Goal: Task Accomplishment & Management: Use online tool/utility

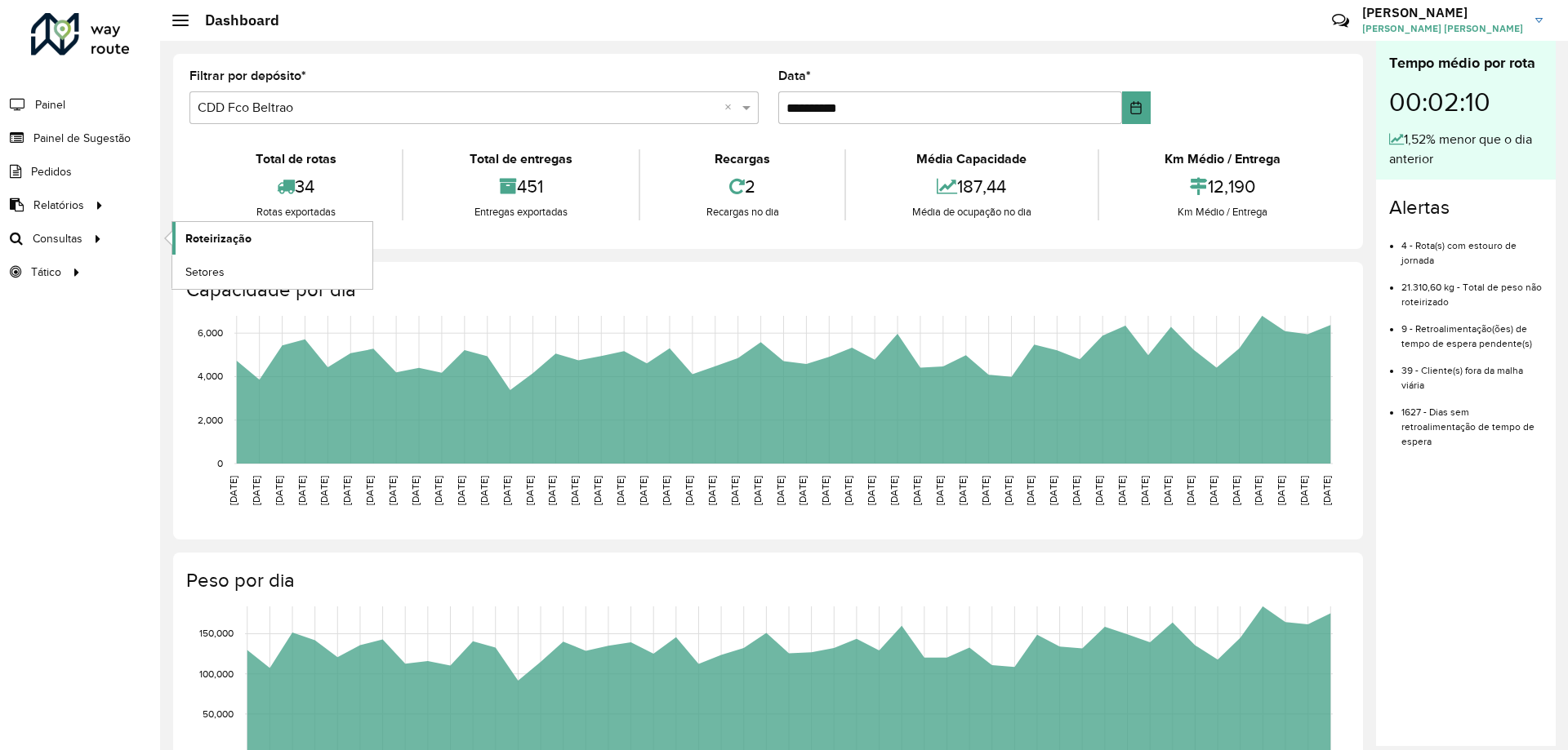
click at [206, 230] on span "Roteirização" at bounding box center [218, 238] width 66 height 17
click at [77, 133] on span "Painel de Sugestão" at bounding box center [84, 138] width 102 height 17
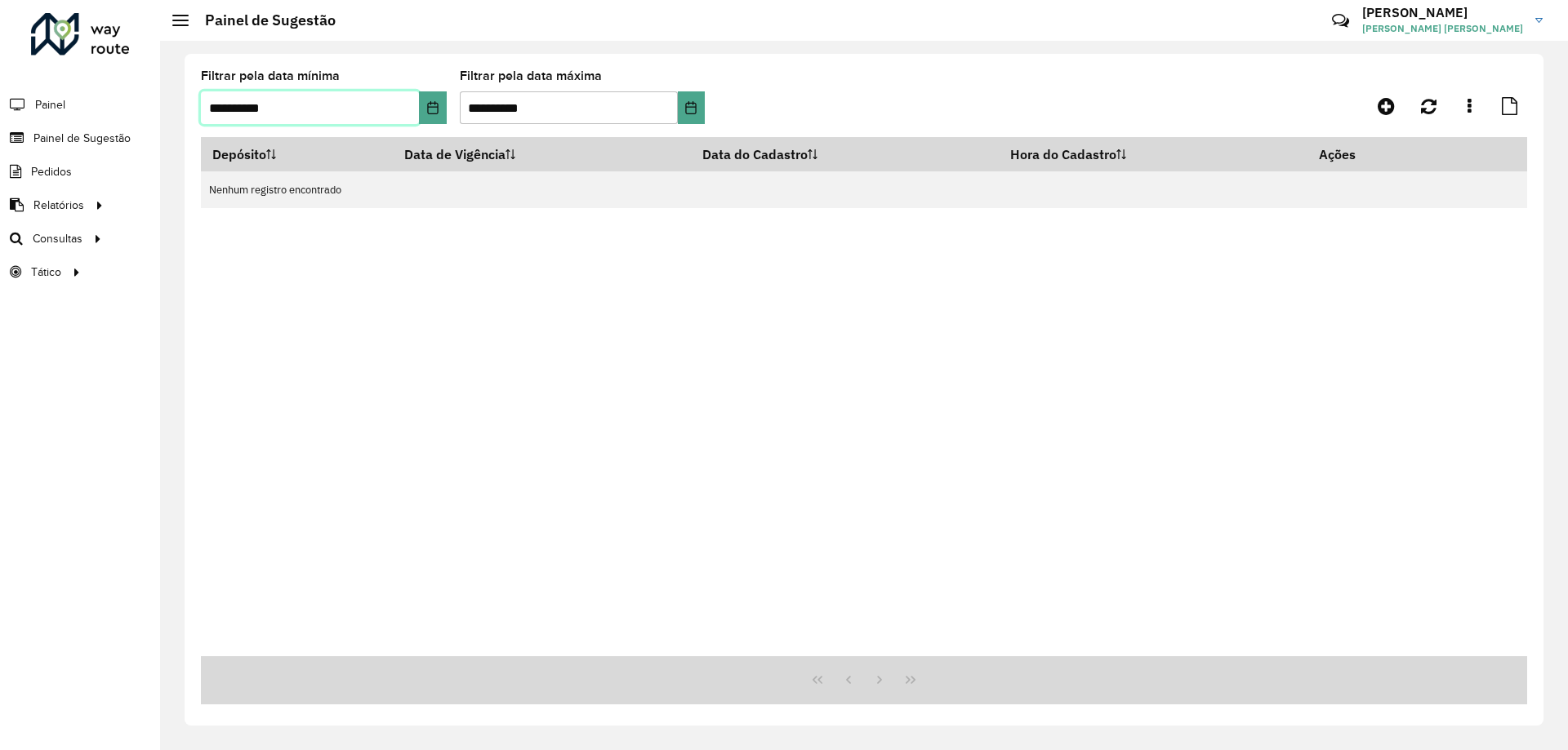
click at [415, 118] on input "**********" at bounding box center [310, 107] width 218 height 32
click at [421, 111] on button "Choose Date" at bounding box center [433, 107] width 27 height 32
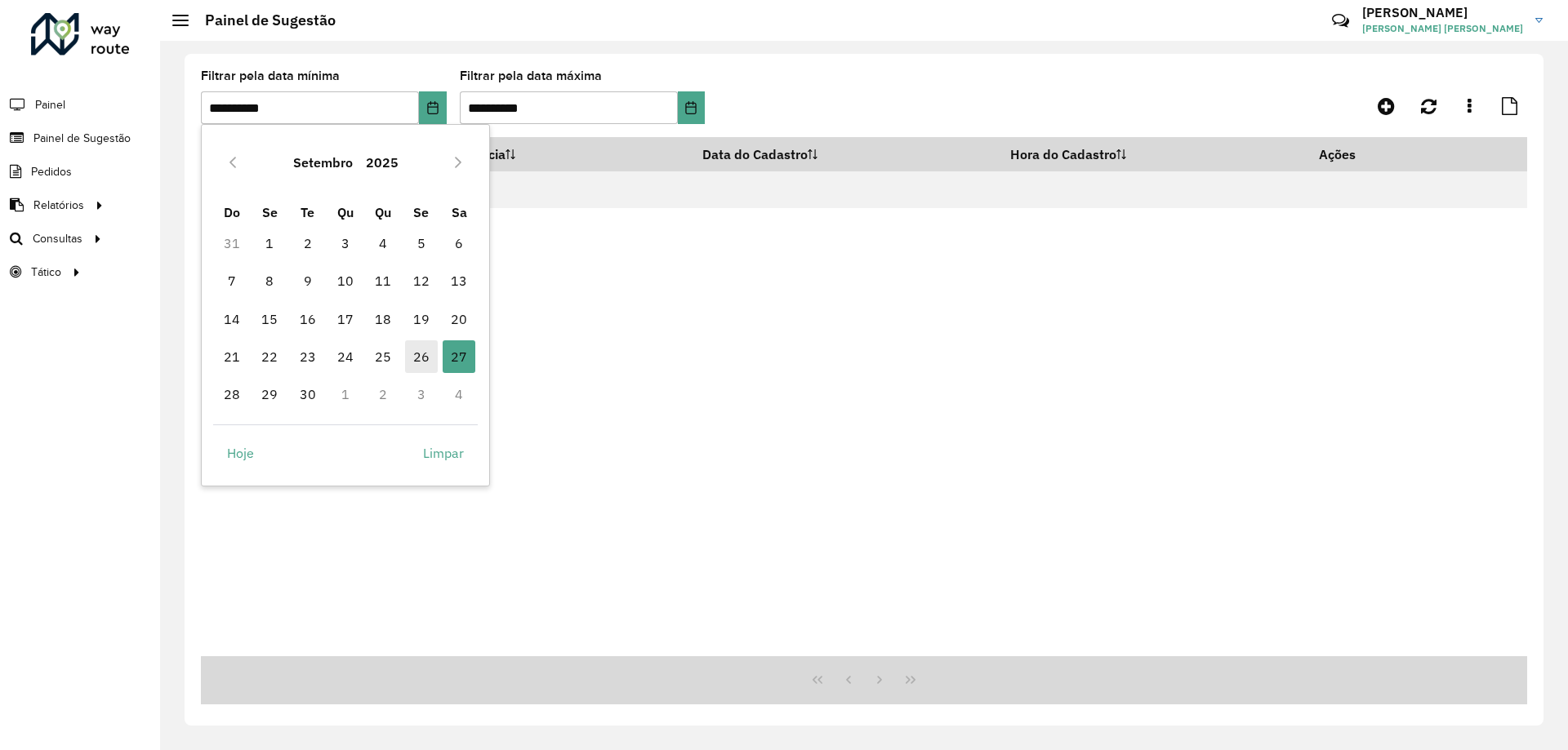
click at [416, 351] on span "26" at bounding box center [421, 357] width 32 height 32
type input "**********"
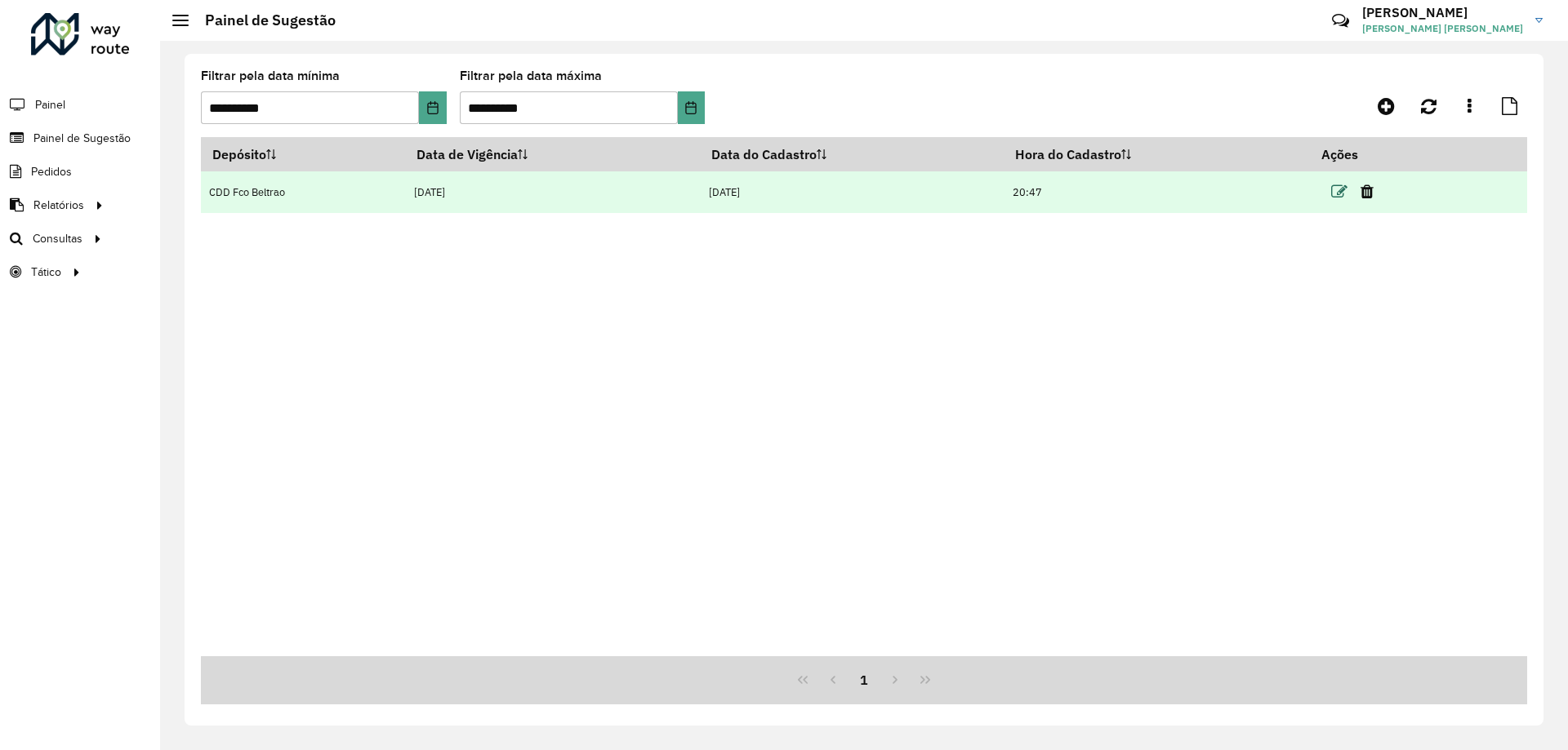
click at [1340, 188] on icon at bounding box center [1340, 192] width 16 height 16
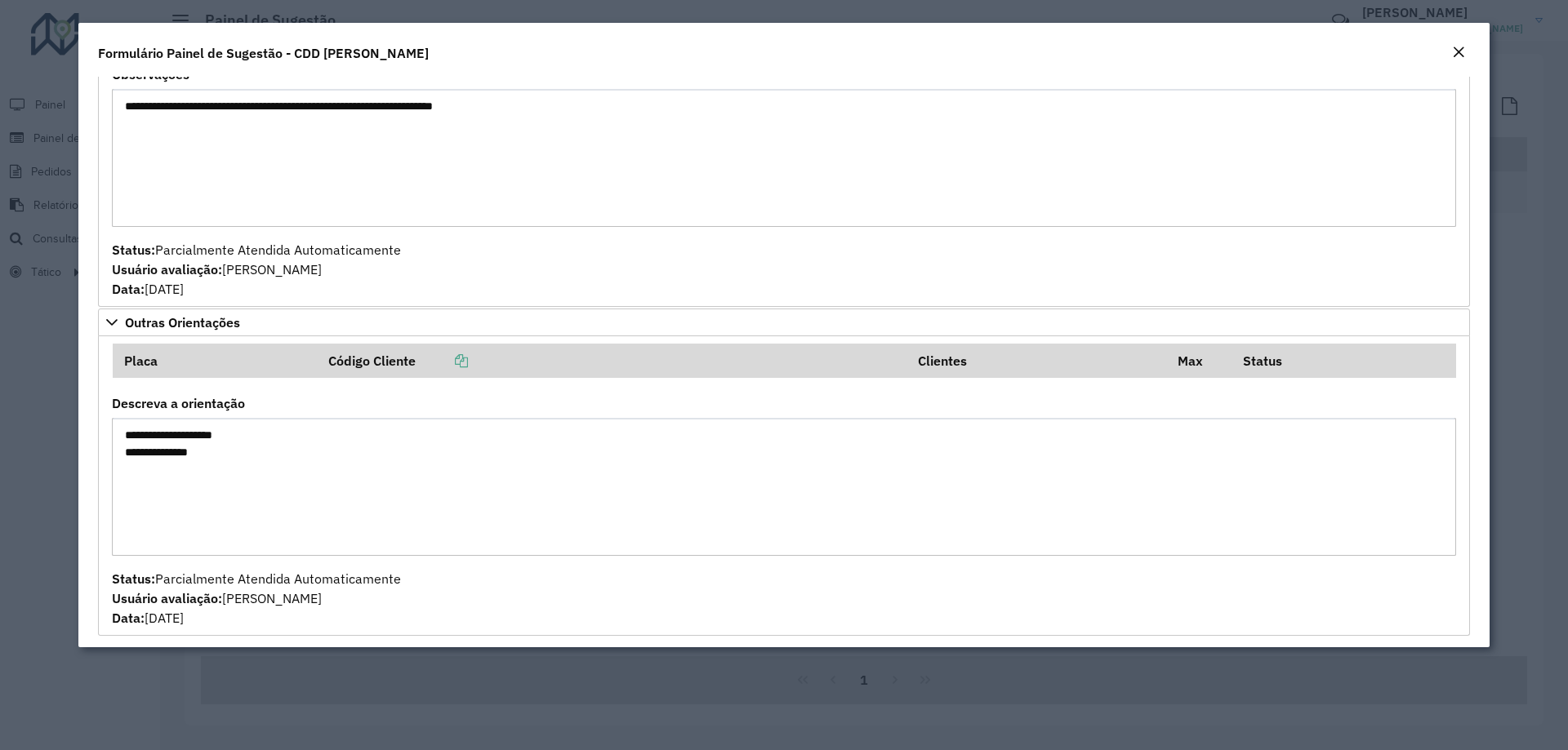
scroll to position [1806, 0]
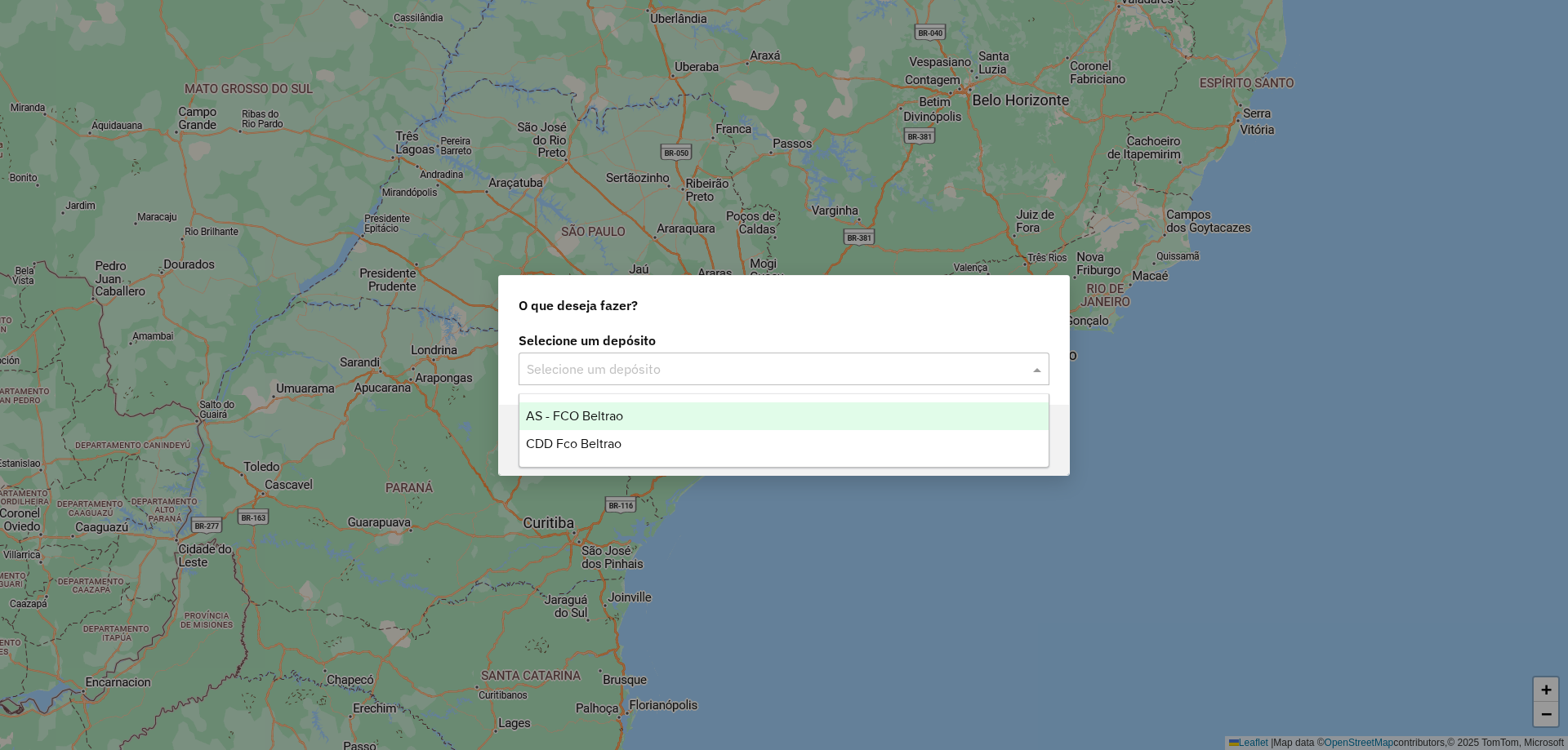
click at [568, 356] on div "Selecione um depósito" at bounding box center [784, 369] width 531 height 32
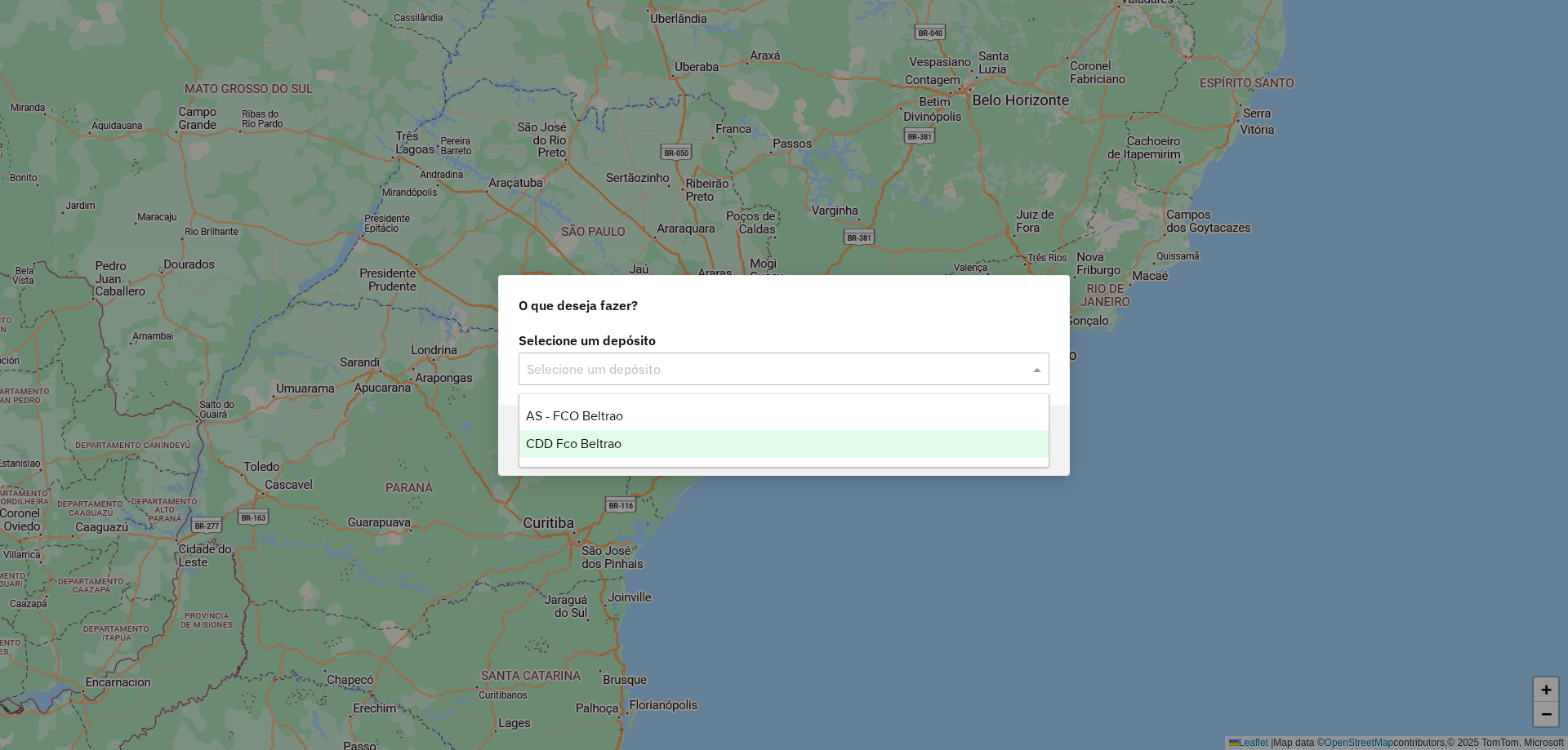
click at [586, 441] on span "CDD Fco Beltrao" at bounding box center [573, 444] width 96 height 14
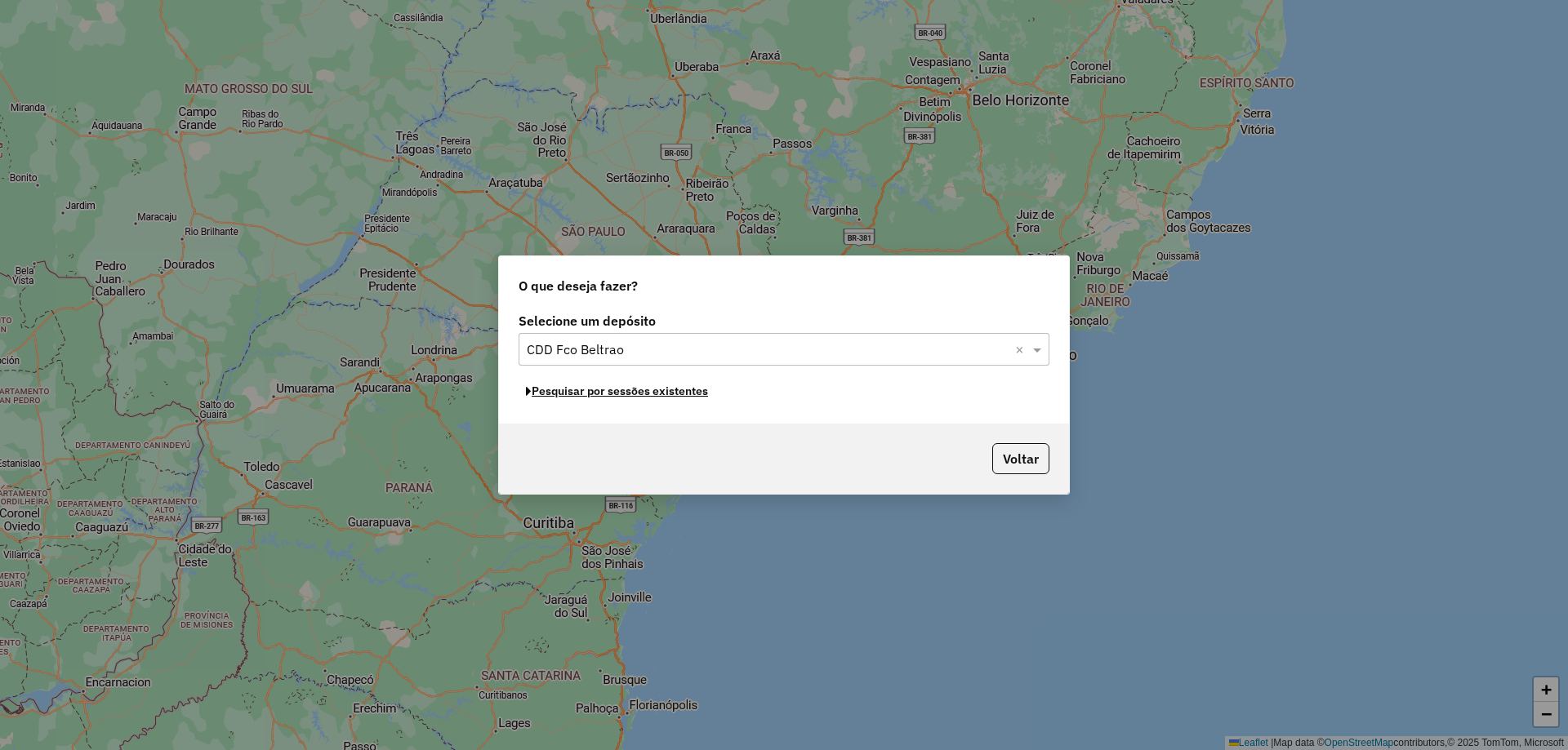
click at [670, 394] on button "Pesquisar por sessões existentes" at bounding box center [617, 391] width 197 height 25
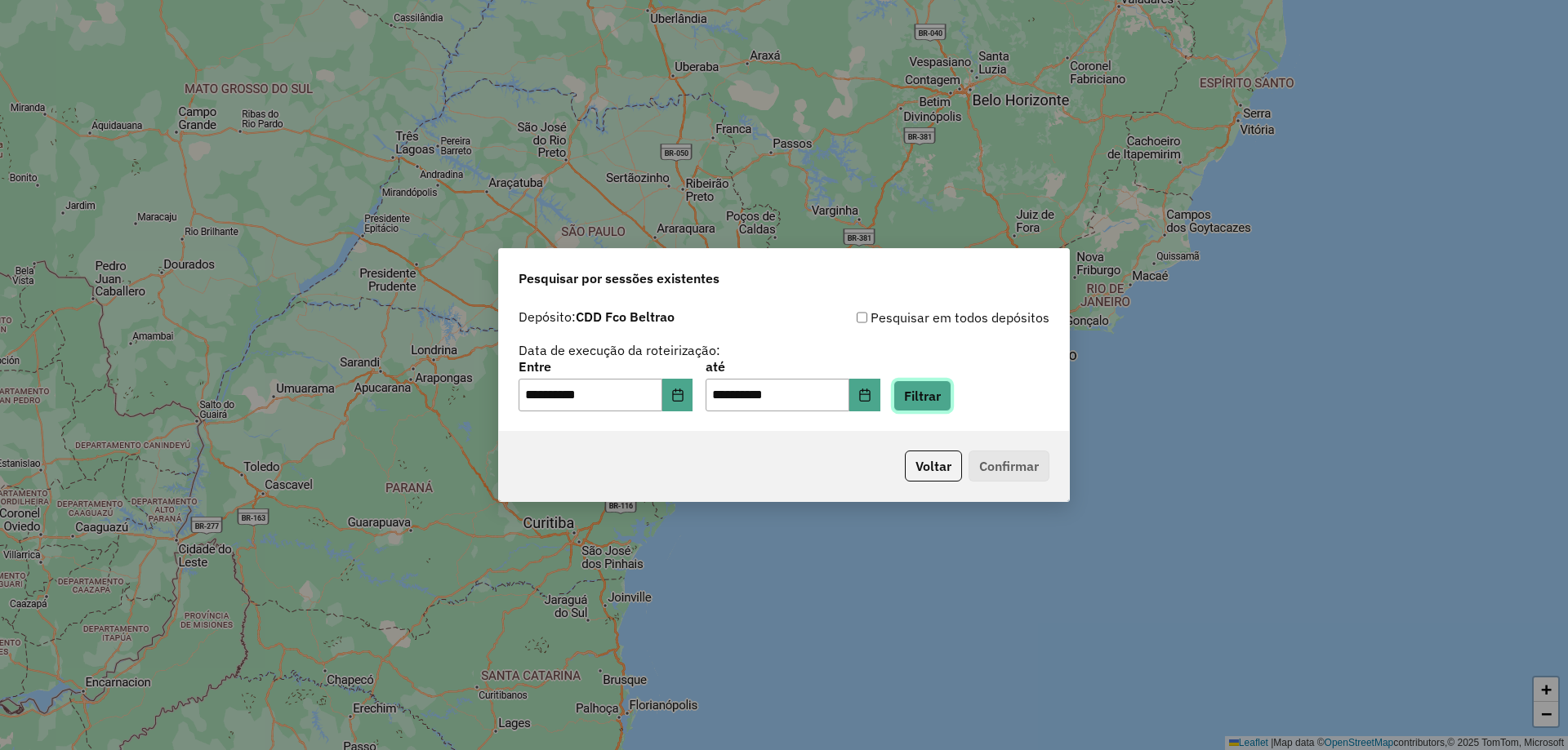
click at [932, 393] on button "Filtrar" at bounding box center [922, 396] width 58 height 31
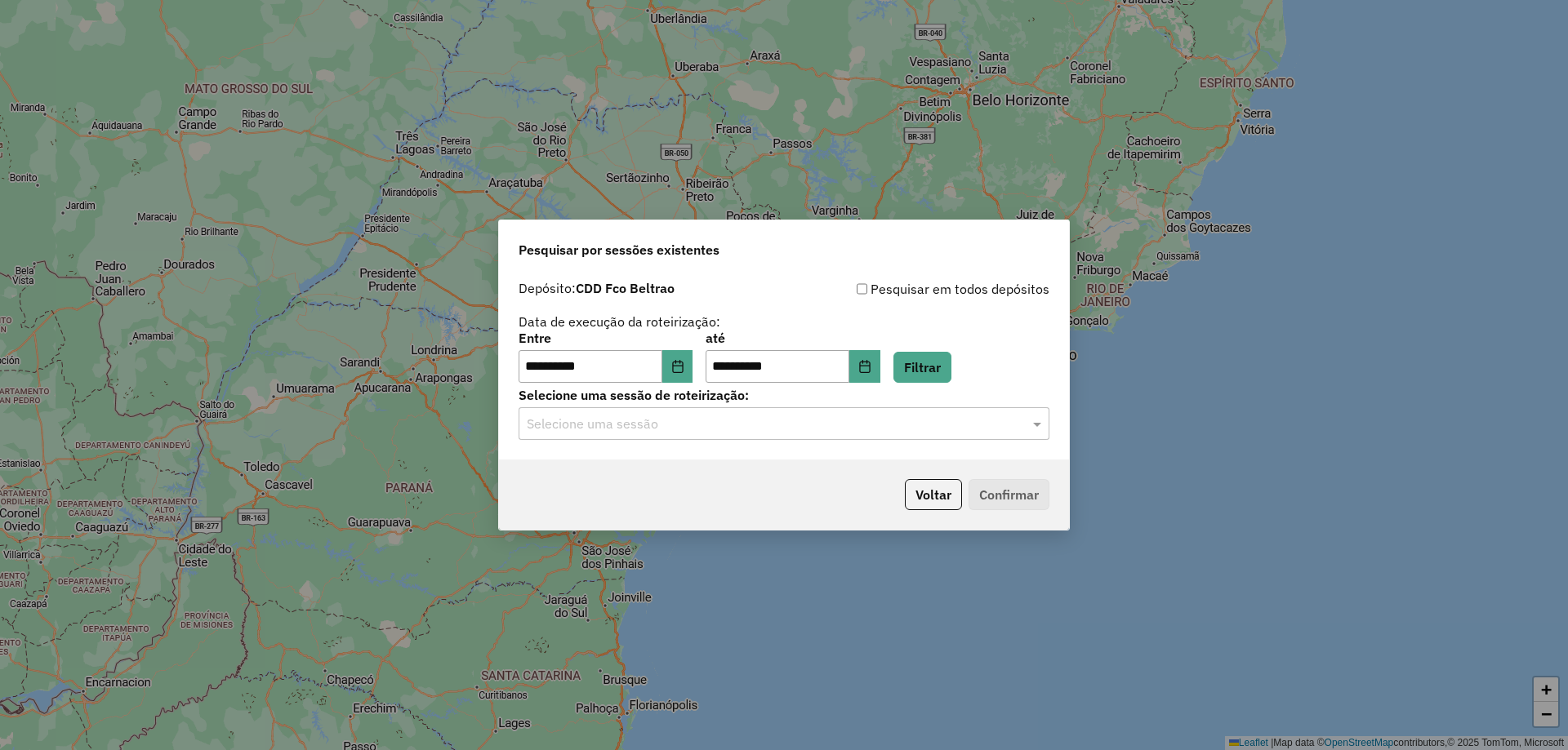
click at [763, 416] on input "text" at bounding box center [767, 425] width 481 height 20
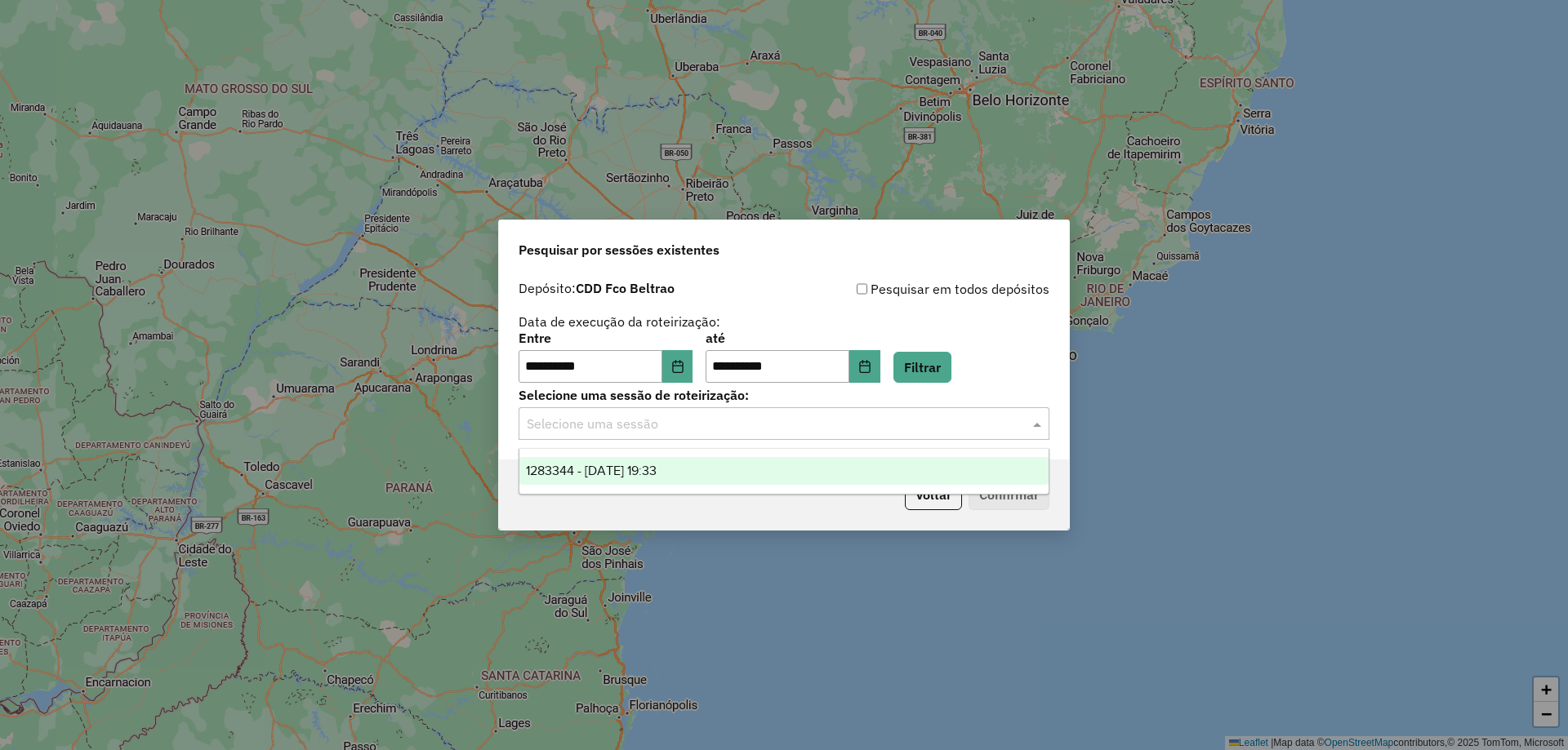
click at [656, 468] on span "1283344 - 26/09/2025 19:33" at bounding box center [591, 471] width 131 height 14
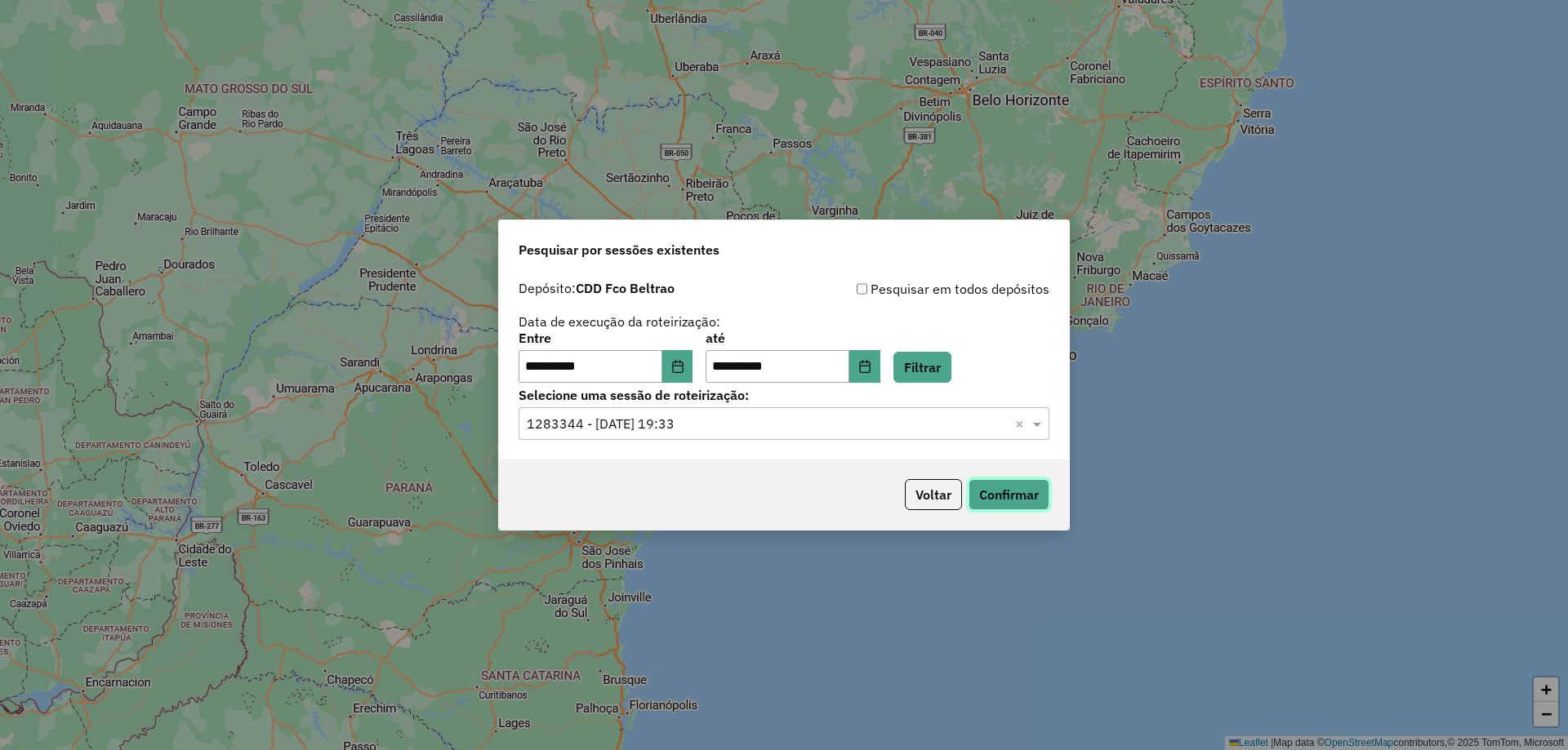
click at [981, 484] on button "Confirmar" at bounding box center [1009, 495] width 81 height 31
click at [676, 364] on button "Choose Date" at bounding box center [678, 367] width 31 height 32
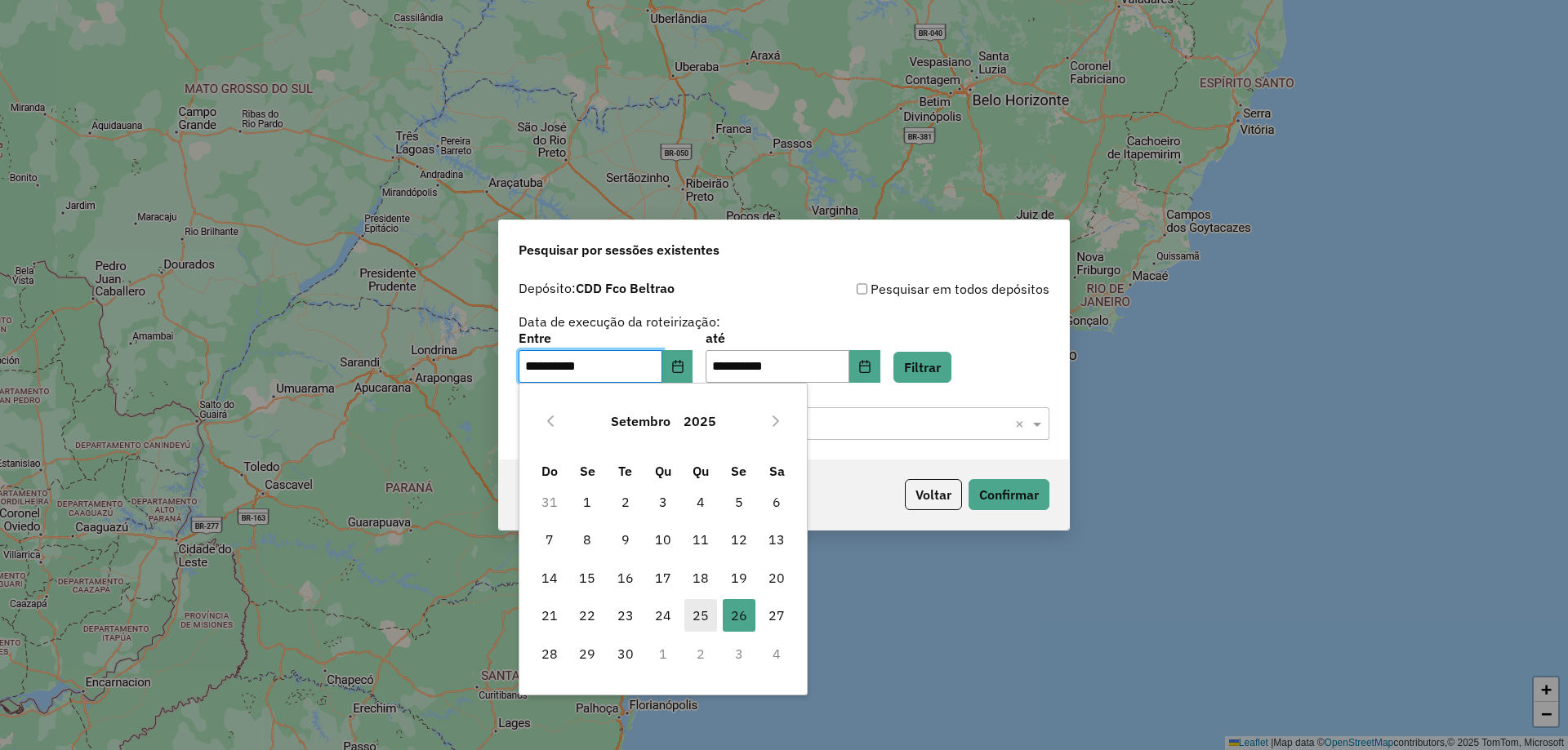
click at [701, 623] on span "25" at bounding box center [701, 616] width 32 height 32
type input "**********"
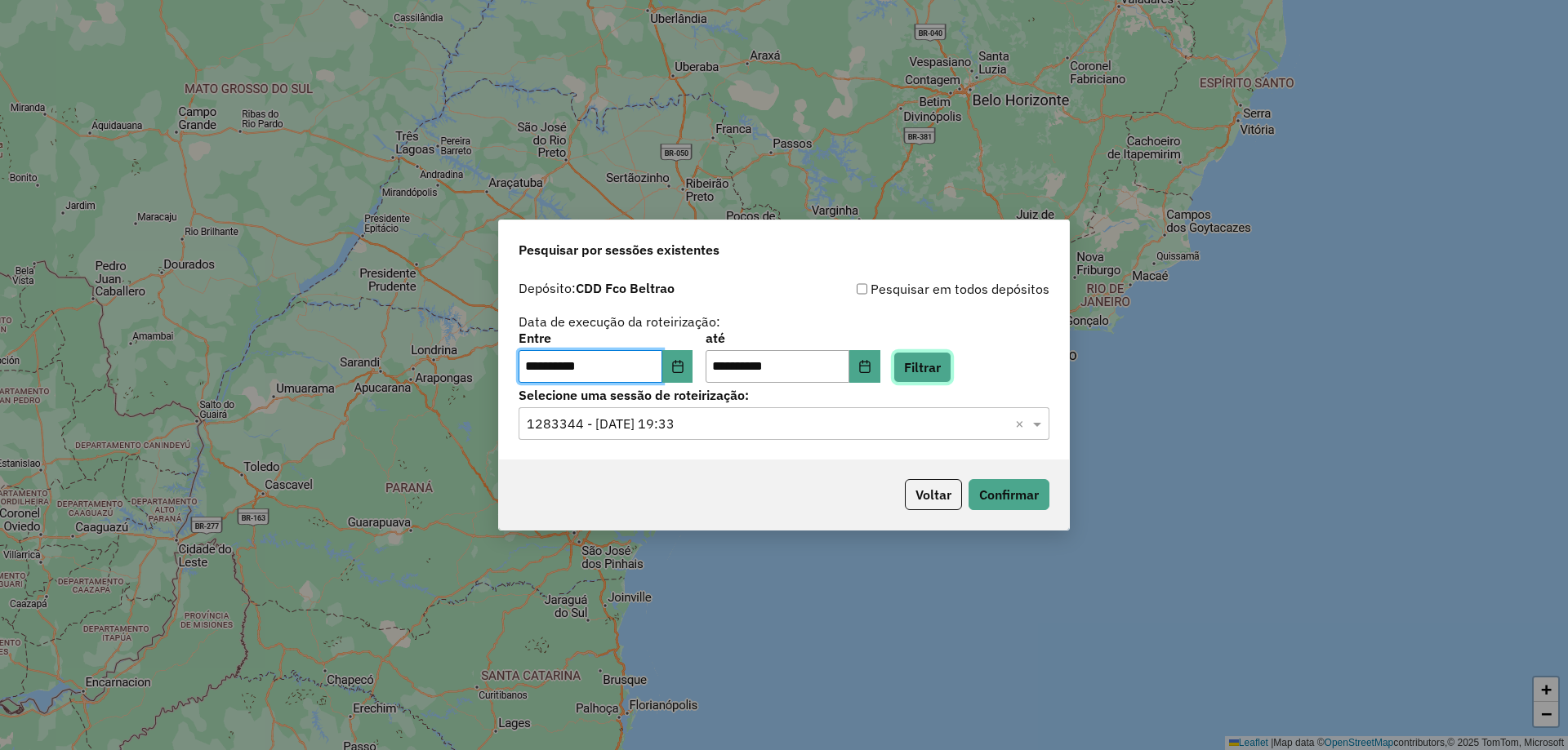
click at [949, 373] on button "Filtrar" at bounding box center [922, 367] width 58 height 31
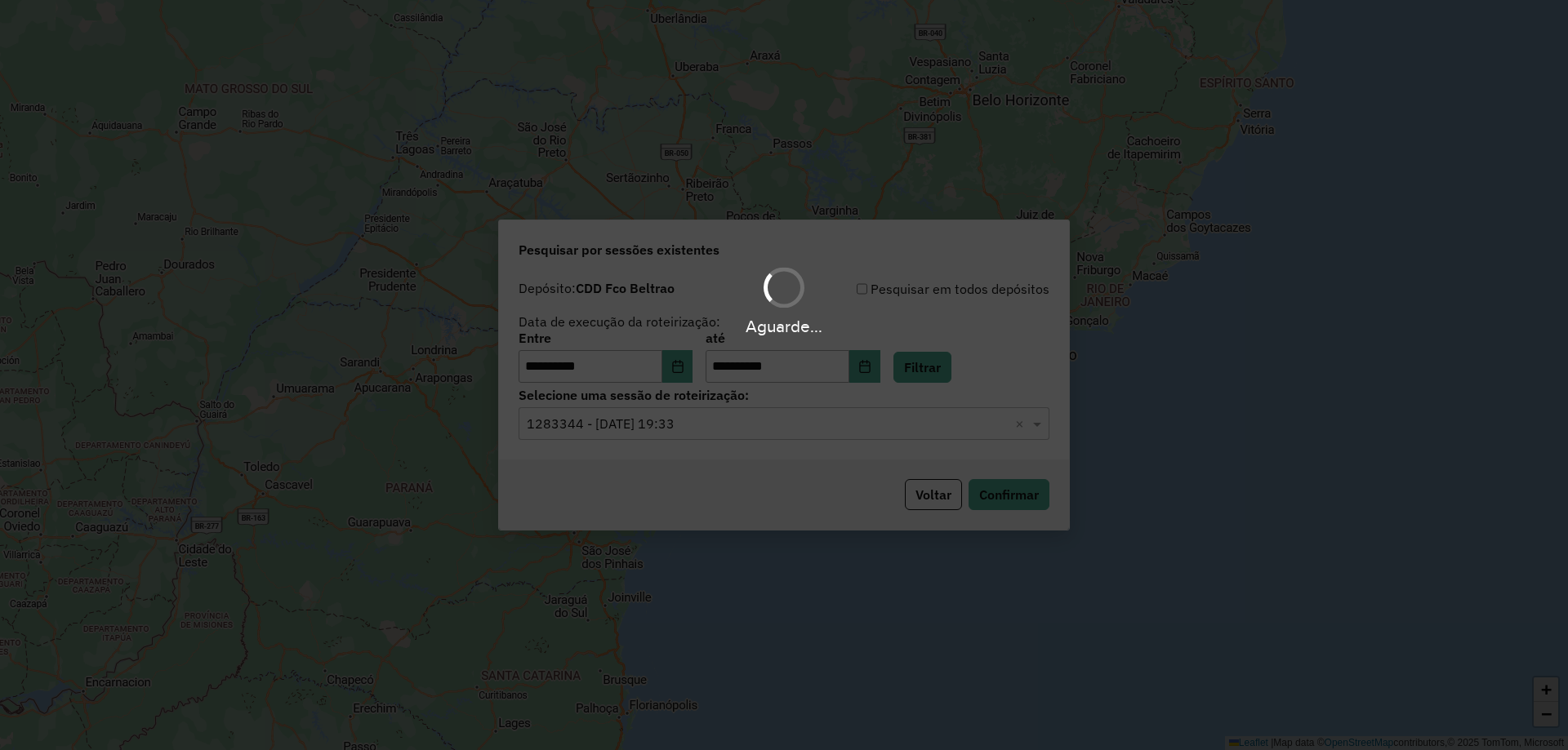
click at [752, 429] on div "Aguarde..." at bounding box center [784, 375] width 1568 height 750
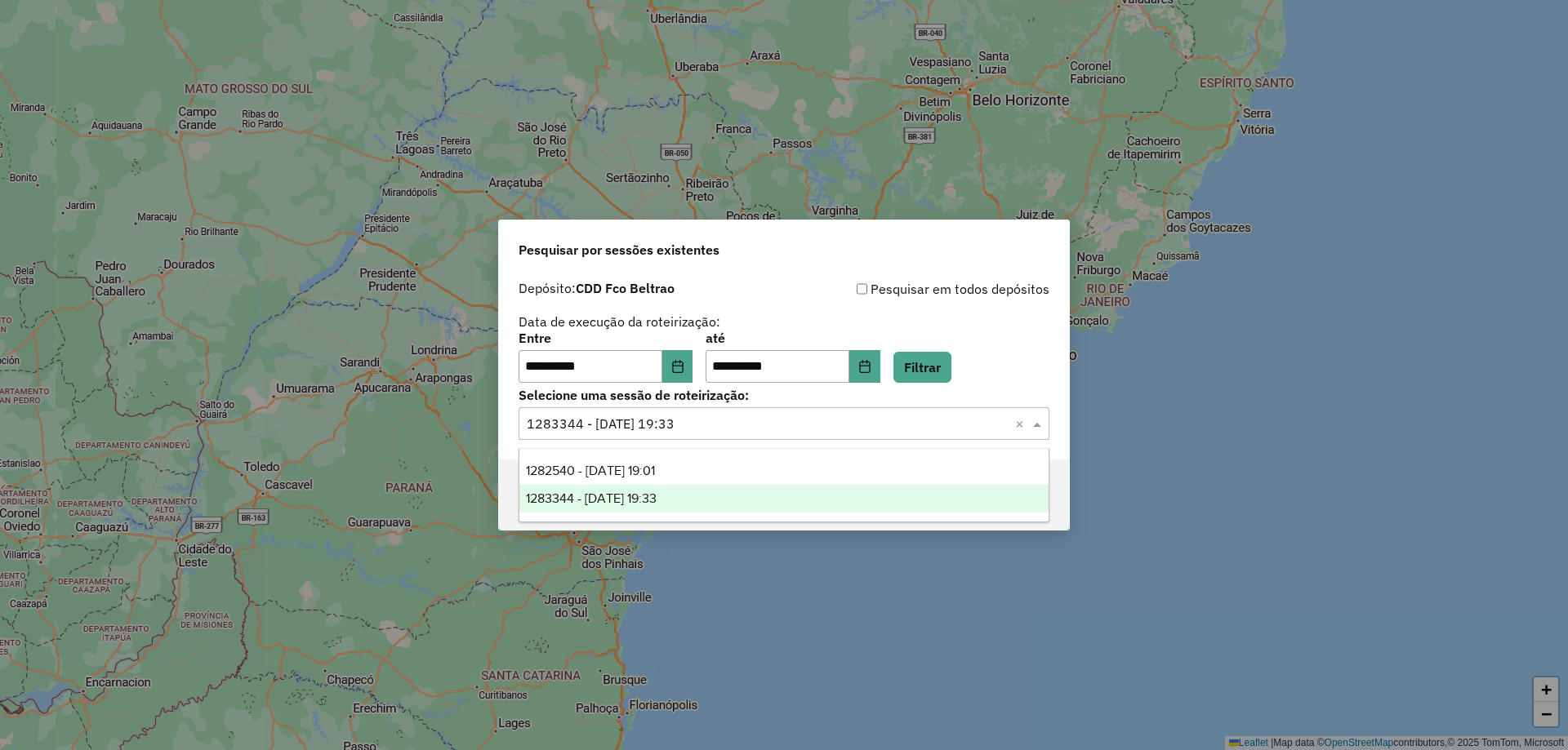
click at [747, 429] on input "text" at bounding box center [767, 425] width 481 height 20
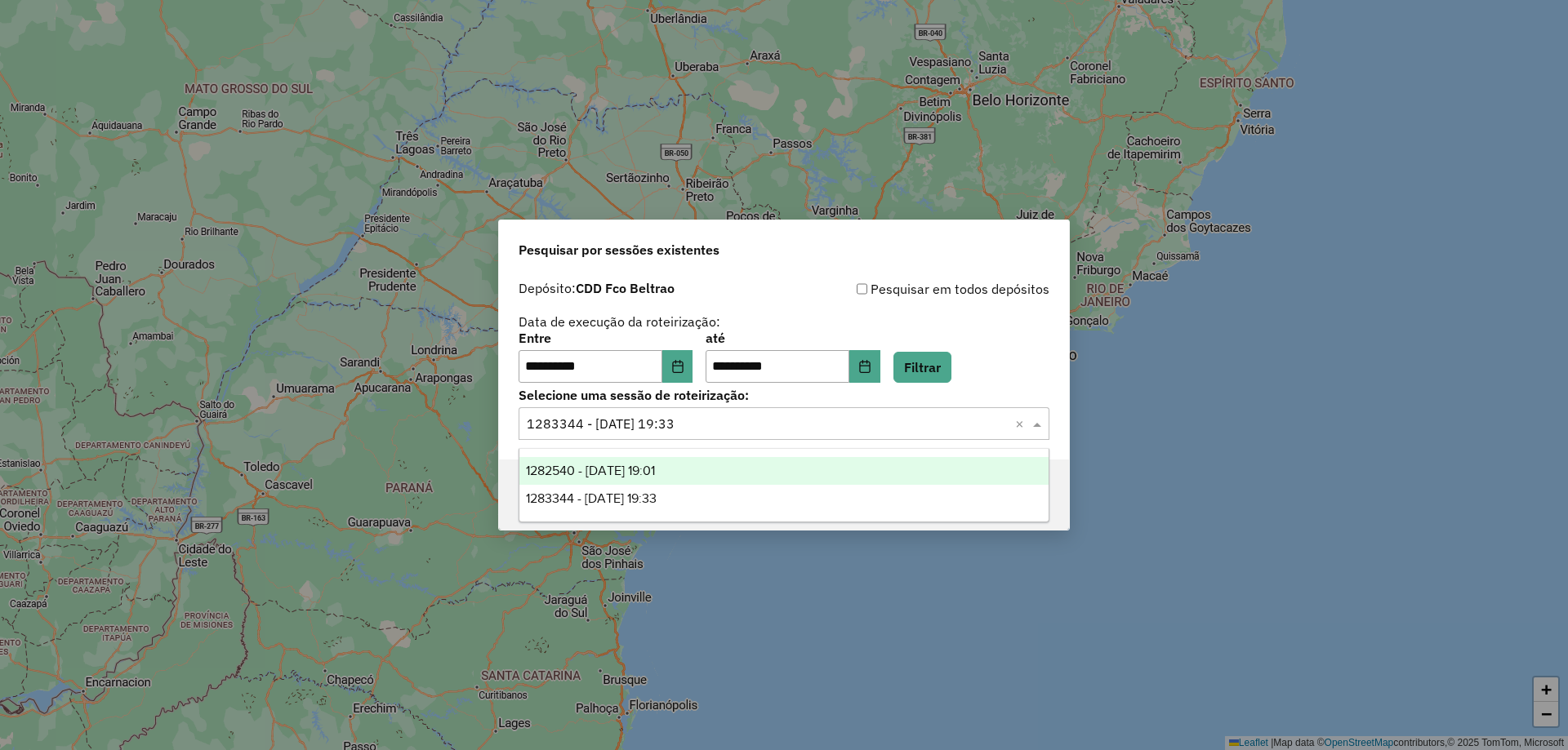
click at [655, 469] on span "1282540 - 25/09/2025 19:01" at bounding box center [590, 471] width 129 height 14
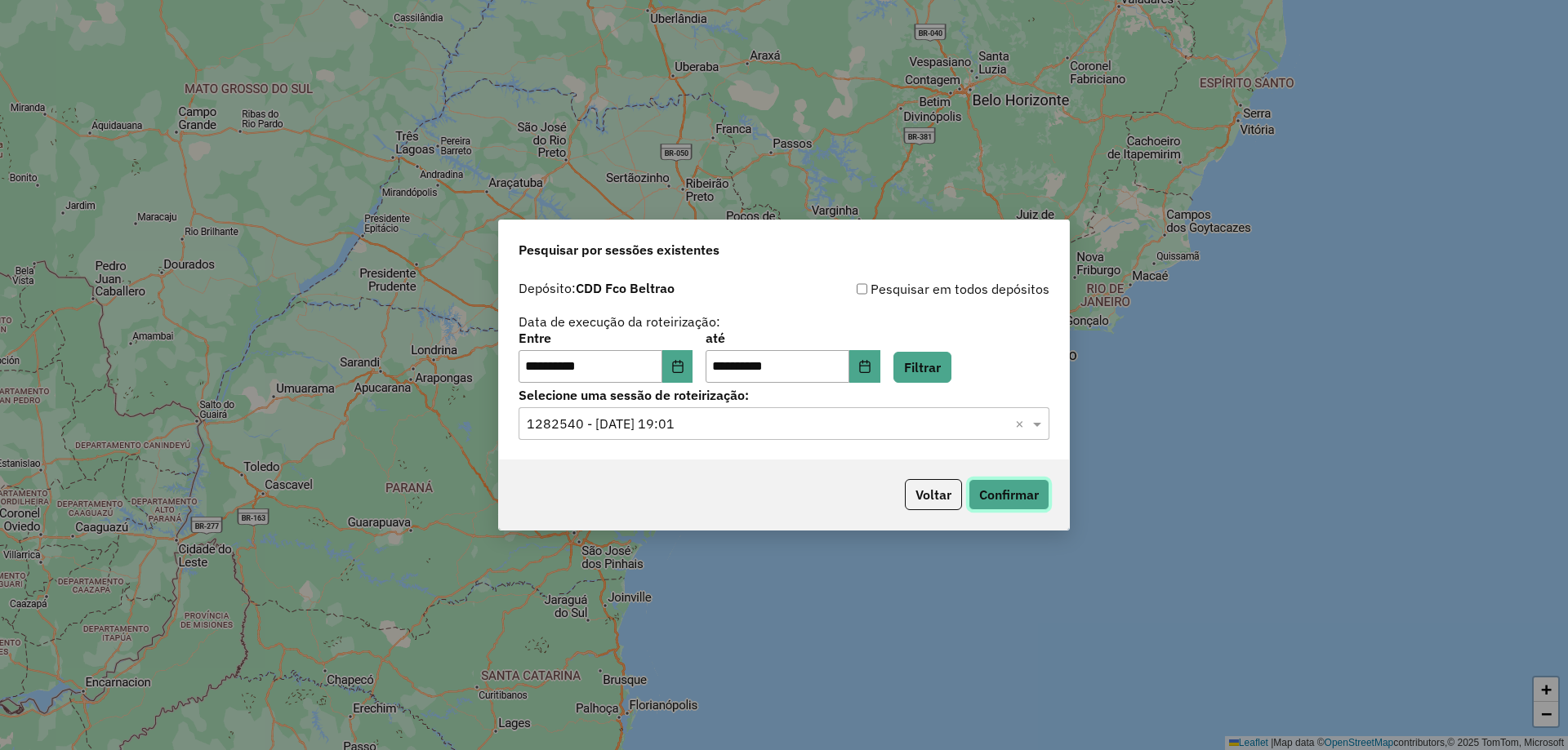
click at [1018, 484] on button "Confirmar" at bounding box center [1009, 495] width 81 height 31
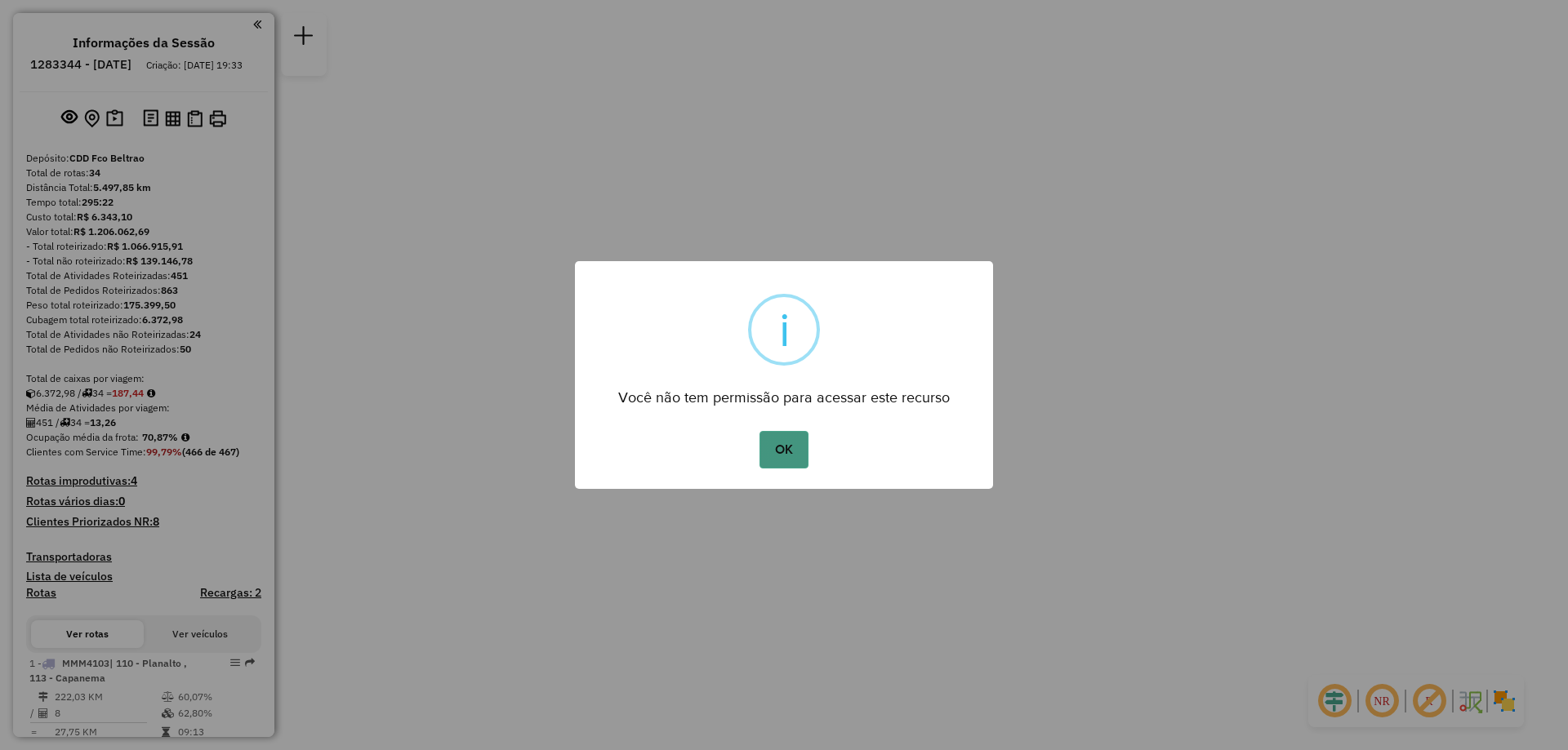
click at [797, 447] on button "OK" at bounding box center [783, 450] width 48 height 38
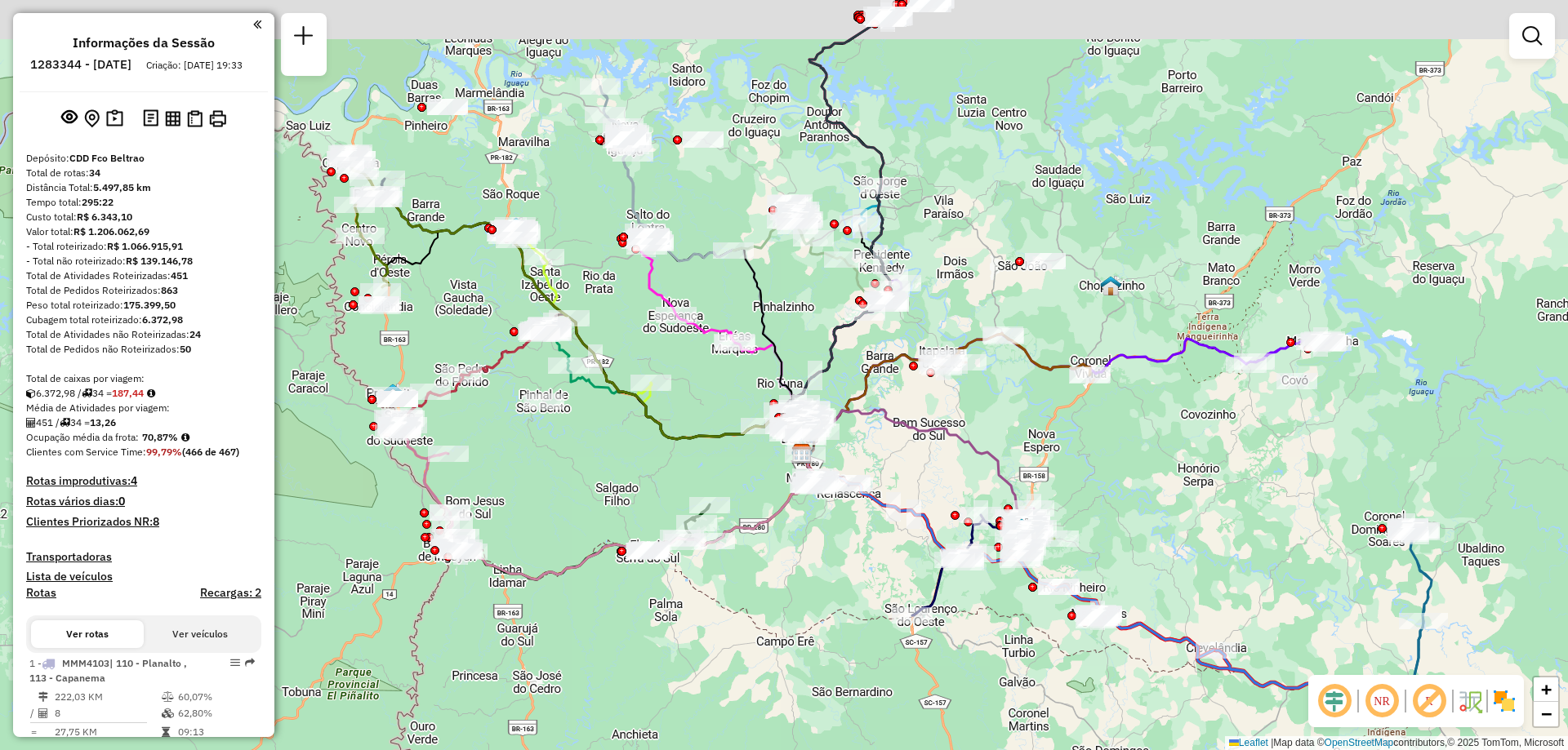
drag, startPoint x: 665, startPoint y: 446, endPoint x: 670, endPoint y: 464, distance: 18.7
click at [670, 454] on icon at bounding box center [576, 306] width 452 height 296
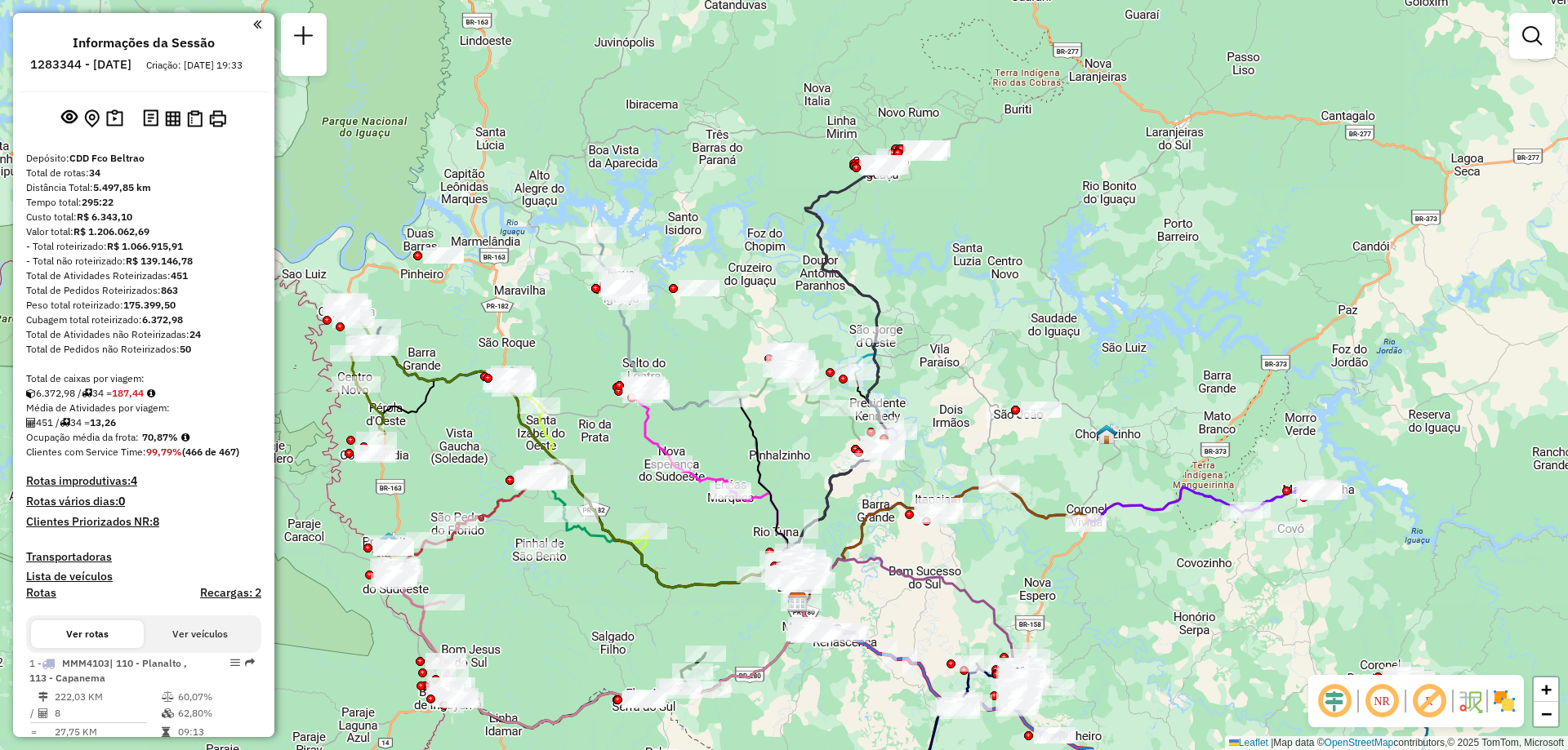
drag, startPoint x: 916, startPoint y: 178, endPoint x: 912, endPoint y: 224, distance: 46.2
click at [915, 222] on div "Janela de atendimento Grade de atendimento Capacidade Transportadoras Veículos …" at bounding box center [784, 375] width 1568 height 750
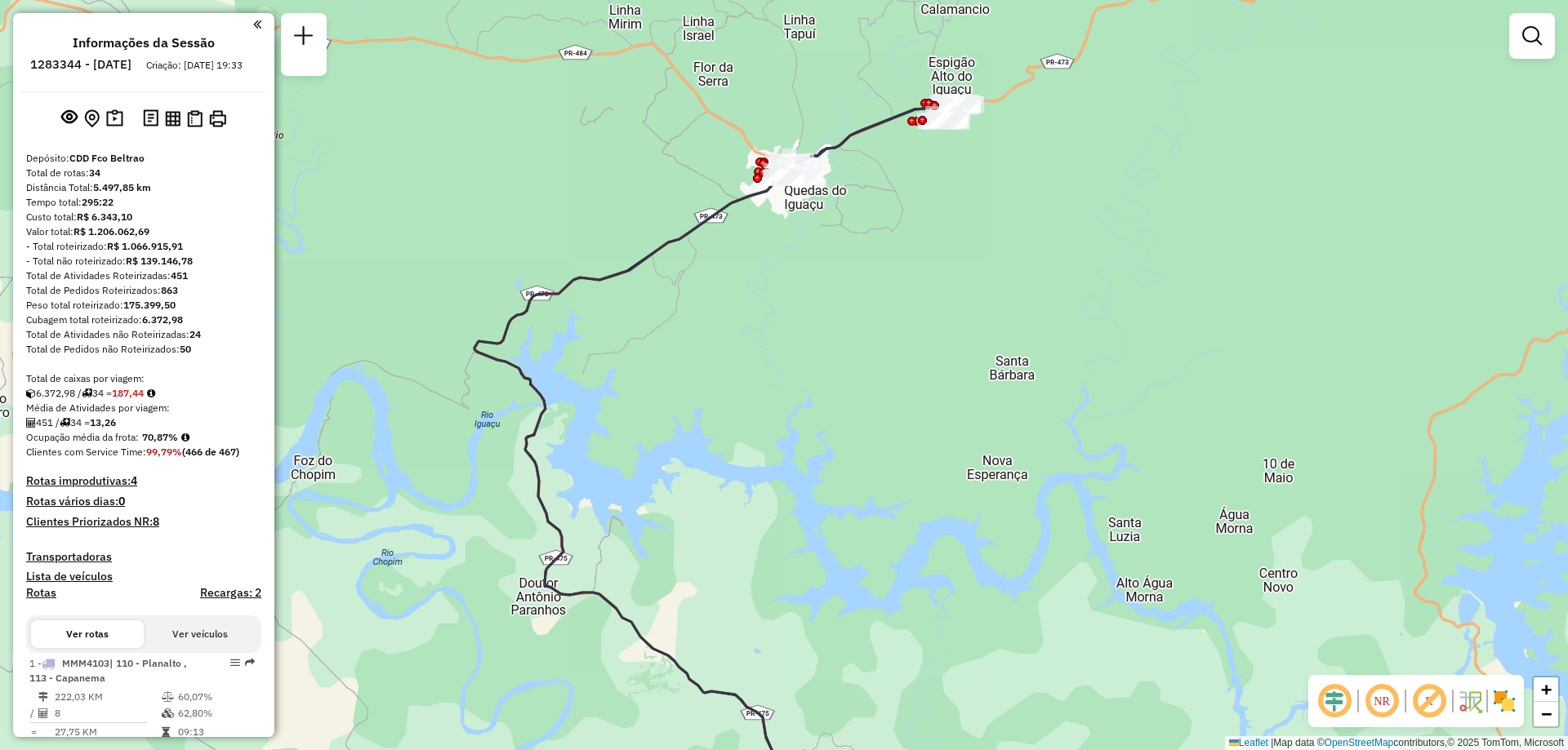
click at [852, 127] on icon at bounding box center [872, 137] width 165 height 70
select select "**********"
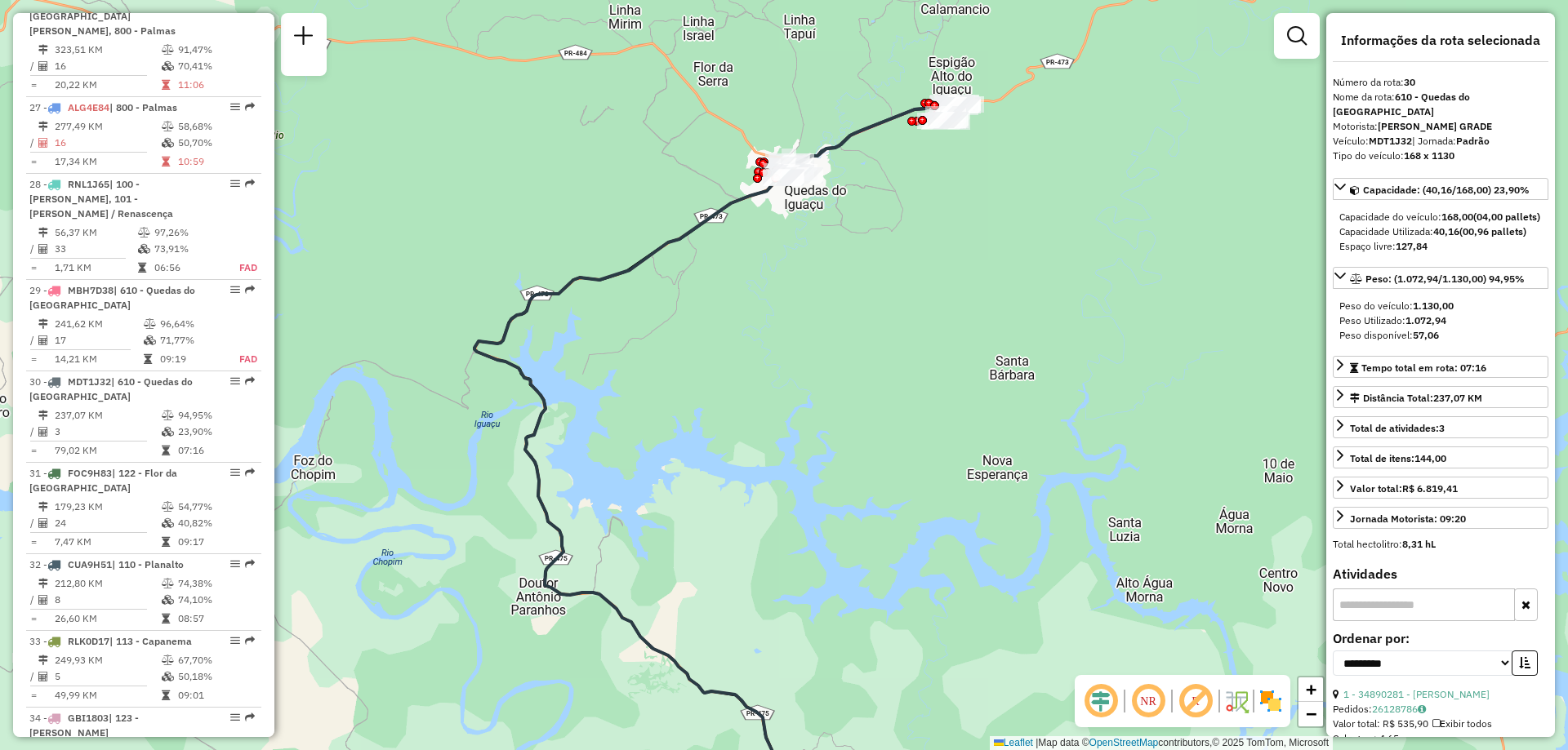
scroll to position [3292, 0]
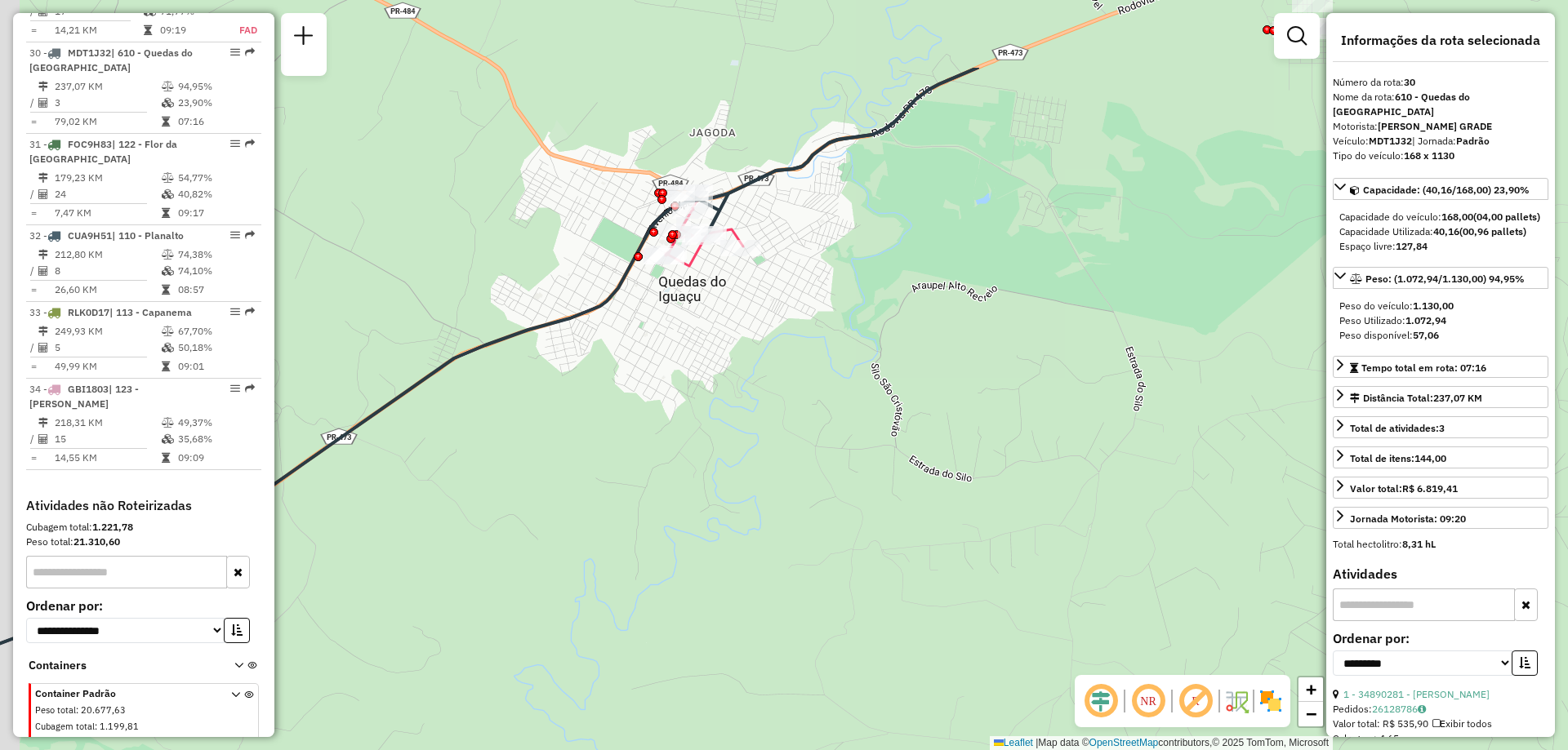
drag, startPoint x: 729, startPoint y: 247, endPoint x: 830, endPoint y: 404, distance: 186.7
click at [830, 403] on div "Janela de atendimento Grade de atendimento Capacidade Transportadoras Veículos …" at bounding box center [784, 375] width 1568 height 750
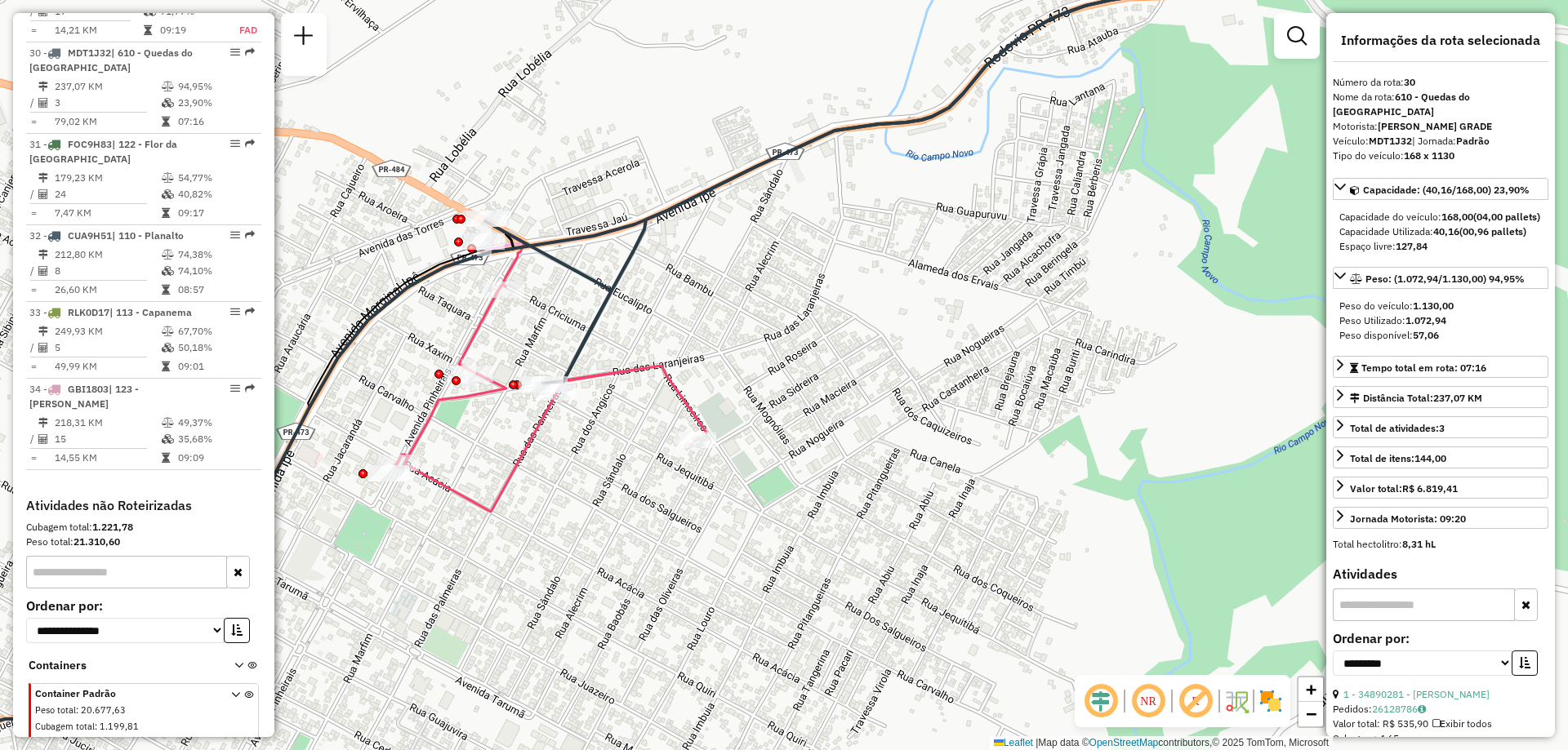
click at [661, 223] on icon at bounding box center [903, 154] width 837 height 459
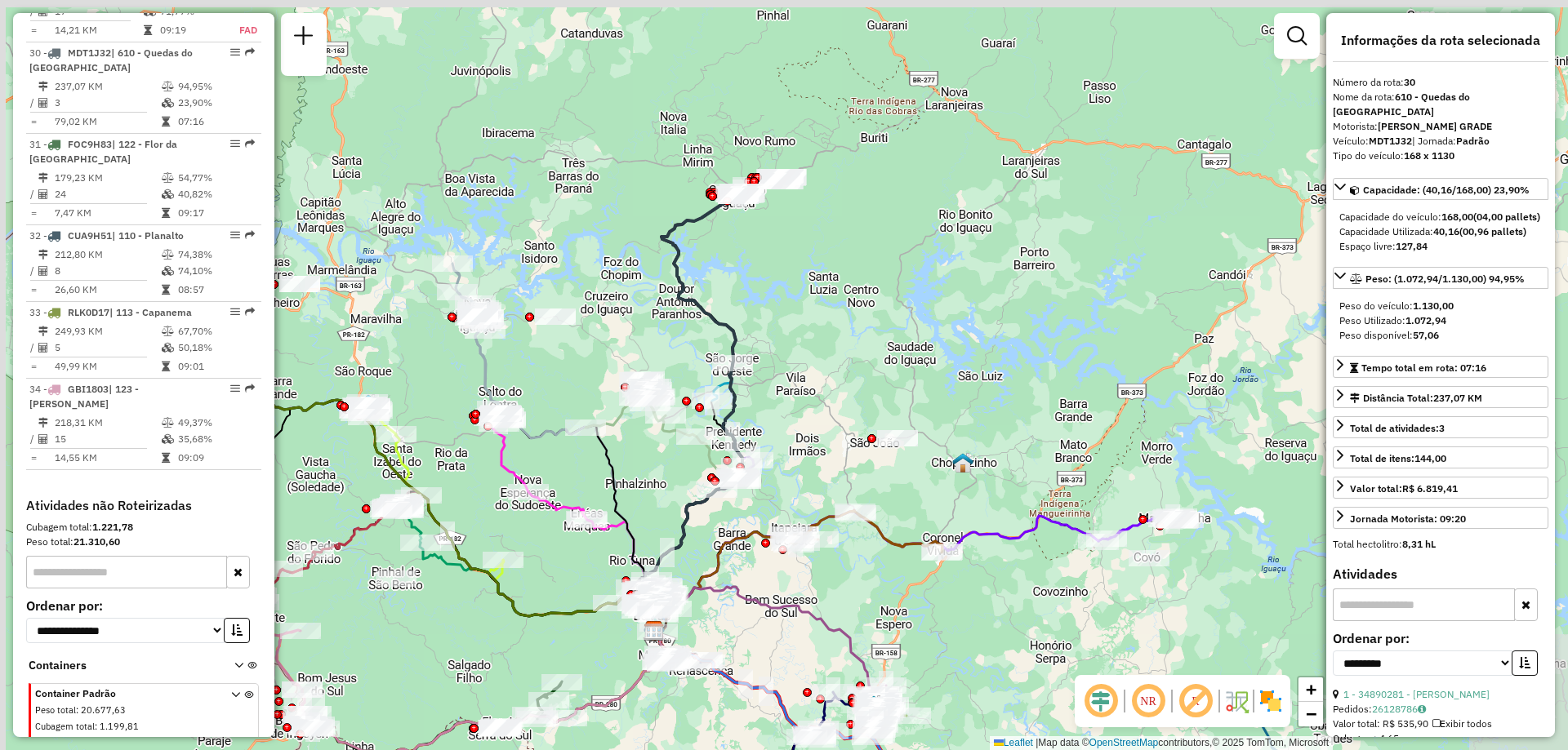
click at [740, 438] on icon at bounding box center [683, 498] width 117 height 270
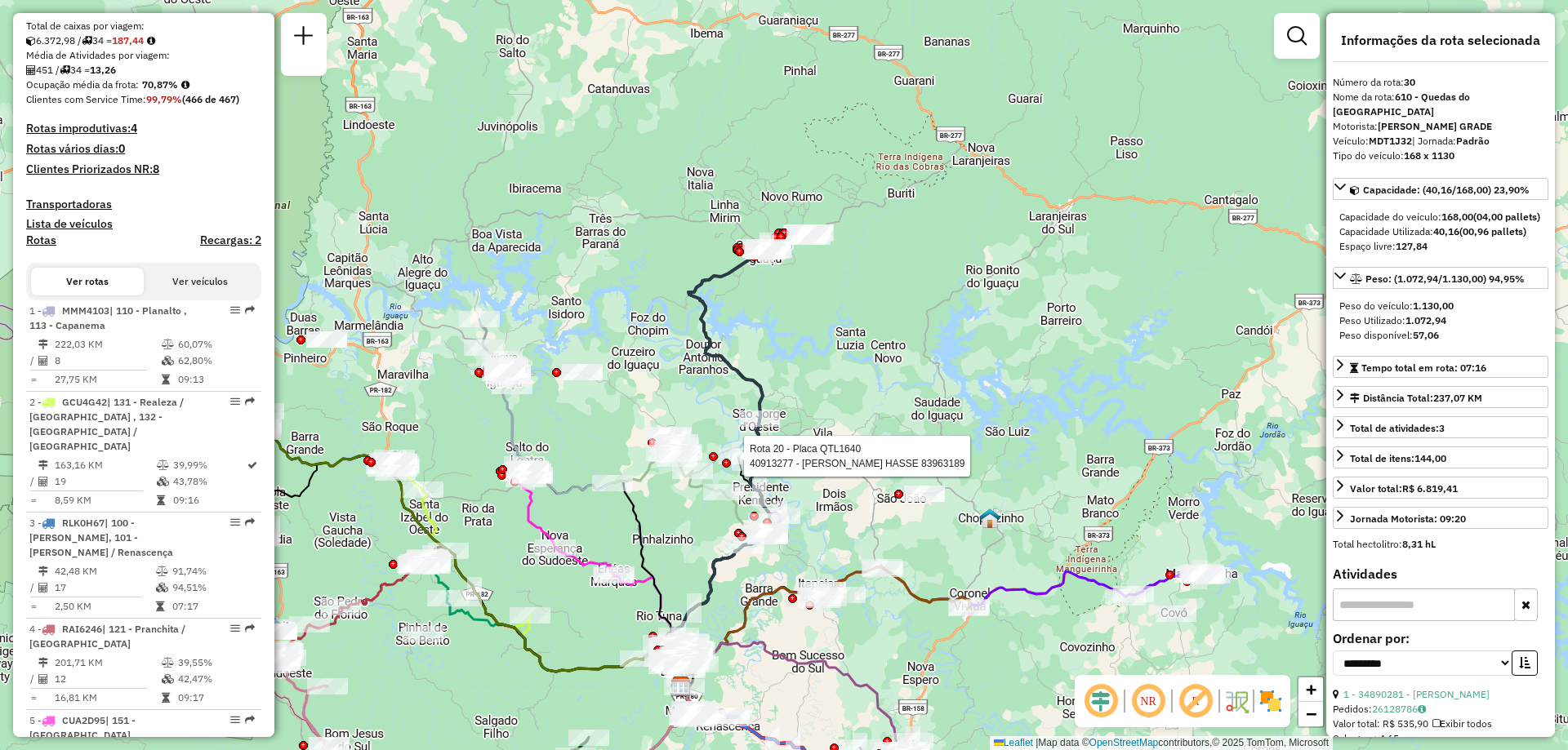
scroll to position [0, 0]
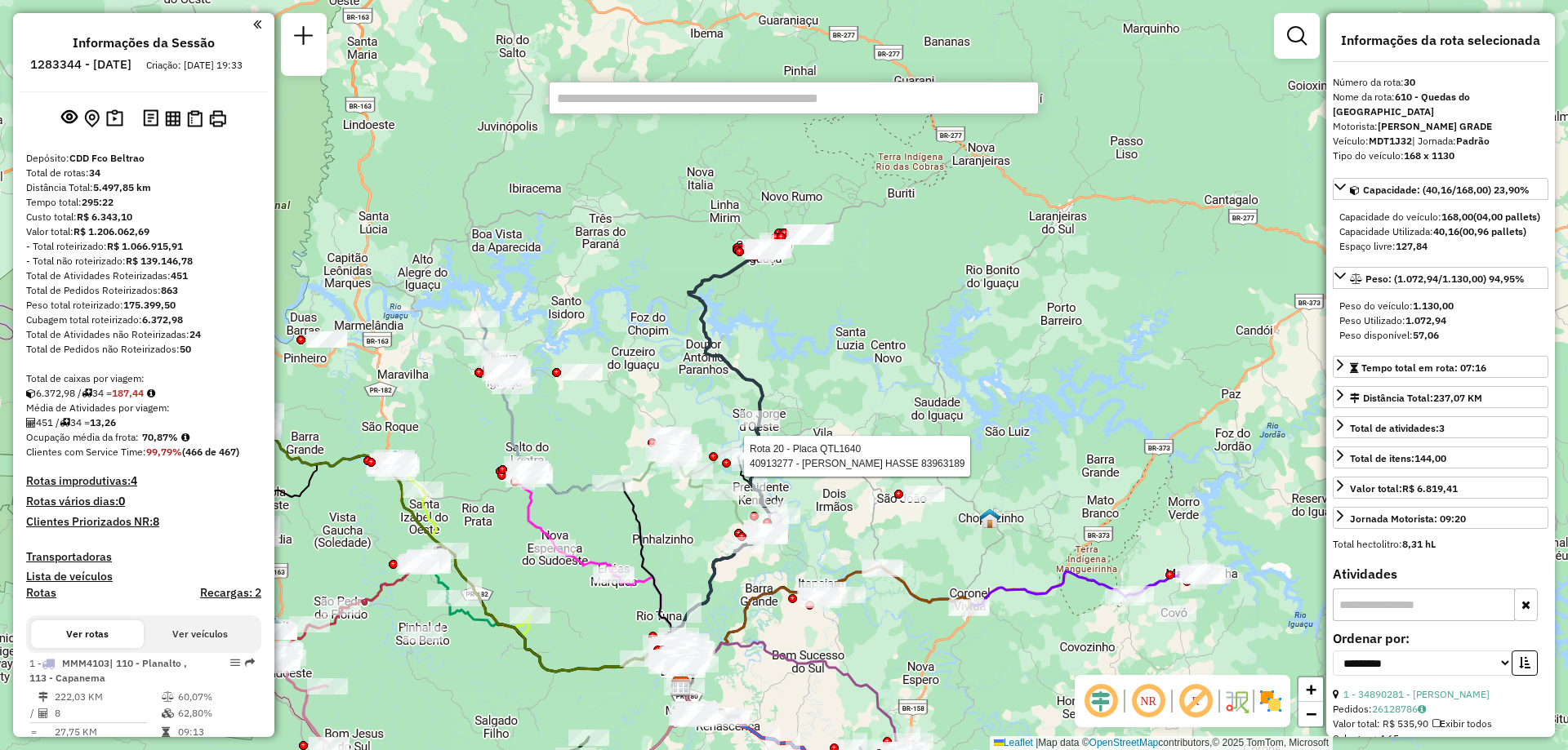
paste input "*****"
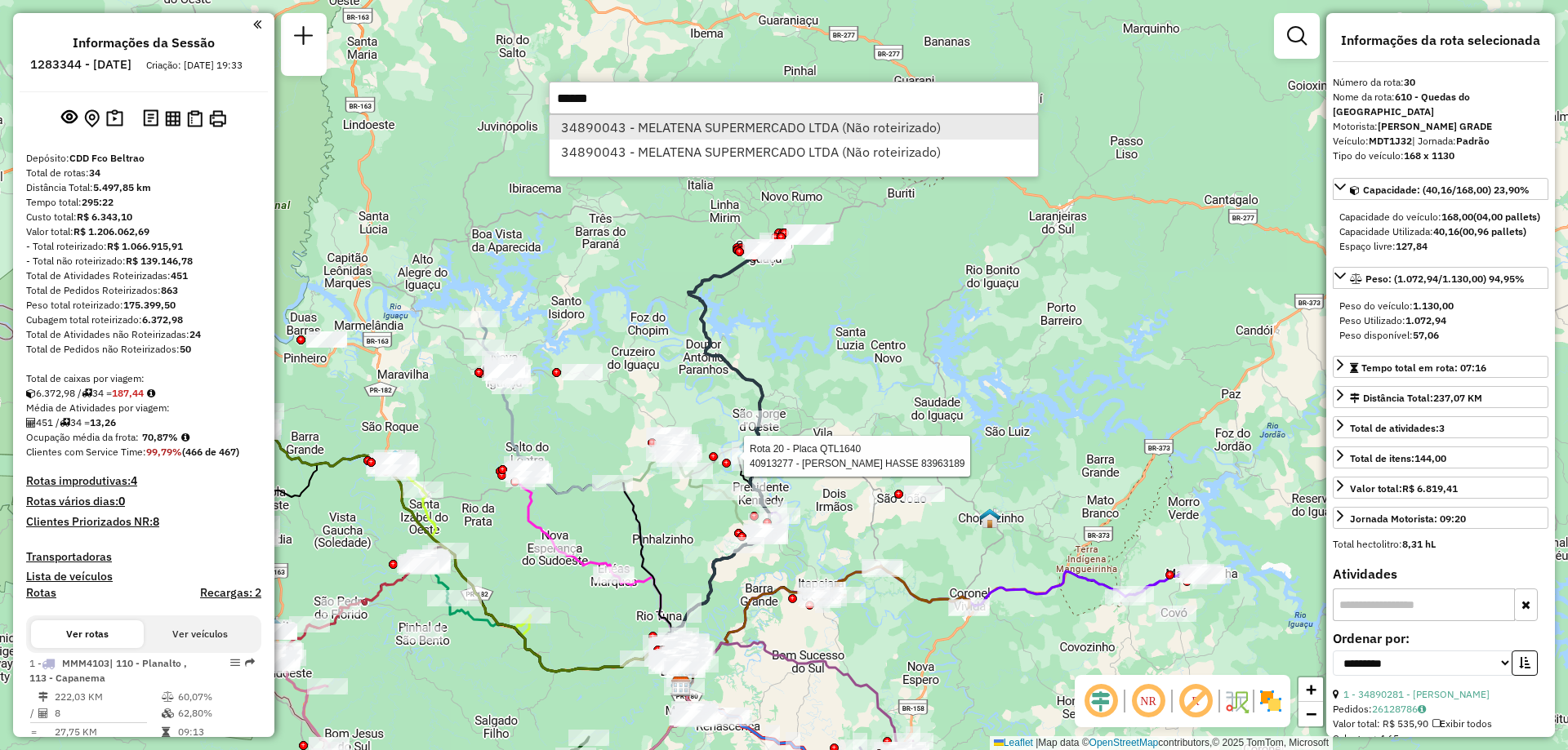
type input "*****"
click at [678, 133] on li "34890043 - MELATENA SUPERMERCADO LTDA (Não roteirizado)" at bounding box center [794, 127] width 489 height 24
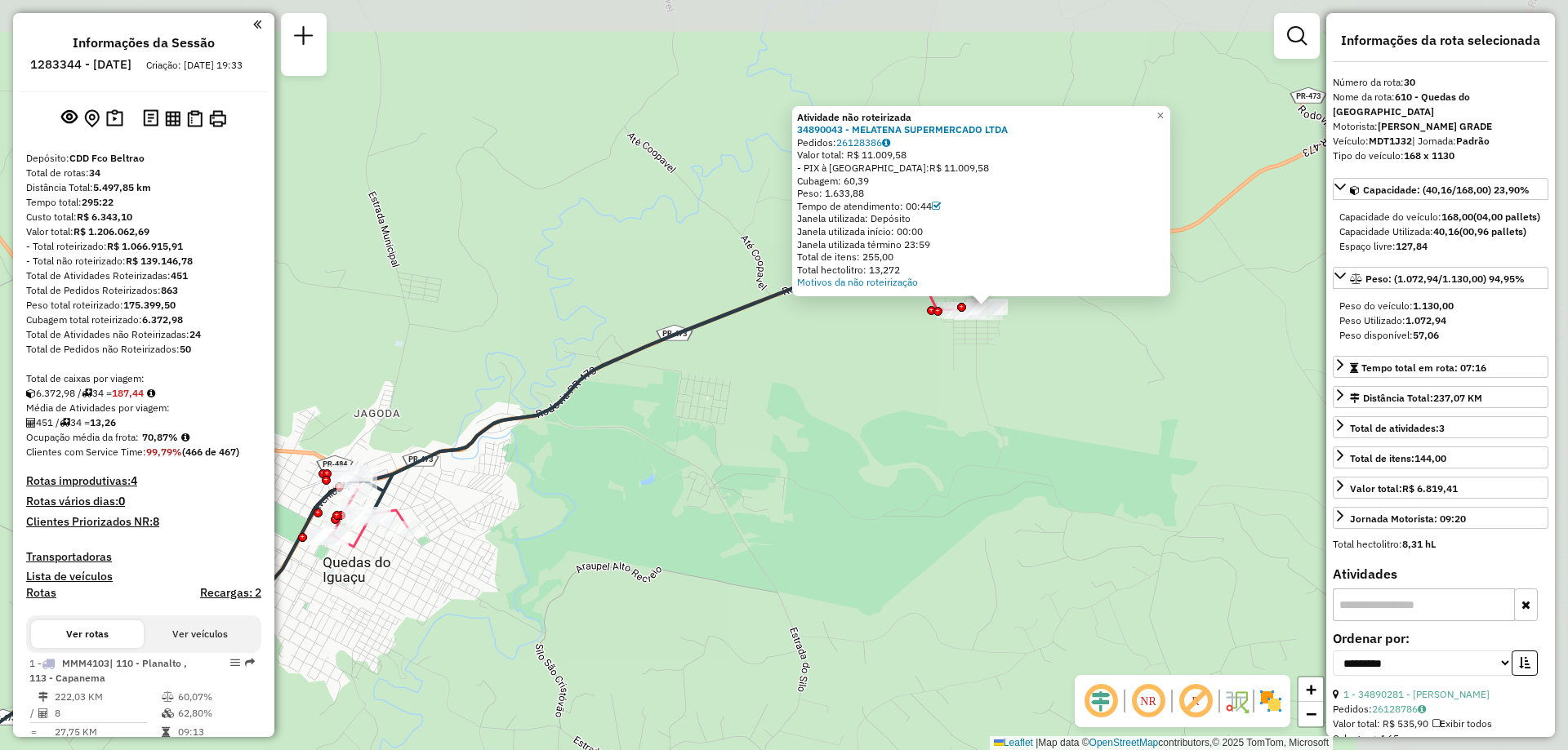
drag, startPoint x: 967, startPoint y: 343, endPoint x: 637, endPoint y: 394, distance: 333.9
click at [637, 394] on div "Rota 20 - Placa QTL1640 40913277 - NORMA HASSE 83963189 Rota 20 - Placa QTL1640…" at bounding box center [784, 375] width 1568 height 750
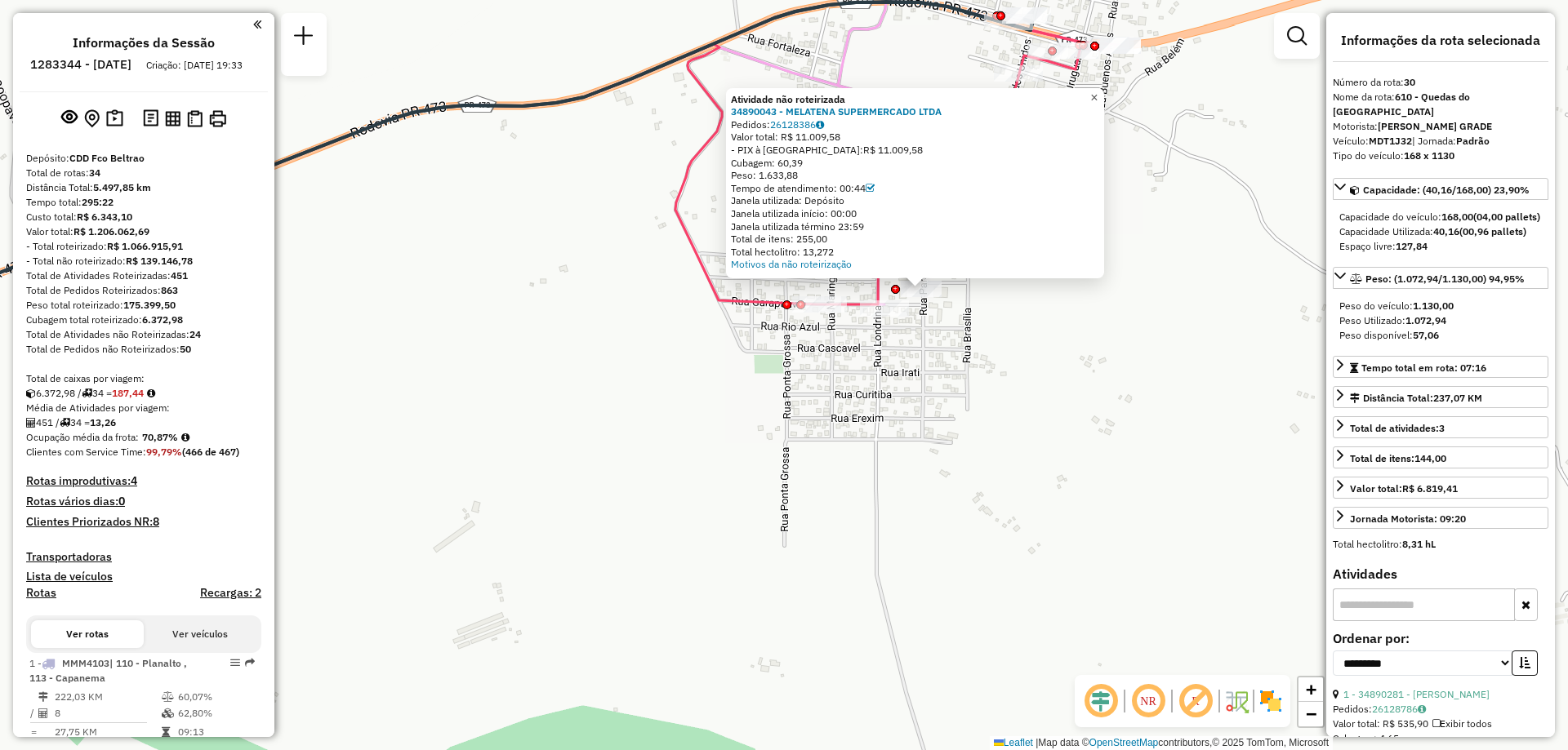
click at [1097, 97] on span "×" at bounding box center [1094, 97] width 7 height 14
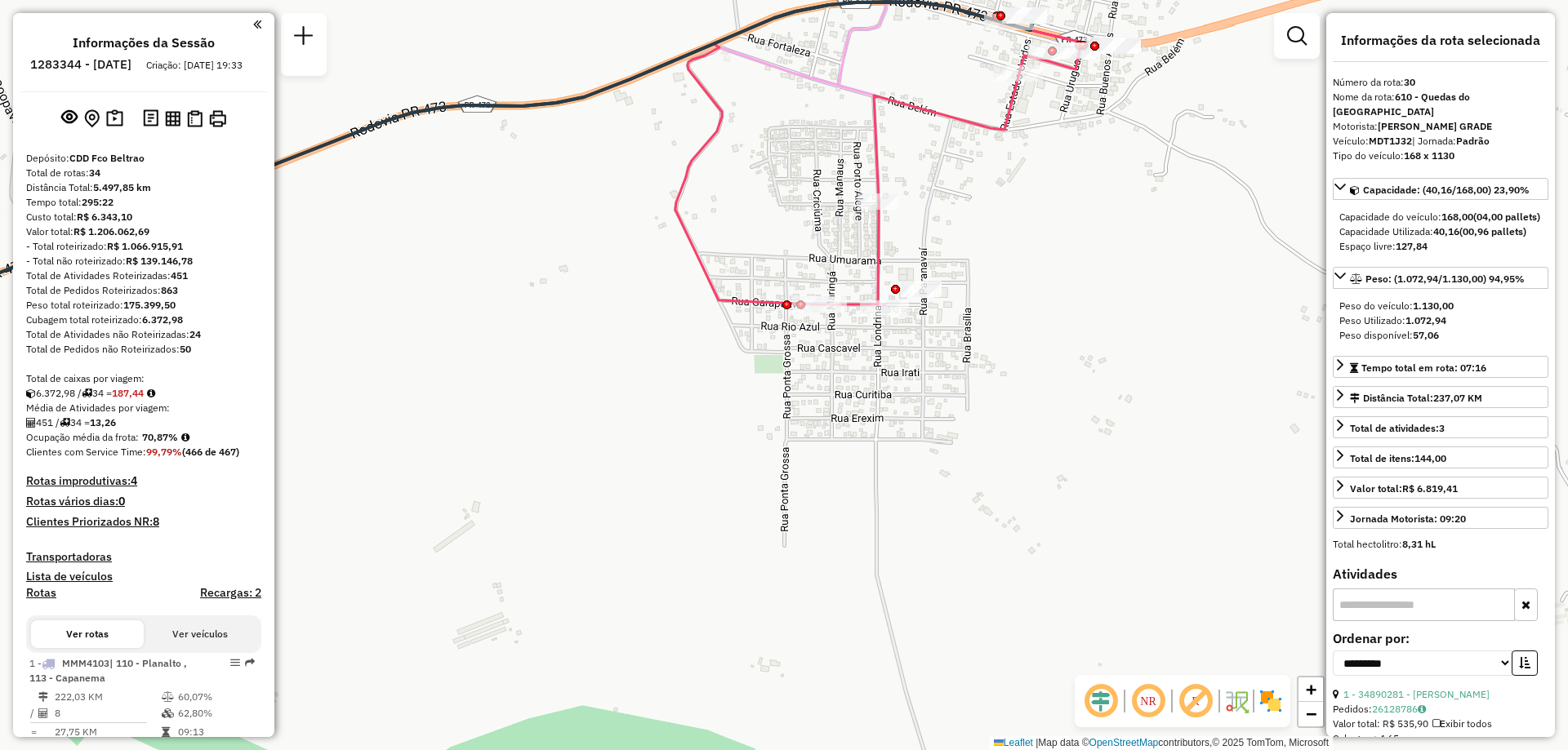
click at [727, 306] on icon at bounding box center [481, 177] width 1278 height 314
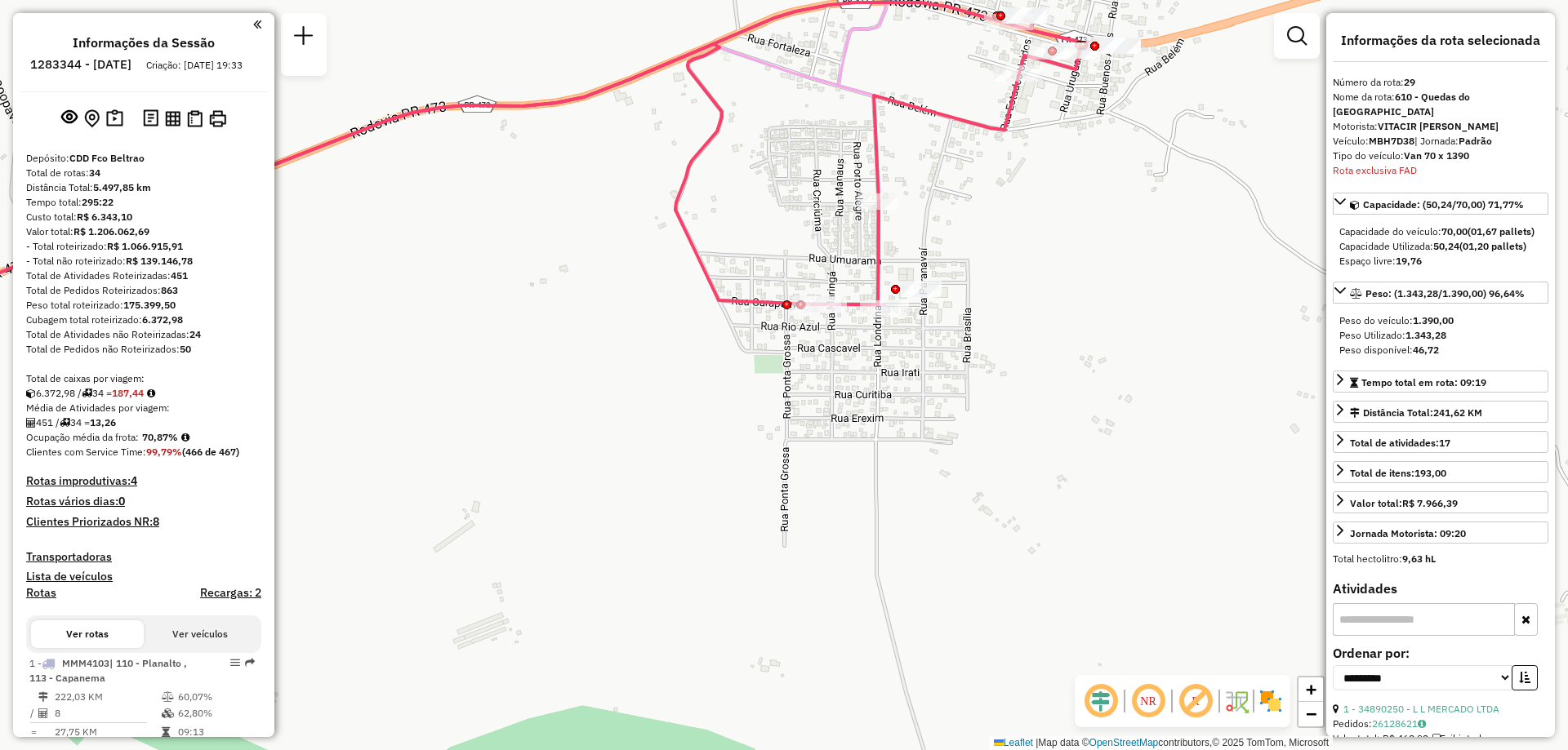
scroll to position [3201, 0]
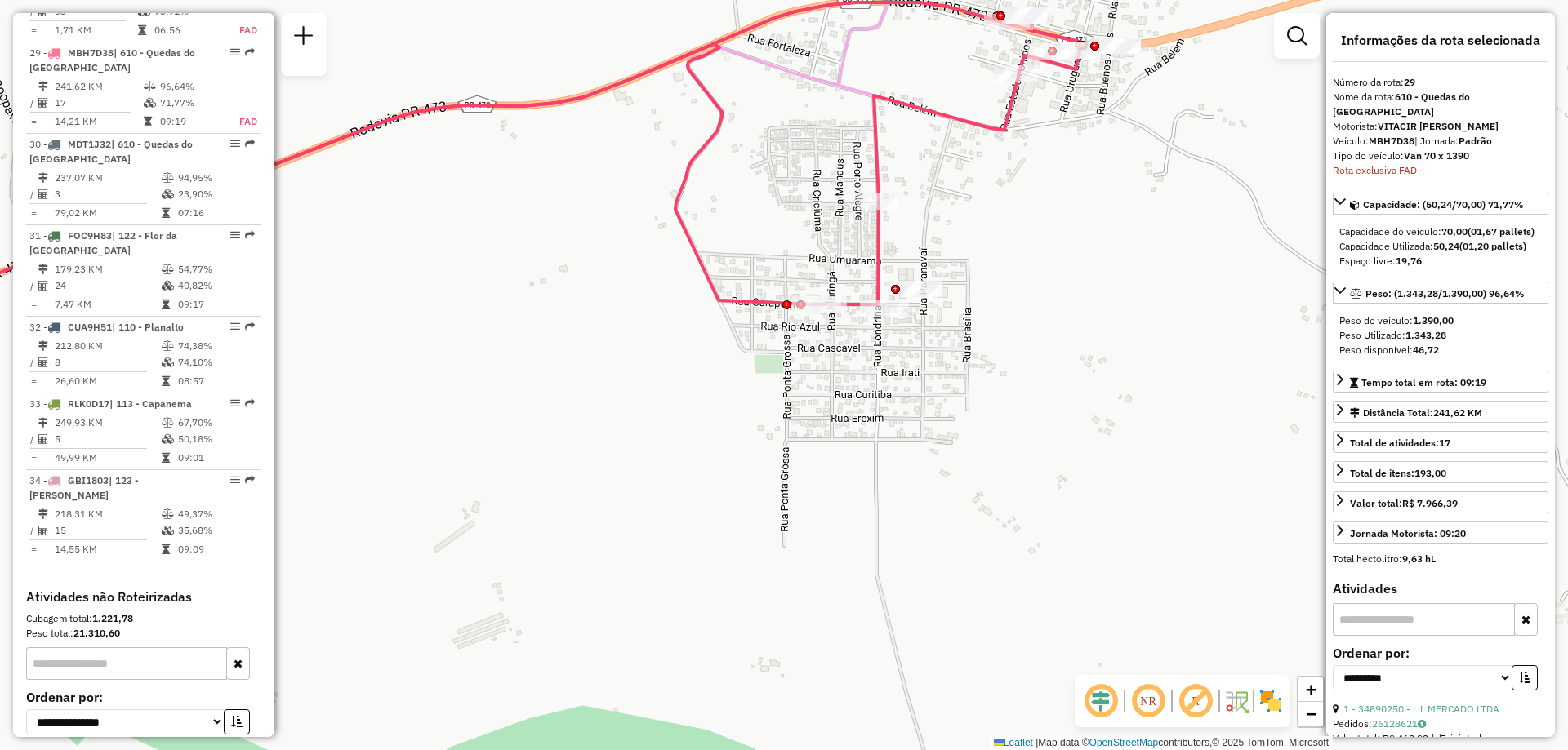
click at [726, 297] on icon at bounding box center [481, 177] width 1278 height 314
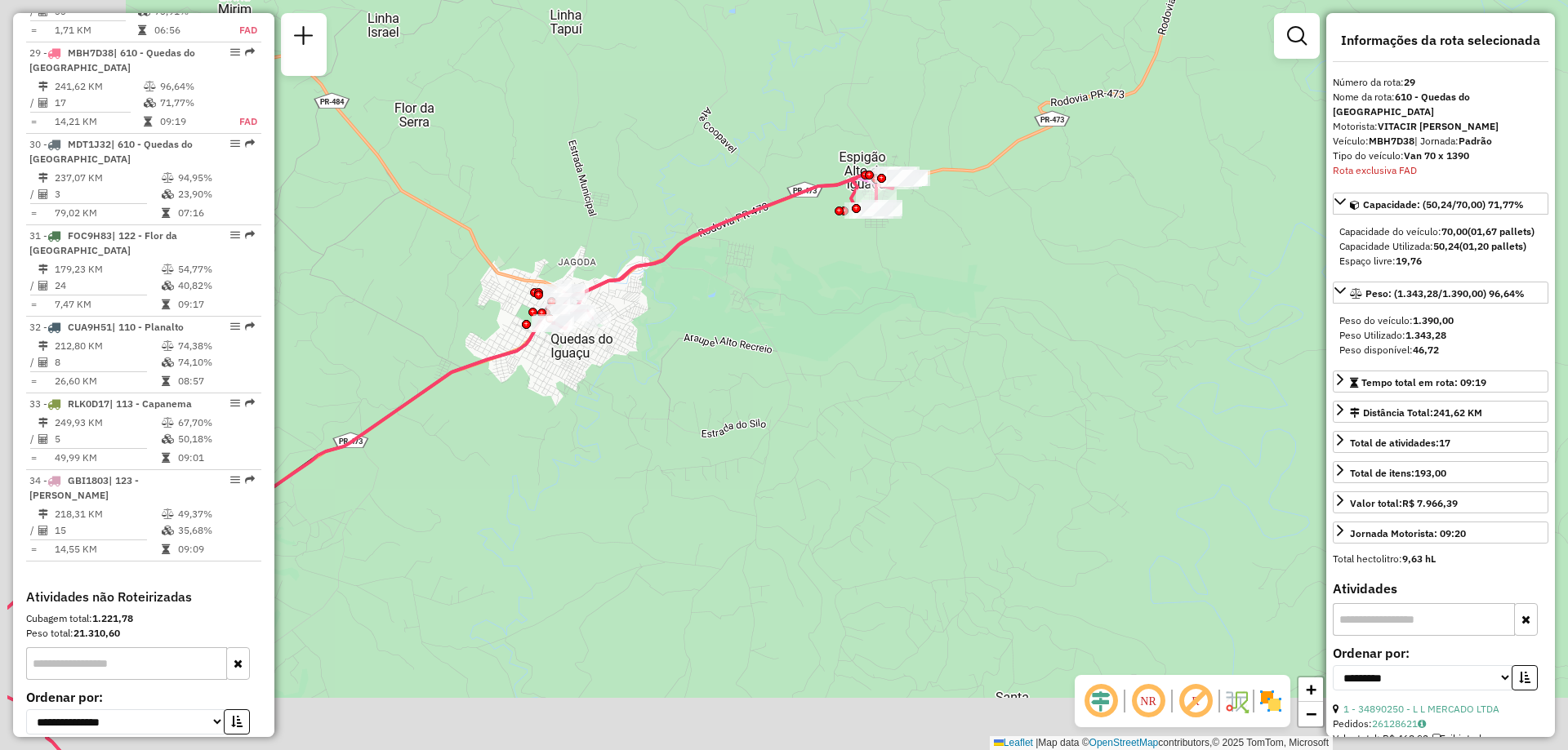
drag, startPoint x: 718, startPoint y: 372, endPoint x: 837, endPoint y: 308, distance: 135.1
click at [883, 306] on div "Janela de atendimento Grade de atendimento Capacidade Transportadoras Veículos …" at bounding box center [784, 375] width 1568 height 750
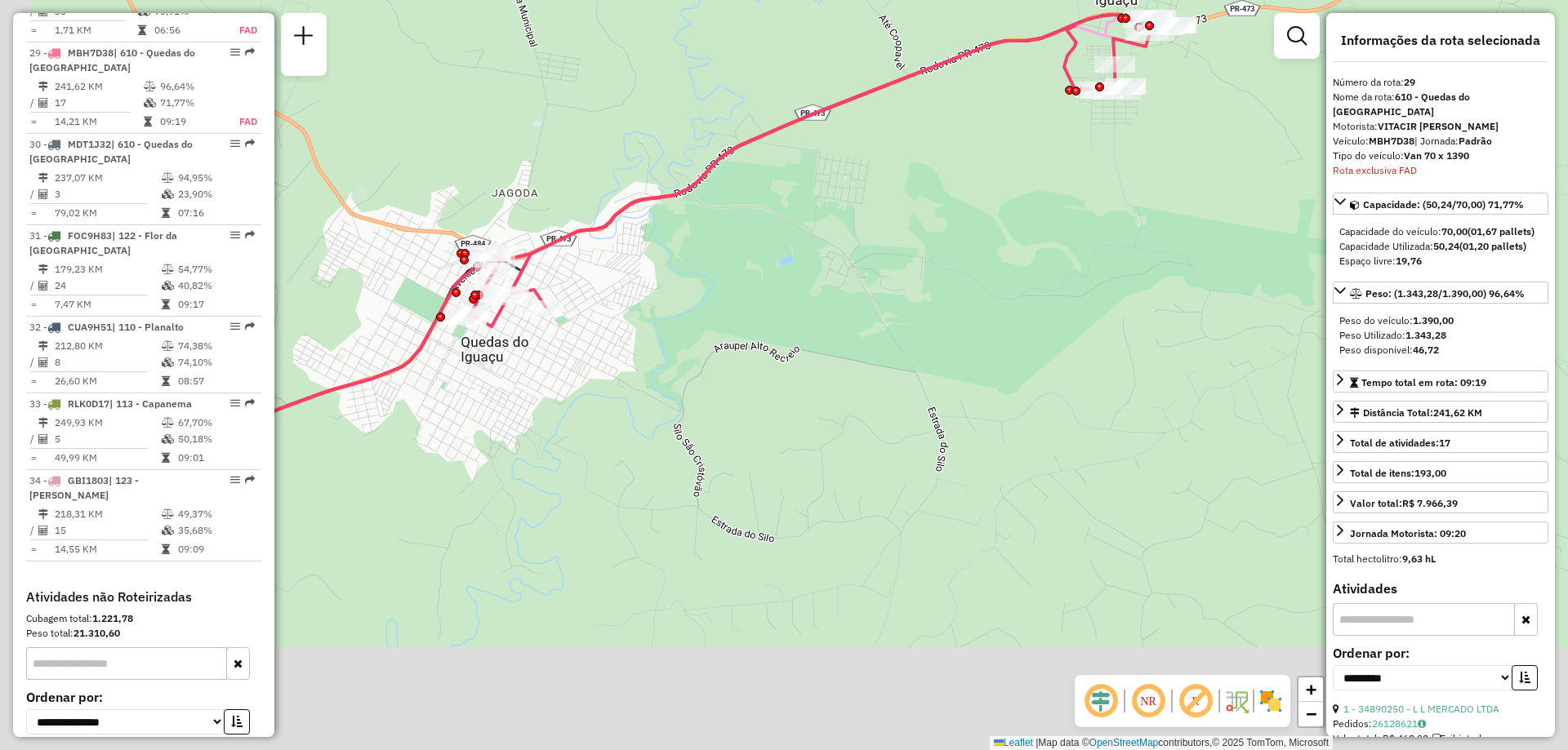
drag, startPoint x: 579, startPoint y: 352, endPoint x: 748, endPoint y: 268, distance: 188.7
click at [748, 268] on div "Janela de atendimento Grade de atendimento Capacidade Transportadoras Veículos …" at bounding box center [784, 375] width 1568 height 750
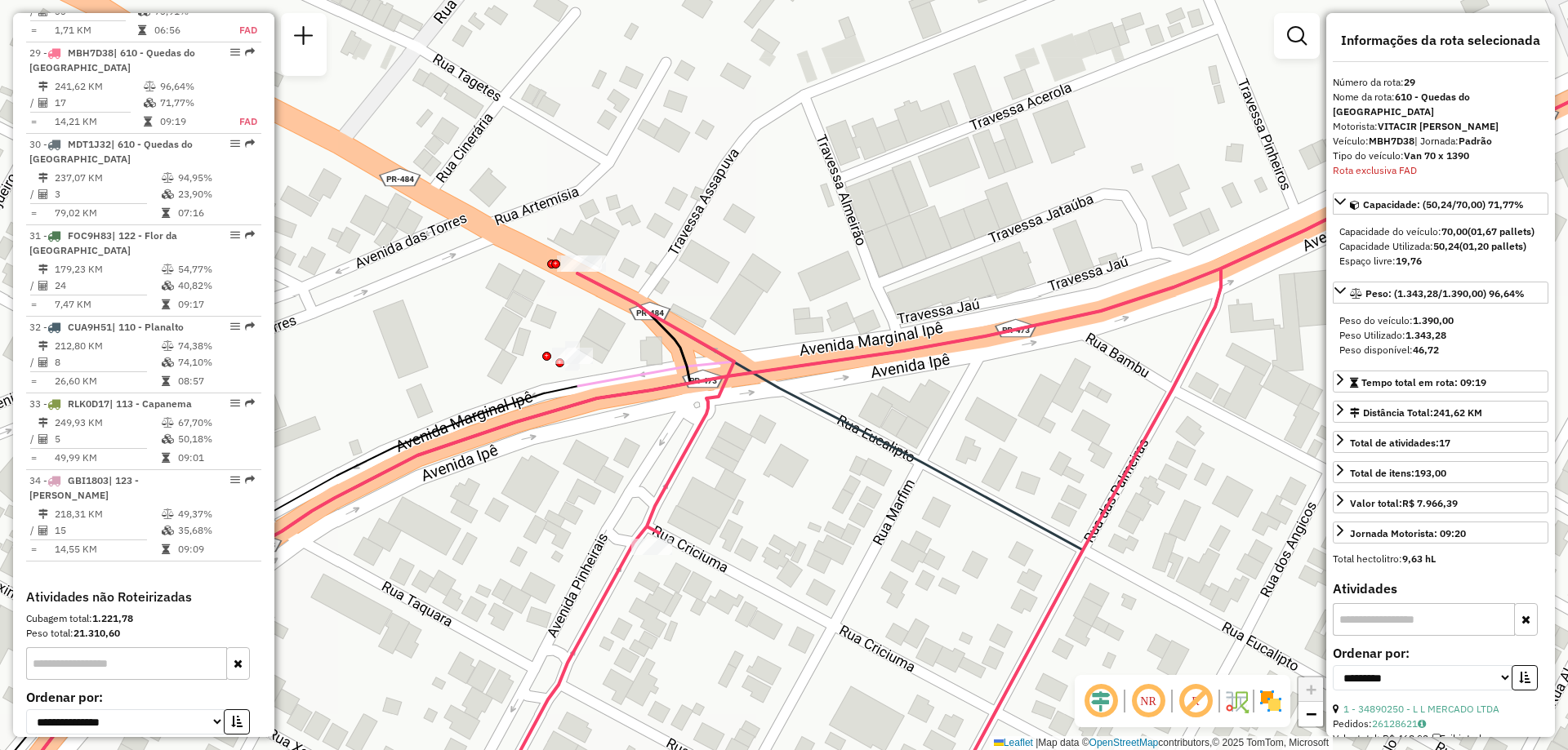
click at [678, 343] on icon at bounding box center [338, 549] width 704 height 552
click at [680, 347] on icon at bounding box center [338, 549] width 704 height 552
drag, startPoint x: 678, startPoint y: 348, endPoint x: 768, endPoint y: 351, distance: 90.0
click at [677, 348] on icon at bounding box center [338, 549] width 704 height 552
click at [784, 377] on icon at bounding box center [856, 425] width 1739 height 800
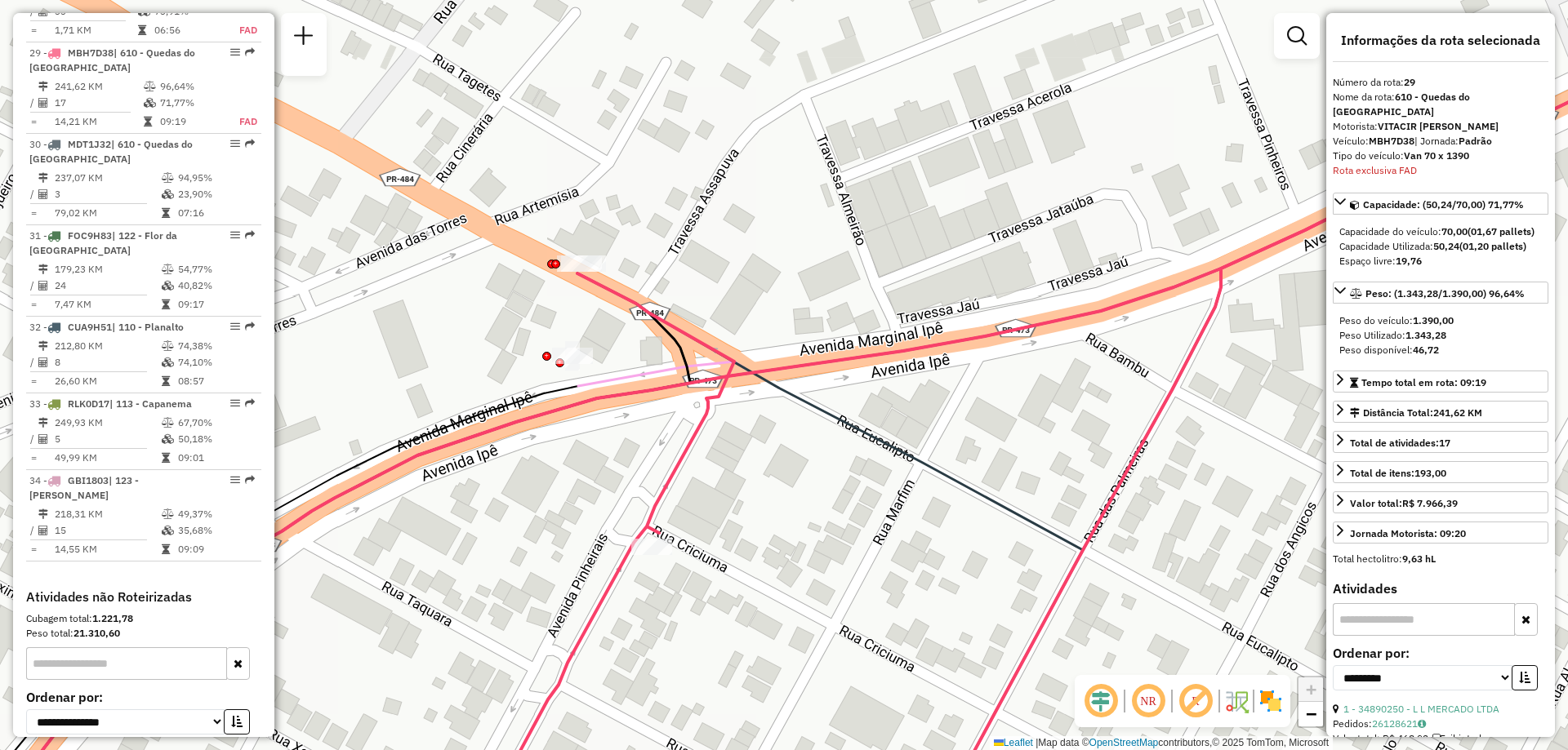
click at [785, 369] on icon at bounding box center [856, 425] width 1739 height 800
click at [788, 368] on icon at bounding box center [856, 425] width 1739 height 800
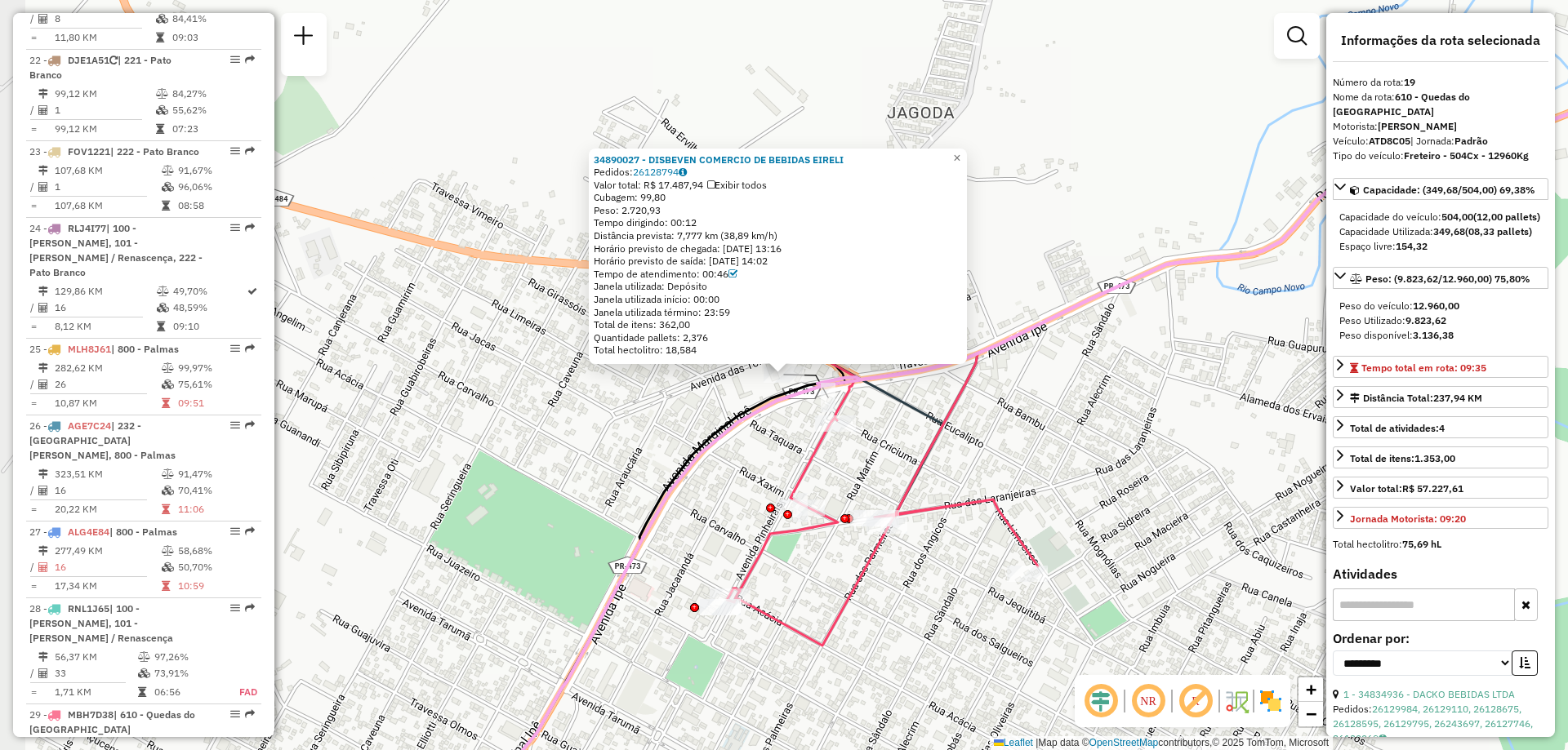
scroll to position [2316, 0]
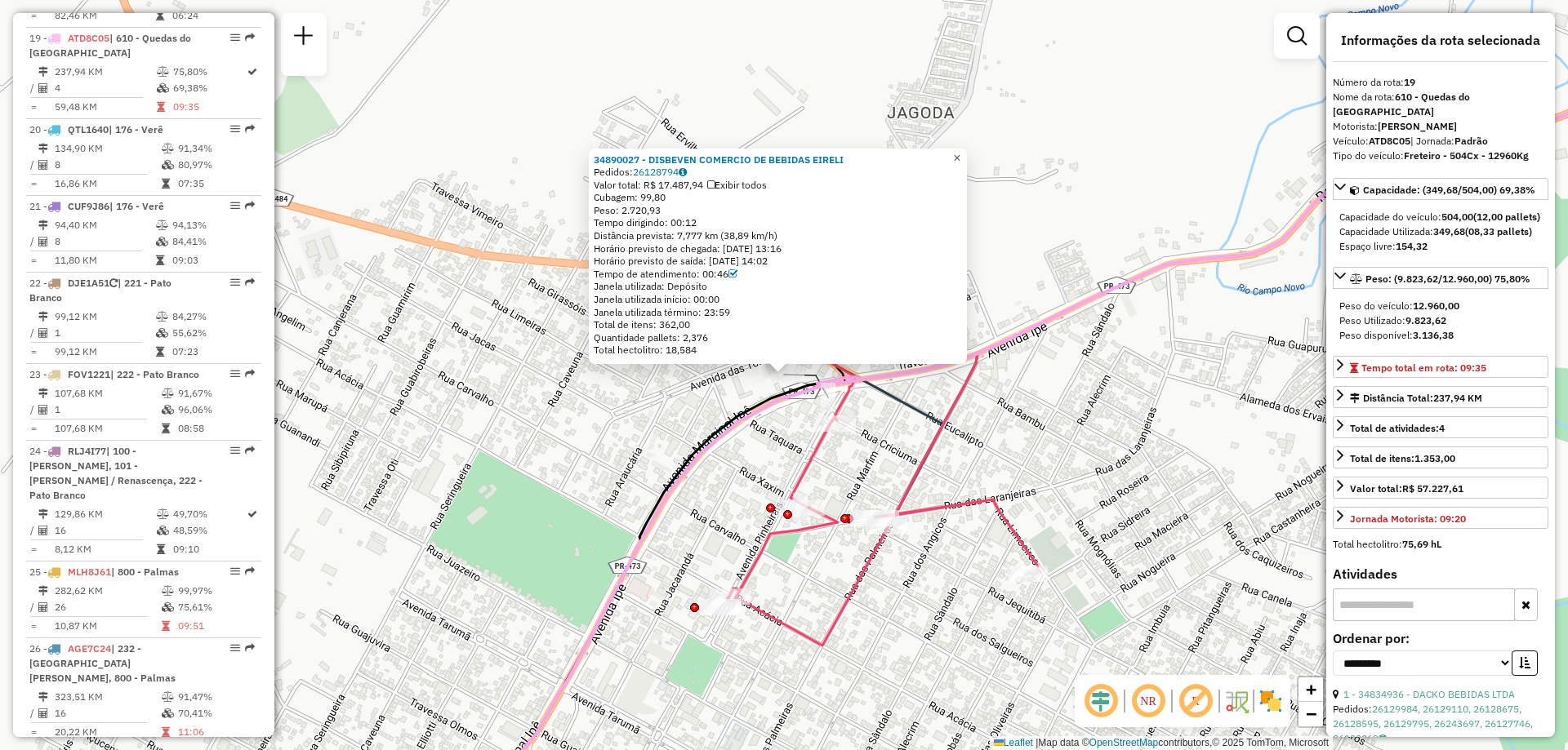
click at [960, 154] on span "×" at bounding box center [957, 158] width 7 height 14
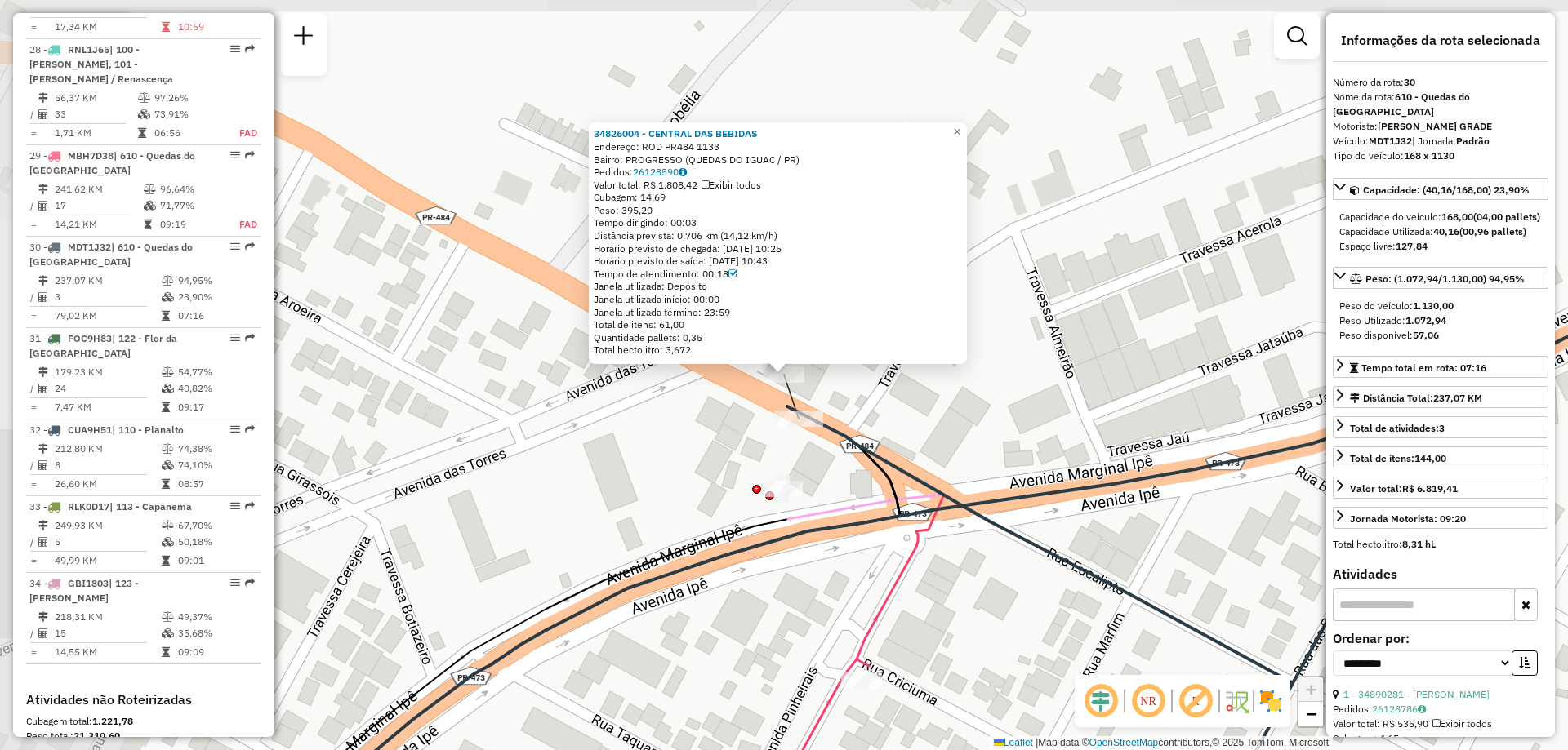
scroll to position [3292, 0]
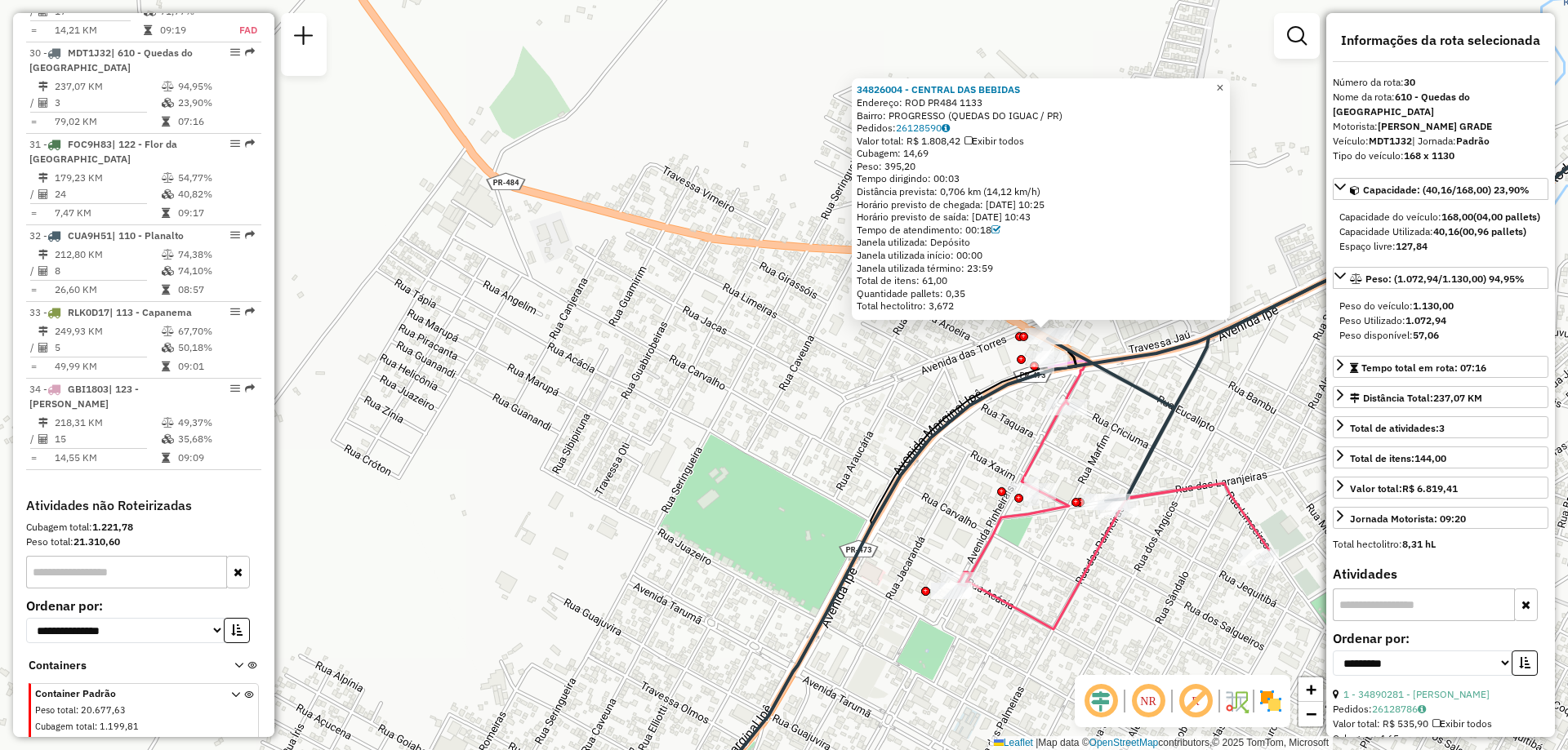
drag, startPoint x: 1235, startPoint y: 82, endPoint x: 1229, endPoint y: 100, distance: 19.0
click at [1224, 81] on span "×" at bounding box center [1220, 87] width 7 height 14
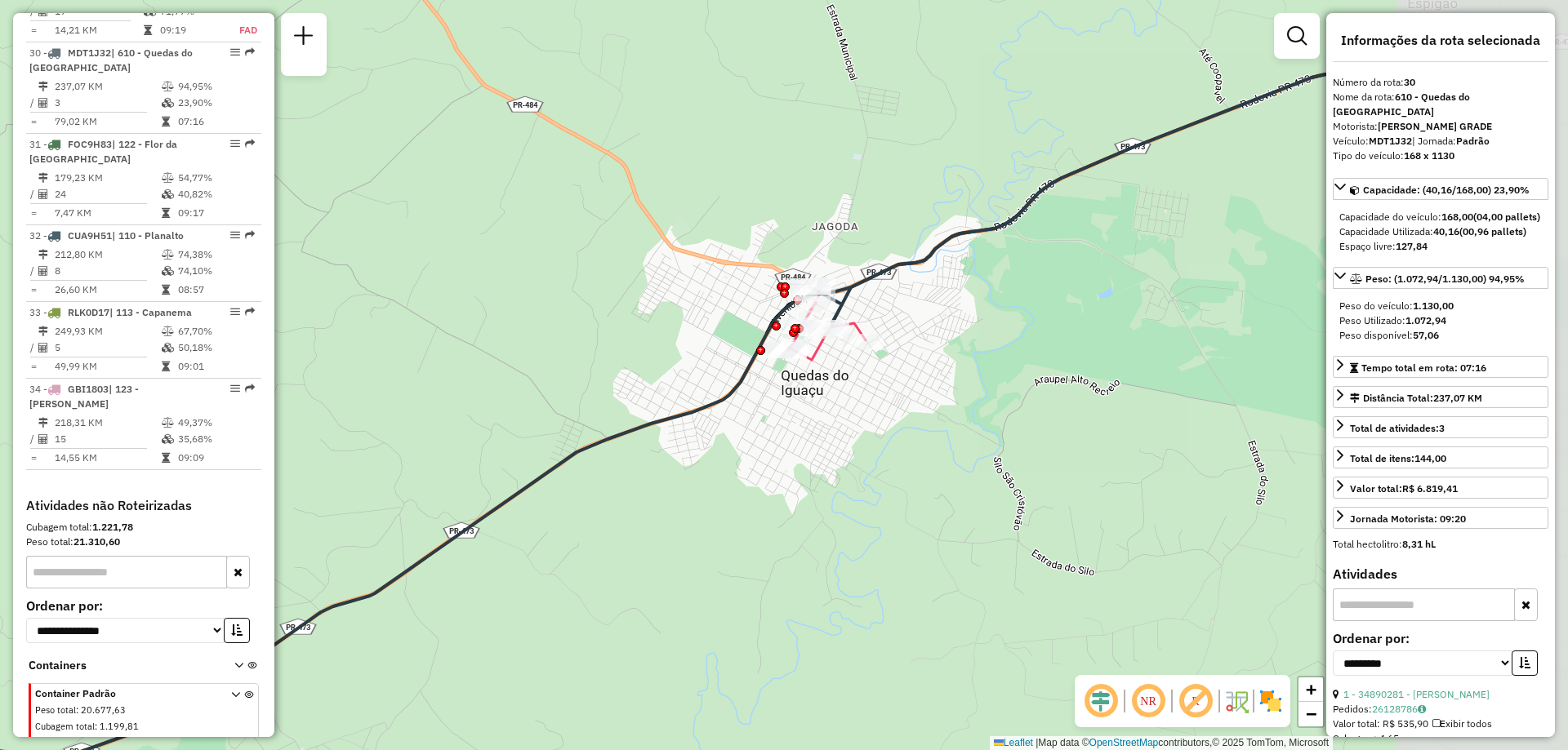
drag, startPoint x: 1175, startPoint y: 387, endPoint x: 814, endPoint y: 352, distance: 362.7
click at [815, 352] on icon at bounding box center [1080, 214] width 584 height 292
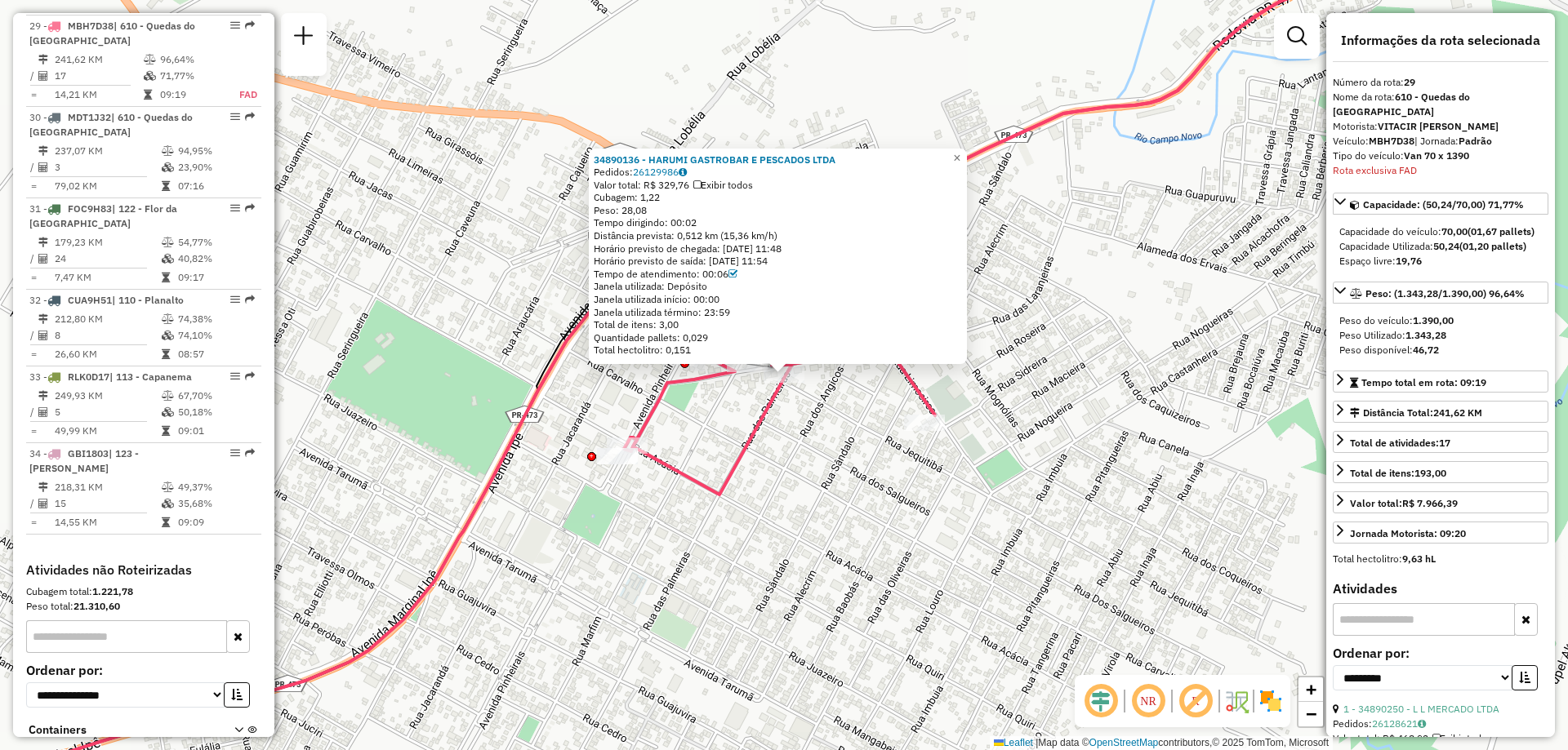
scroll to position [3201, 0]
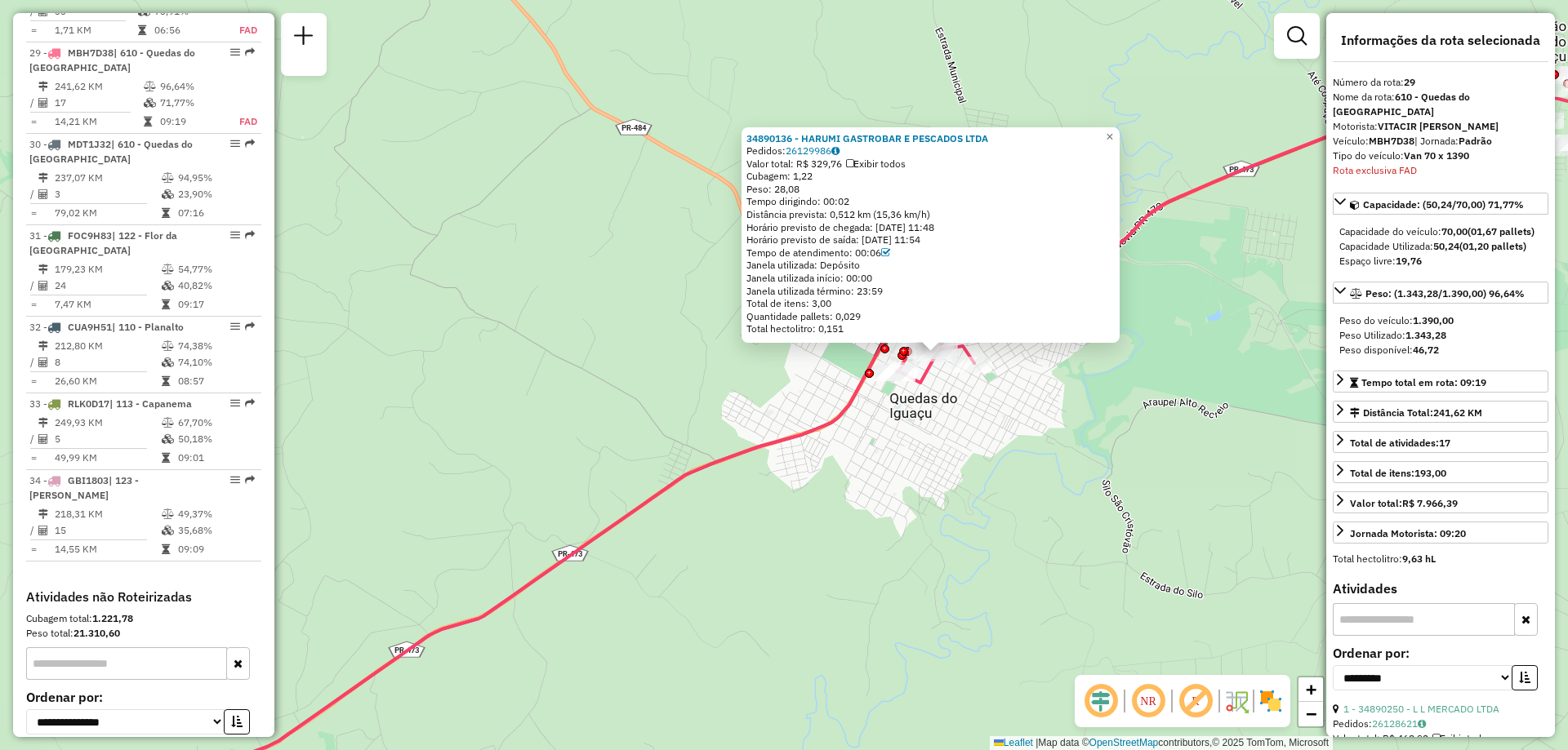
drag, startPoint x: 1157, startPoint y: 403, endPoint x: 787, endPoint y: 429, distance: 370.9
click at [787, 429] on div "34890136 - HARUMI GASTROBAR E PESCADOS LTDA Pedidos: 26129986 Valor total: R$ 3…" at bounding box center [784, 375] width 1568 height 750
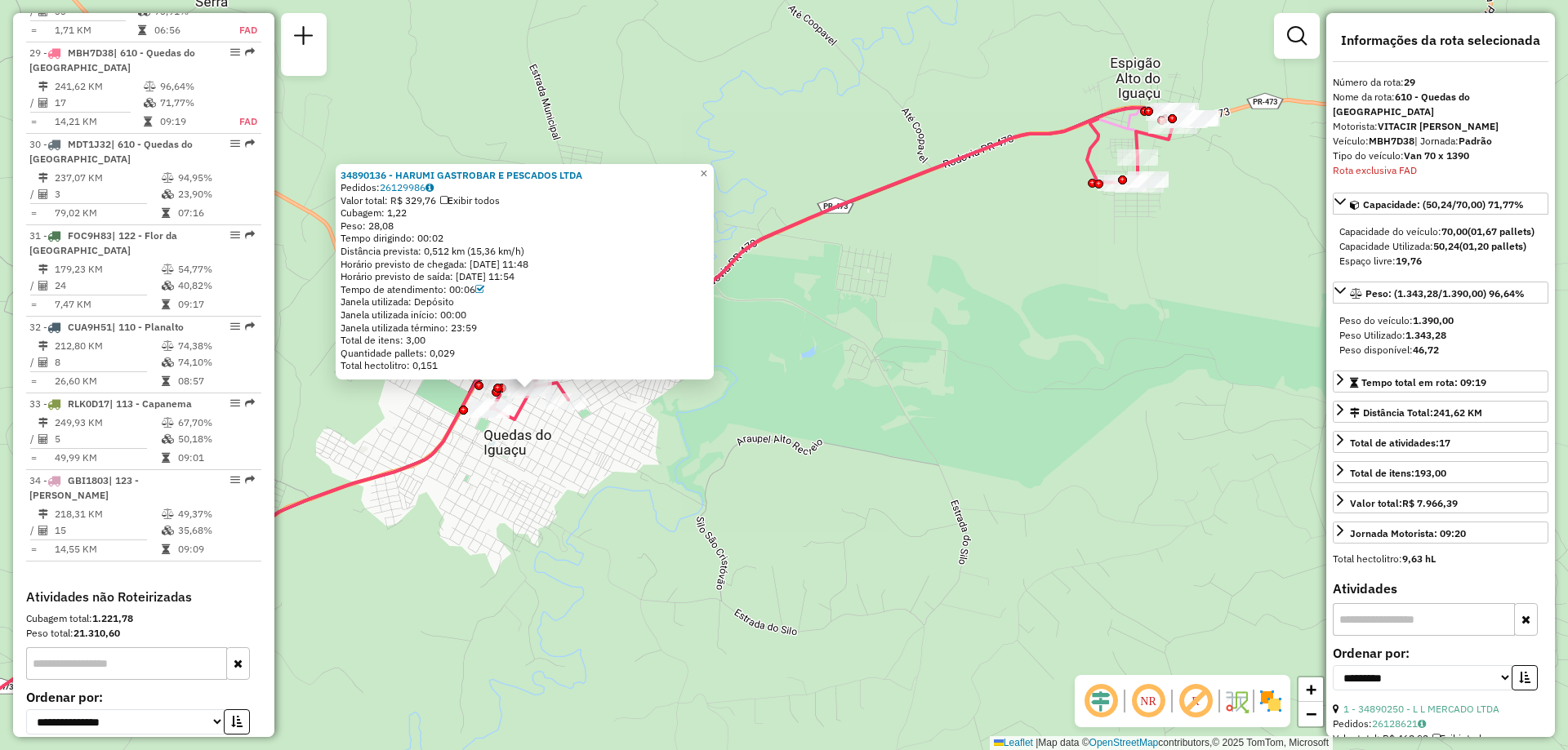
drag, startPoint x: 1186, startPoint y: 361, endPoint x: 1150, endPoint y: 370, distance: 37.1
click at [1150, 370] on div "34890136 - HARUMI GASTROBAR E PESCADOS LTDA Pedidos: 26129986 Valor total: R$ 3…" at bounding box center [784, 375] width 1568 height 750
click at [714, 176] on link "×" at bounding box center [704, 174] width 20 height 20
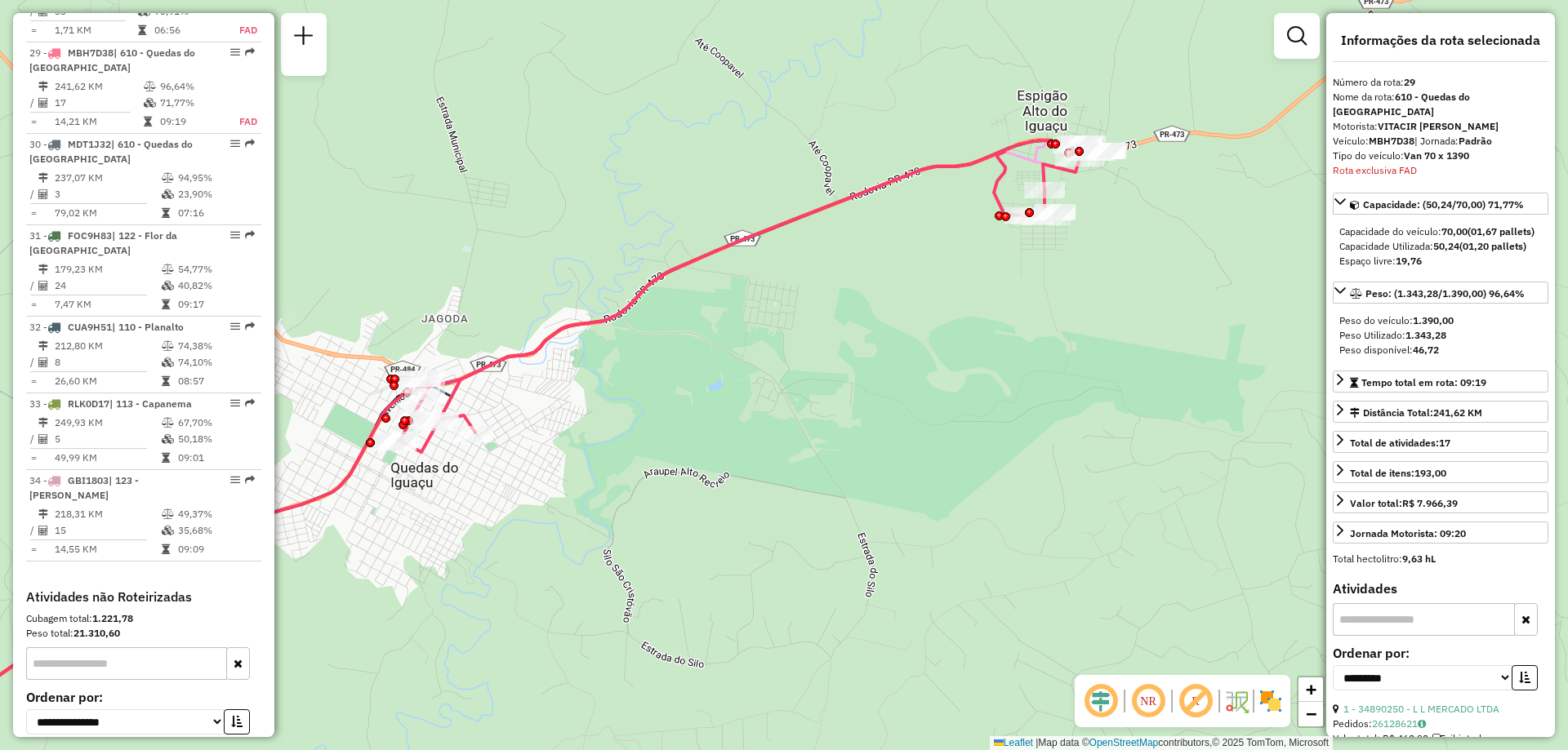
drag, startPoint x: 1134, startPoint y: 233, endPoint x: 1077, endPoint y: 249, distance: 59.2
click at [1077, 249] on div "Janela de atendimento Grade de atendimento Capacidade Transportadoras Veículos …" at bounding box center [784, 375] width 1568 height 750
paste input "*****"
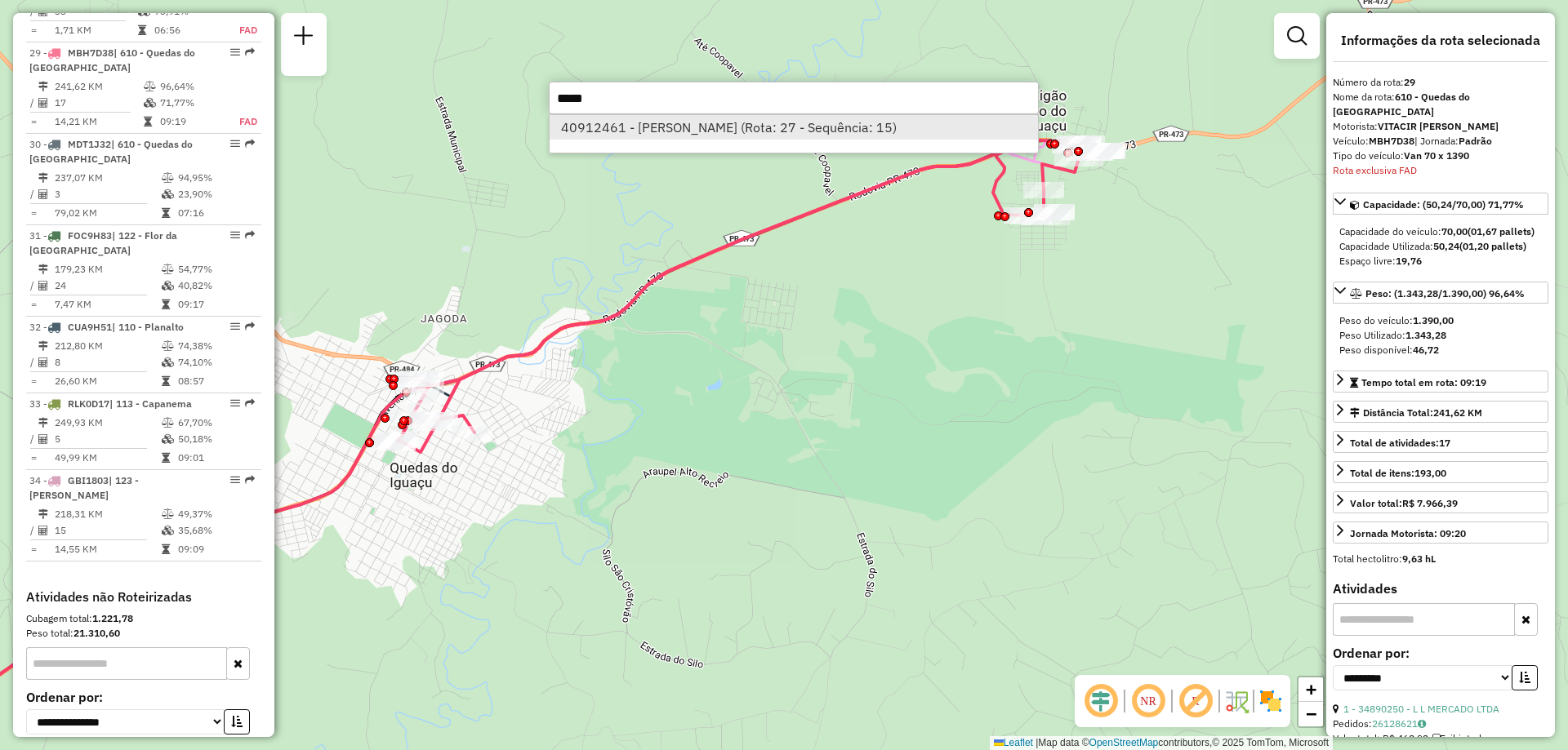
type input "*****"
click at [684, 132] on li "40912461 - KELLY ADRIANA PICINA (Rota: 27 - Sequência: 15)" at bounding box center [794, 127] width 489 height 24
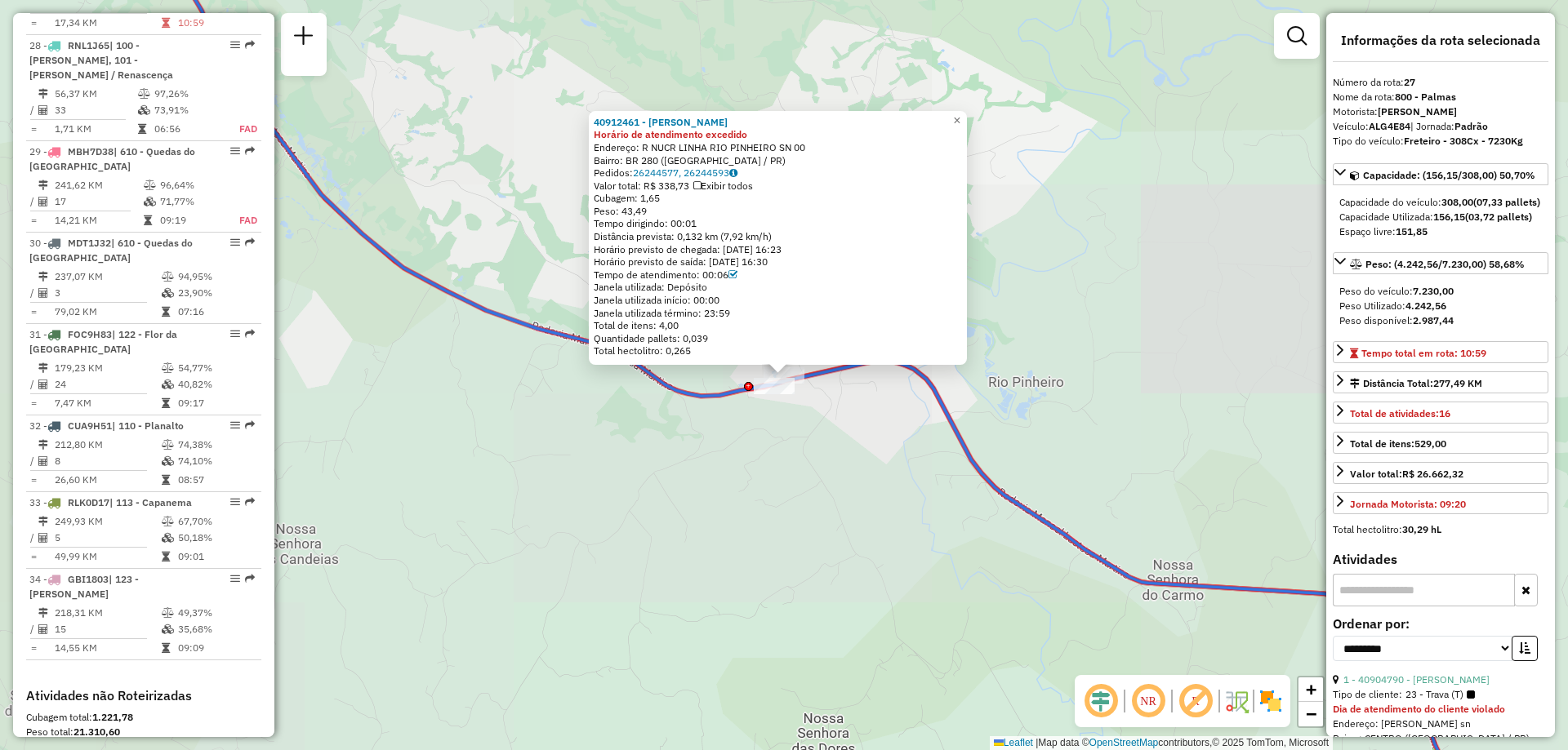
scroll to position [3018, 0]
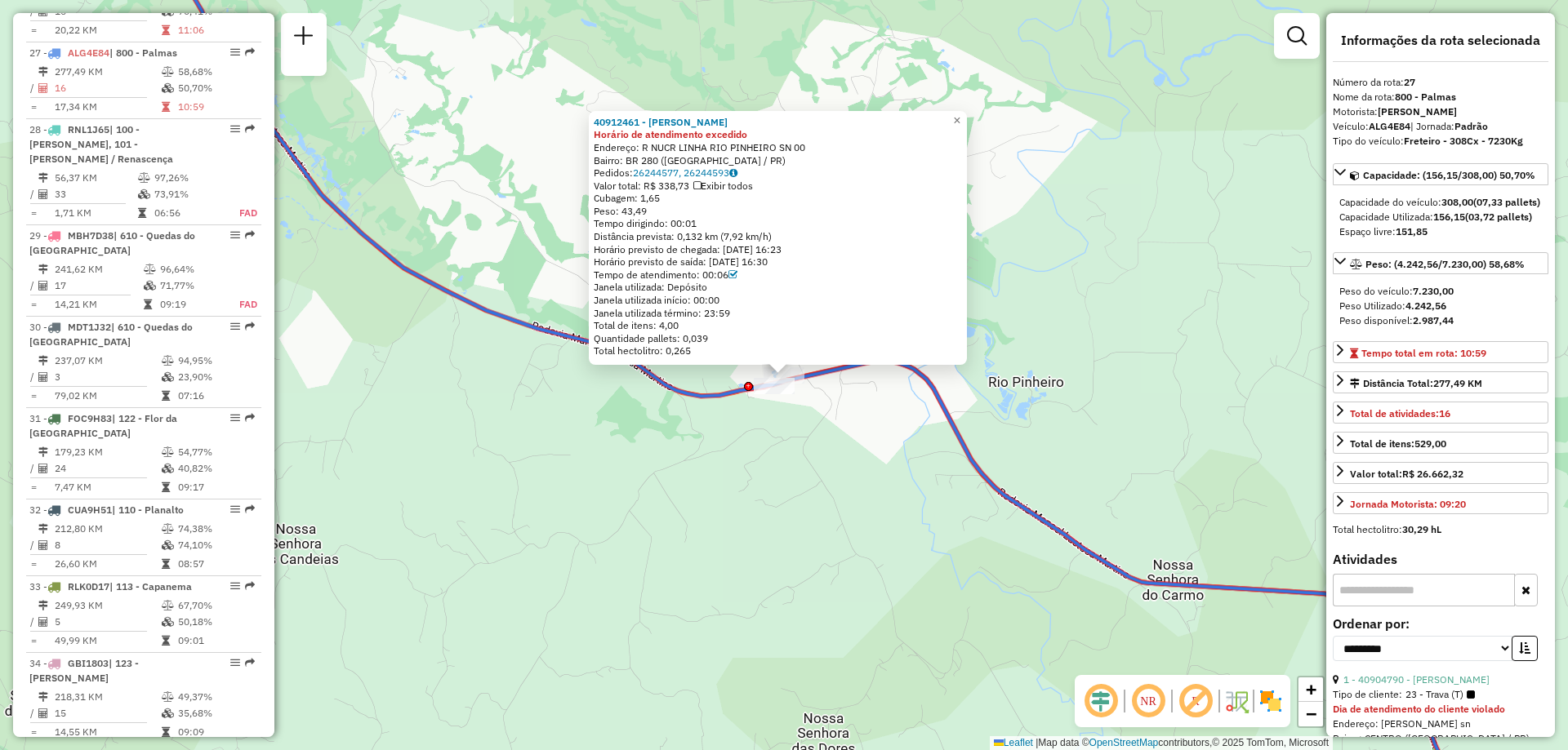
click at [830, 382] on div "40912461 - KELLY ADRIANA PICINA Horário de atendimento excedido Endereço: R NUC…" at bounding box center [784, 375] width 1568 height 750
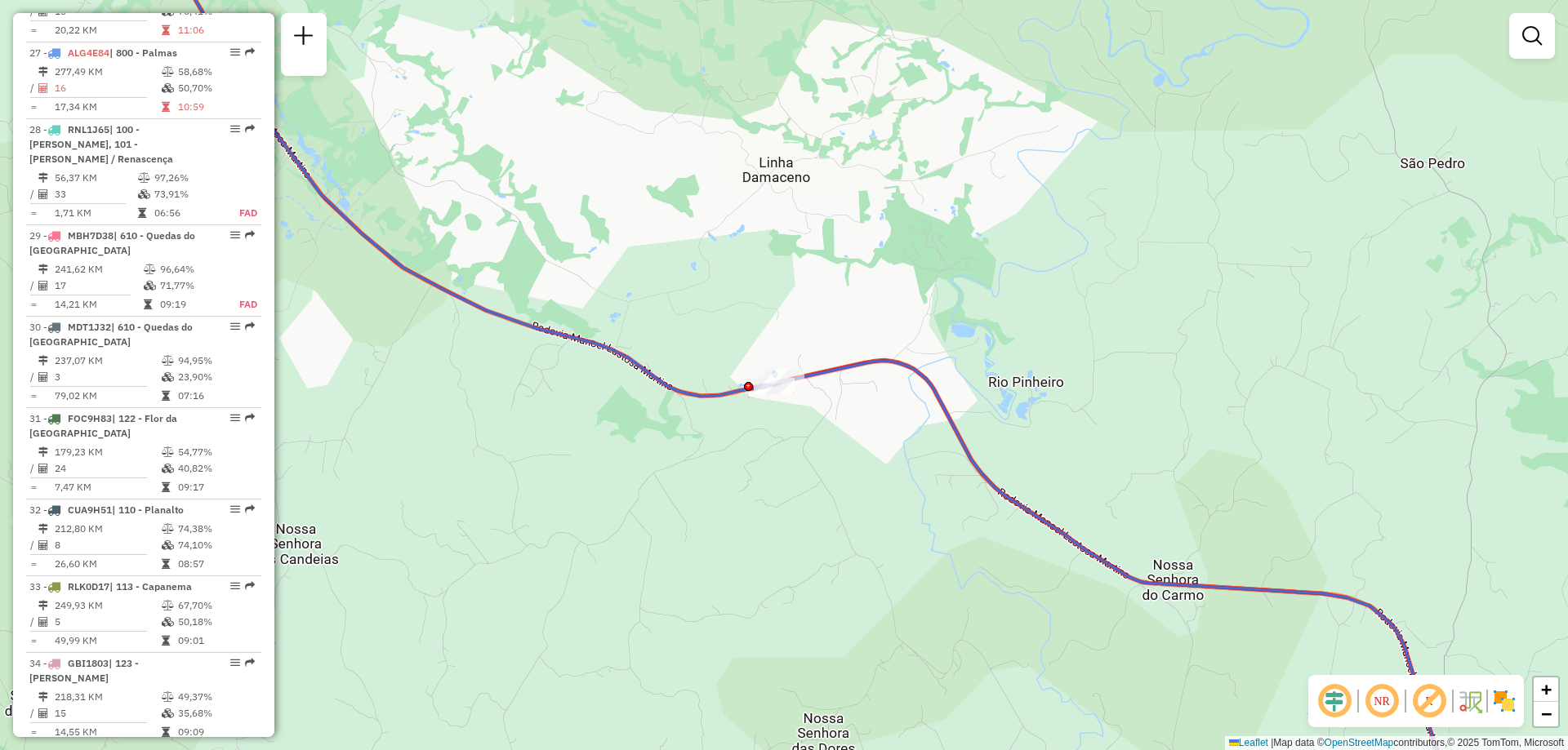
click at [885, 366] on icon at bounding box center [1112, 592] width 726 height 464
select select "**********"
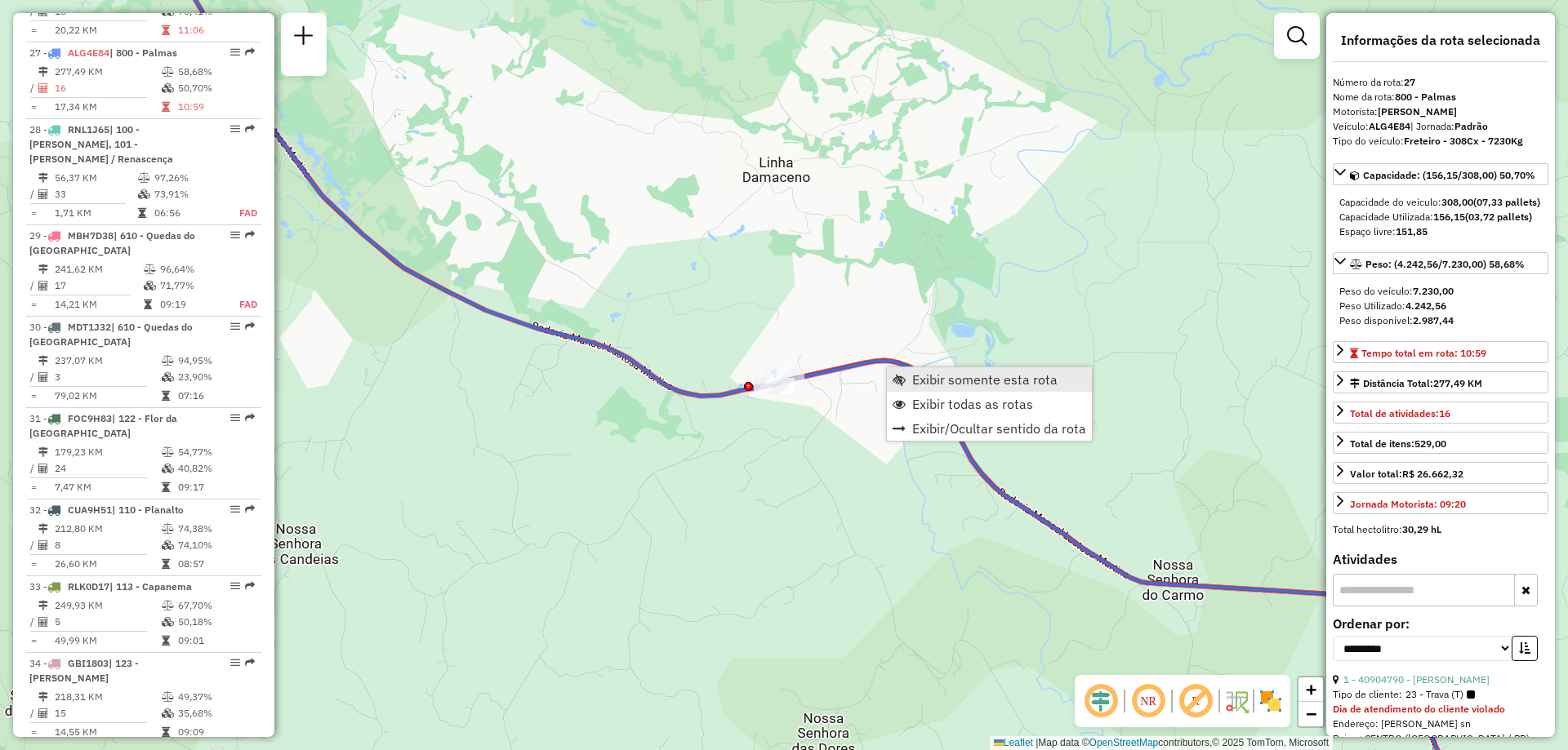
click at [953, 383] on span "Exibir somente esta rota" at bounding box center [985, 380] width 145 height 13
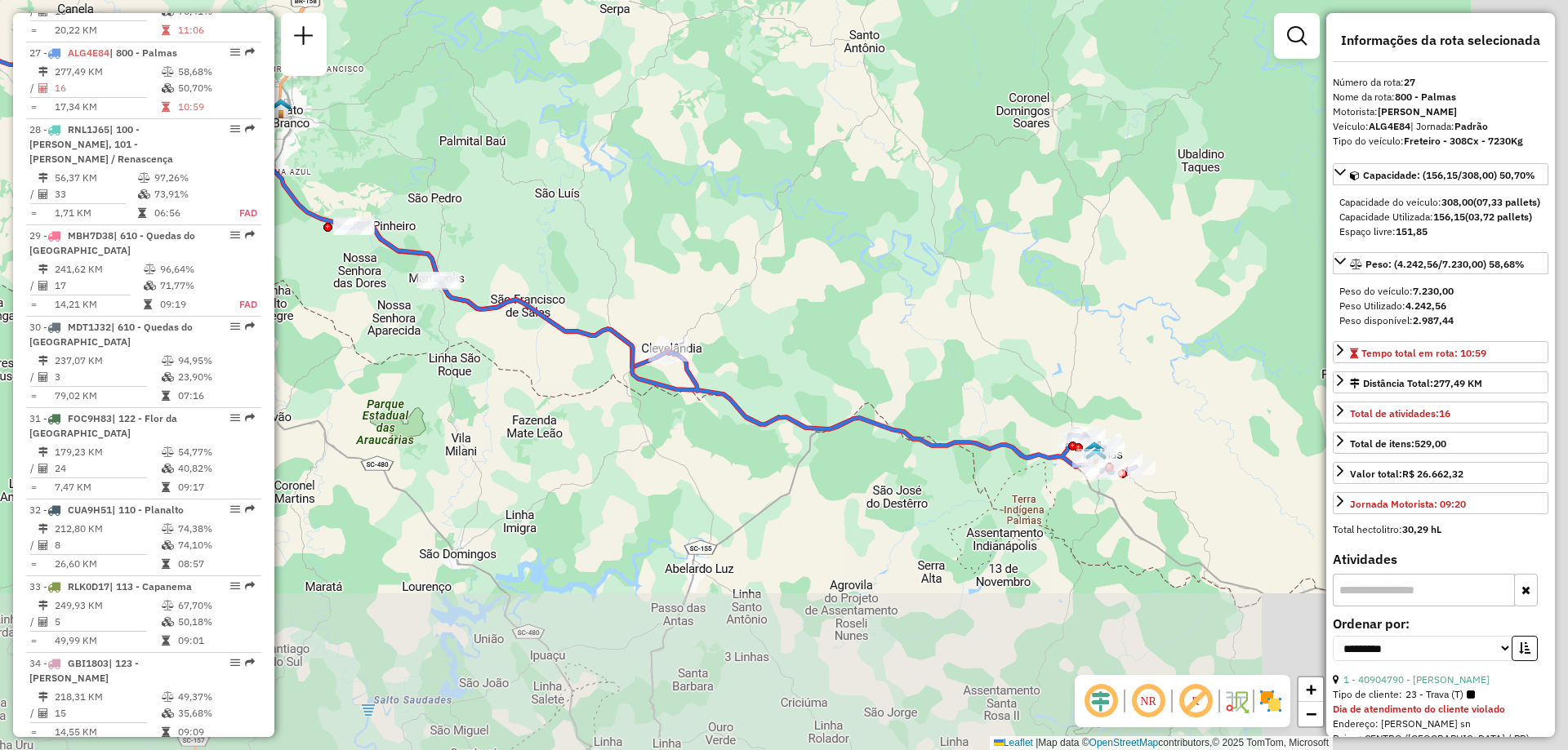
drag, startPoint x: 1009, startPoint y: 473, endPoint x: 629, endPoint y: 285, distance: 424.0
click at [630, 286] on div "Janela de atendimento Grade de atendimento Capacidade Transportadoras Veículos …" at bounding box center [784, 375] width 1568 height 750
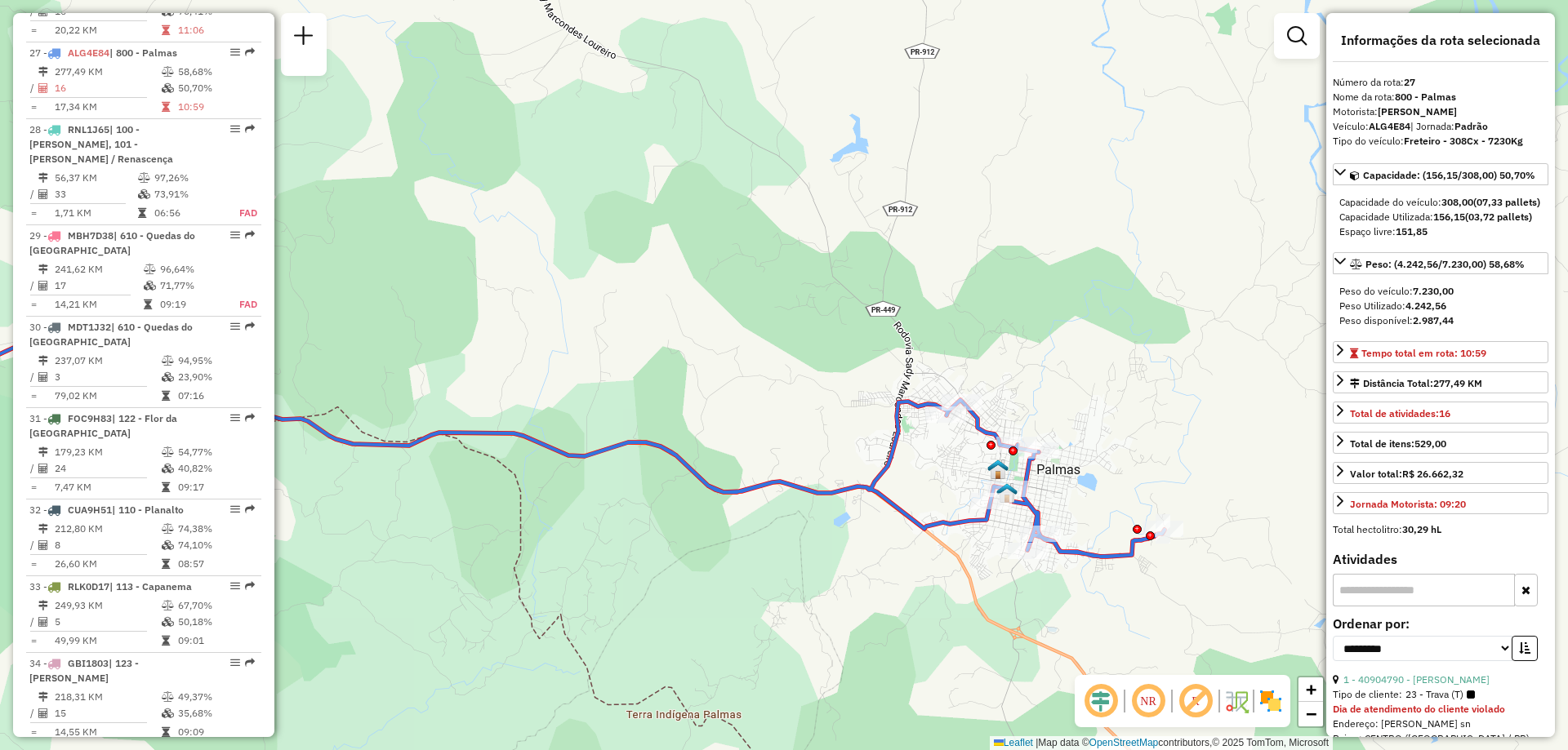
drag, startPoint x: 872, startPoint y: 409, endPoint x: 734, endPoint y: 325, distance: 161.6
click at [734, 325] on div "Janela de atendimento Grade de atendimento Capacidade Transportadoras Veículos …" at bounding box center [784, 375] width 1568 height 750
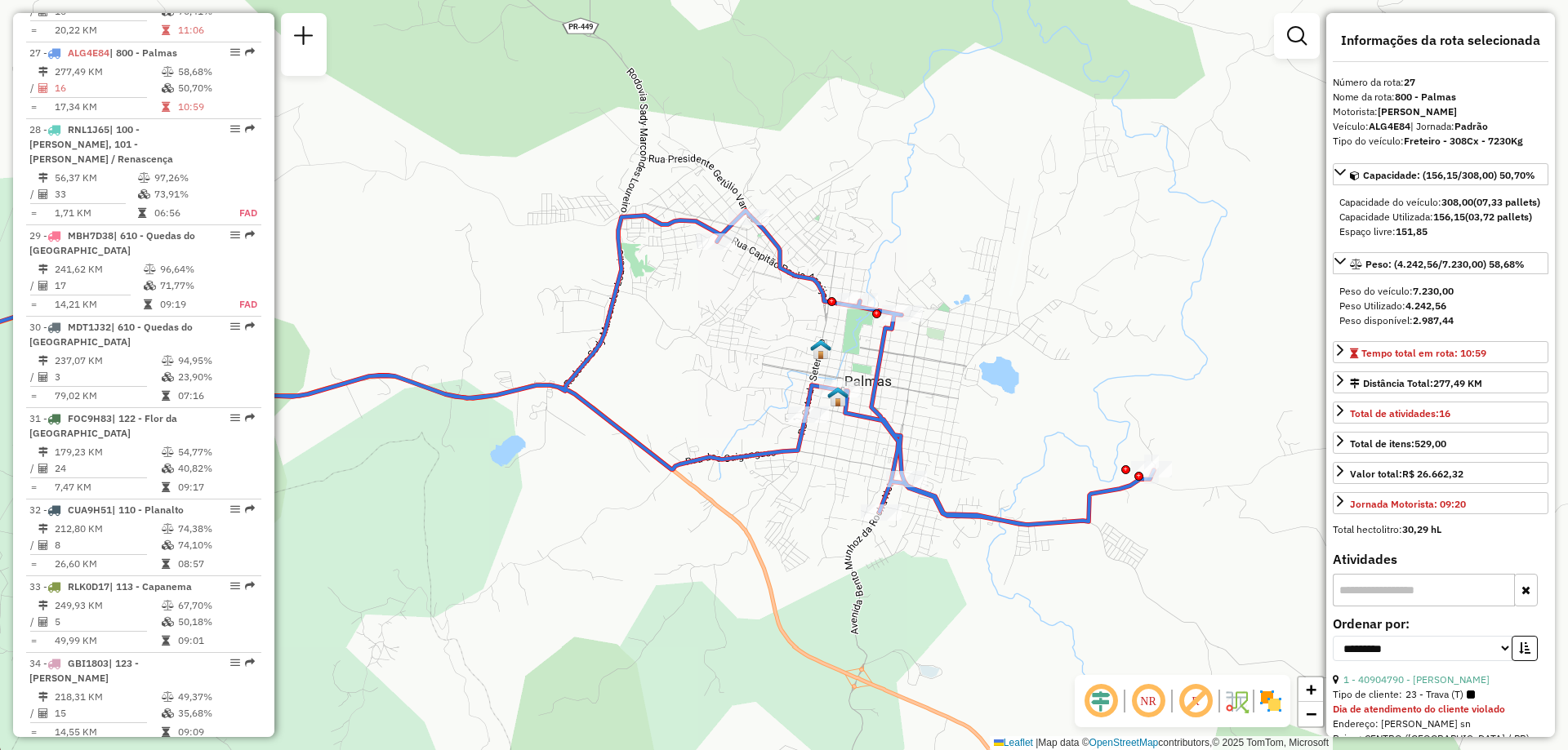
click at [880, 371] on icon at bounding box center [499, 368] width 1311 height 315
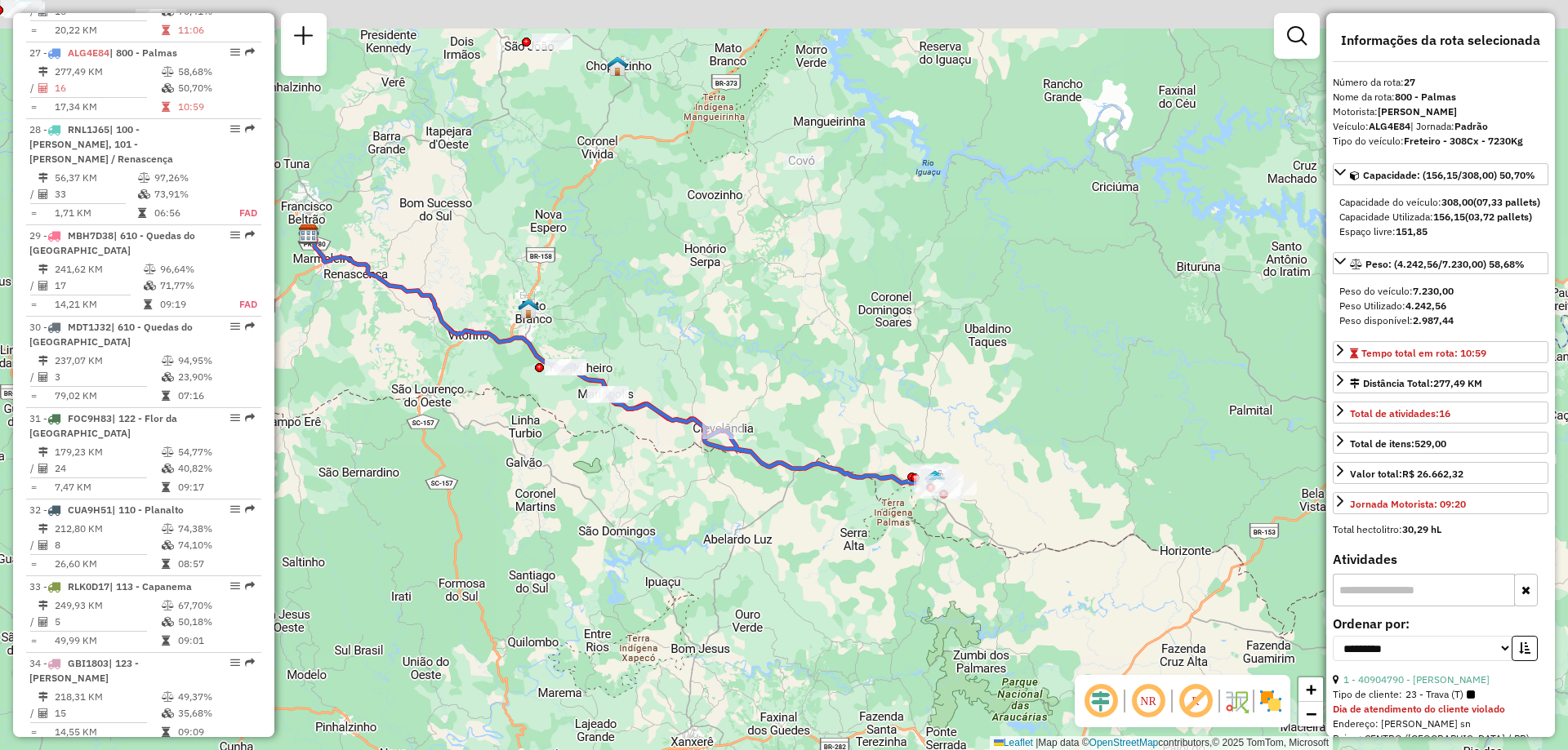
drag, startPoint x: 733, startPoint y: 290, endPoint x: 861, endPoint y: 472, distance: 222.5
click at [861, 472] on div "Janela de atendimento Grade de atendimento Capacidade Transportadoras Veículos …" at bounding box center [784, 375] width 1568 height 750
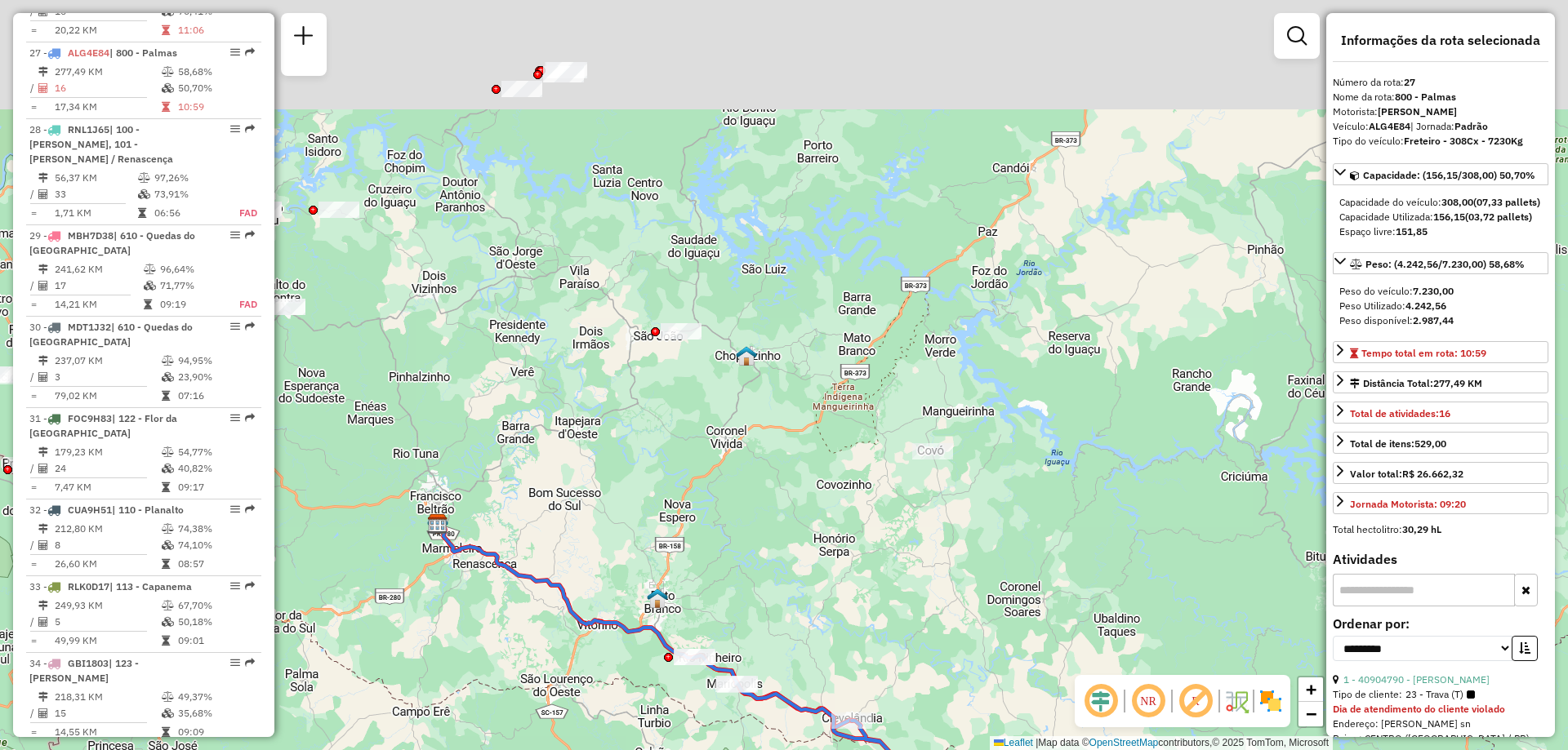
drag, startPoint x: 674, startPoint y: 199, endPoint x: 719, endPoint y: 380, distance: 186.5
click at [719, 380] on div "Janela de atendimento Grade de atendimento Capacidade Transportadoras Veículos …" at bounding box center [784, 375] width 1568 height 750
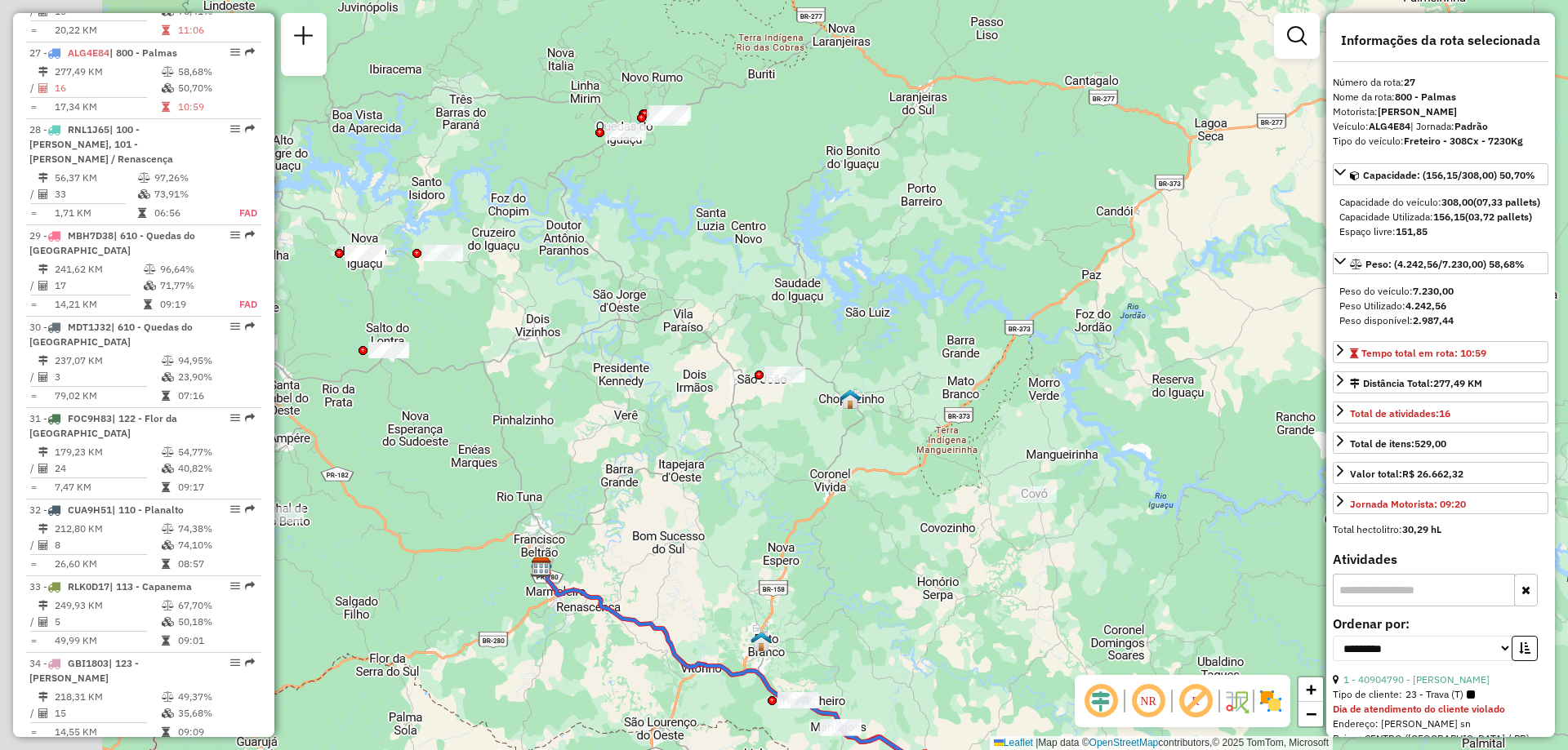
drag, startPoint x: 590, startPoint y: 270, endPoint x: 898, endPoint y: 285, distance: 308.4
click at [893, 288] on div "Janela de atendimento Grade de atendimento Capacidade Transportadoras Veículos …" at bounding box center [784, 375] width 1568 height 750
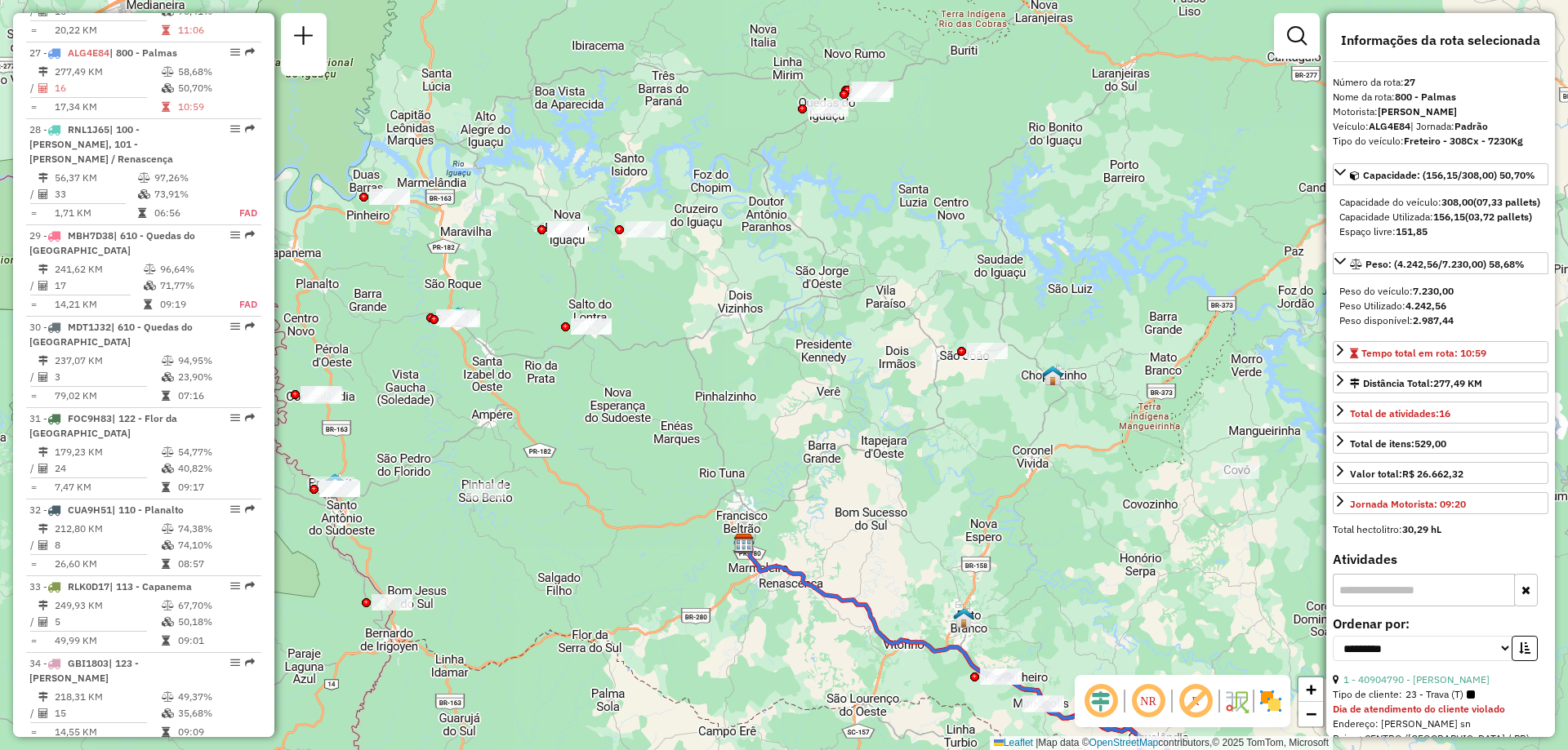
drag, startPoint x: 661, startPoint y: 337, endPoint x: 833, endPoint y: 305, distance: 175.0
click at [833, 305] on div "Janela de atendimento Grade de atendimento Capacidade Transportadoras Veículos …" at bounding box center [784, 375] width 1568 height 750
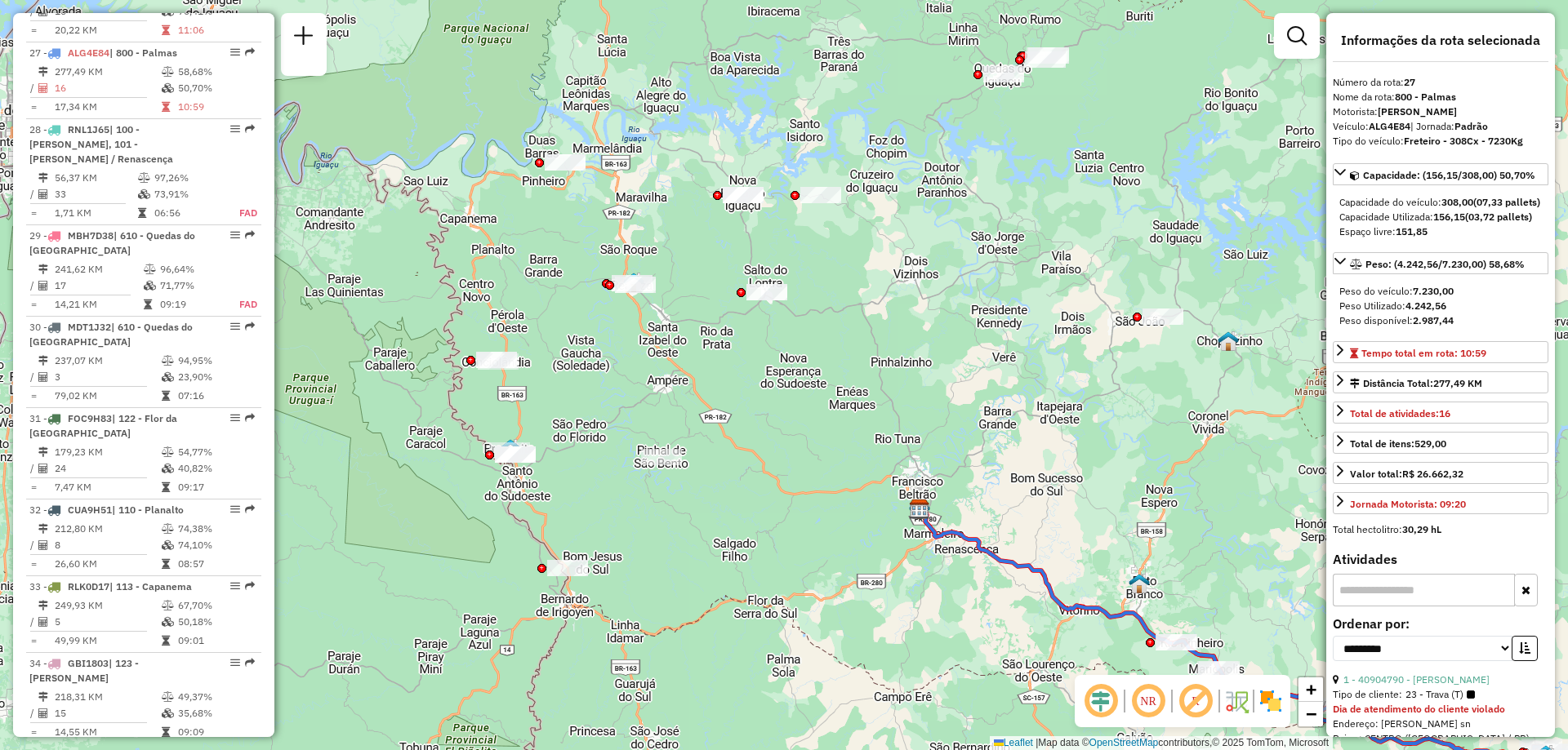
click at [961, 532] on icon at bounding box center [1126, 611] width 414 height 204
click at [961, 532] on icon at bounding box center [1130, 613] width 414 height 204
click at [964, 534] on icon at bounding box center [1130, 613] width 414 height 204
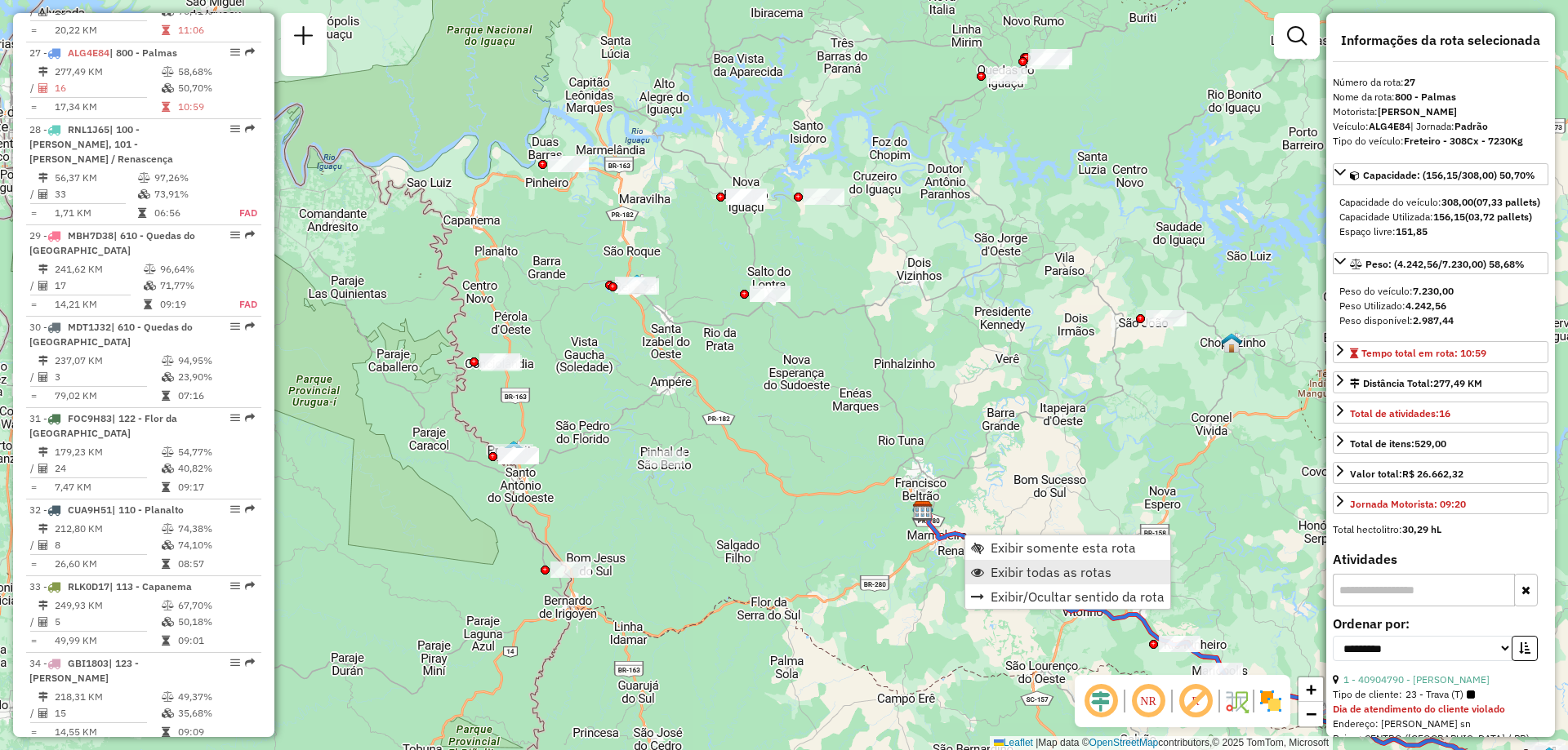
click at [1057, 570] on span "Exibir todas as rotas" at bounding box center [1051, 572] width 121 height 13
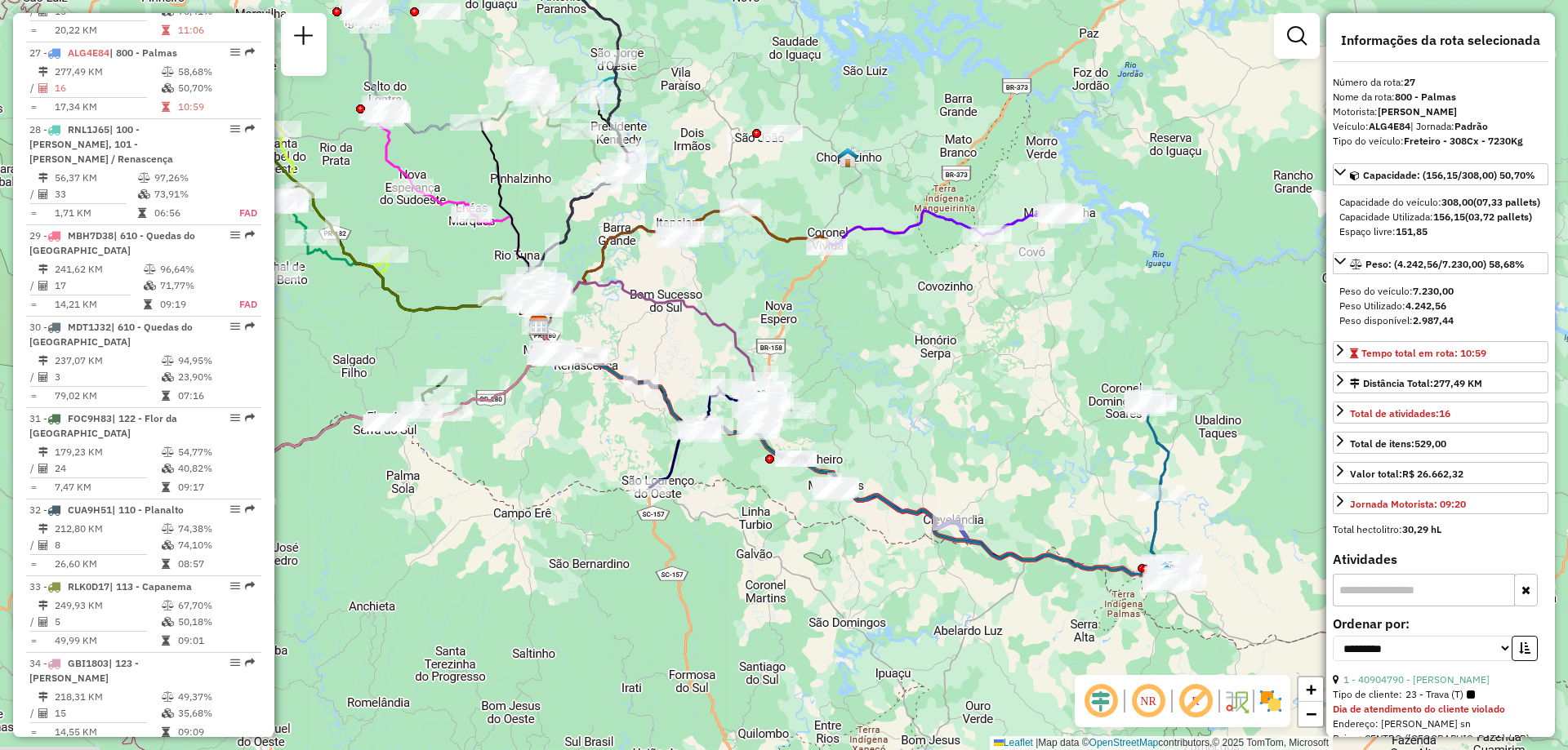
drag, startPoint x: 1159, startPoint y: 434, endPoint x: 763, endPoint y: 244, distance: 439.2
click at [764, 245] on icon at bounding box center [752, 225] width 151 height 42
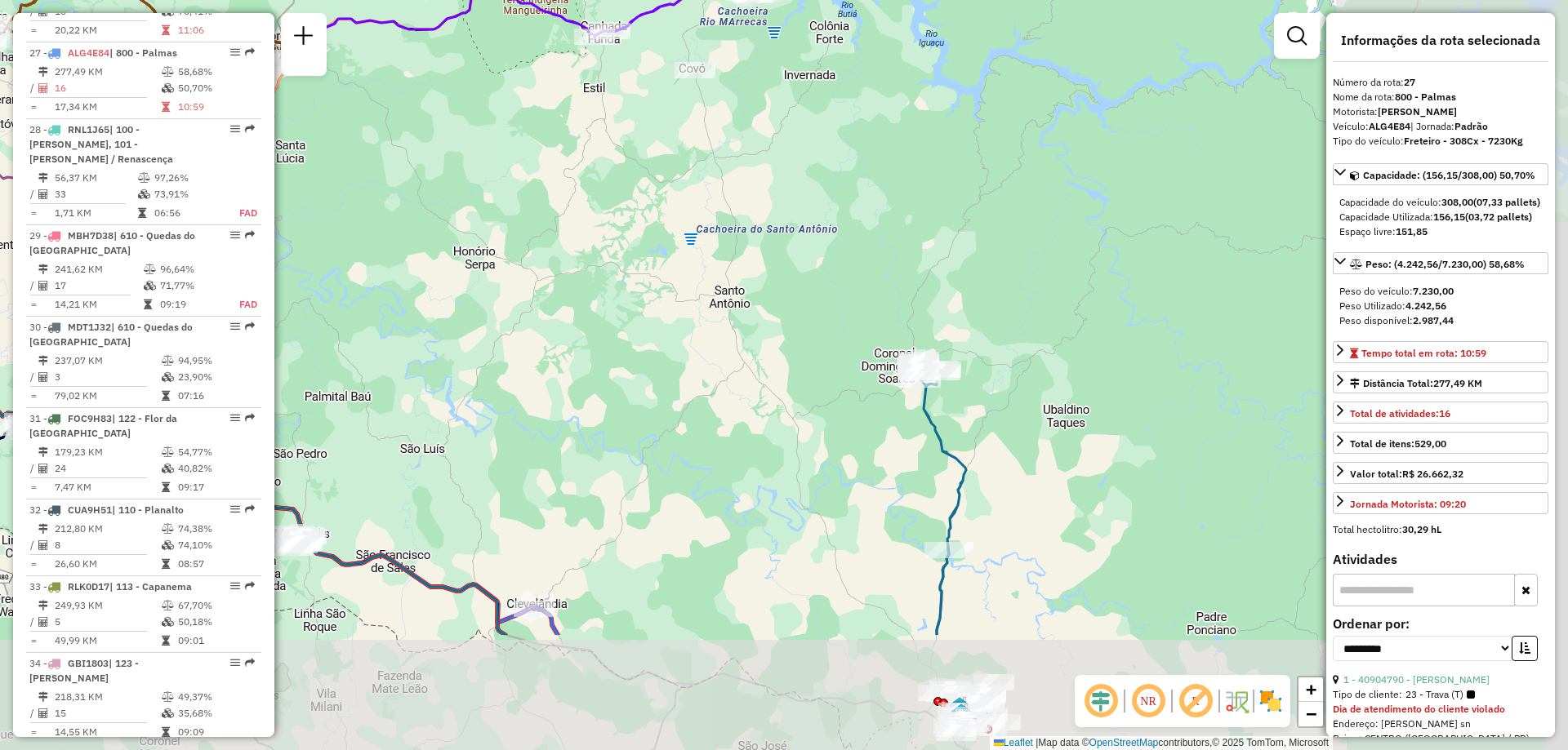
drag, startPoint x: 934, startPoint y: 313, endPoint x: 698, endPoint y: 186, distance: 268.0
click at [698, 186] on div "Rota 21 - Placa CUF9J86 40911976 - LEONARDO SARTOR BEBI Janela de atendimento G…" at bounding box center [784, 375] width 1568 height 750
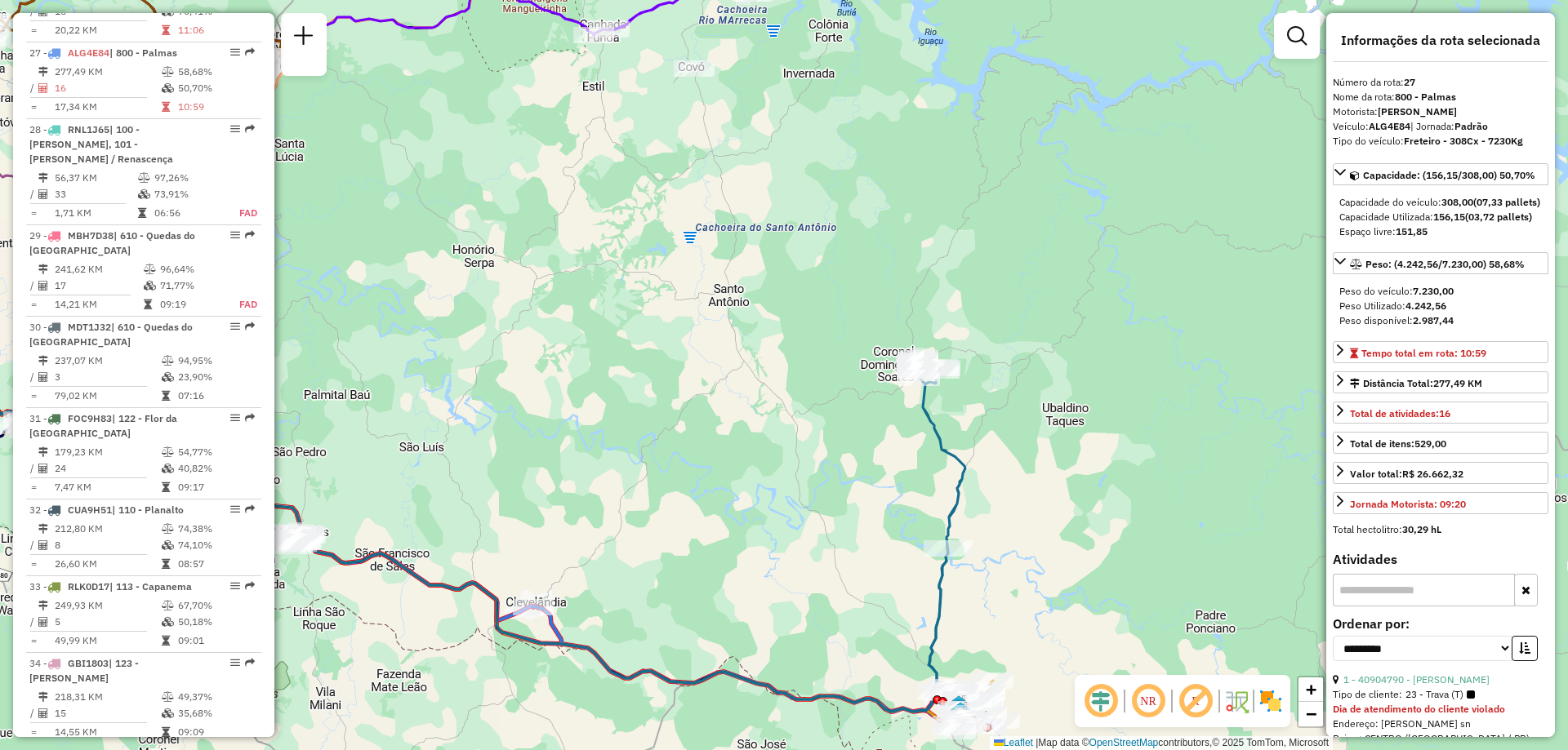
click at [923, 431] on div "Rota 21 - Placa CUF9J86 40911976 - LEONARDO SARTOR BEBI Janela de atendimento G…" at bounding box center [784, 375] width 1568 height 750
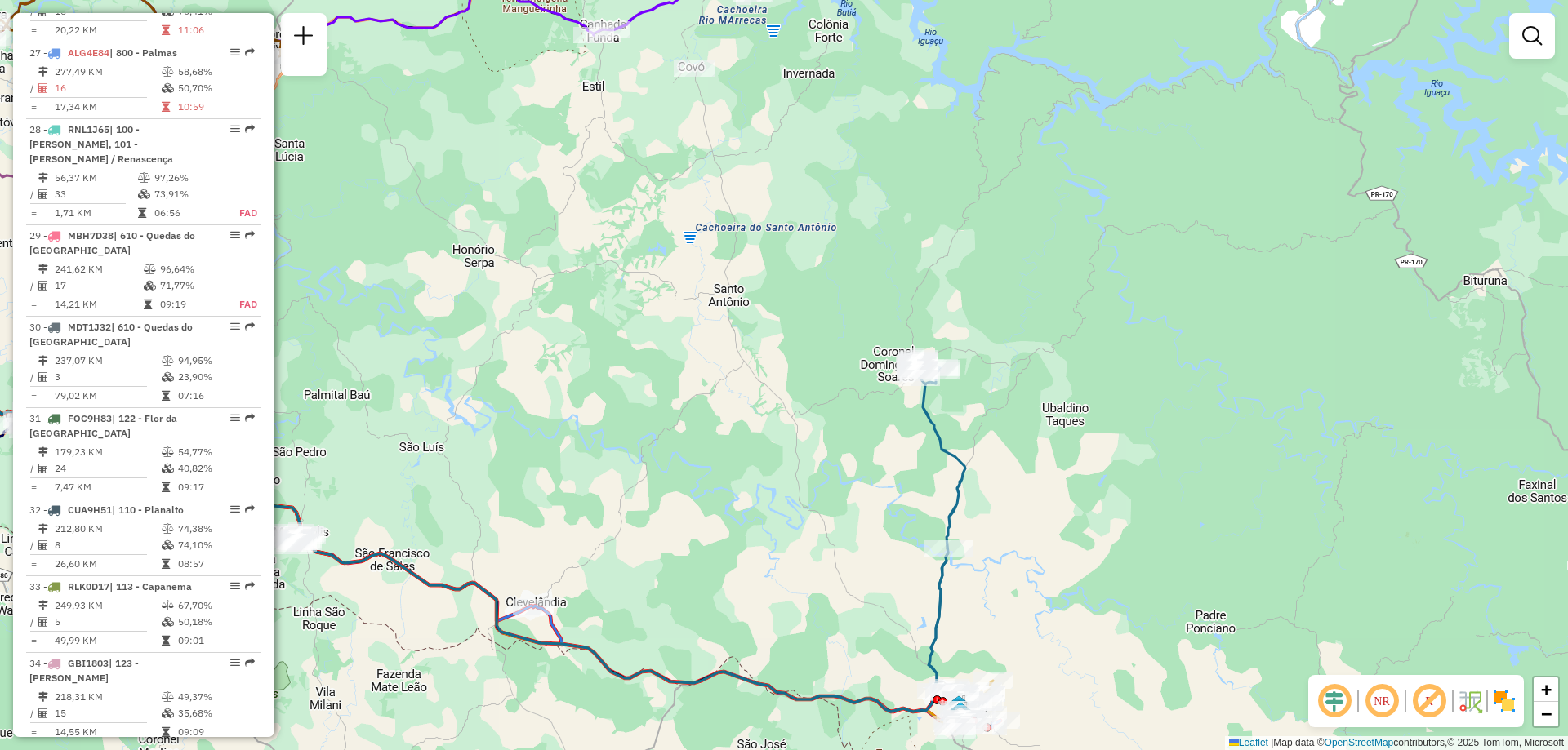
click at [939, 429] on icon at bounding box center [940, 526] width 49 height 334
select select "**********"
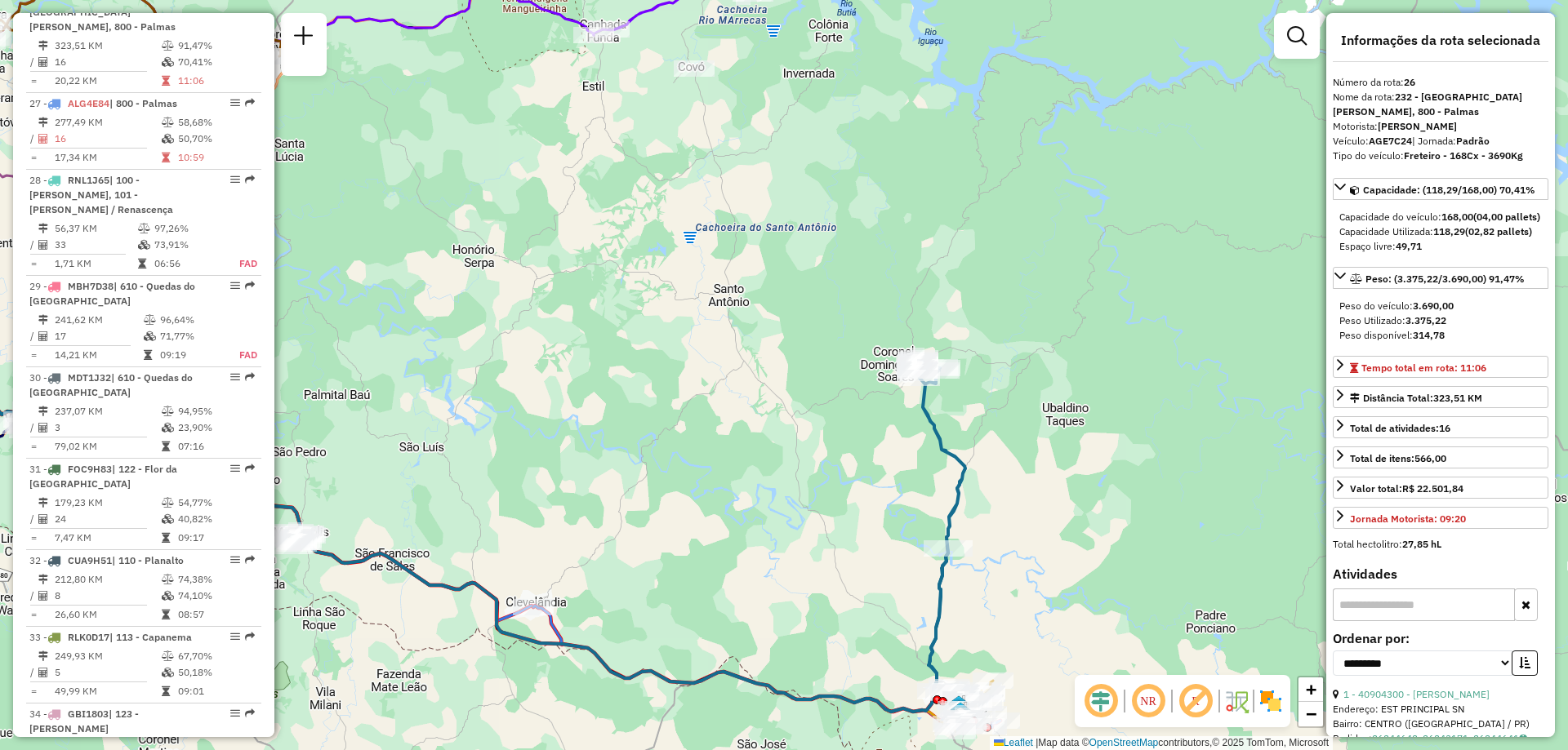
scroll to position [2927, 0]
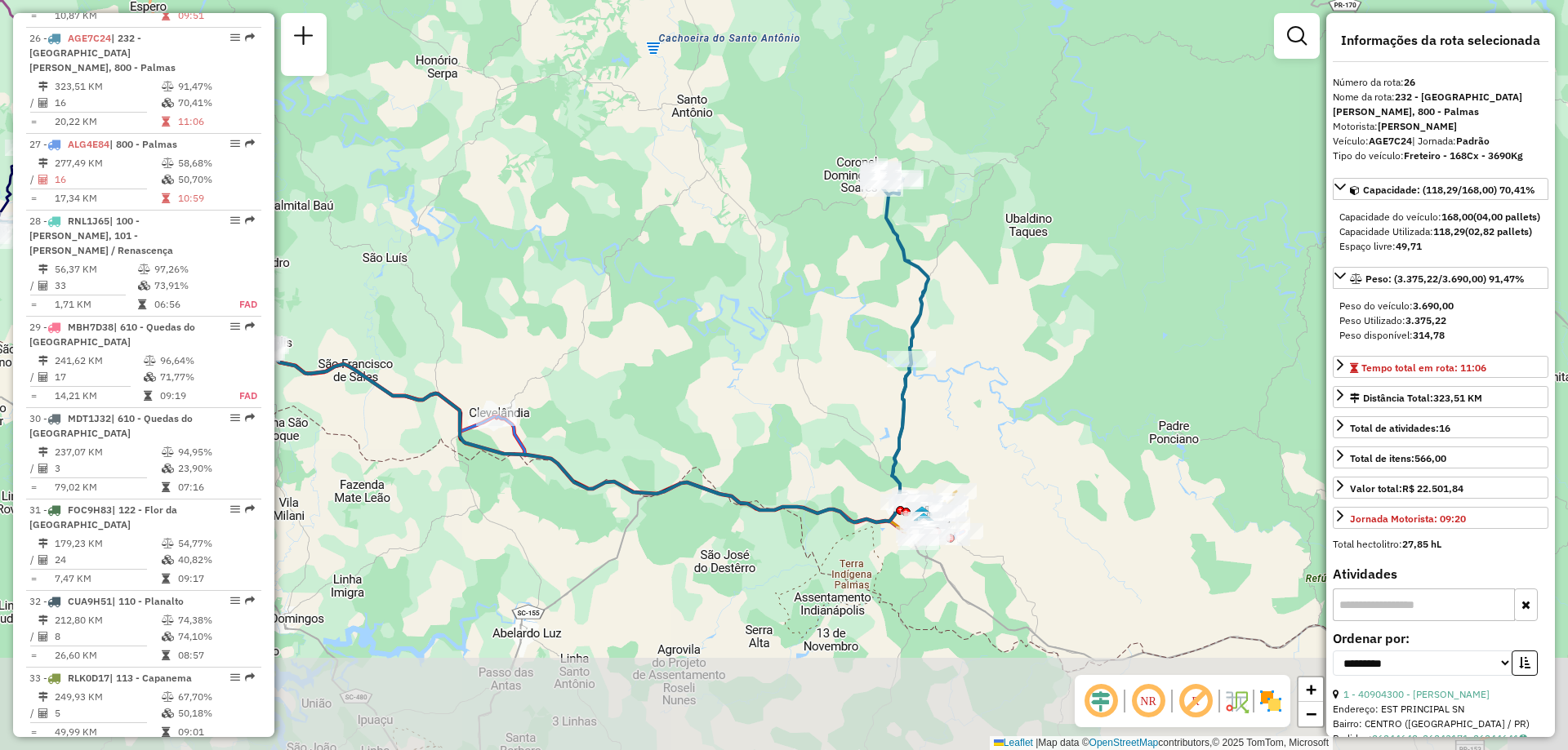
drag, startPoint x: 958, startPoint y: 586, endPoint x: 917, endPoint y: 384, distance: 206.1
click at [917, 384] on div "Janela de atendimento Grade de atendimento Capacidade Transportadoras Veículos …" at bounding box center [784, 375] width 1568 height 750
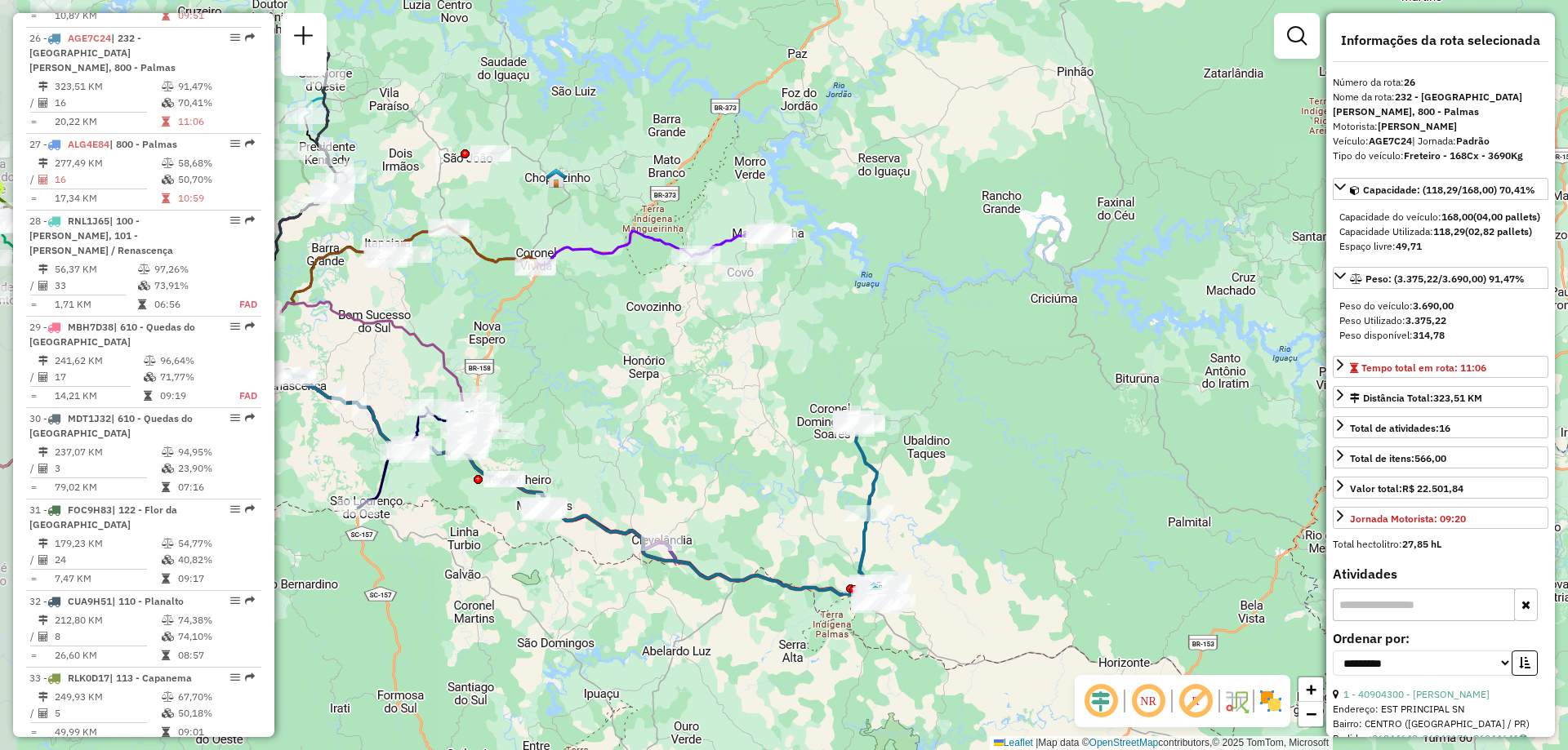
drag, startPoint x: 655, startPoint y: 328, endPoint x: 718, endPoint y: 452, distance: 139.1
click at [718, 452] on div "Janela de atendimento Grade de atendimento Capacidade Transportadoras Veículos …" at bounding box center [784, 375] width 1568 height 750
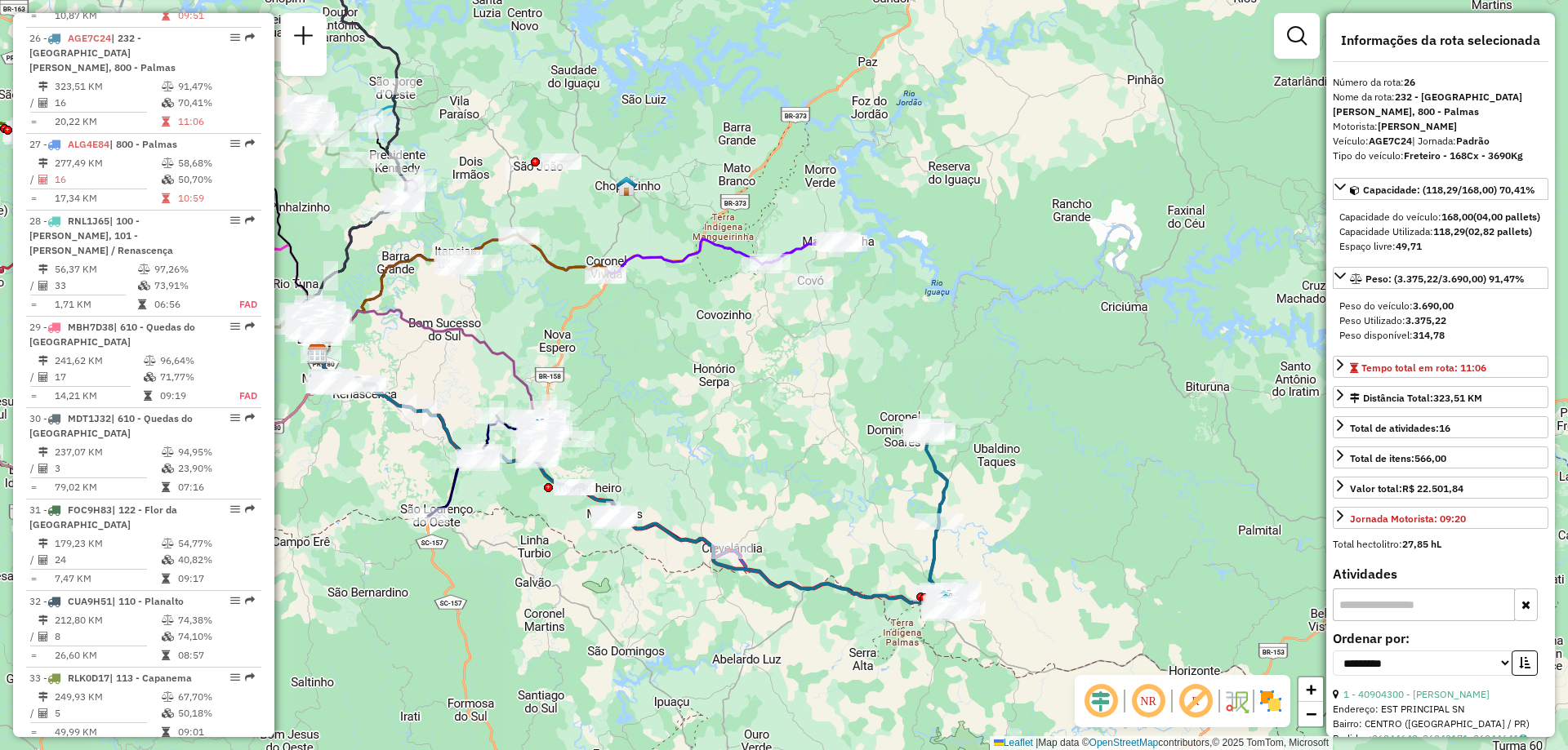
drag, startPoint x: 603, startPoint y: 334, endPoint x: 669, endPoint y: 333, distance: 66.0
click at [669, 333] on div "Janela de atendimento Grade de atendimento Capacidade Transportadoras Veículos …" at bounding box center [784, 375] width 1568 height 750
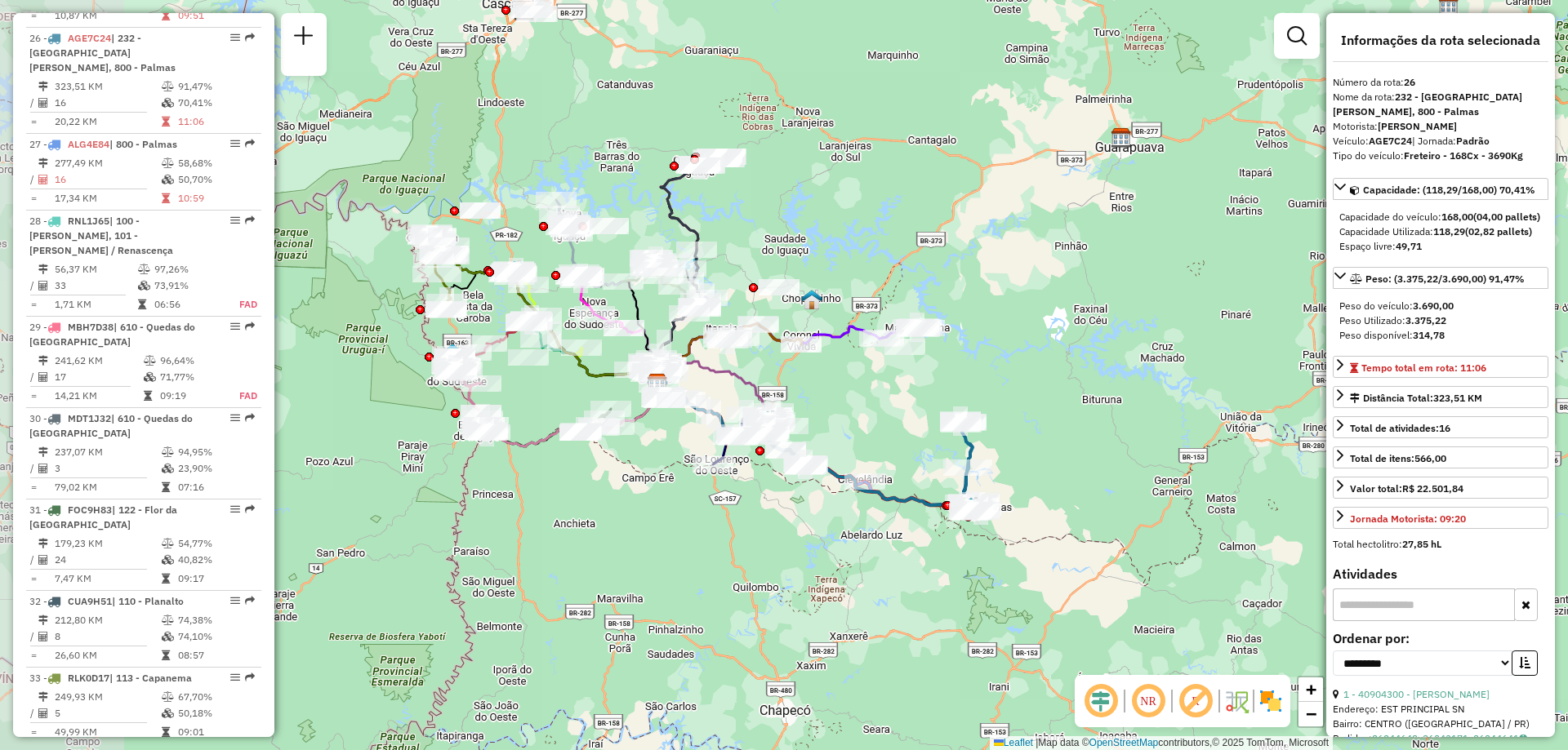
drag, startPoint x: 681, startPoint y: 407, endPoint x: 849, endPoint y: 393, distance: 168.6
click at [849, 393] on div "Janela de atendimento Grade de atendimento Capacidade Transportadoras Veículos …" at bounding box center [784, 375] width 1568 height 750
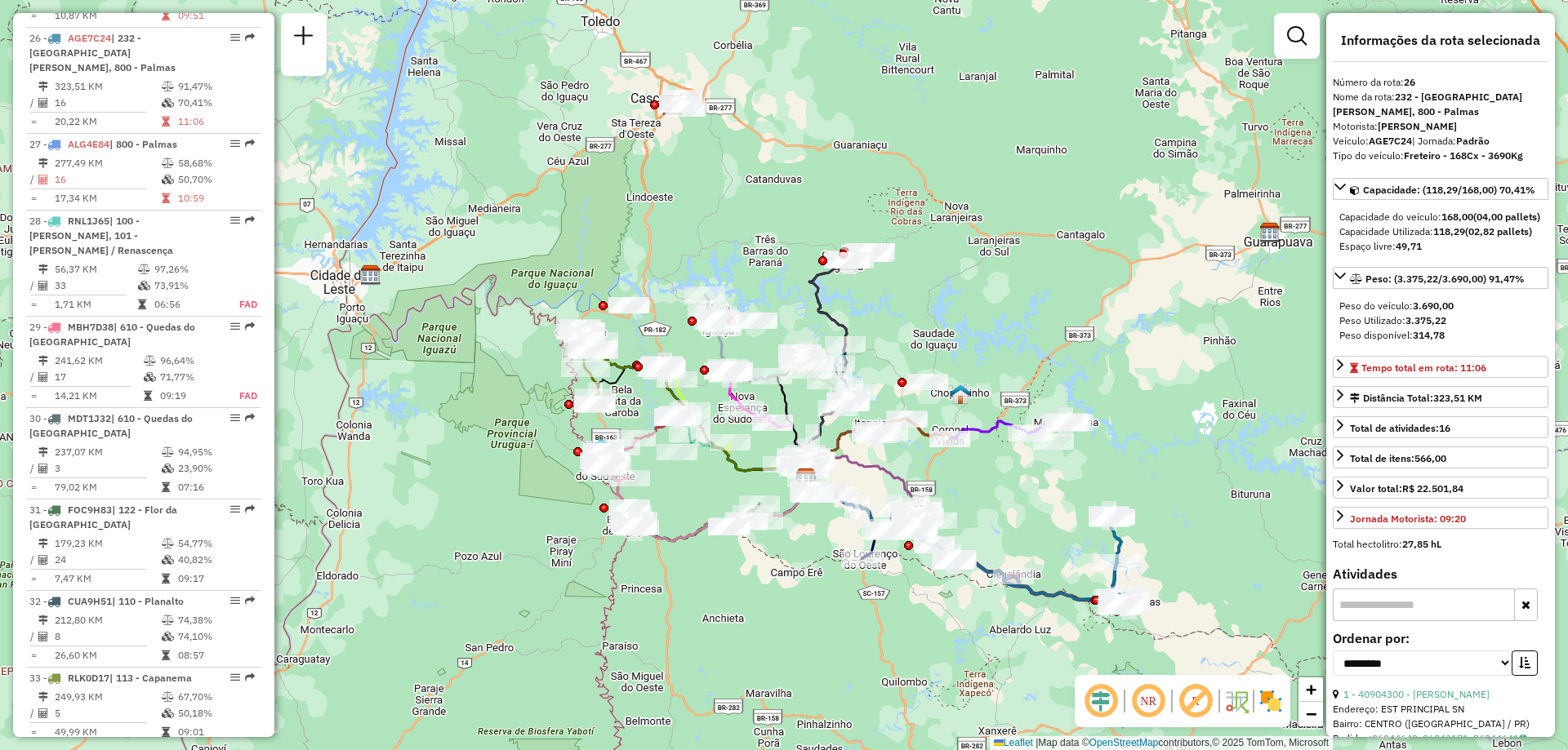
drag, startPoint x: 588, startPoint y: 369, endPoint x: 712, endPoint y: 403, distance: 128.6
click at [720, 470] on div "Janela de atendimento Grade de atendimento Capacidade Transportadoras Veículos …" at bounding box center [784, 375] width 1568 height 750
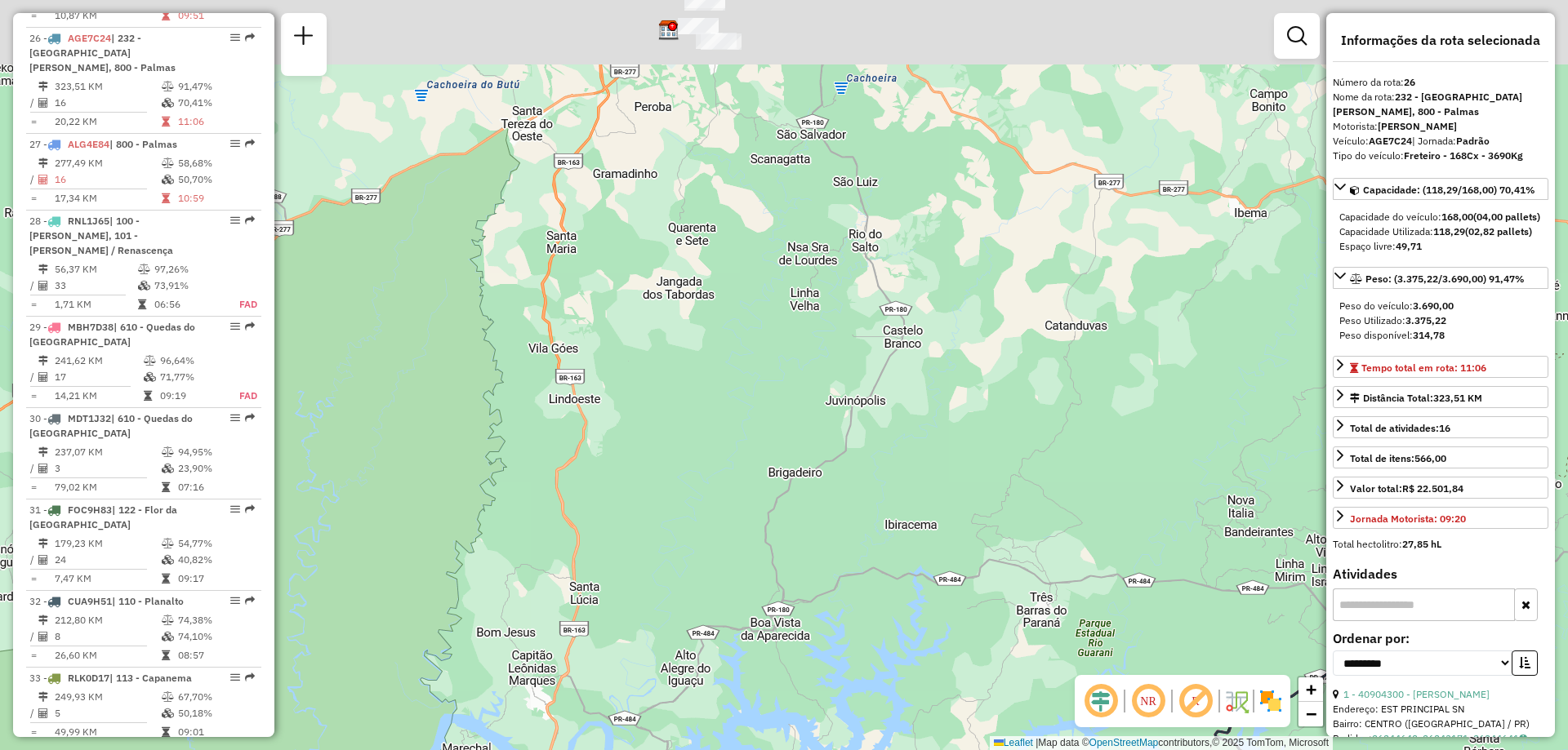
drag, startPoint x: 718, startPoint y: 256, endPoint x: 772, endPoint y: 421, distance: 173.6
click at [775, 424] on div "Janela de atendimento Grade de atendimento Capacidade Transportadoras Veículos …" at bounding box center [784, 375] width 1568 height 750
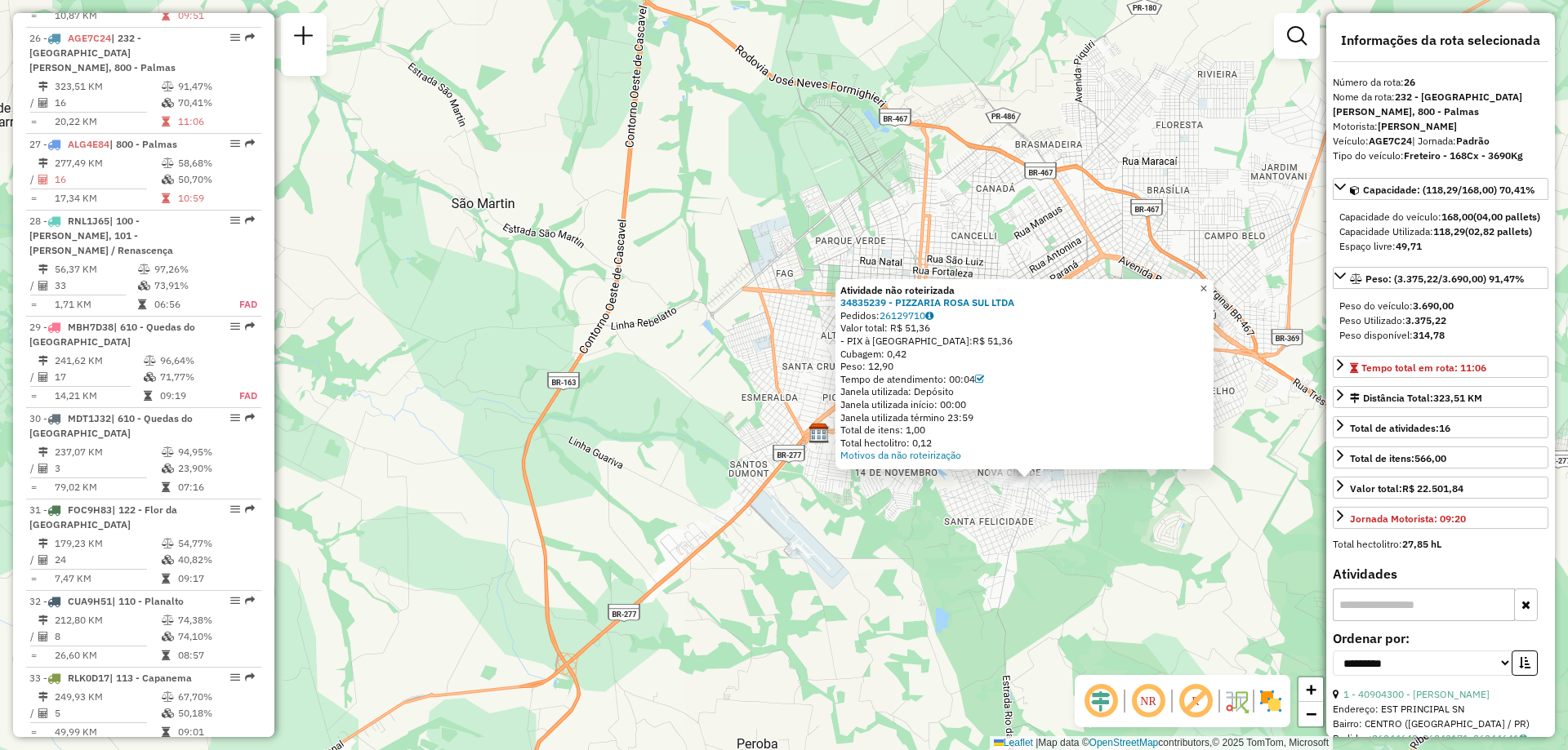
click at [1207, 288] on span "×" at bounding box center [1204, 288] width 7 height 14
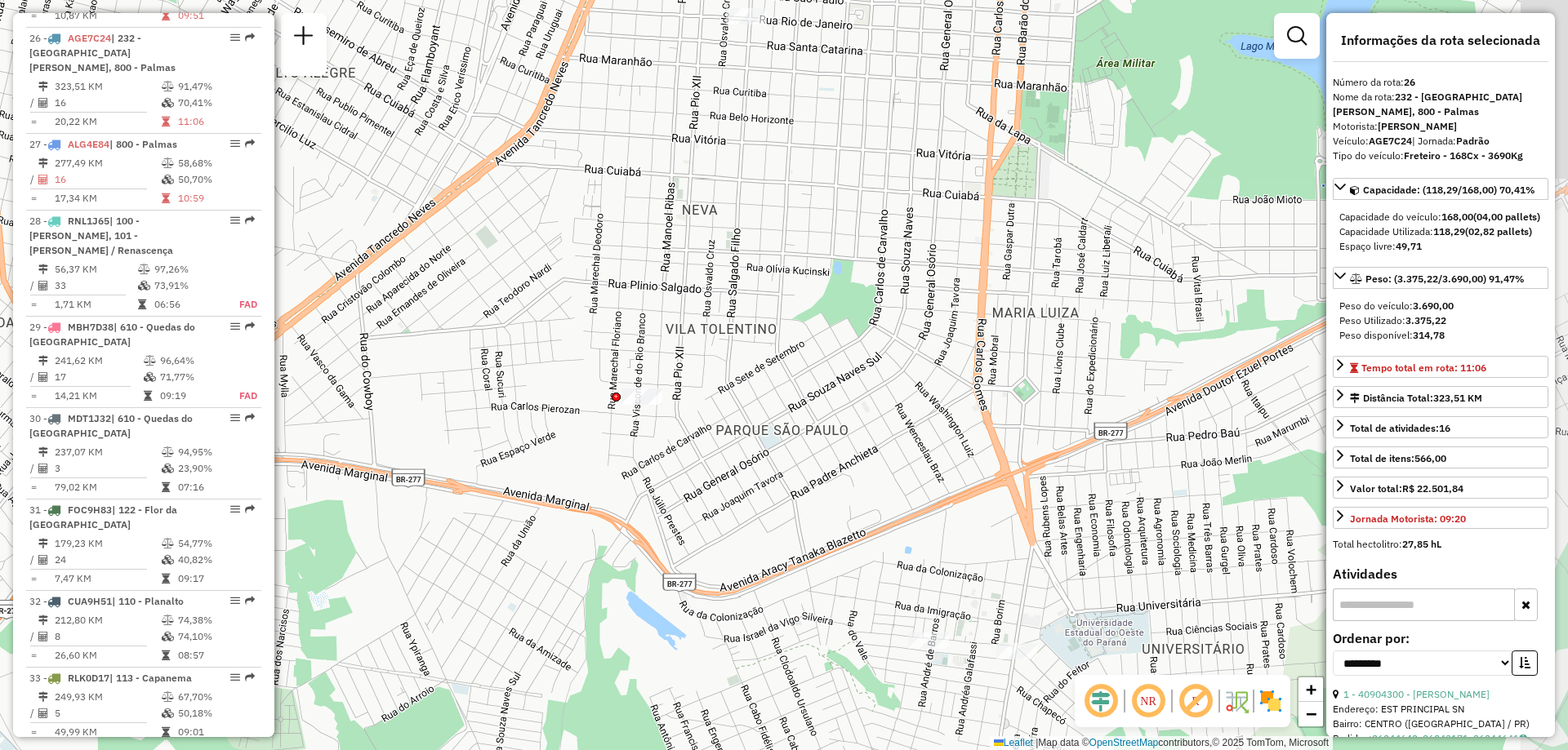
drag, startPoint x: 897, startPoint y: 391, endPoint x: 848, endPoint y: 466, distance: 89.6
click at [853, 466] on div "Janela de atendimento Grade de atendimento Capacidade Transportadoras Veículos …" at bounding box center [784, 375] width 1568 height 750
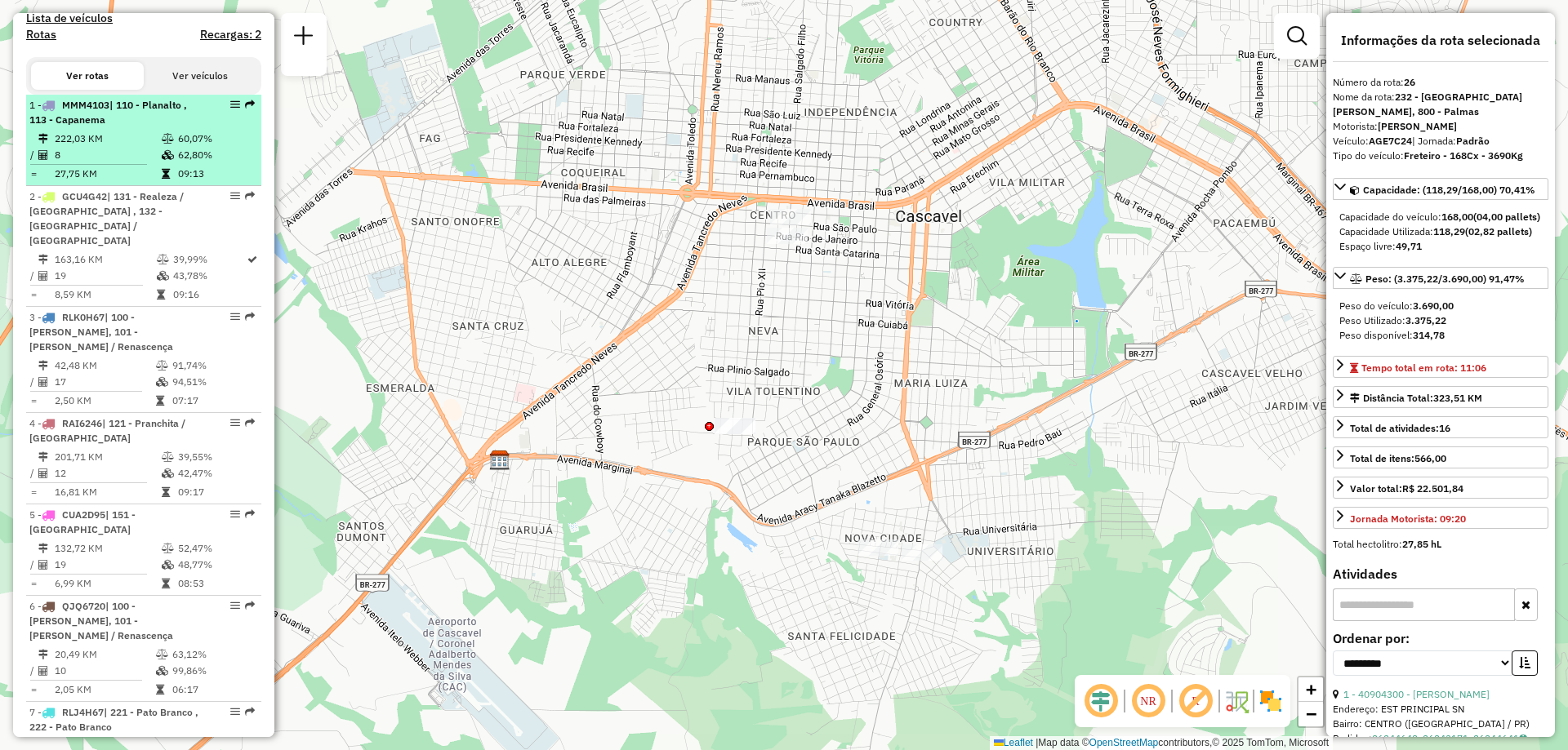
scroll to position [0, 0]
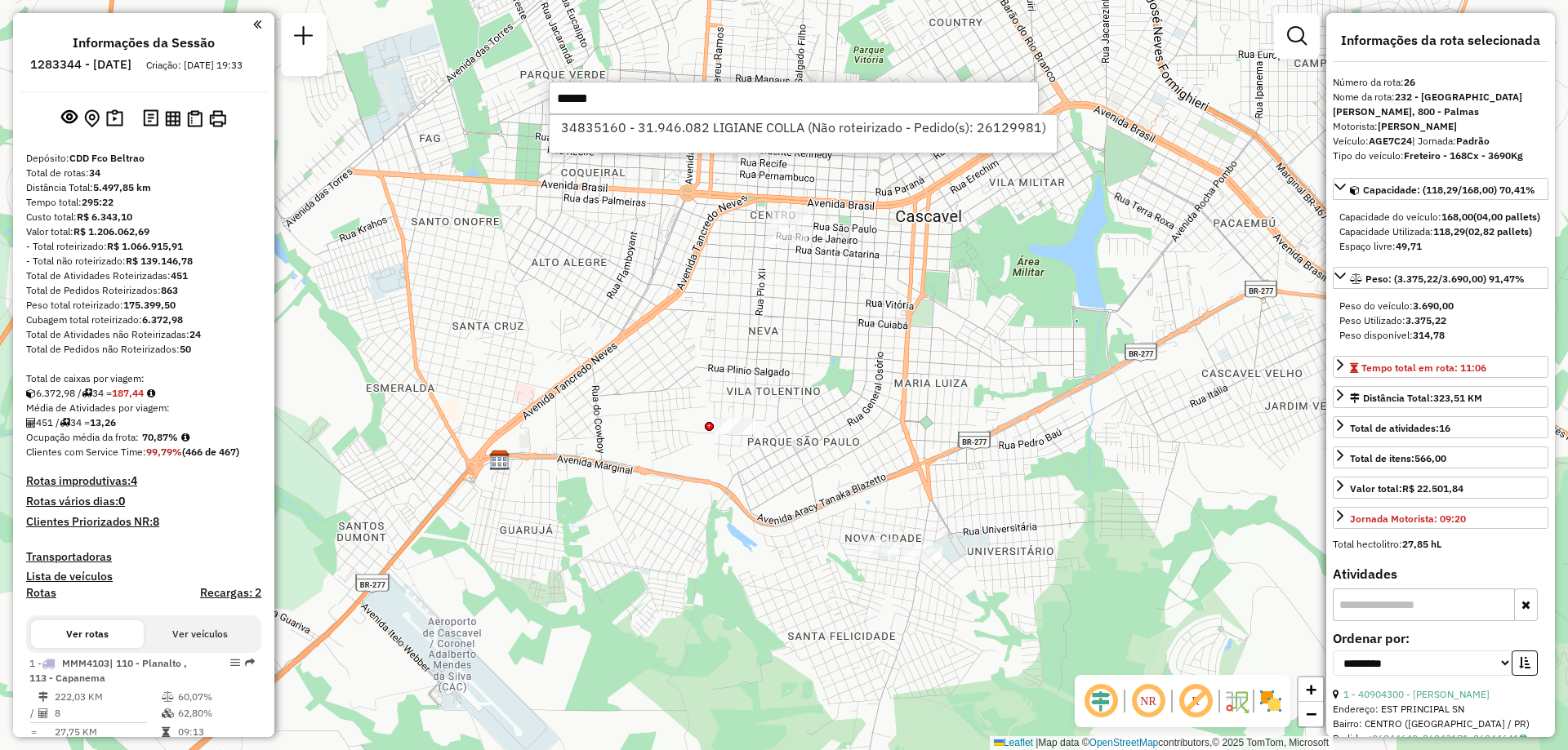
type input "******"
click at [767, 142] on div "34835160 - 31.946.082 LIGIANE COLLA (Não roteirizado - Pedido(s): 26129981)" at bounding box center [803, 133] width 509 height 39
click at [770, 136] on li "34835160 - 31.946.082 LIGIANE COLLA (Não roteirizado - Pedido(s): 26129981)" at bounding box center [803, 127] width 508 height 24
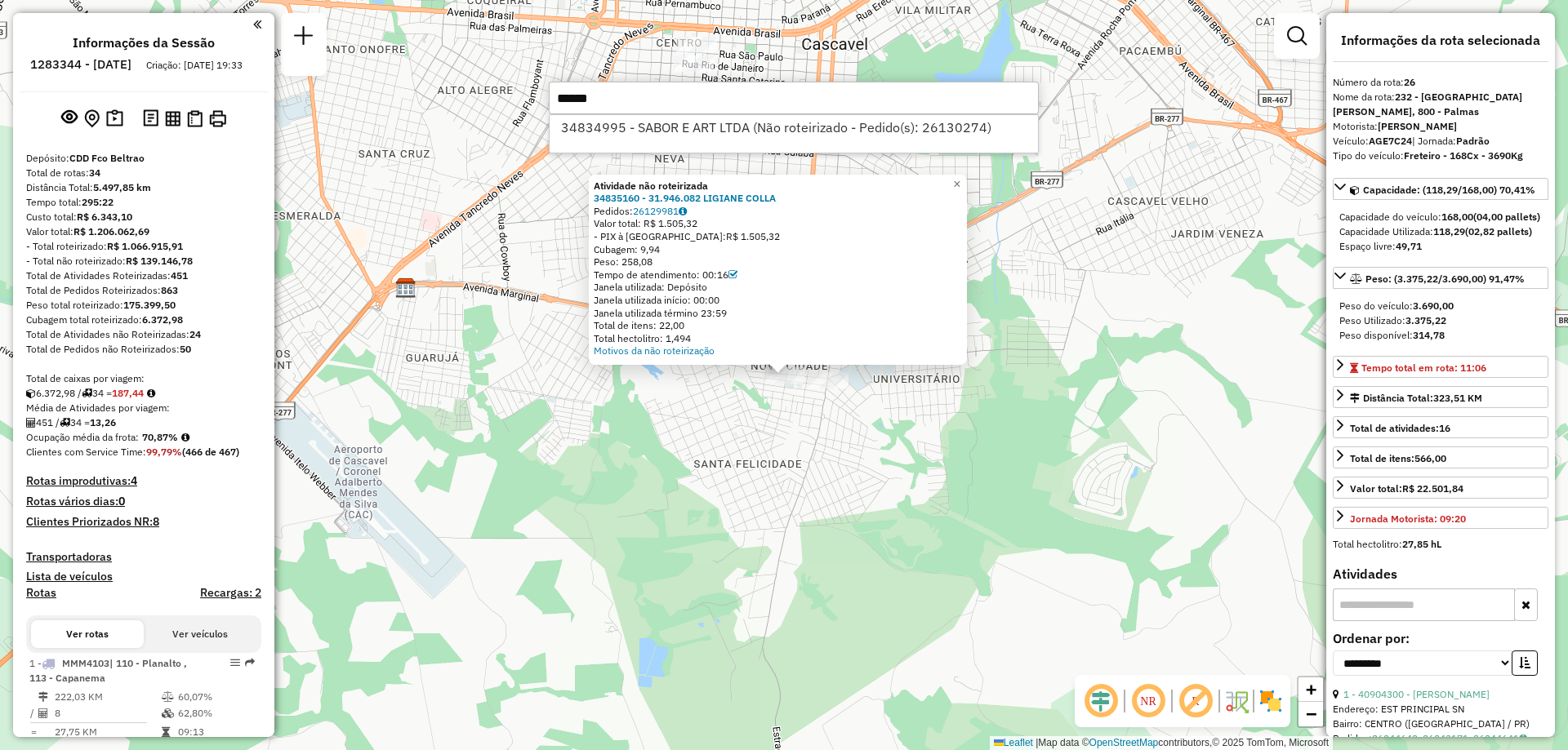
type input "******"
click at [766, 140] on div "34834995 - SABOR E ART LTDA (Não roteirizado - Pedido(s): 26130274)" at bounding box center [794, 133] width 491 height 39
click at [767, 125] on li "34834995 - SABOR E ART LTDA (Não roteirizado - Pedido(s): 26130274)" at bounding box center [794, 127] width 489 height 24
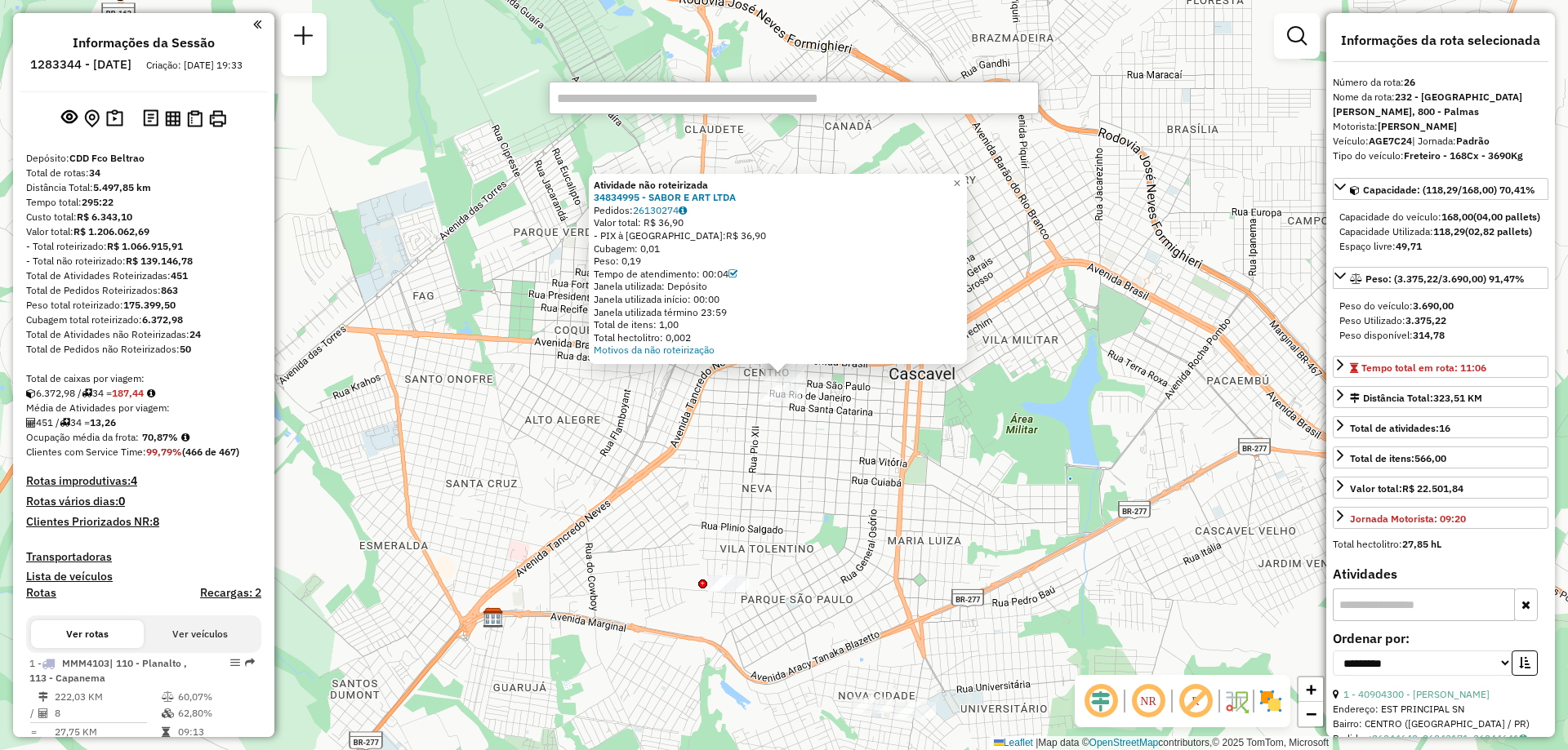
paste input "******"
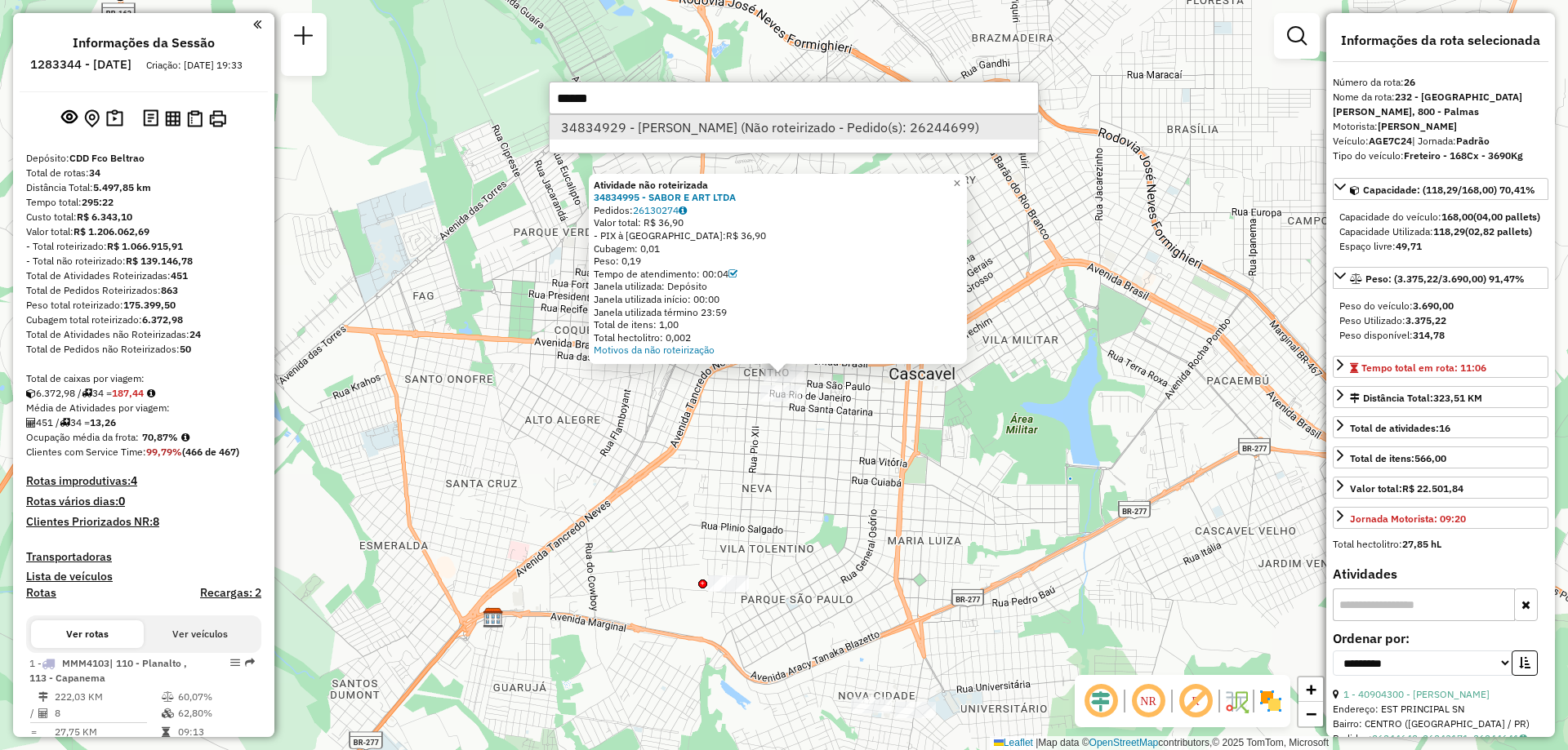
type input "******"
click at [747, 133] on li "34834929 - VILMA SOUZA (Não roteirizado - Pedido(s): 26244699)" at bounding box center [794, 127] width 489 height 24
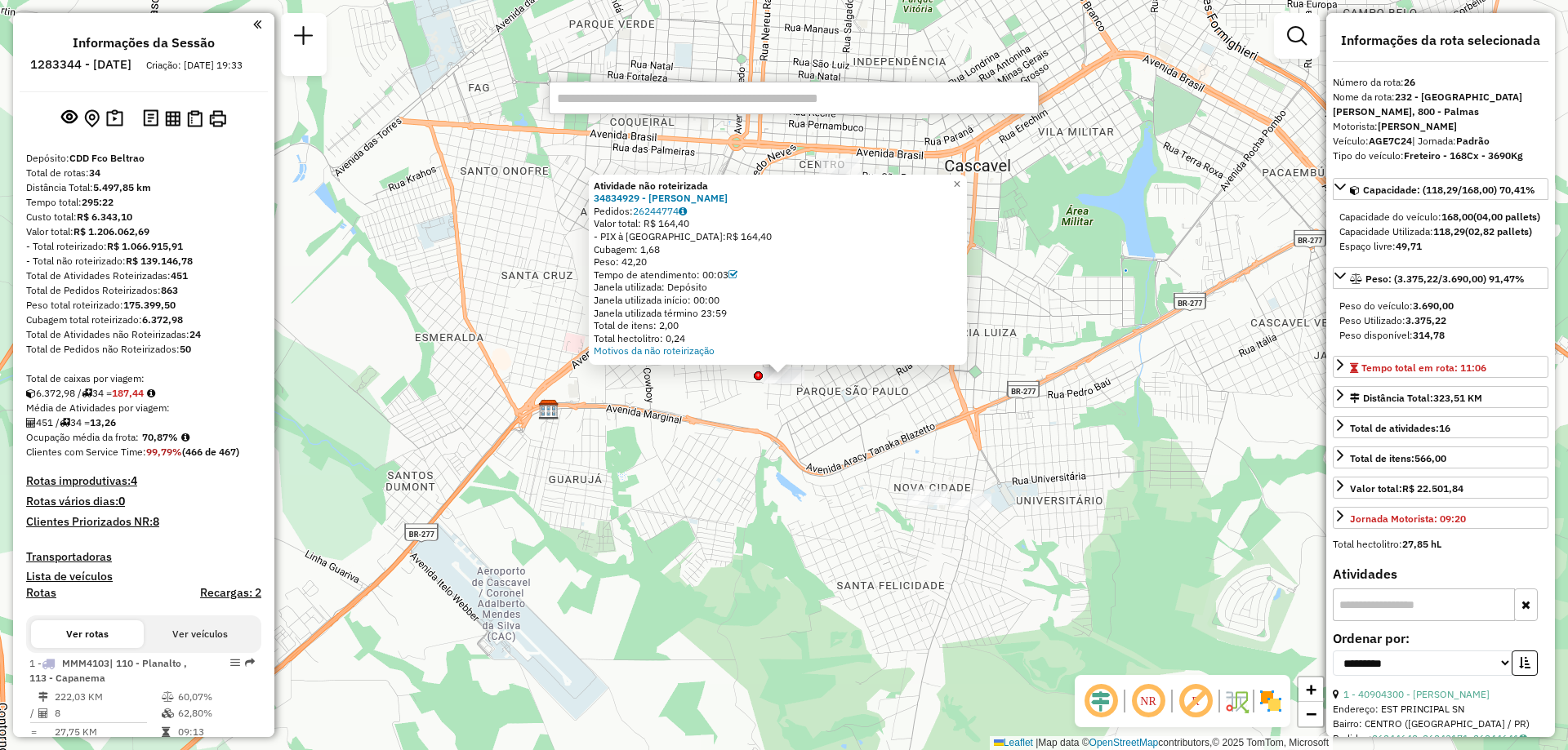
paste input "******"
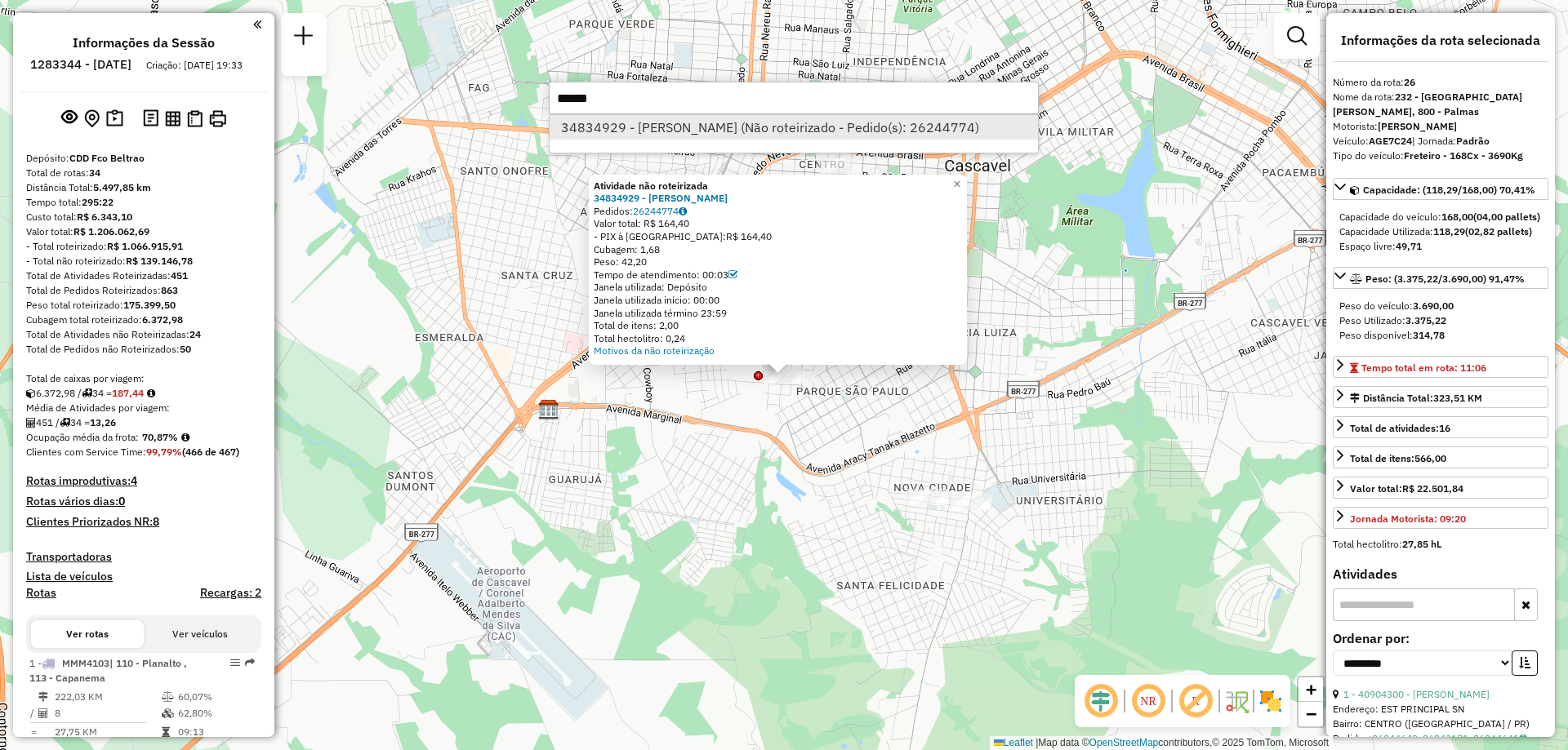
type input "******"
click at [688, 134] on li "34834929 - VILMA SOUZA (Não roteirizado - Pedido(s): 26244774)" at bounding box center [794, 127] width 489 height 24
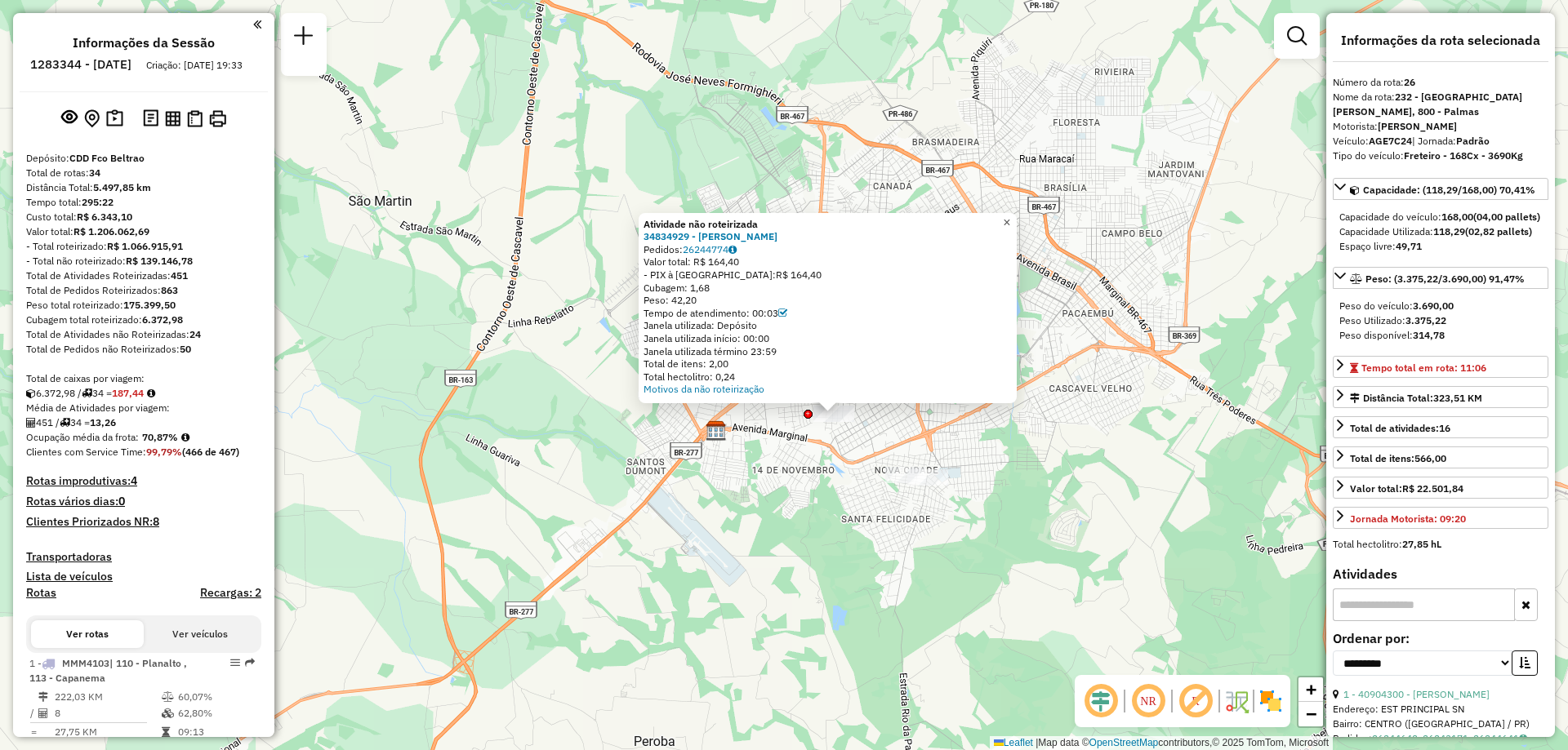
click at [1011, 215] on span "×" at bounding box center [1006, 222] width 7 height 14
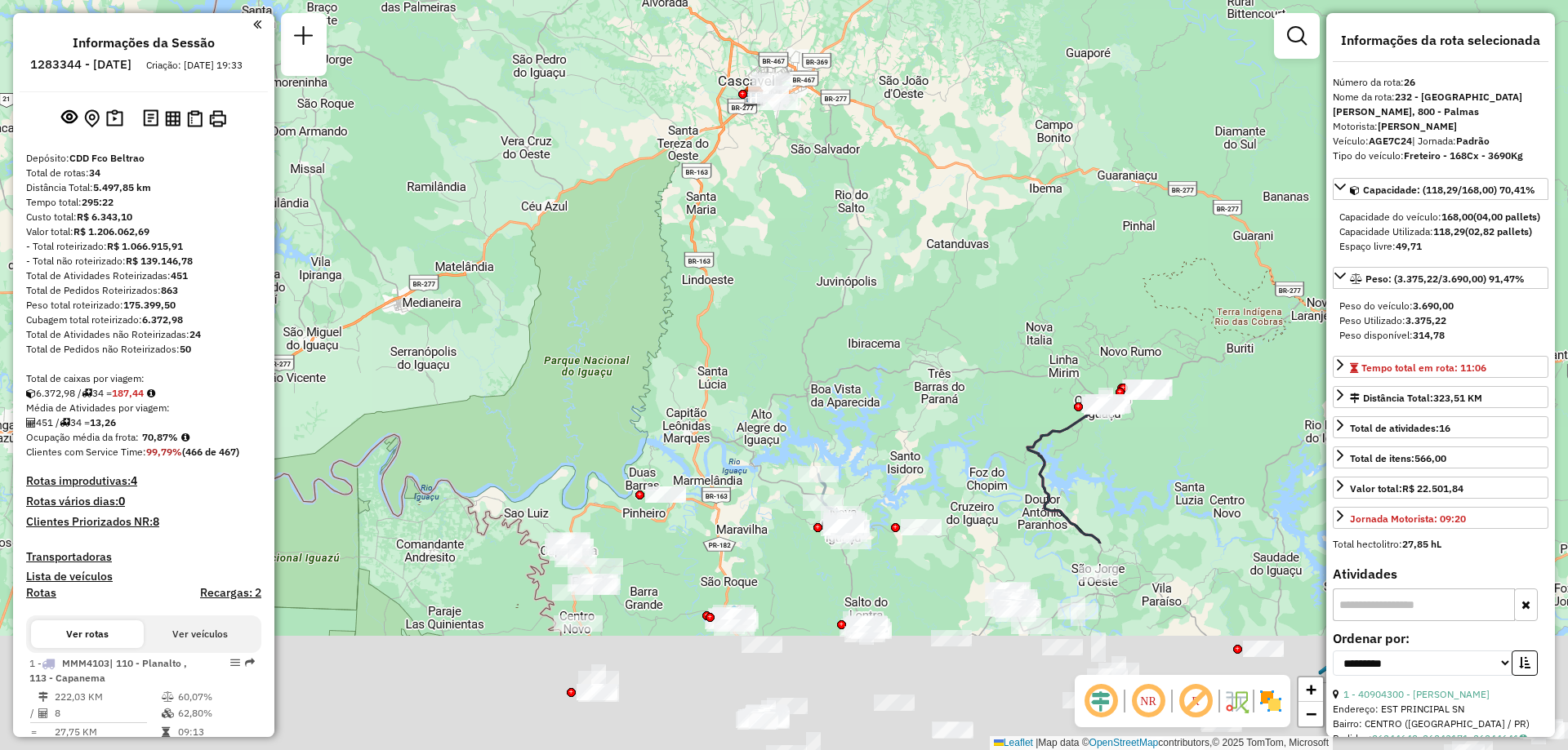
drag, startPoint x: 687, startPoint y: 360, endPoint x: 673, endPoint y: 185, distance: 175.6
click at [673, 185] on div "Janela de atendimento Grade de atendimento Capacidade Transportadoras Veículos …" at bounding box center [784, 375] width 1568 height 750
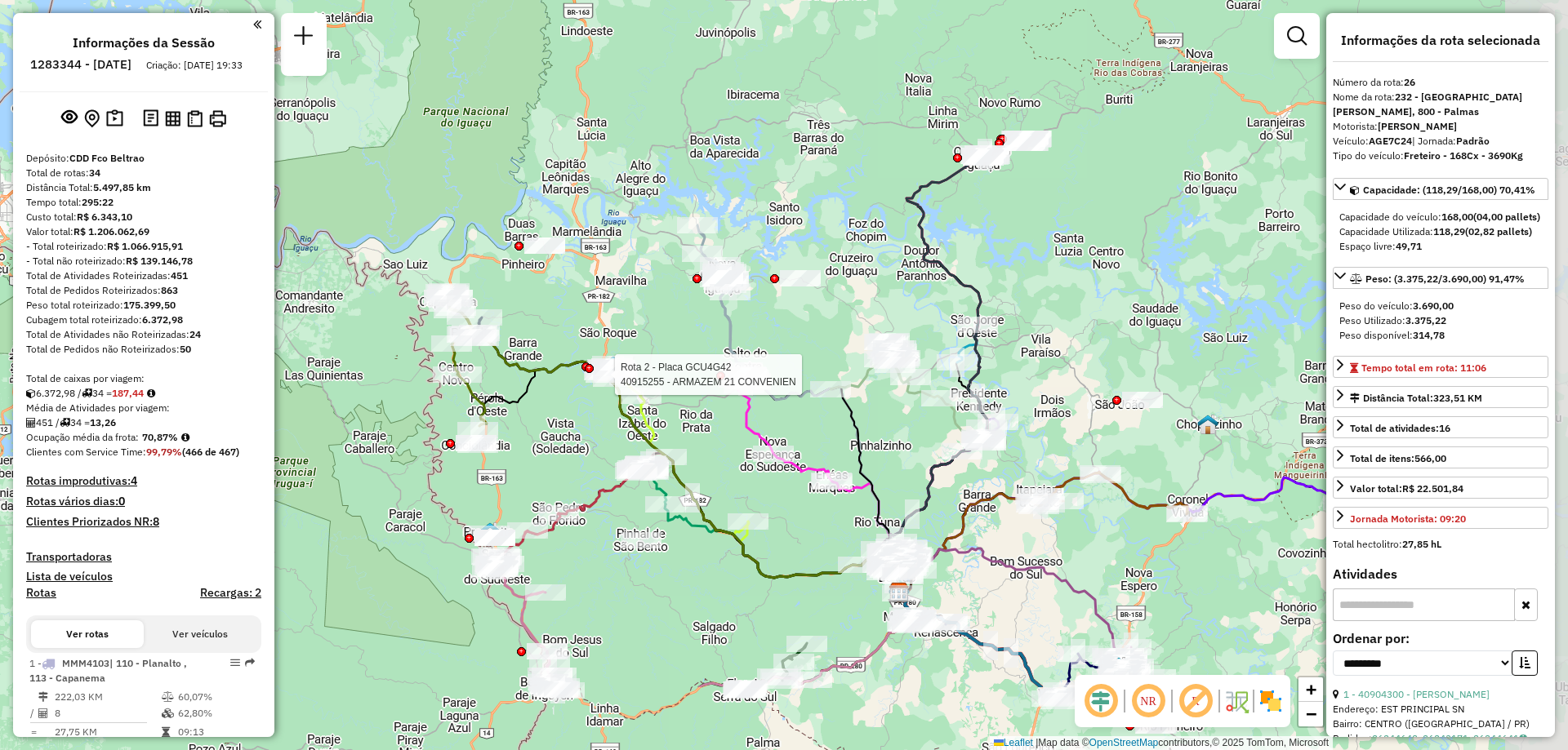
drag, startPoint x: 707, startPoint y: 508, endPoint x: 585, endPoint y: 384, distance: 174.0
click at [585, 383] on div at bounding box center [610, 375] width 49 height 16
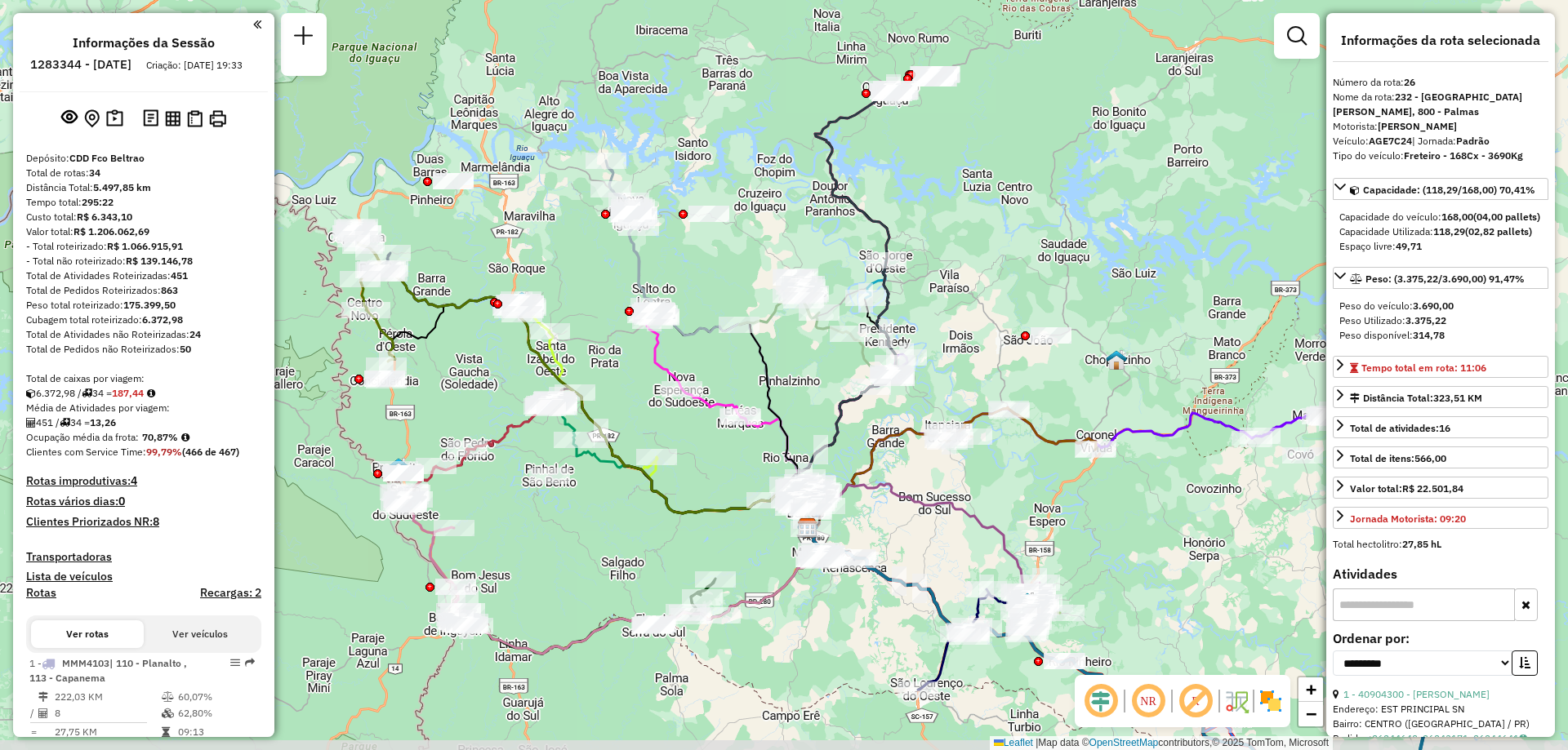
drag, startPoint x: 945, startPoint y: 483, endPoint x: 857, endPoint y: 422, distance: 107.1
click at [857, 423] on div "Janela de atendimento Grade de atendimento Capacidade Transportadoras Veículos …" at bounding box center [784, 375] width 1568 height 750
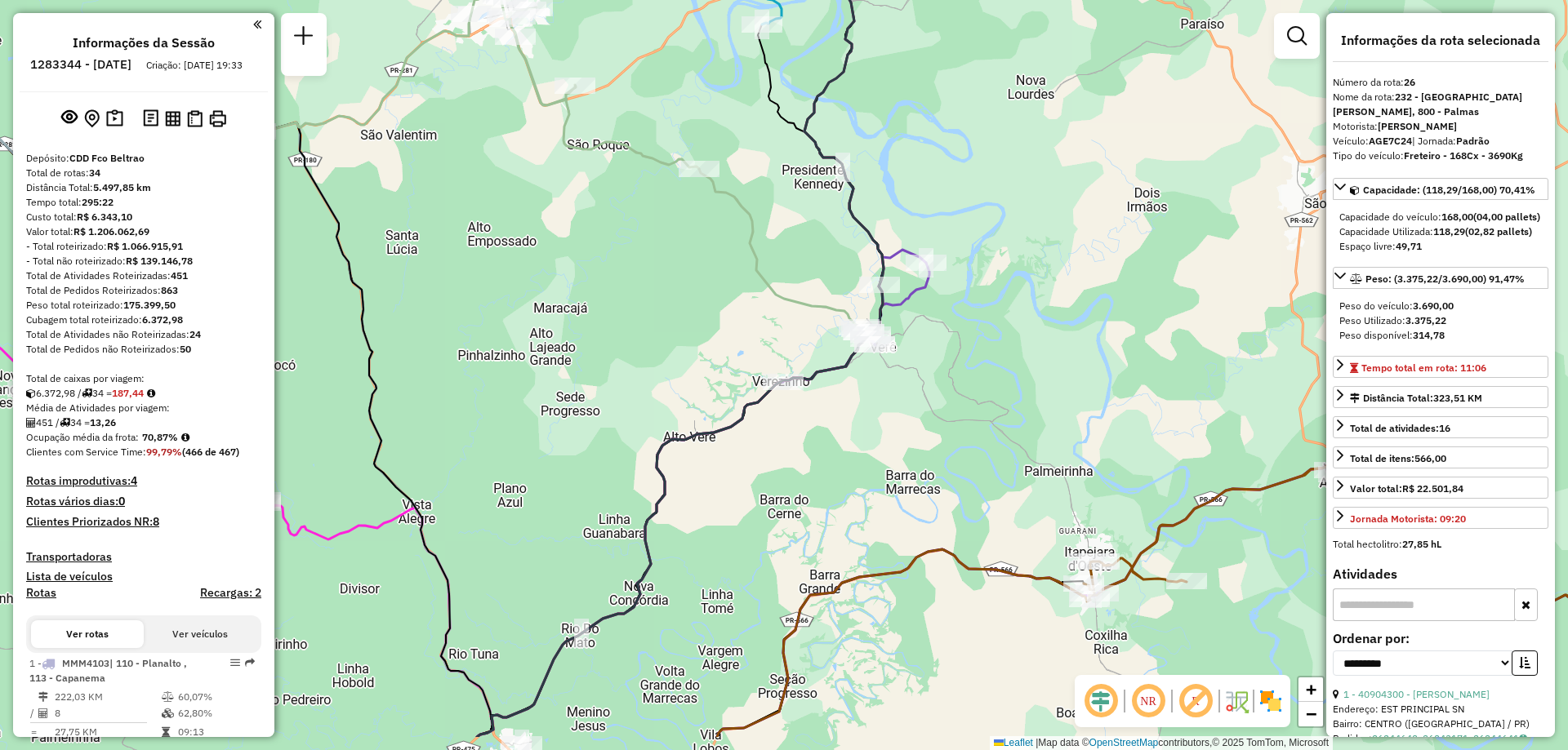
drag, startPoint x: 674, startPoint y: 382, endPoint x: 623, endPoint y: 291, distance: 104.3
click at [626, 300] on div "Janela de atendimento Grade de atendimento Capacidade Transportadoras Veículos …" at bounding box center [784, 375] width 1568 height 750
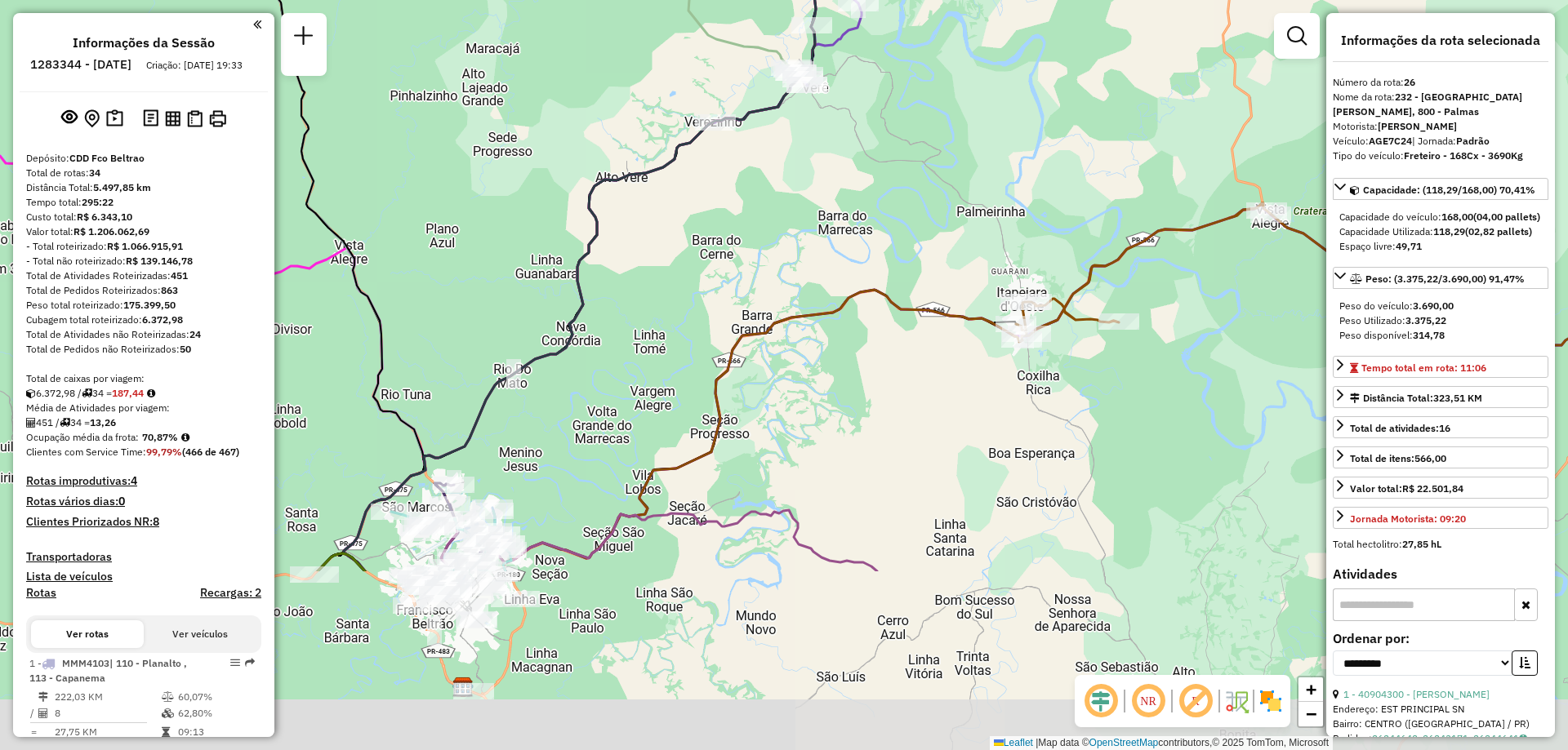
drag, startPoint x: 778, startPoint y: 534, endPoint x: 710, endPoint y: 280, distance: 262.9
click at [710, 280] on div "Janela de atendimento Grade de atendimento Capacidade Transportadoras Veículos …" at bounding box center [784, 375] width 1568 height 750
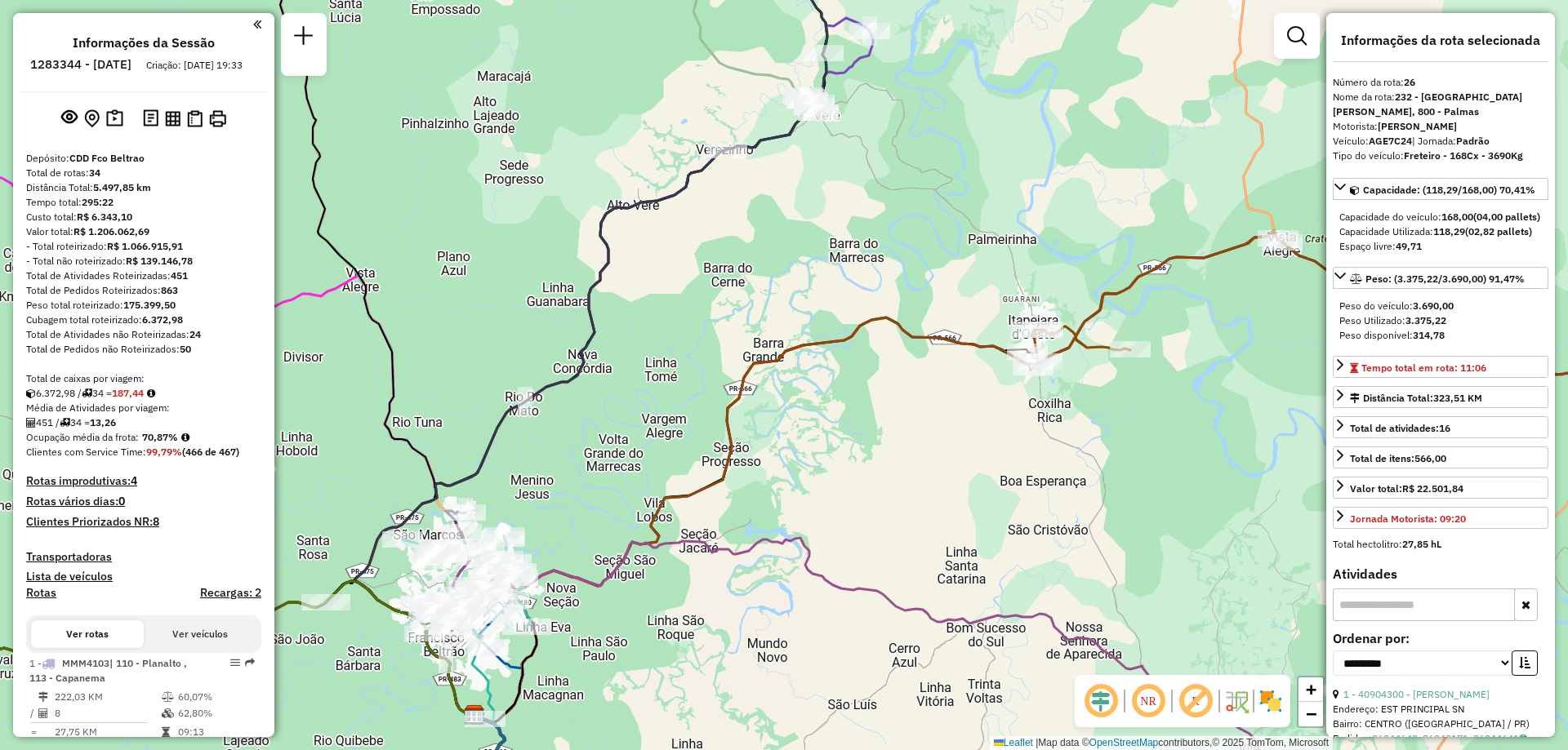
drag, startPoint x: 664, startPoint y: 363, endPoint x: 683, endPoint y: 451, distance: 90.0
click at [683, 451] on div "Janela de atendimento Grade de atendimento Capacidade Transportadoras Veículos …" at bounding box center [784, 375] width 1568 height 750
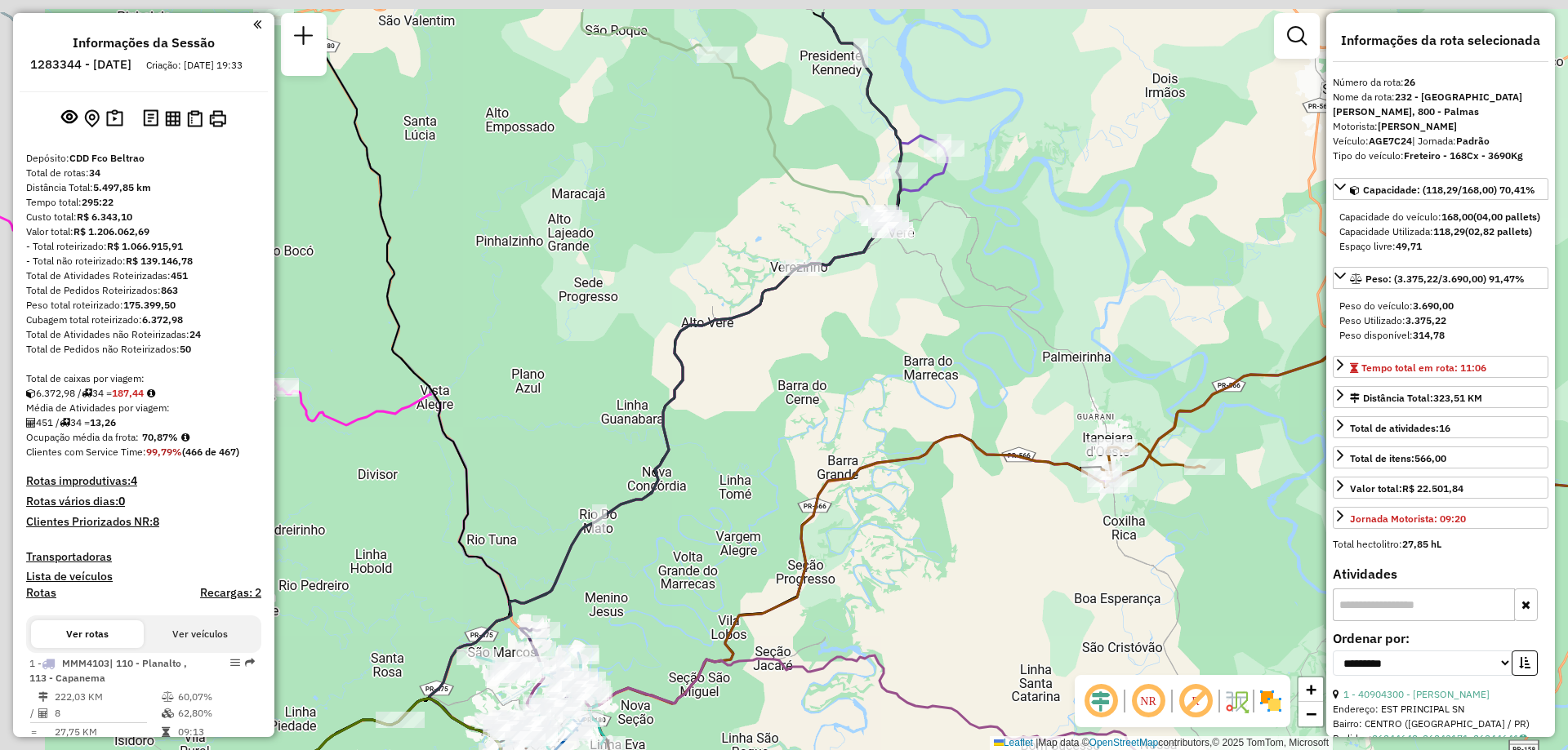
drag, startPoint x: 910, startPoint y: 187, endPoint x: 1014, endPoint y: 345, distance: 189.2
click at [1017, 342] on div "Janela de atendimento Grade de atendimento Capacidade Transportadoras Veículos …" at bounding box center [784, 375] width 1568 height 750
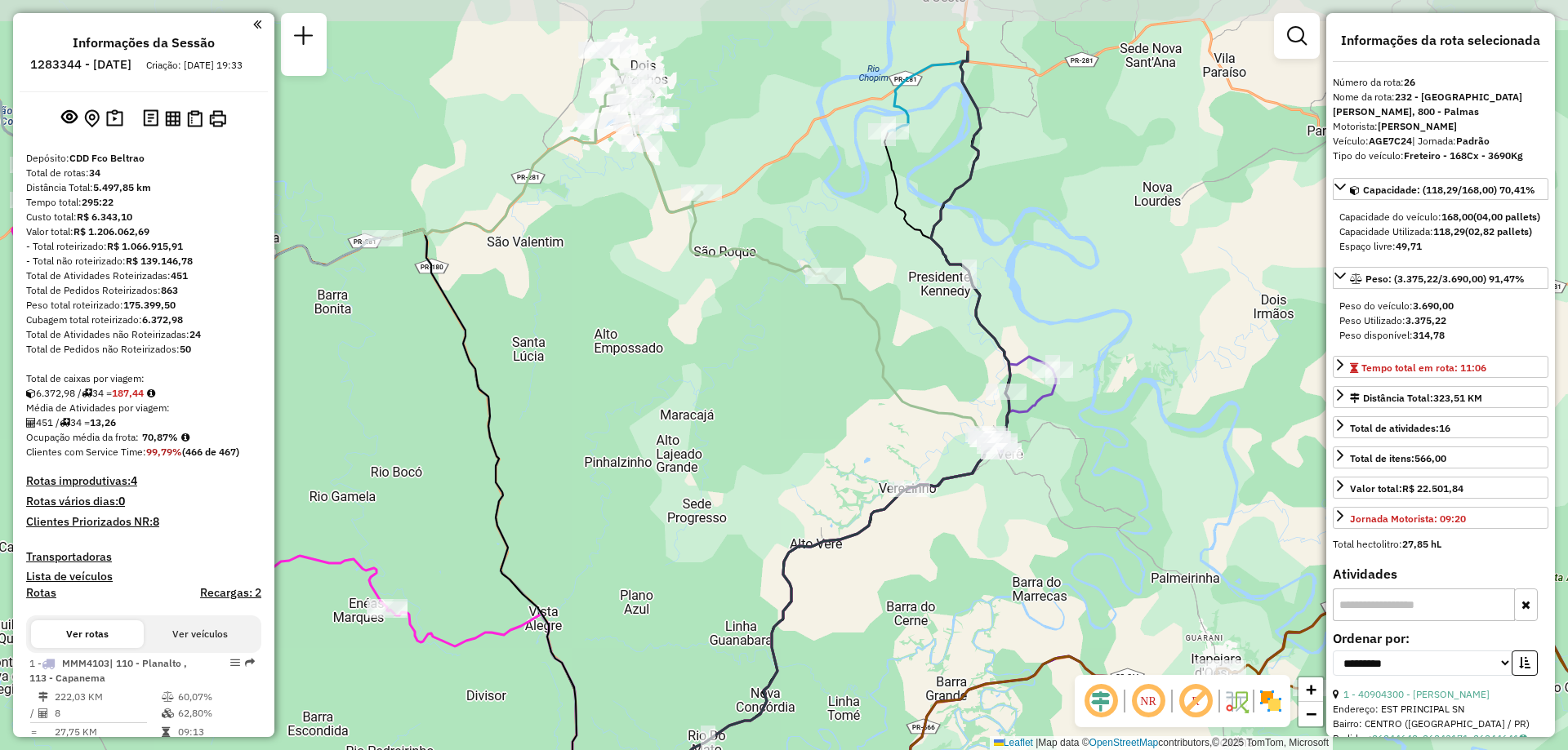
drag, startPoint x: 677, startPoint y: 303, endPoint x: 706, endPoint y: 403, distance: 104.1
click at [718, 414] on div "Janela de atendimento Grade de atendimento Capacidade Transportadoras Veículos …" at bounding box center [784, 375] width 1568 height 750
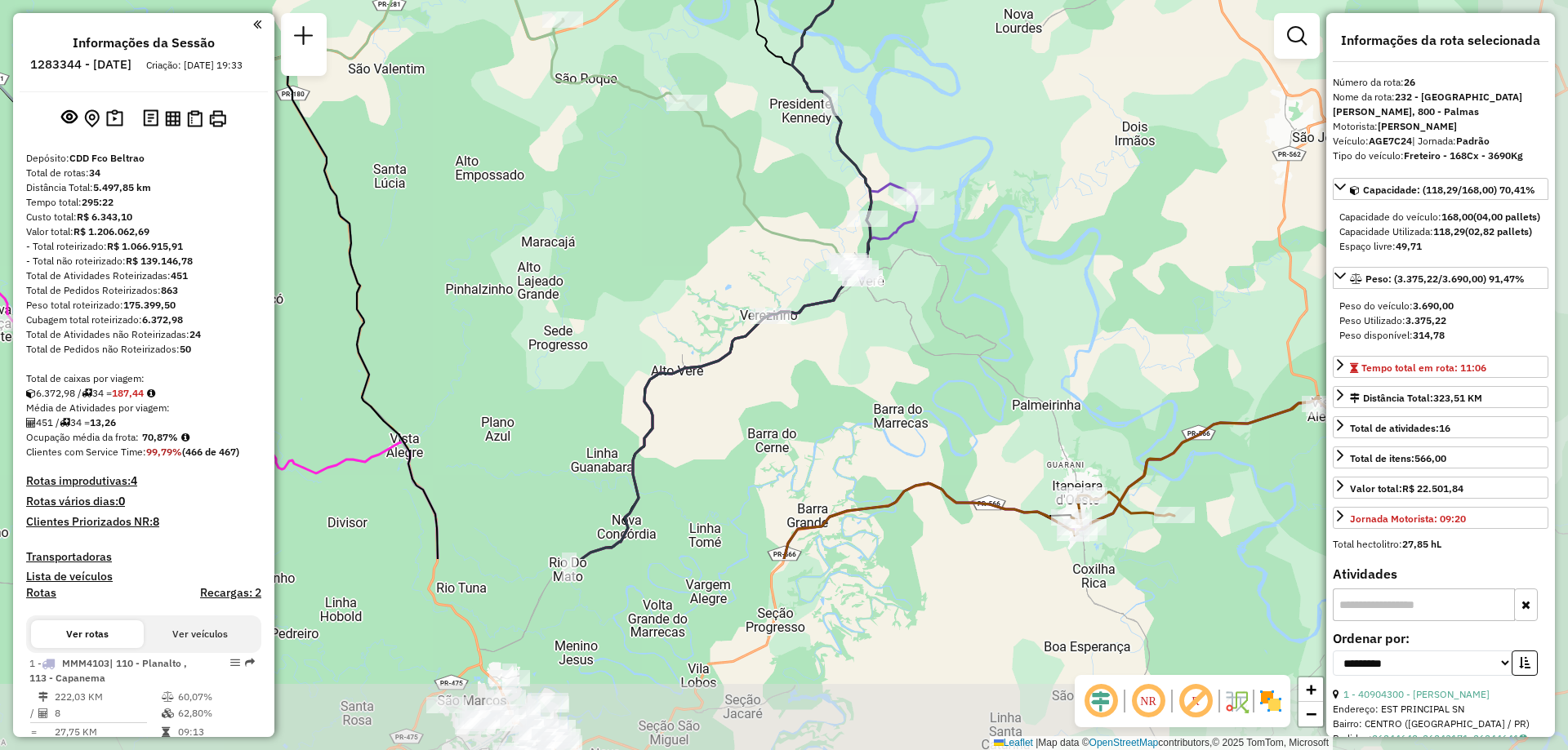
drag, startPoint x: 659, startPoint y: 398, endPoint x: 534, endPoint y: 240, distance: 201.5
click at [534, 240] on div "Janela de atendimento Grade de atendimento Capacidade Transportadoras Veículos …" at bounding box center [784, 375] width 1568 height 750
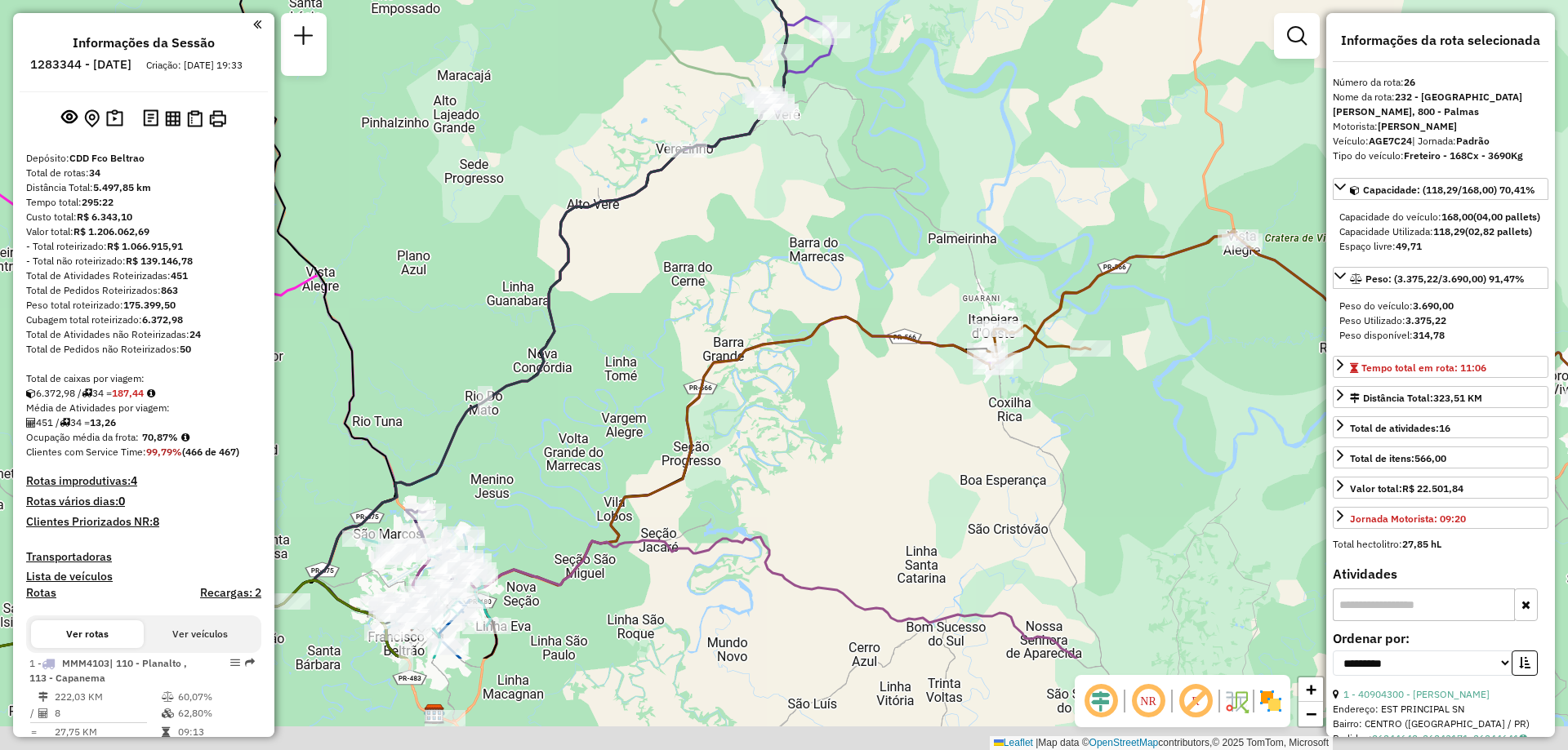
drag, startPoint x: 689, startPoint y: 471, endPoint x: 598, endPoint y: 293, distance: 199.9
click at [598, 293] on div "Janela de atendimento Grade de atendimento Capacidade Transportadoras Veículos …" at bounding box center [784, 375] width 1568 height 750
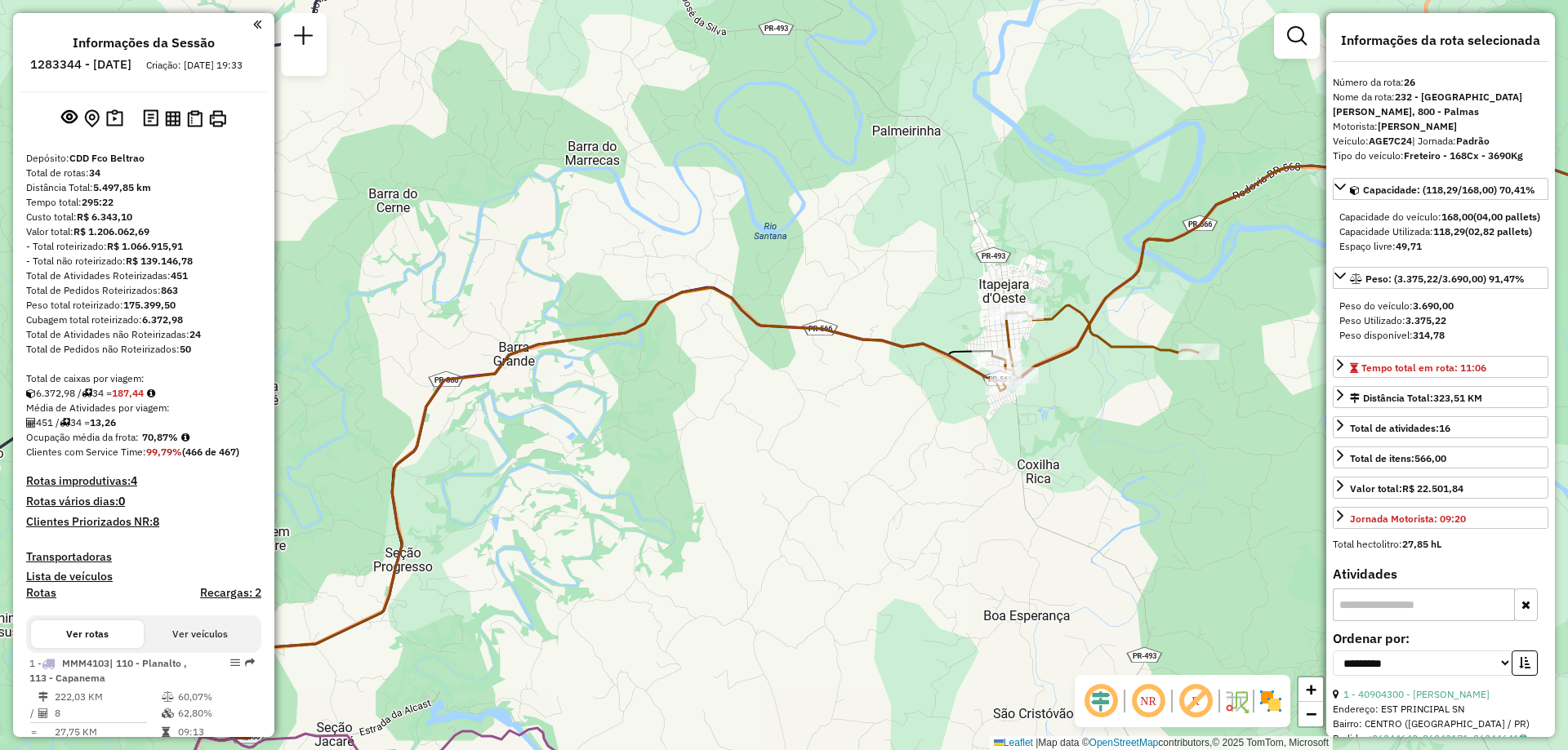
click at [1059, 362] on icon at bounding box center [1359, 251] width 733 height 273
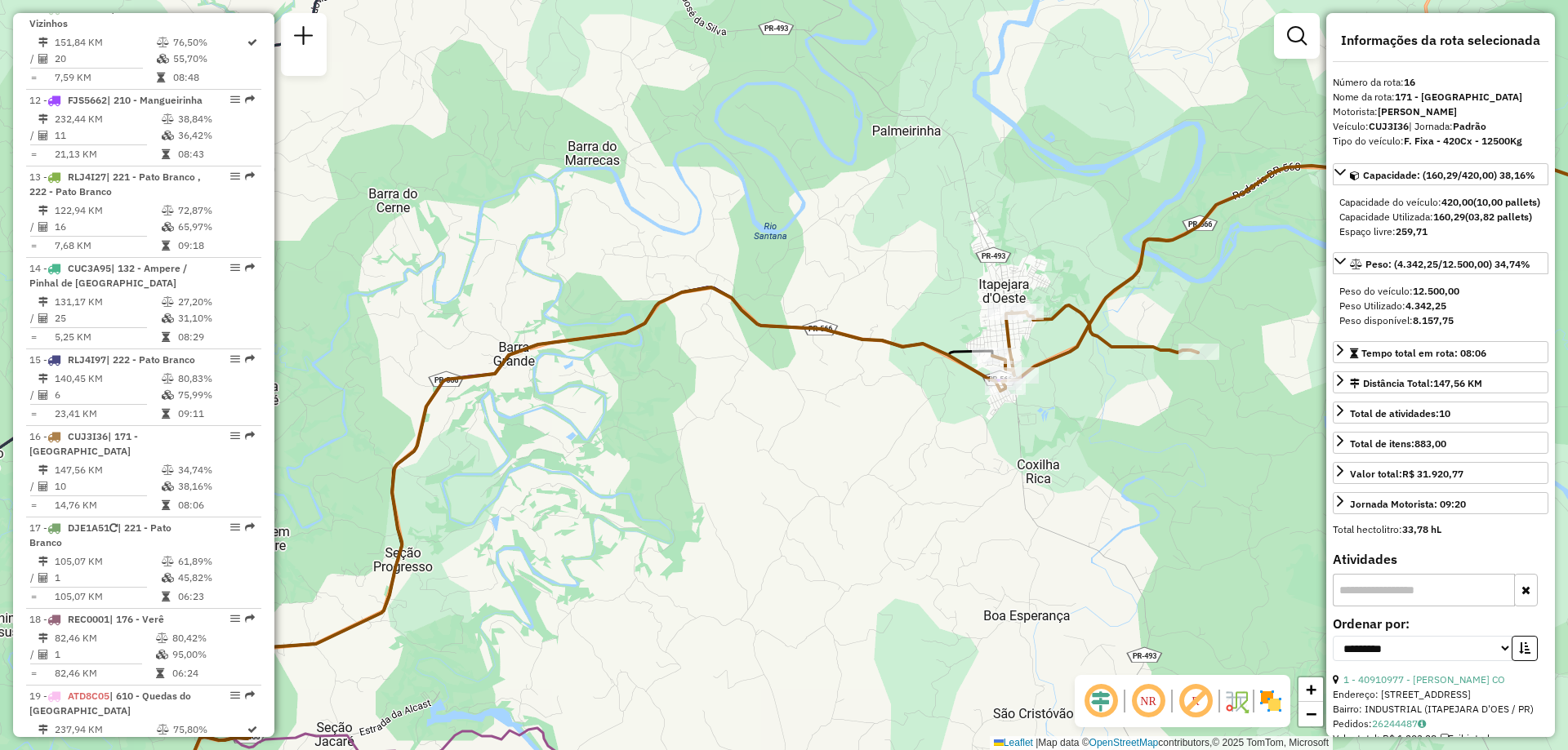
scroll to position [2071, 0]
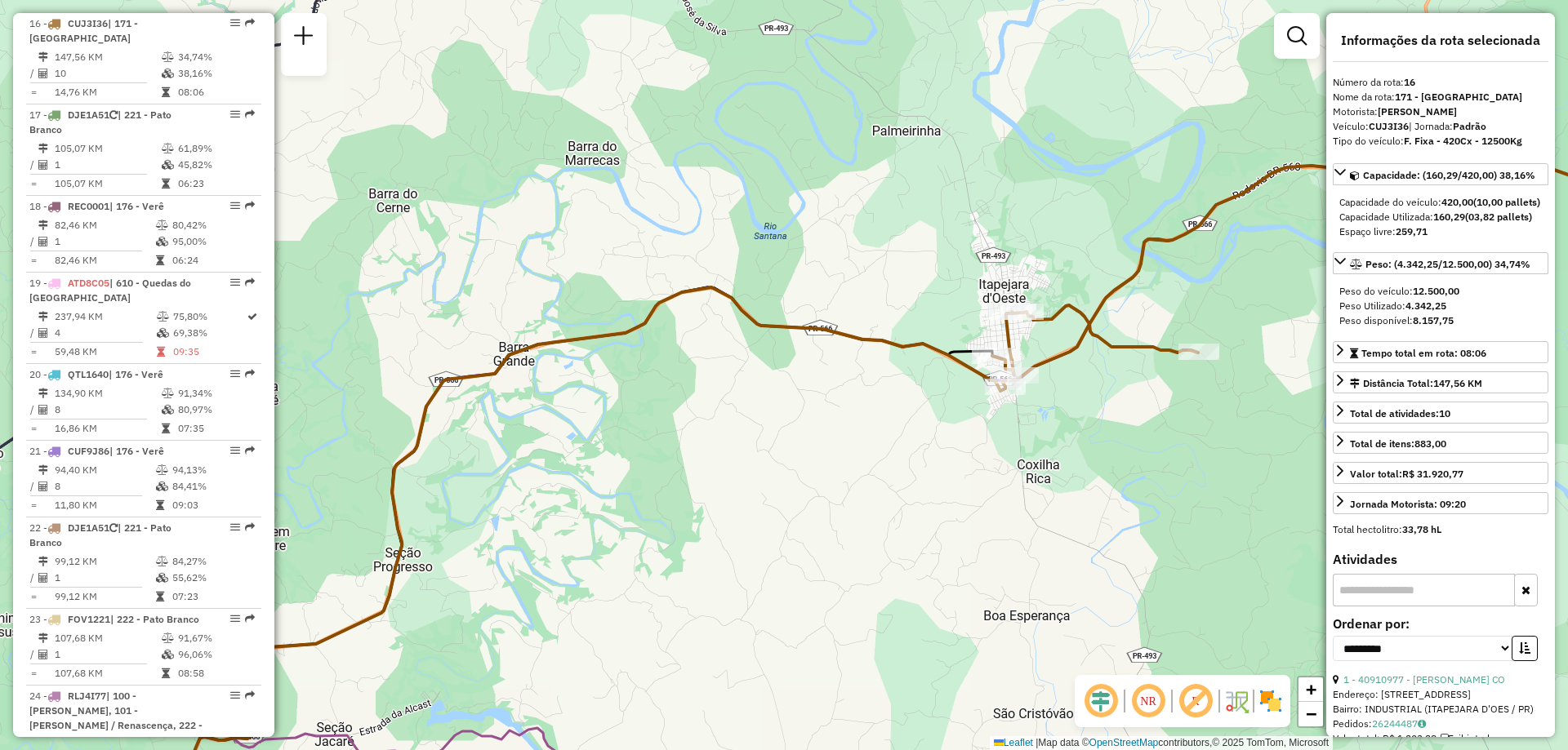
click at [1401, 113] on strong "MARCO ANTONIO ROCHA CANDIDO" at bounding box center [1417, 112] width 79 height 13
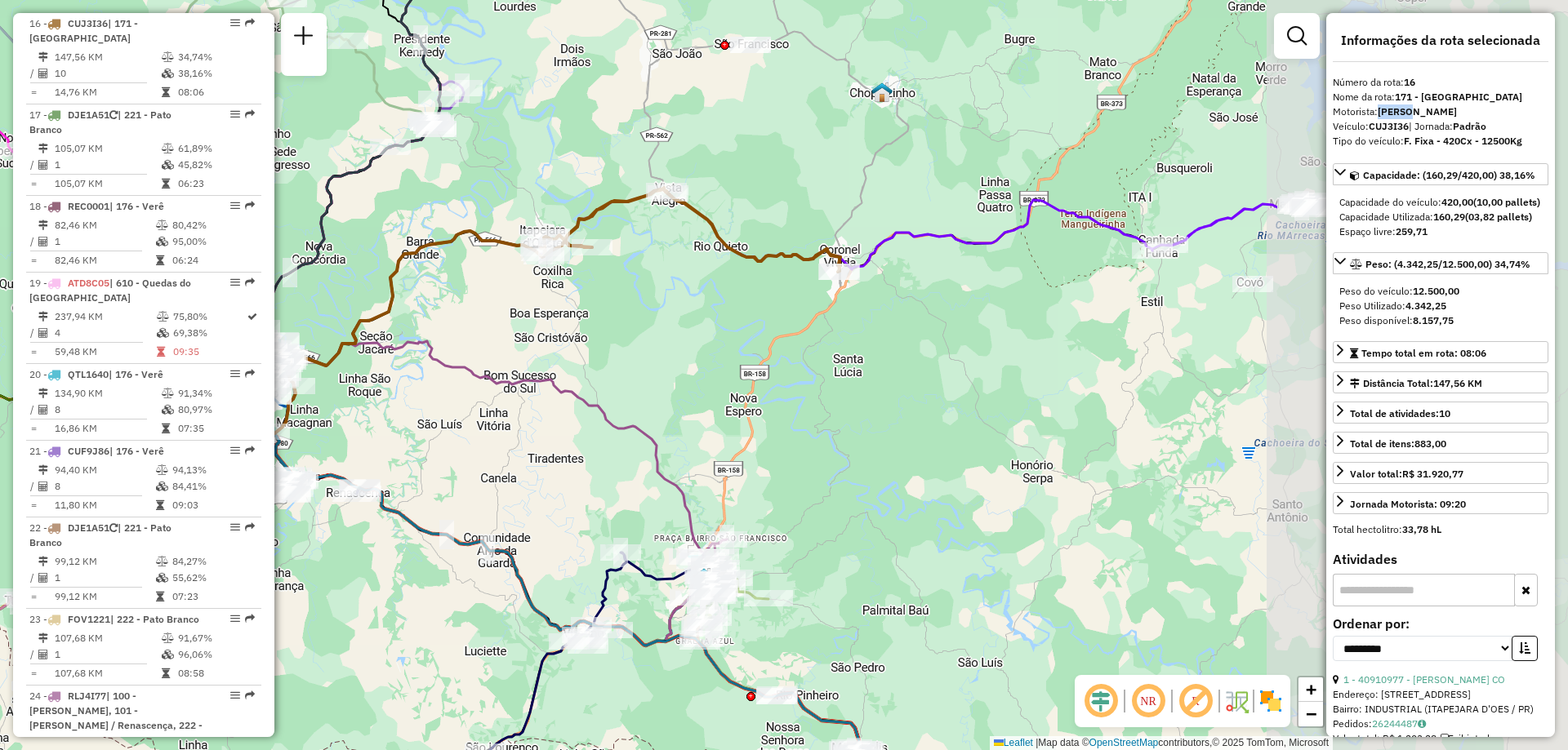
drag, startPoint x: 1101, startPoint y: 315, endPoint x: 690, endPoint y: 295, distance: 411.5
click at [690, 295] on div "Janela de atendimento Grade de atendimento Capacidade Transportadoras Veículos …" at bounding box center [784, 375] width 1568 height 750
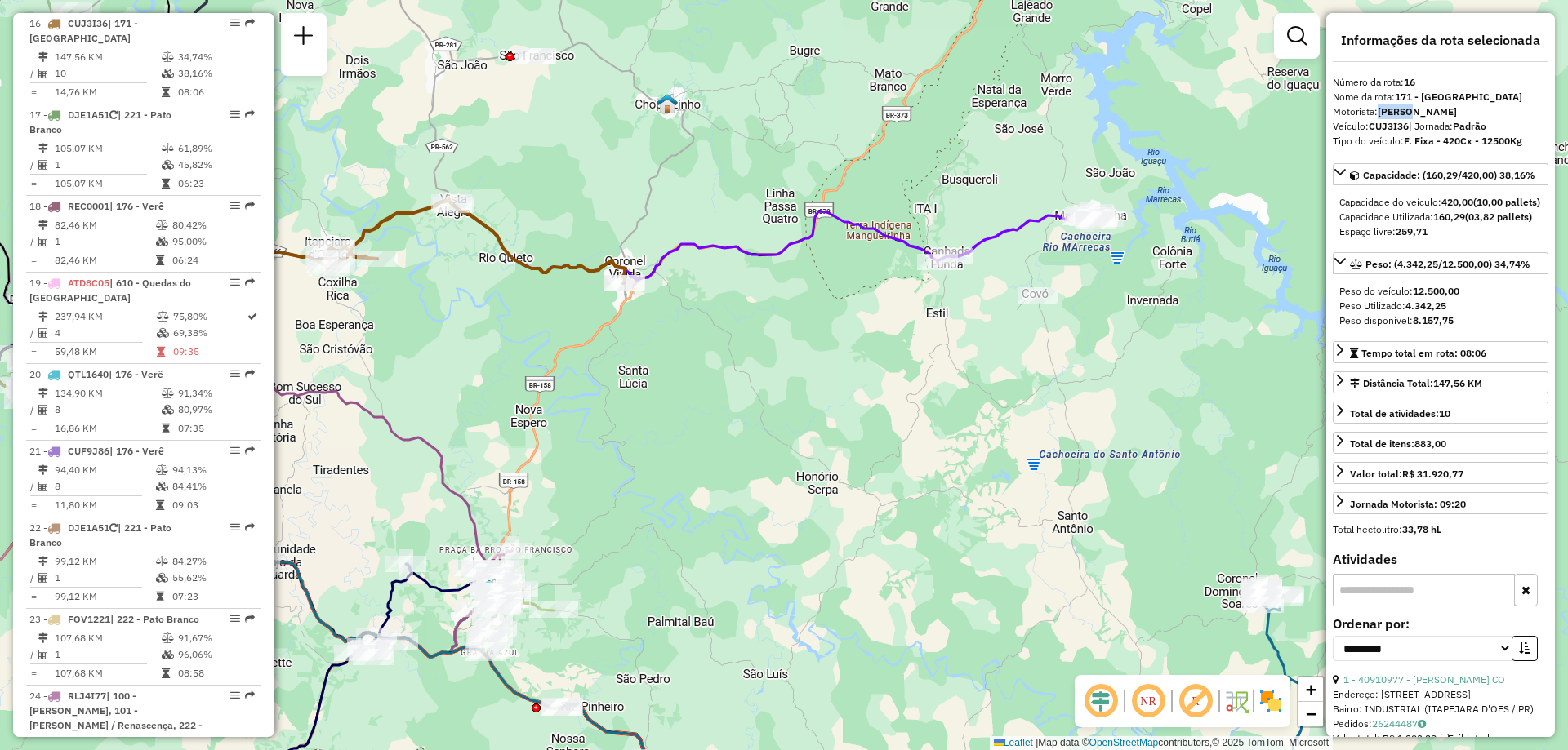
drag, startPoint x: 895, startPoint y: 338, endPoint x: 791, endPoint y: 343, distance: 104.1
click at [791, 343] on div "Janela de atendimento Grade de atendimento Capacidade Transportadoras Veículos …" at bounding box center [784, 375] width 1568 height 750
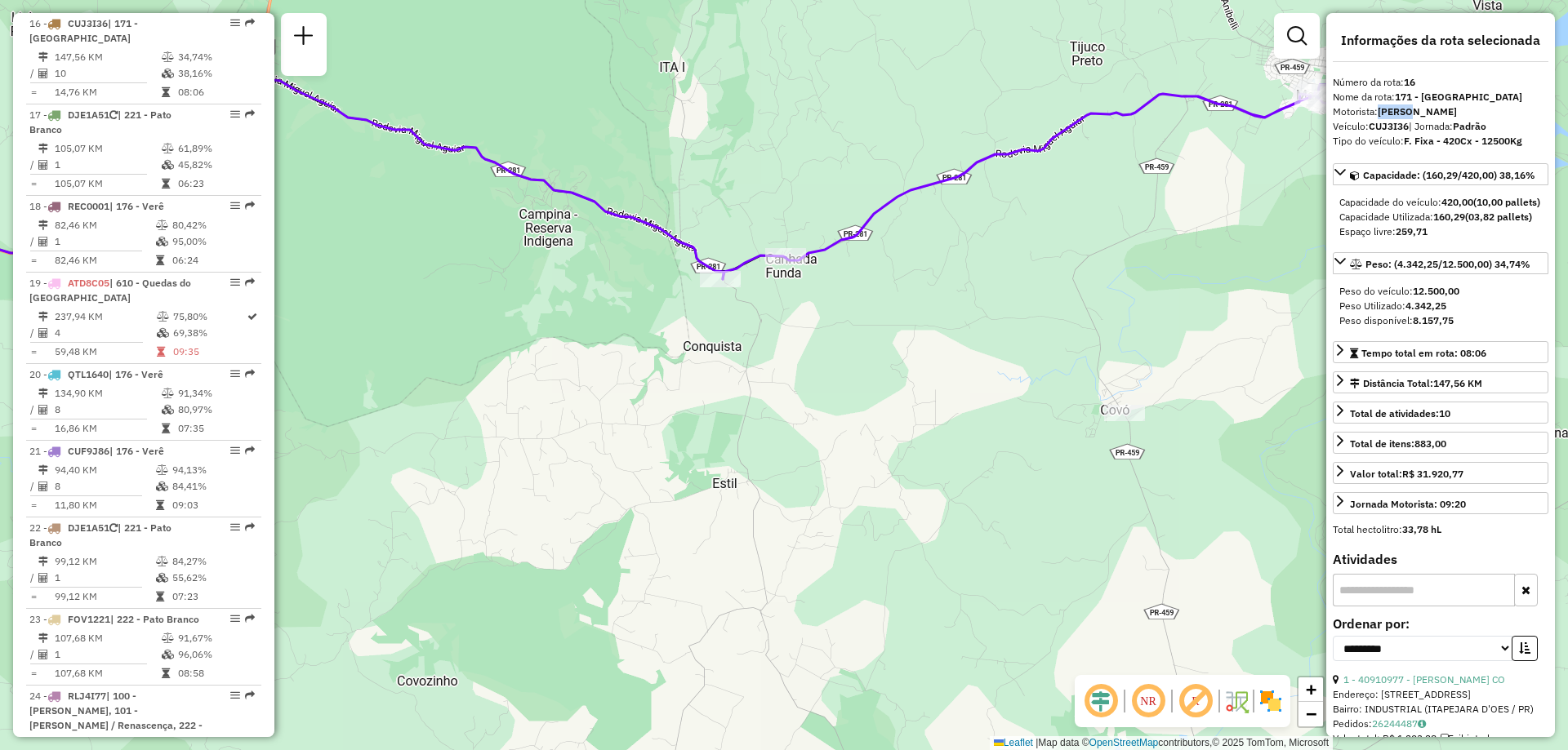
click at [948, 188] on icon at bounding box center [1045, 179] width 645 height 199
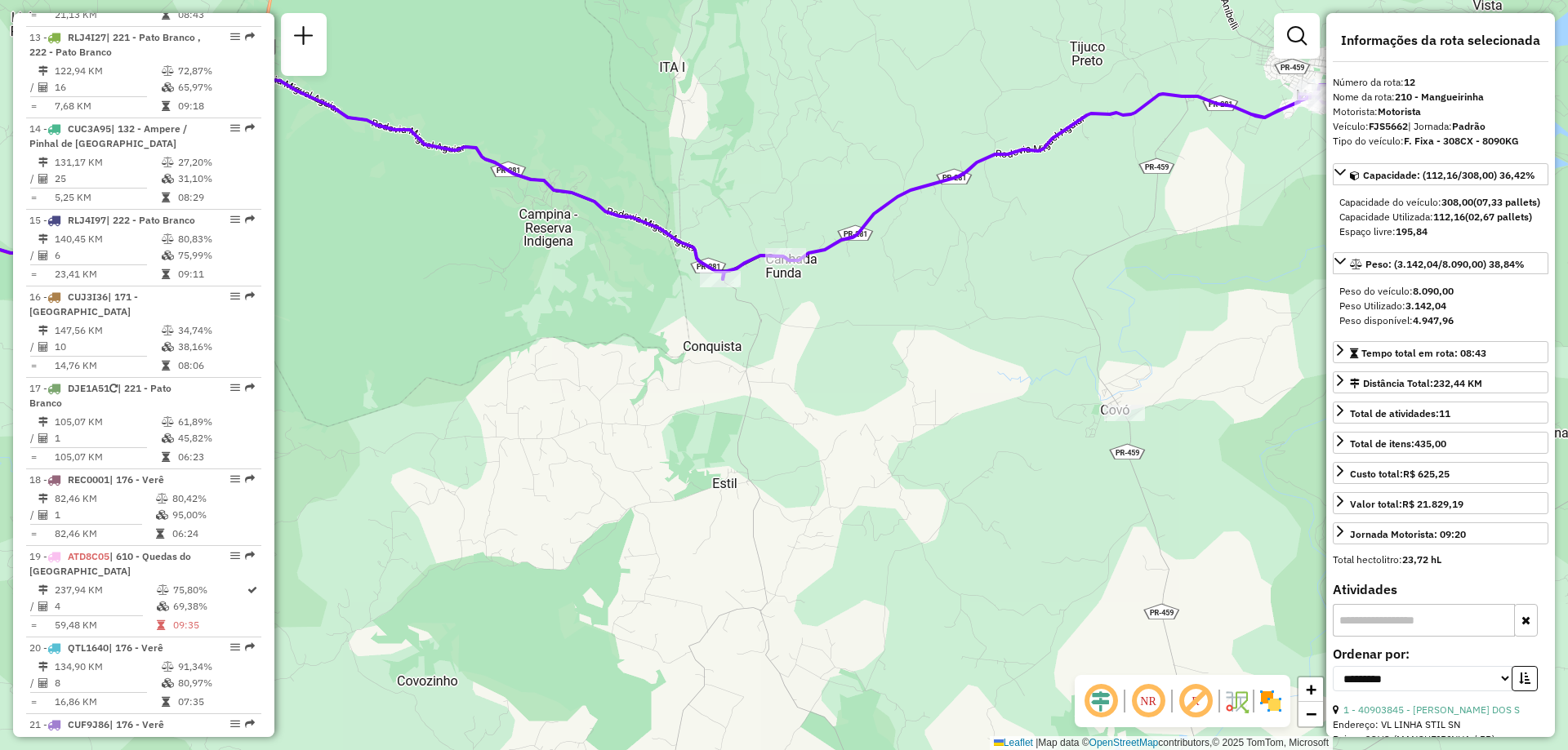
scroll to position [1705, 0]
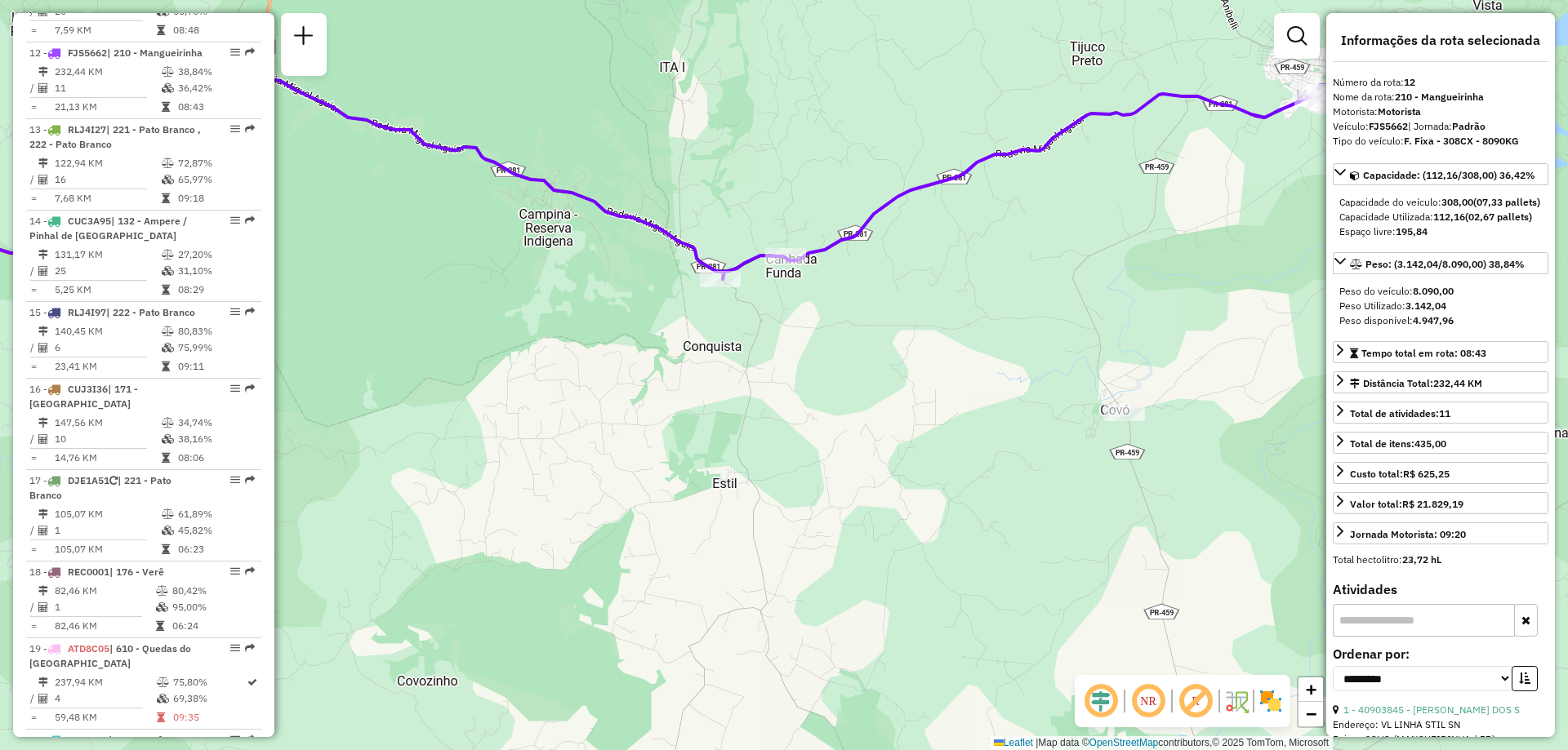
click at [1386, 124] on strong "FJS5662" at bounding box center [1388, 126] width 39 height 13
copy div "FJS5662"
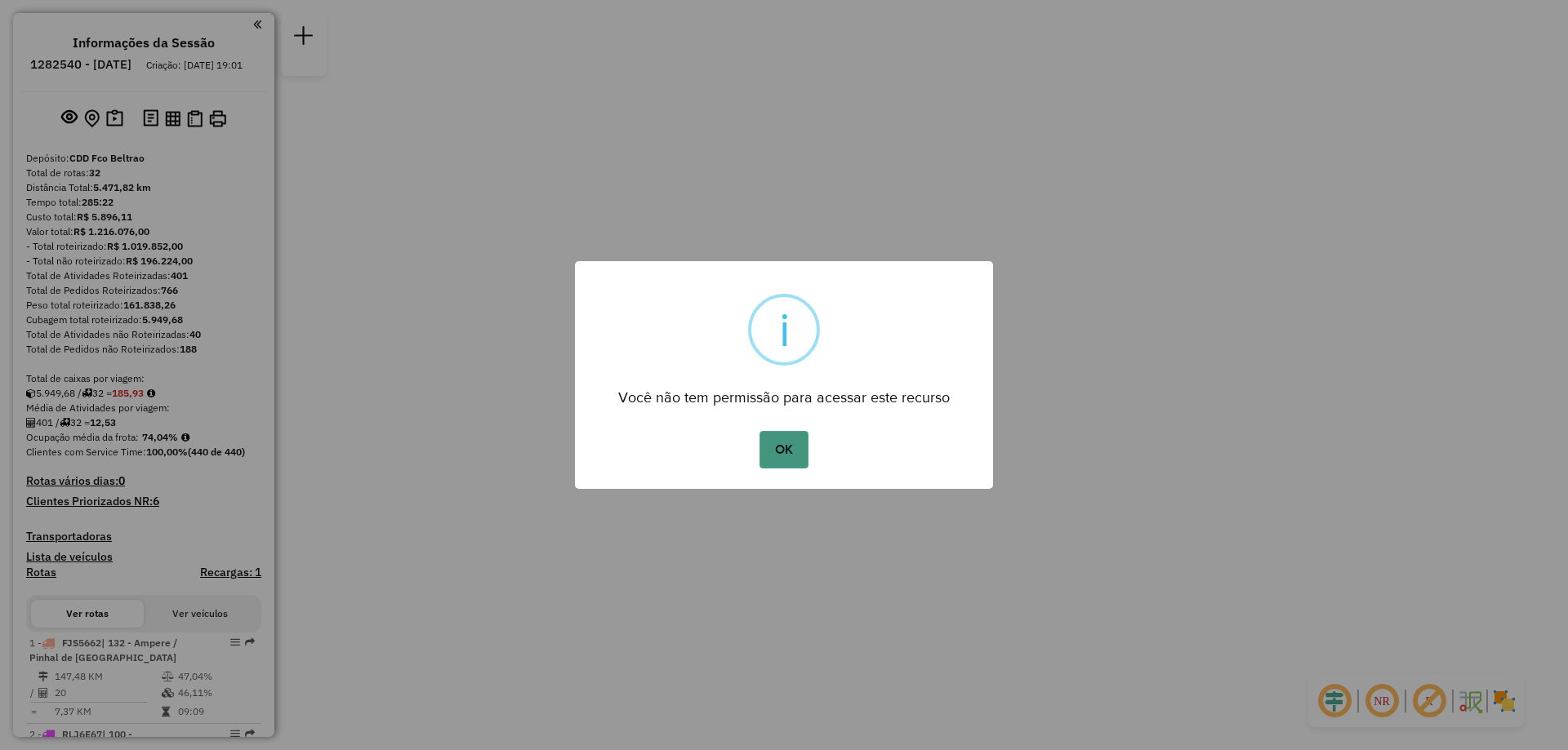
click at [787, 443] on button "OK" at bounding box center [783, 450] width 48 height 38
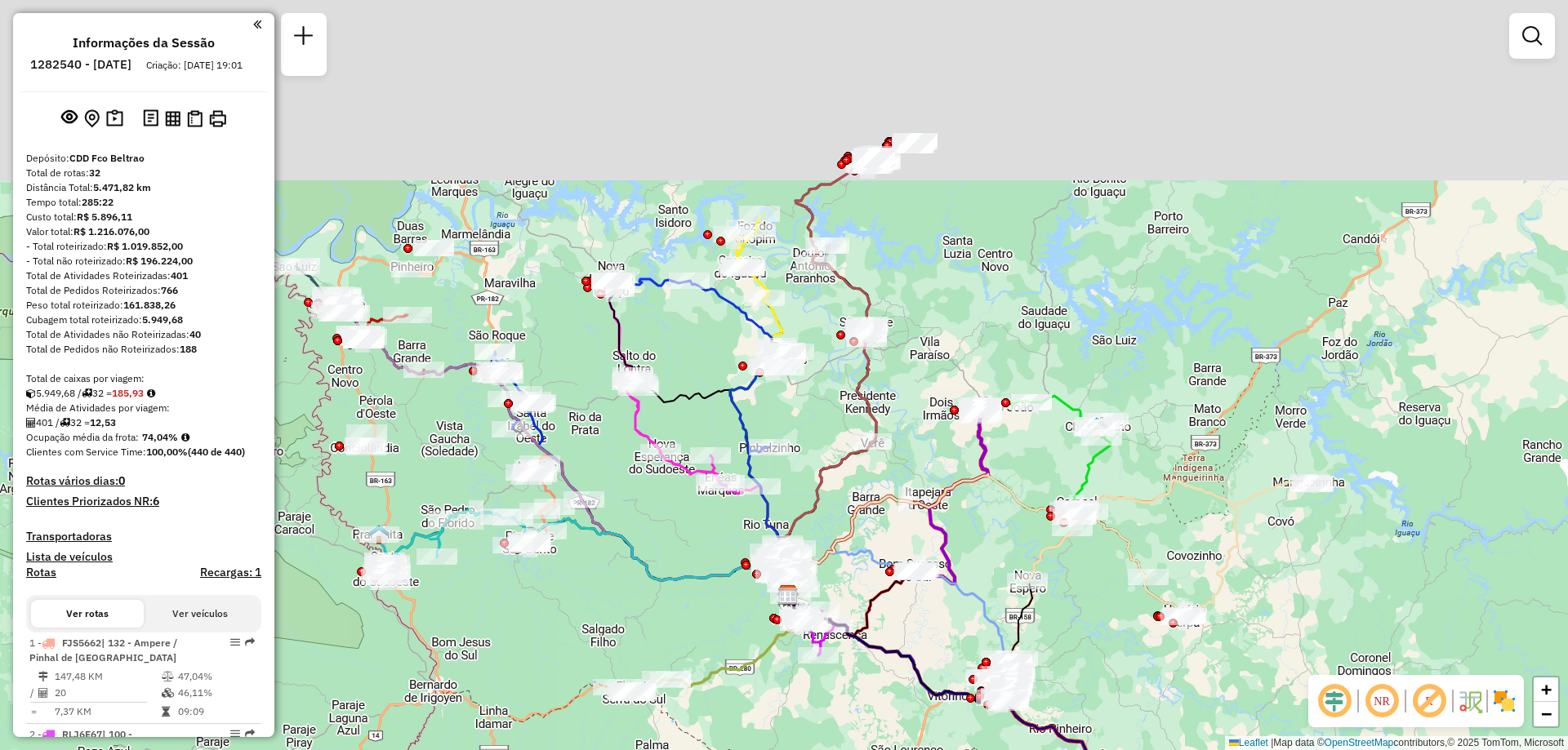
drag, startPoint x: 690, startPoint y: 482, endPoint x: 694, endPoint y: 692, distance: 210.0
click at [694, 692] on icon at bounding box center [711, 654] width 187 height 78
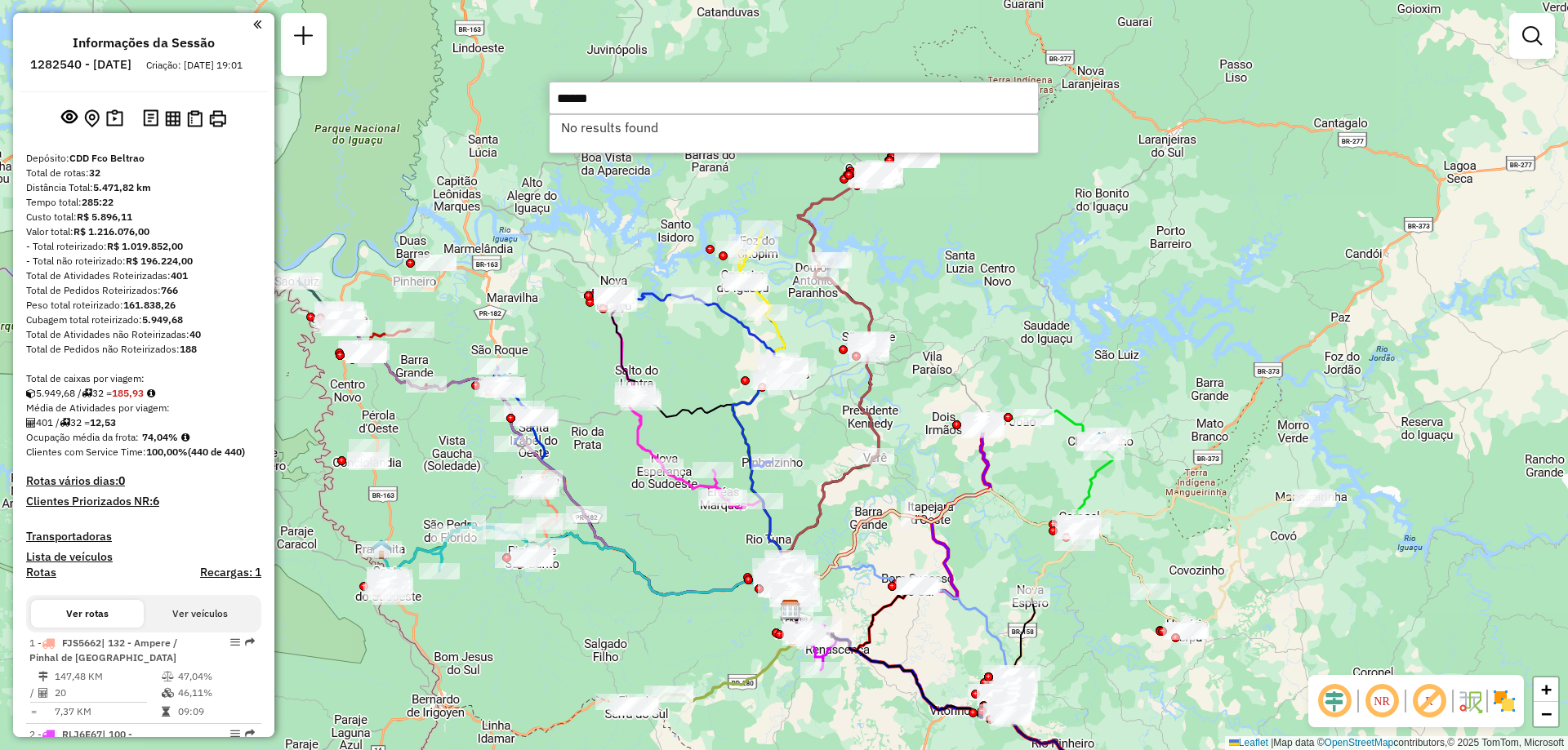
type input "******"
type input "*****"
click at [652, 133] on li "40918412 - COASUL COOPERATIVA AGROINDUSTRIAL (Rota: 9 - Sequência: 5)" at bounding box center [795, 127] width 491 height 24
select select "**********"
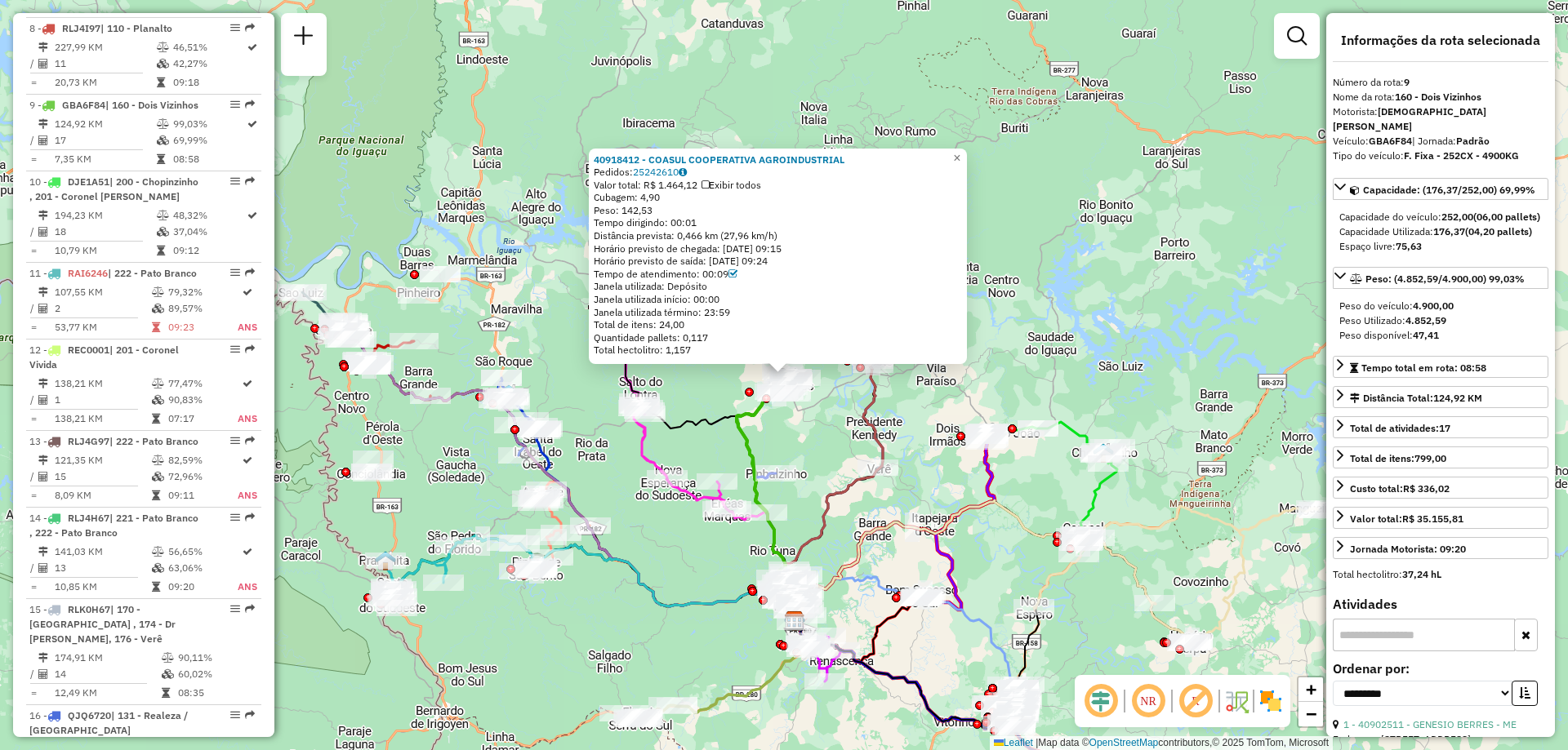
scroll to position [1351, 0]
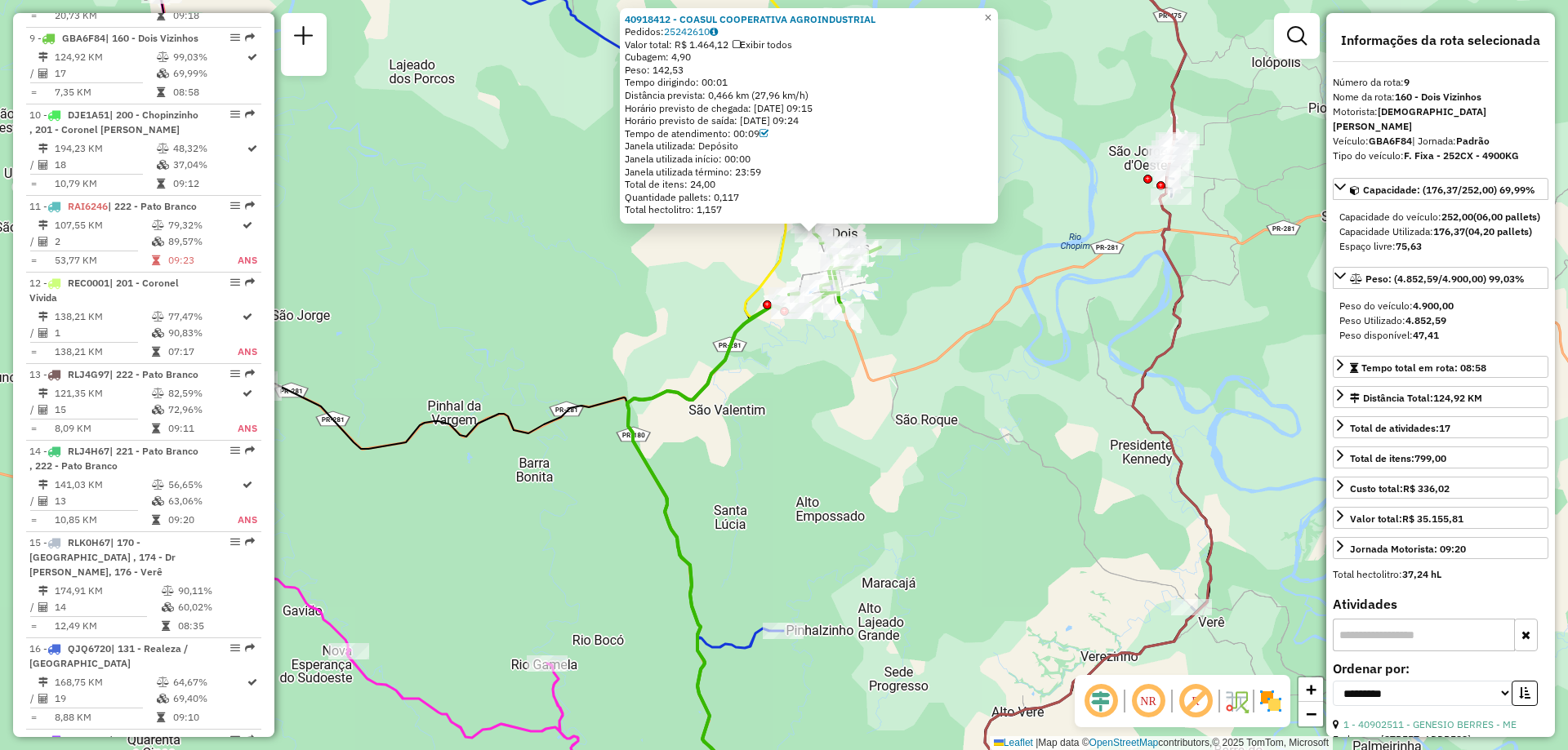
click at [700, 377] on icon at bounding box center [754, 507] width 253 height 562
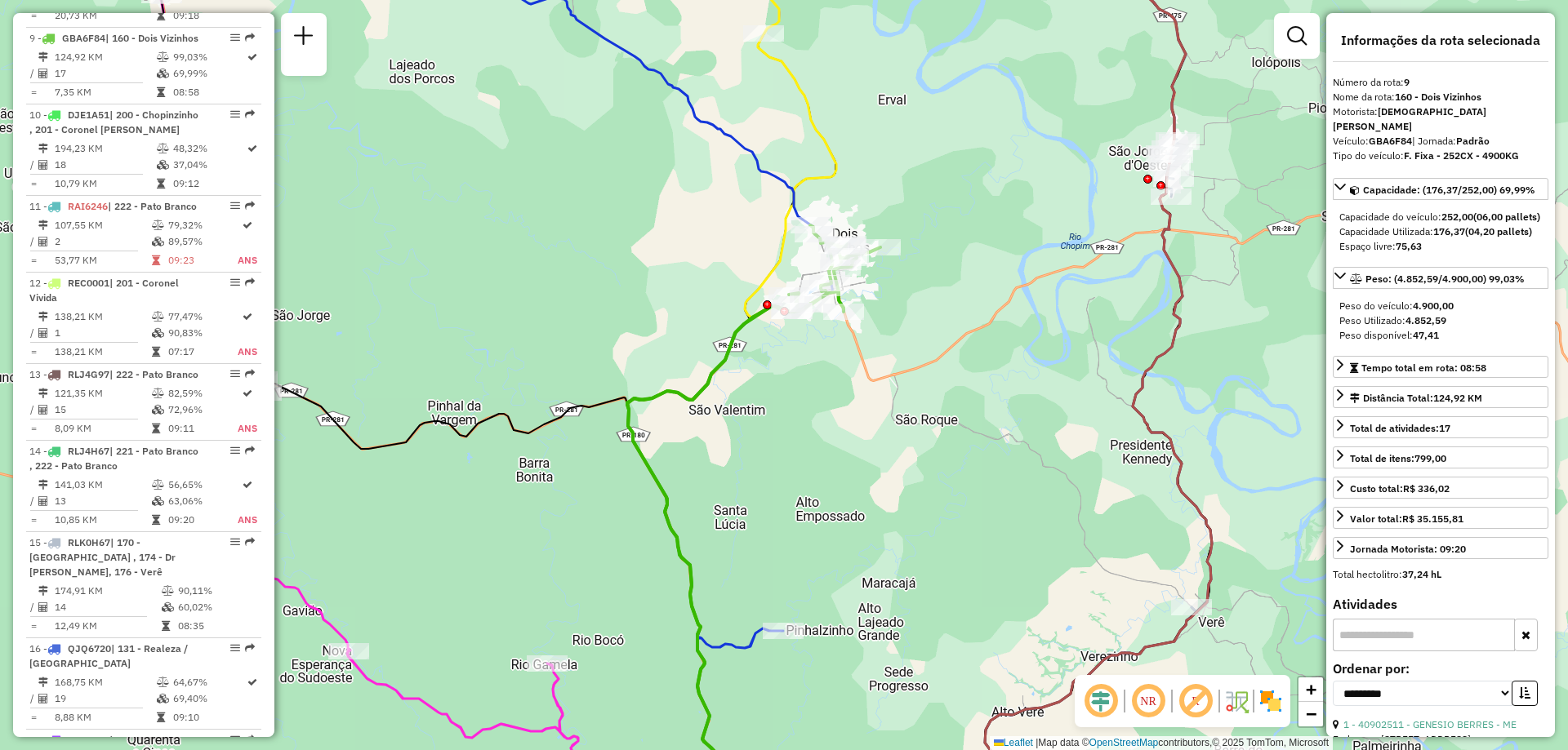
click at [716, 377] on icon at bounding box center [754, 507] width 253 height 562
click at [816, 395] on span "Exibir somente esta rota" at bounding box center [814, 391] width 145 height 13
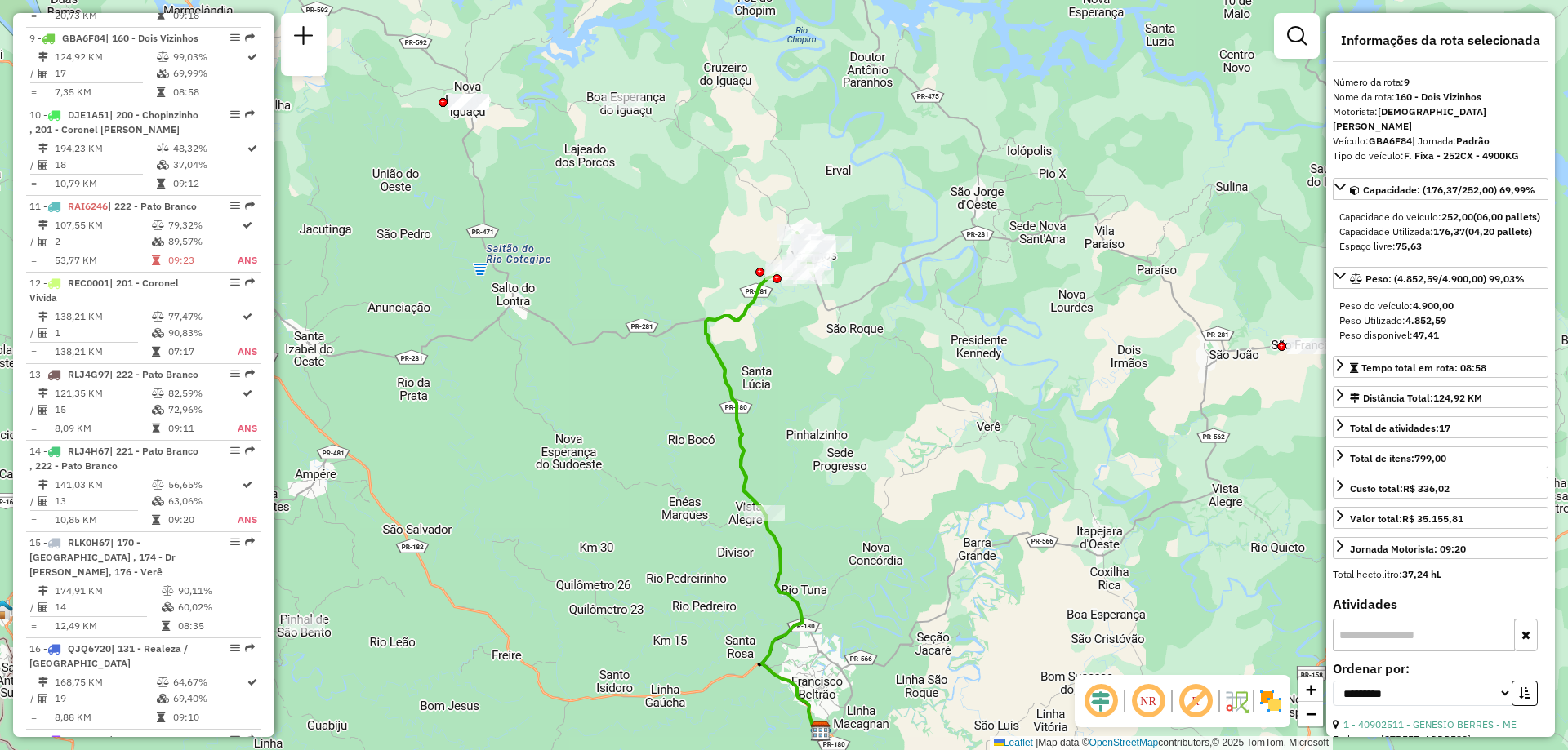
drag, startPoint x: 886, startPoint y: 292, endPoint x: 839, endPoint y: 365, distance: 86.8
click at [863, 408] on div "Janela de atendimento Grade de atendimento Capacidade Transportadoras Veículos …" at bounding box center [784, 375] width 1568 height 750
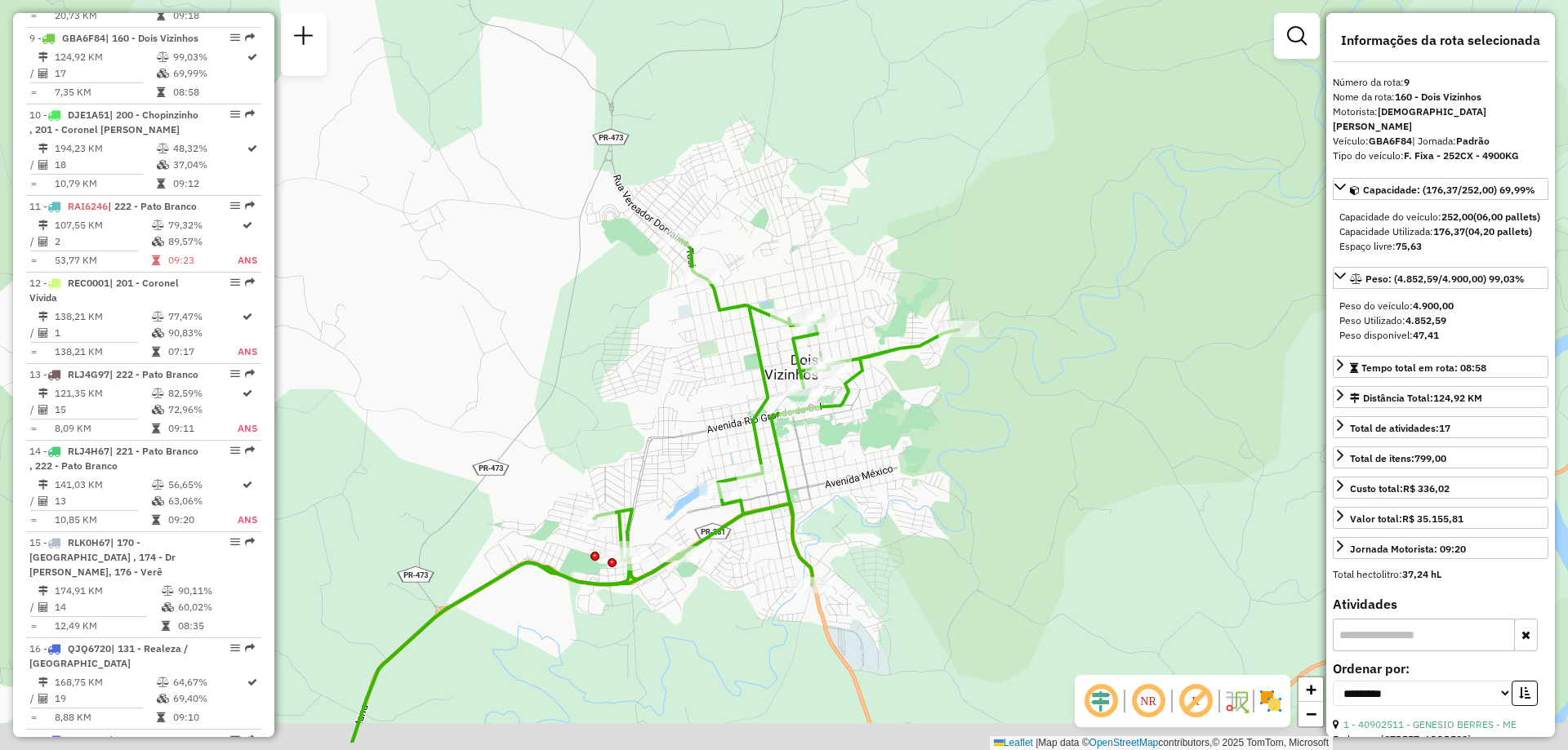
drag, startPoint x: 709, startPoint y: 462, endPoint x: 701, endPoint y: 380, distance: 82.4
click at [701, 380] on div "Janela de atendimento Grade de atendimento Capacidade Transportadoras Veículos …" at bounding box center [784, 375] width 1568 height 750
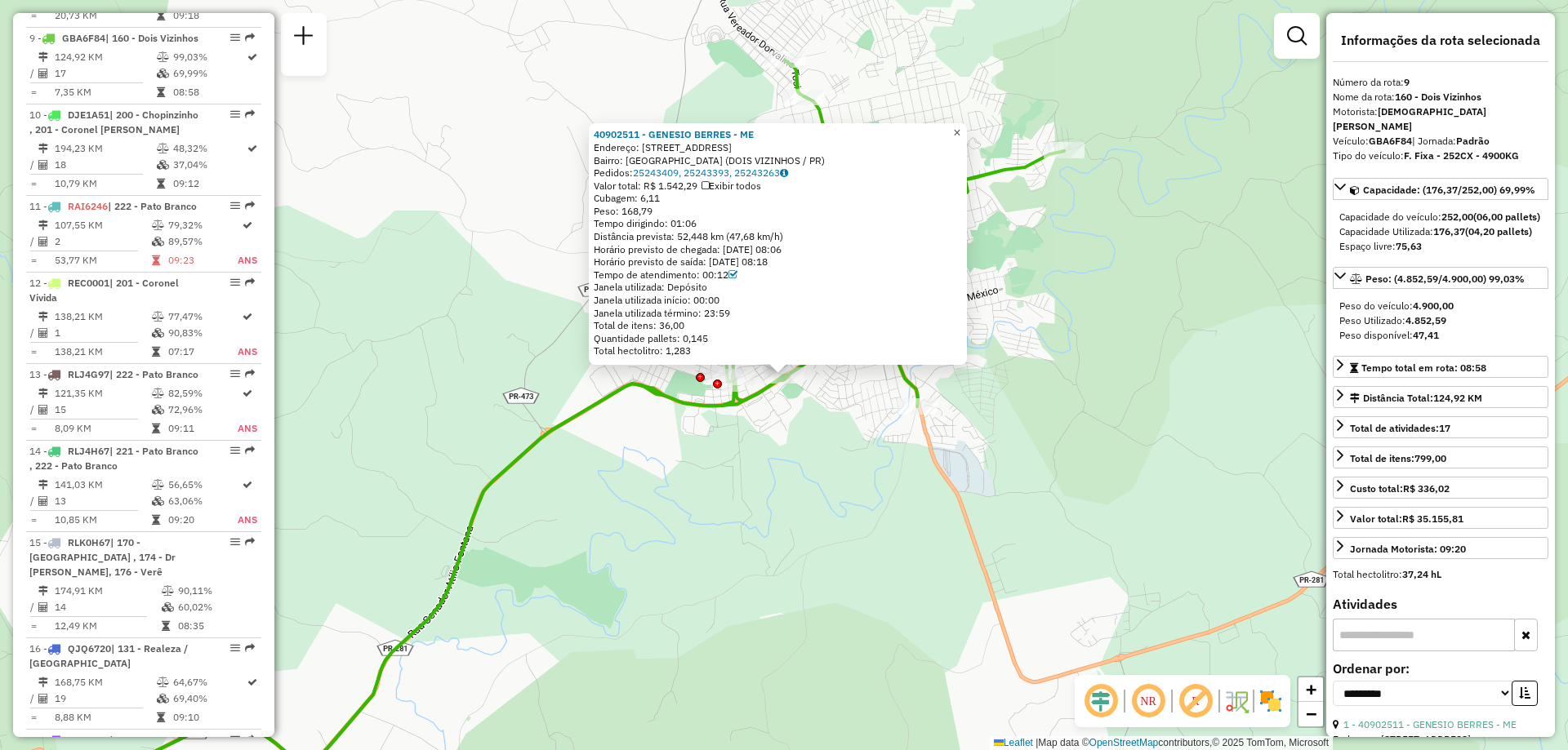
click at [960, 130] on span "×" at bounding box center [957, 132] width 7 height 14
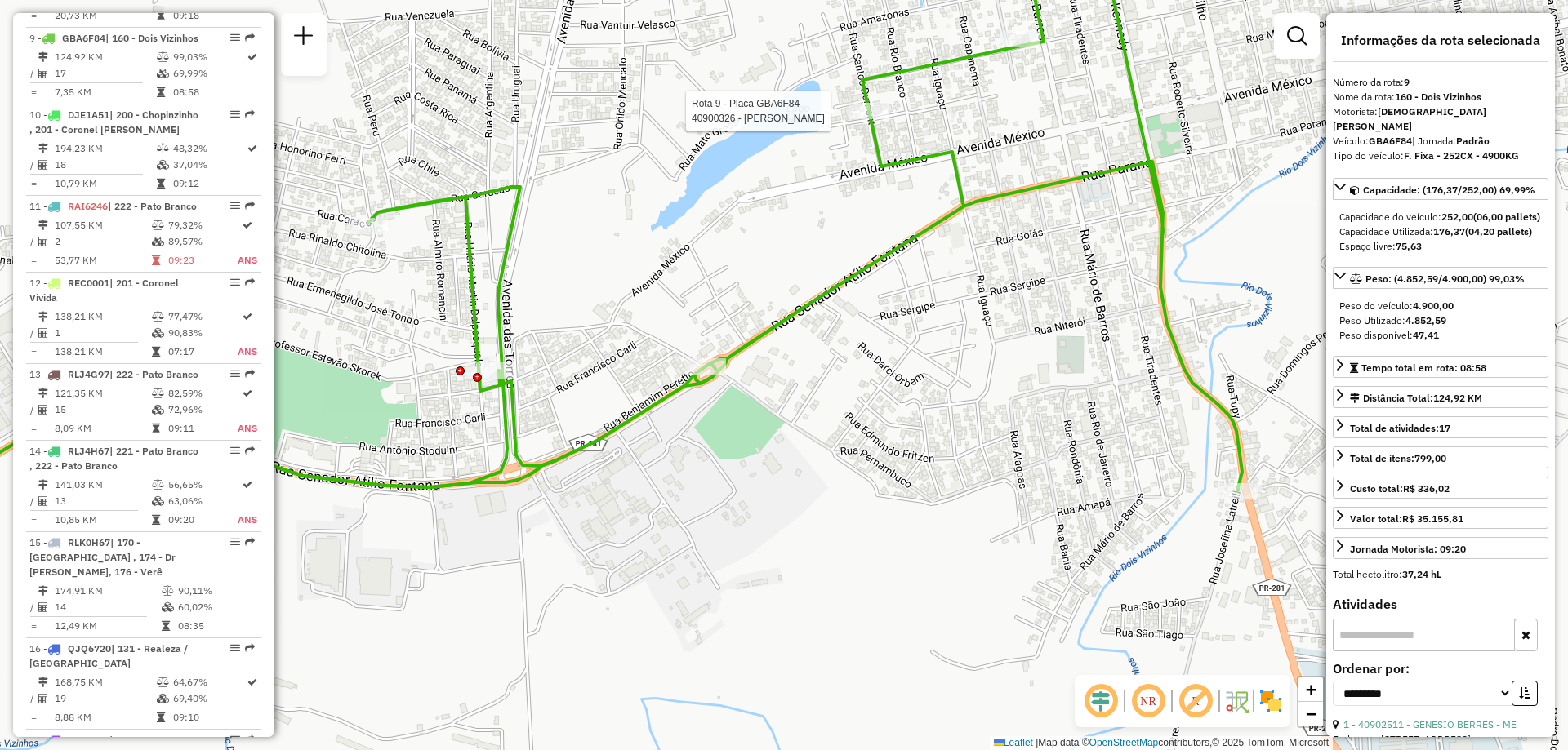
click at [875, 119] on div at bounding box center [868, 111] width 41 height 16
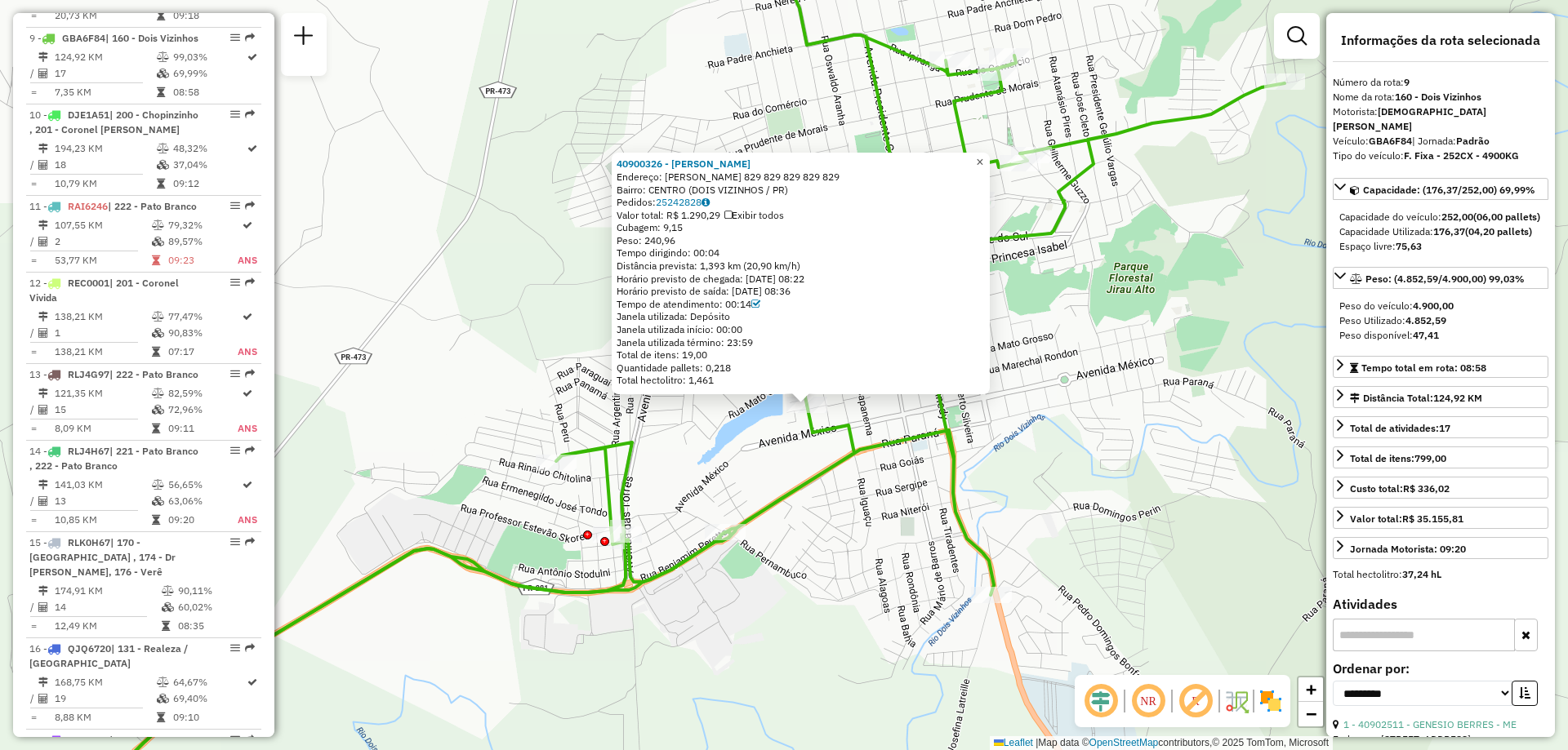
click at [984, 157] on span "×" at bounding box center [979, 161] width 7 height 14
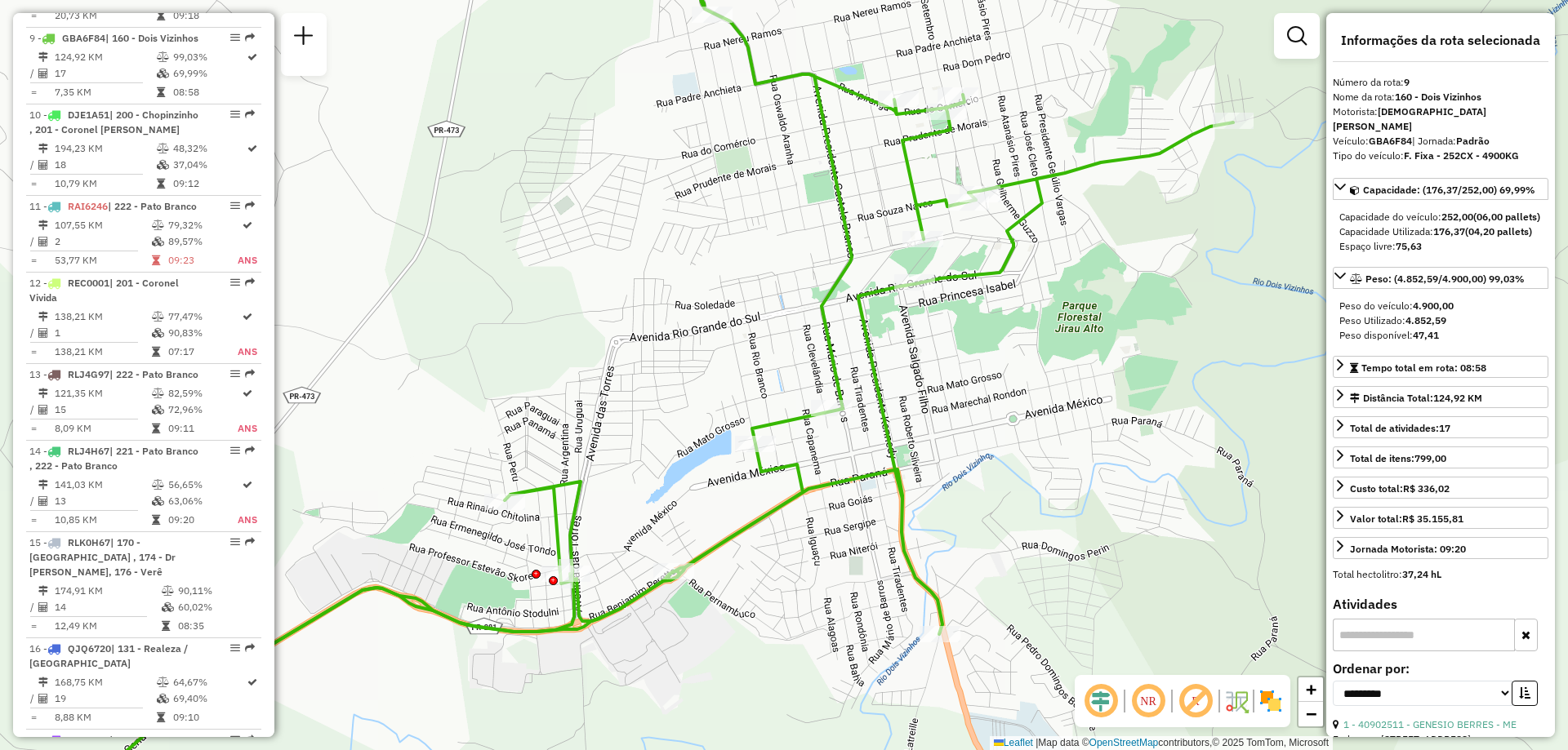
drag, startPoint x: 968, startPoint y: 462, endPoint x: 944, endPoint y: 483, distance: 31.9
click at [944, 483] on div "Janela de atendimento Grade de atendimento Capacidade Transportadoras Veículos …" at bounding box center [784, 375] width 1568 height 750
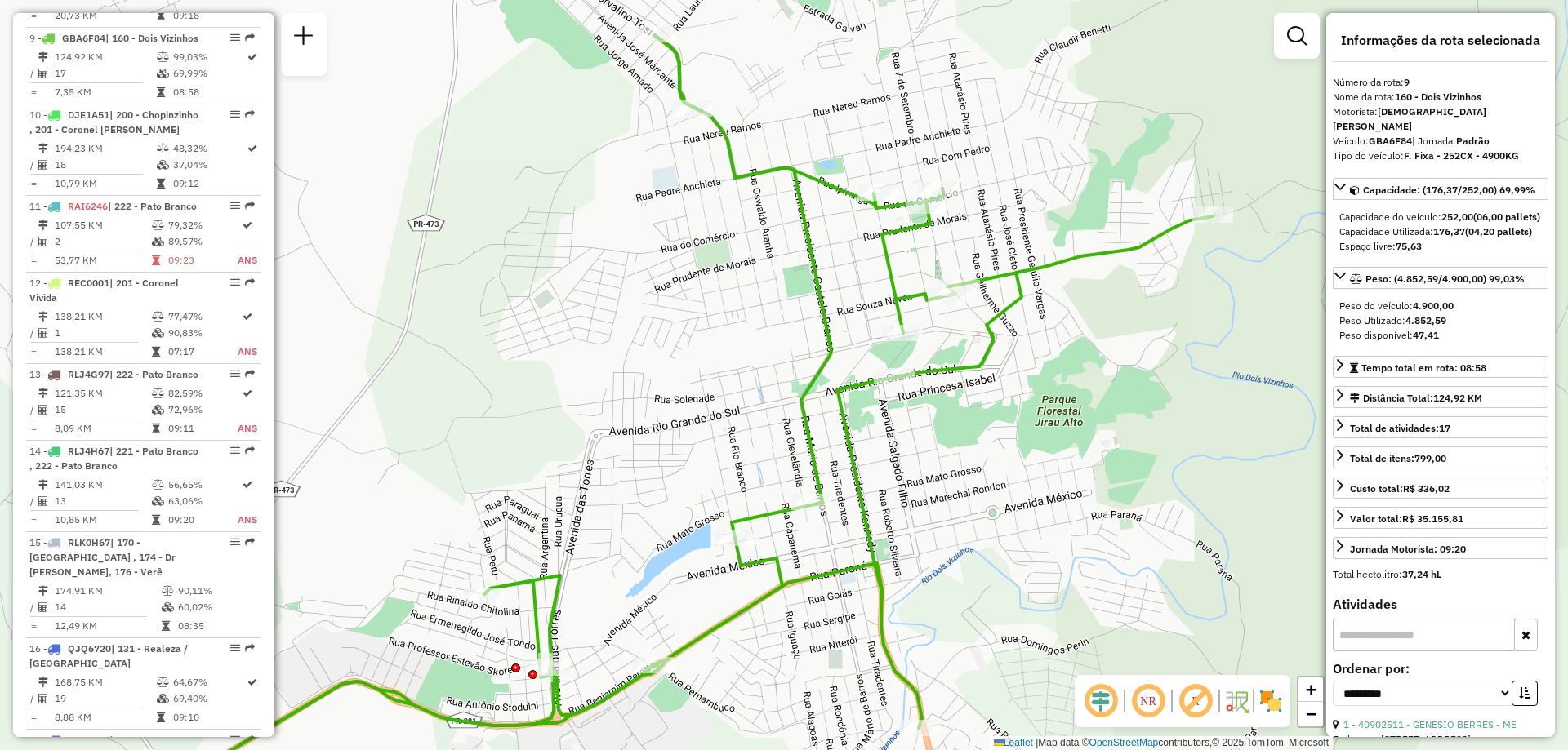
drag, startPoint x: 1018, startPoint y: 327, endPoint x: 993, endPoint y: 420, distance: 96.3
click at [995, 420] on div "Janela de atendimento Grade de atendimento Capacidade Transportadoras Veículos …" at bounding box center [784, 375] width 1568 height 750
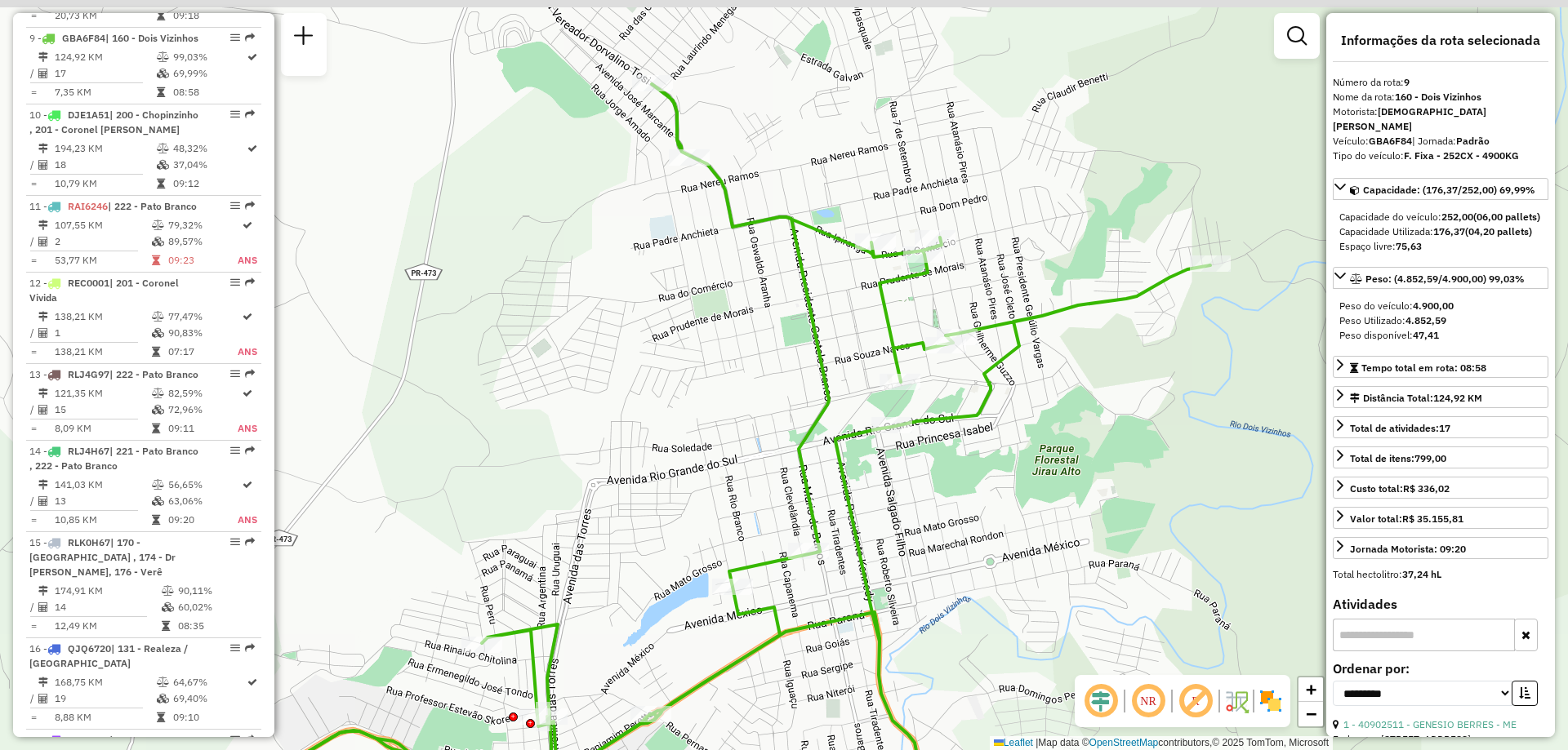
drag, startPoint x: 720, startPoint y: 256, endPoint x: 721, endPoint y: 285, distance: 29.0
click at [721, 285] on div "Janela de atendimento Grade de atendimento Capacidade Transportadoras Veículos …" at bounding box center [784, 375] width 1568 height 750
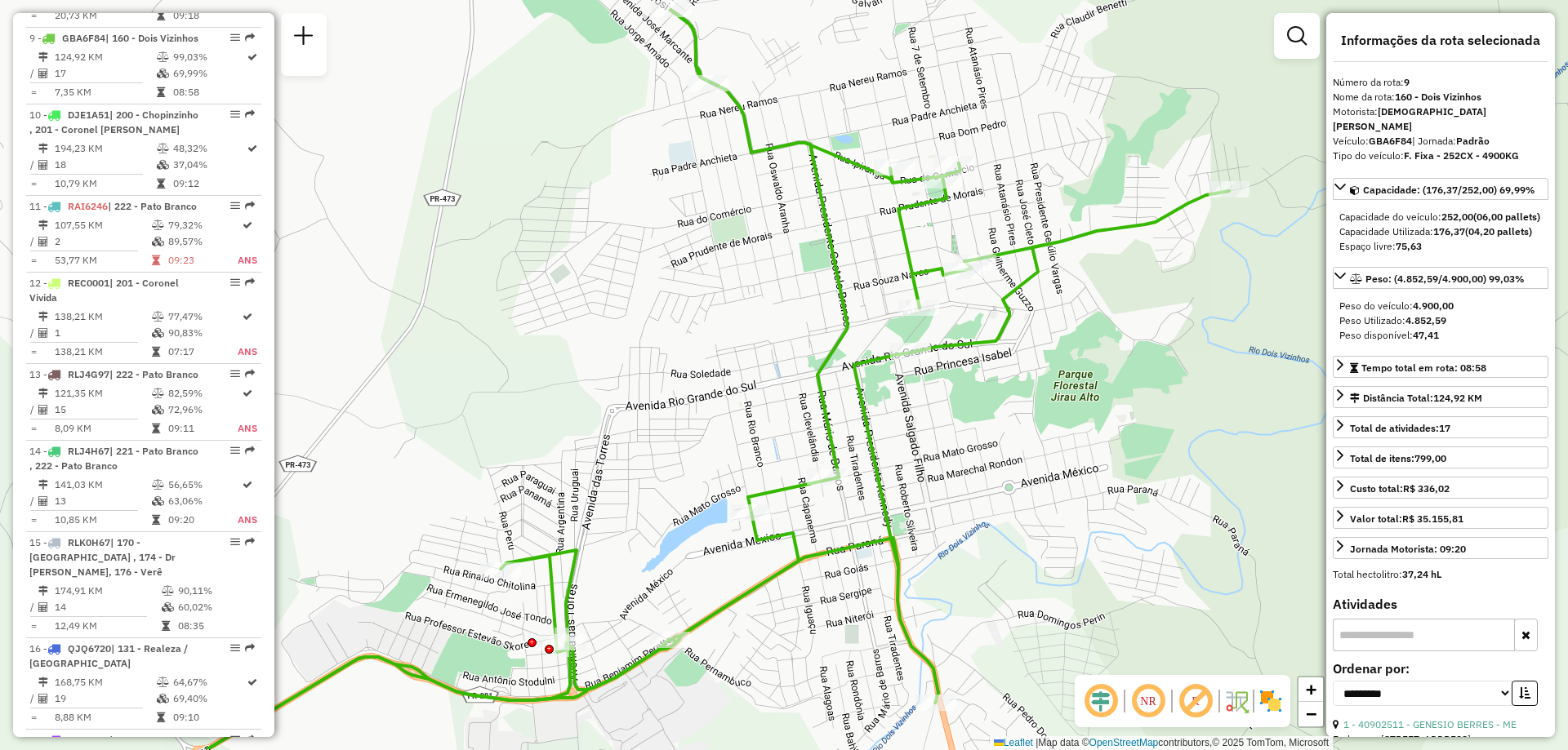
drag, startPoint x: 665, startPoint y: 553, endPoint x: 668, endPoint y: 530, distance: 23.2
click at [668, 530] on div "Janela de atendimento Grade de atendimento Capacidade Transportadoras Veículos …" at bounding box center [784, 375] width 1568 height 750
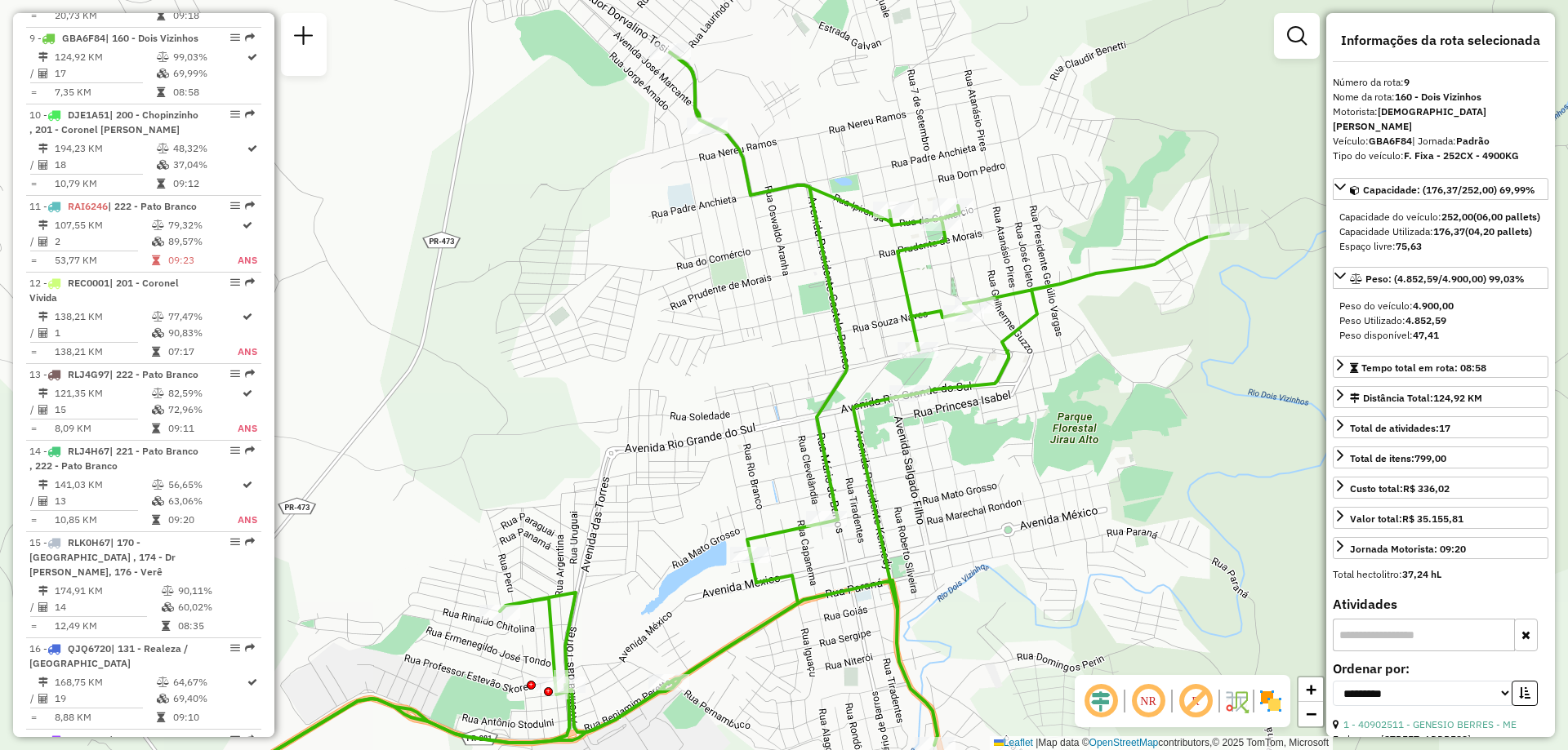
drag, startPoint x: 738, startPoint y: 370, endPoint x: 738, endPoint y: 455, distance: 85.0
click at [738, 455] on div "Rota 9 - Placa GBA6F84 40900326 - MARLI TEREZINHA MIOL Janela de atendimento Gr…" at bounding box center [784, 375] width 1568 height 750
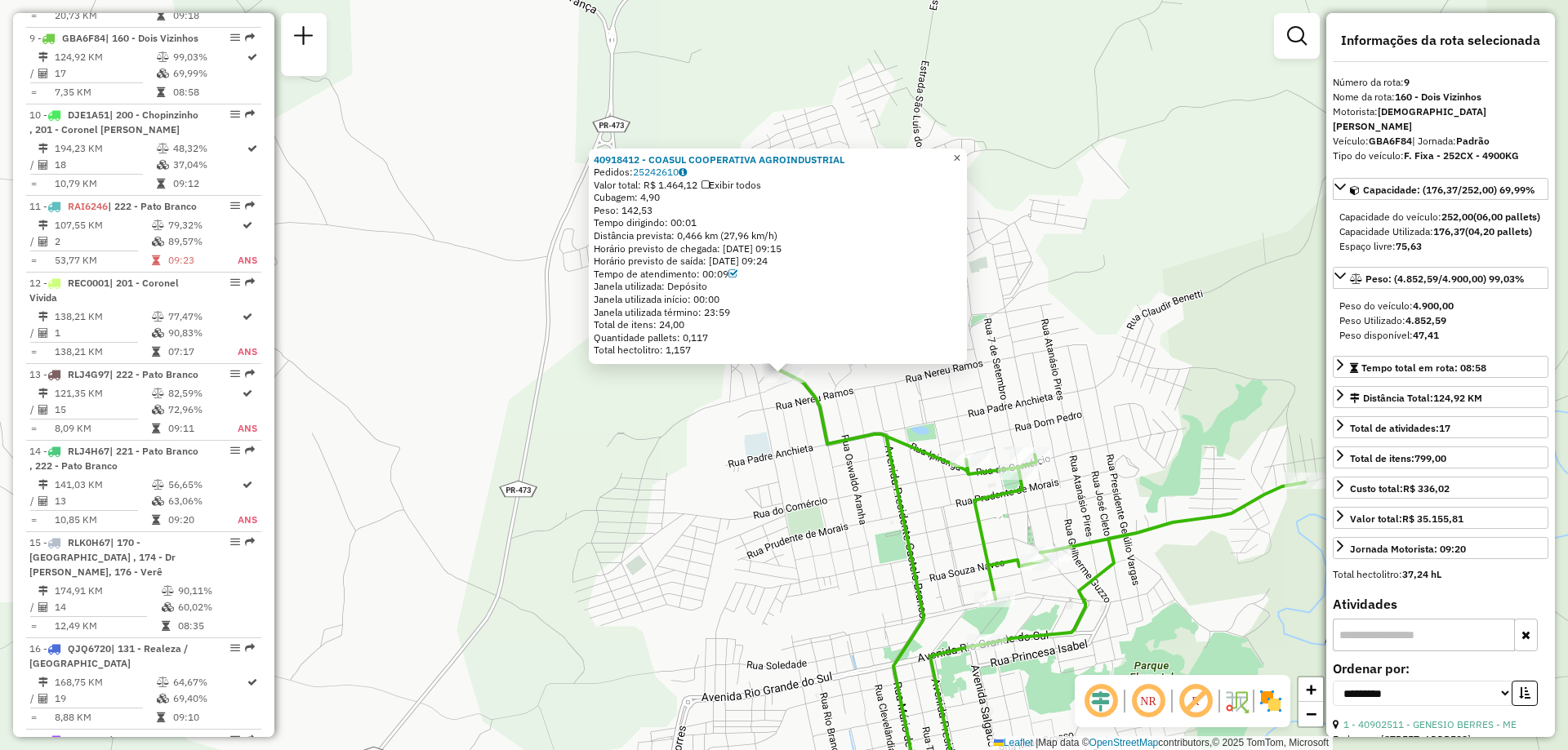
click at [967, 161] on link "×" at bounding box center [958, 159] width 20 height 20
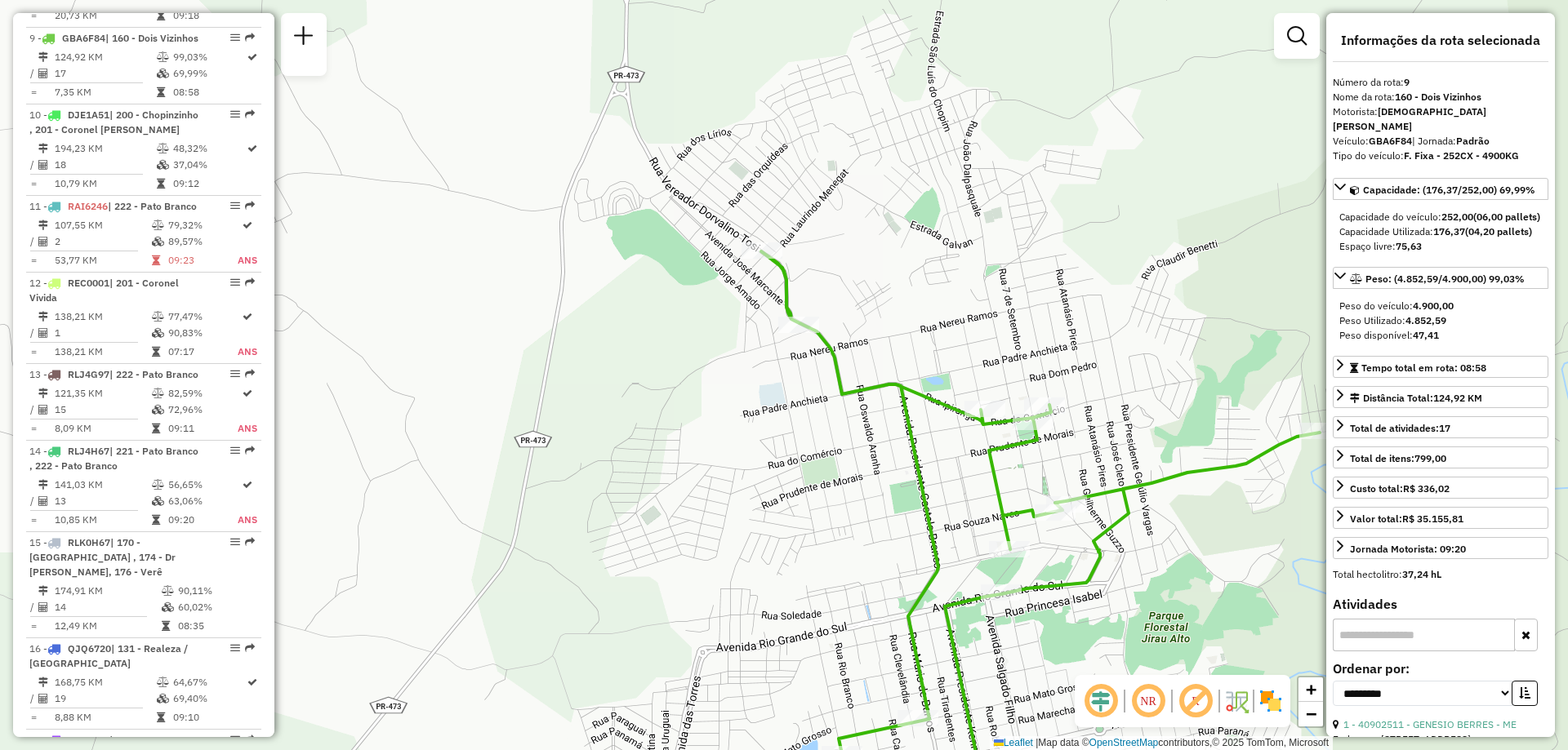
drag, startPoint x: 852, startPoint y: 401, endPoint x: 856, endPoint y: 390, distance: 11.7
click at [856, 390] on icon at bounding box center [1041, 514] width 559 height 525
drag, startPoint x: 823, startPoint y: 498, endPoint x: 829, endPoint y: 419, distance: 79.2
click at [829, 419] on div "Janela de atendimento Grade de atendimento Capacidade Transportadoras Veículos …" at bounding box center [784, 375] width 1568 height 750
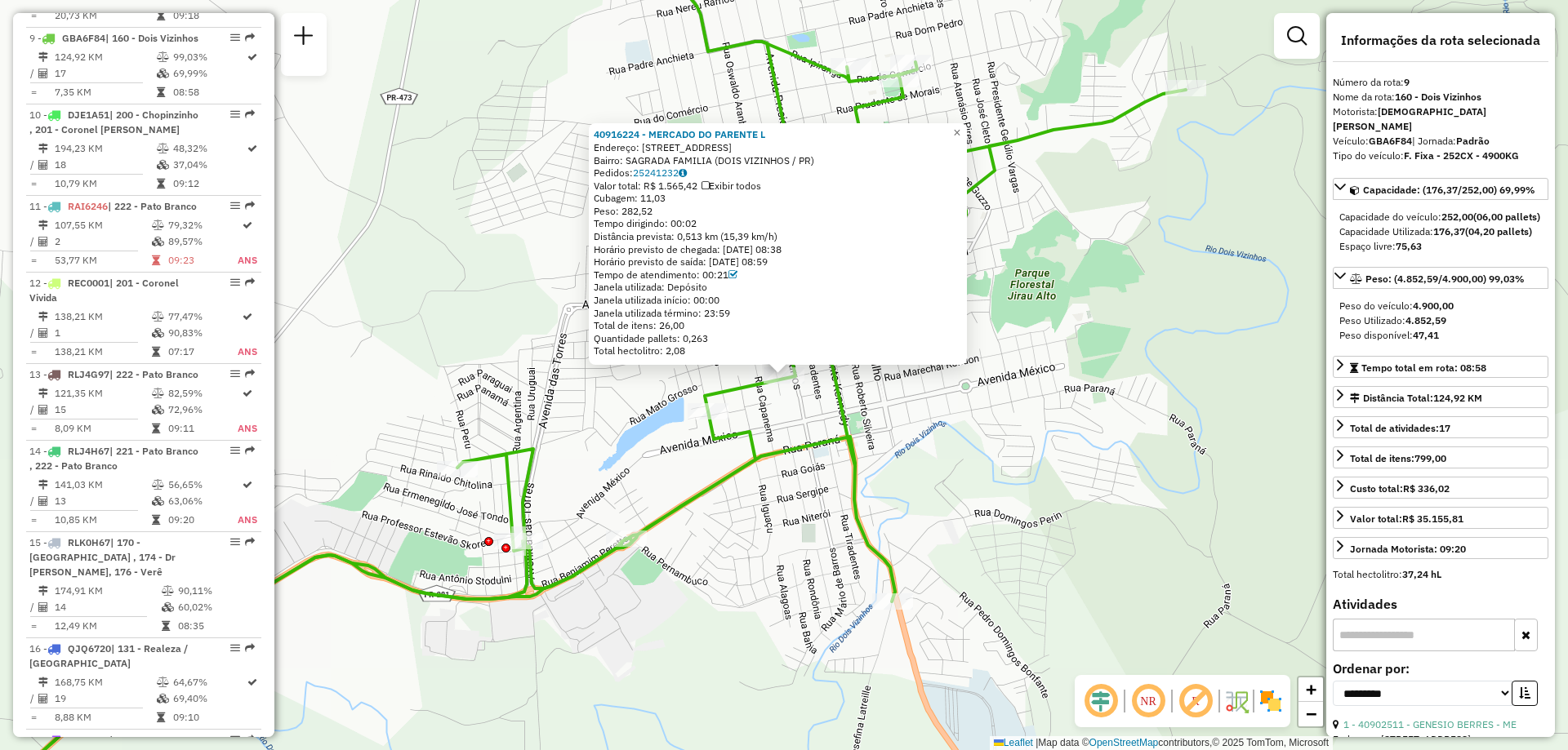
click at [967, 138] on div "40916224 - MERCADO DO PARENTE L Endereço: R RUA MATO GROSSO 1060 Bairro: SAGRAD…" at bounding box center [777, 244] width 378 height 242
click at [960, 125] on span "×" at bounding box center [957, 132] width 7 height 14
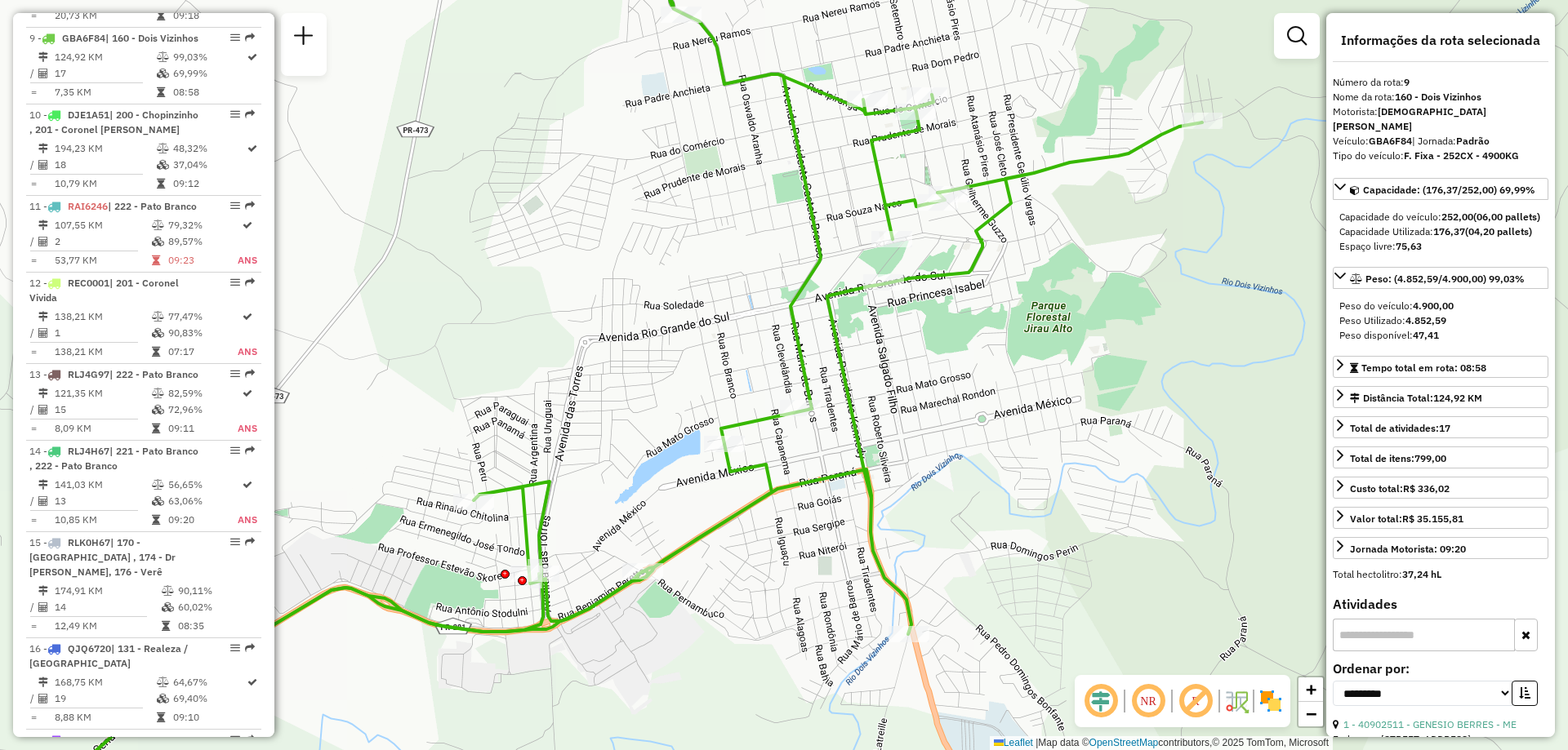
drag, startPoint x: 612, startPoint y: 230, endPoint x: 688, endPoint y: 384, distance: 171.7
click at [688, 384] on div "Janela de atendimento Grade de atendimento Capacidade Transportadoras Veículos …" at bounding box center [784, 375] width 1568 height 750
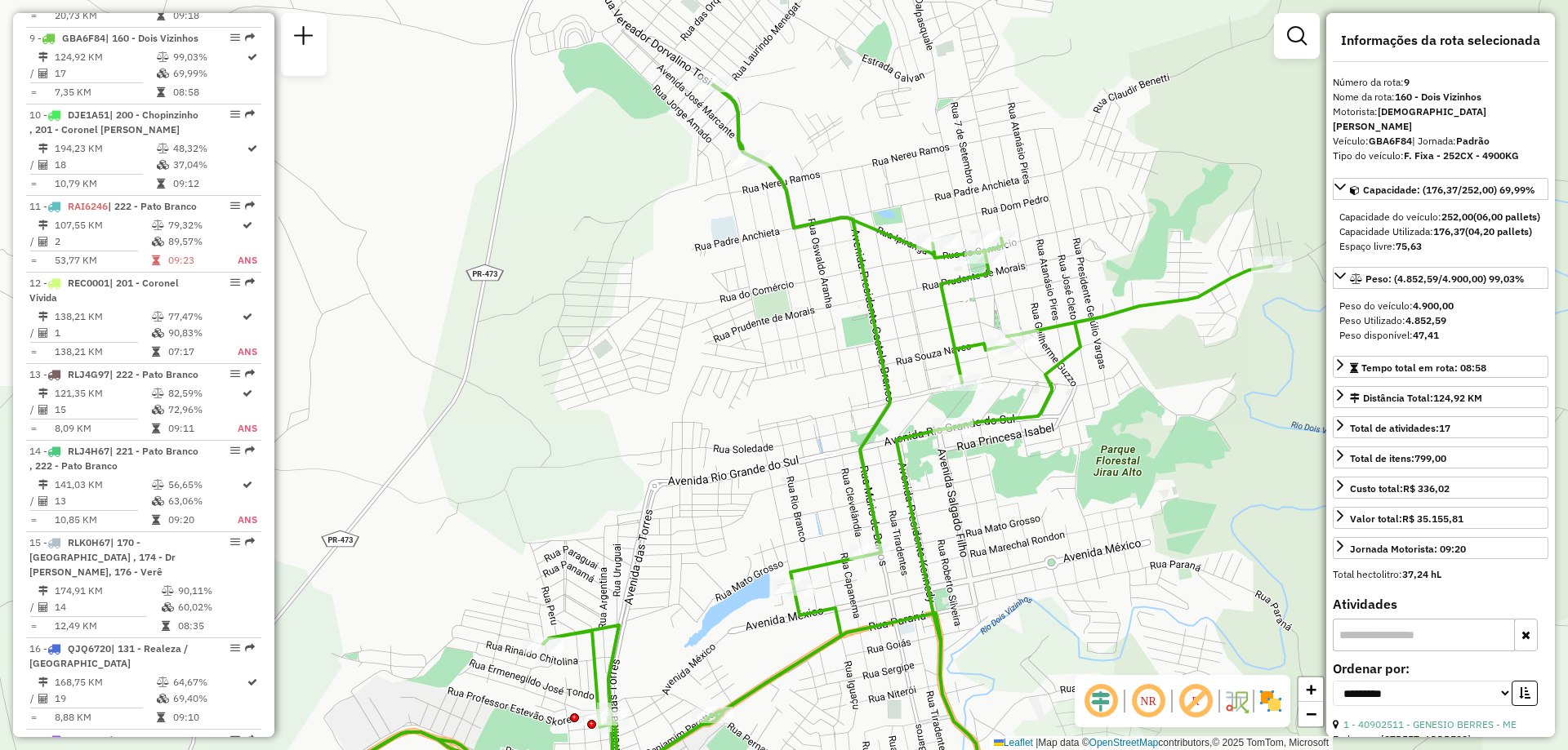
click at [719, 97] on icon at bounding box center [759, 455] width 1023 height 741
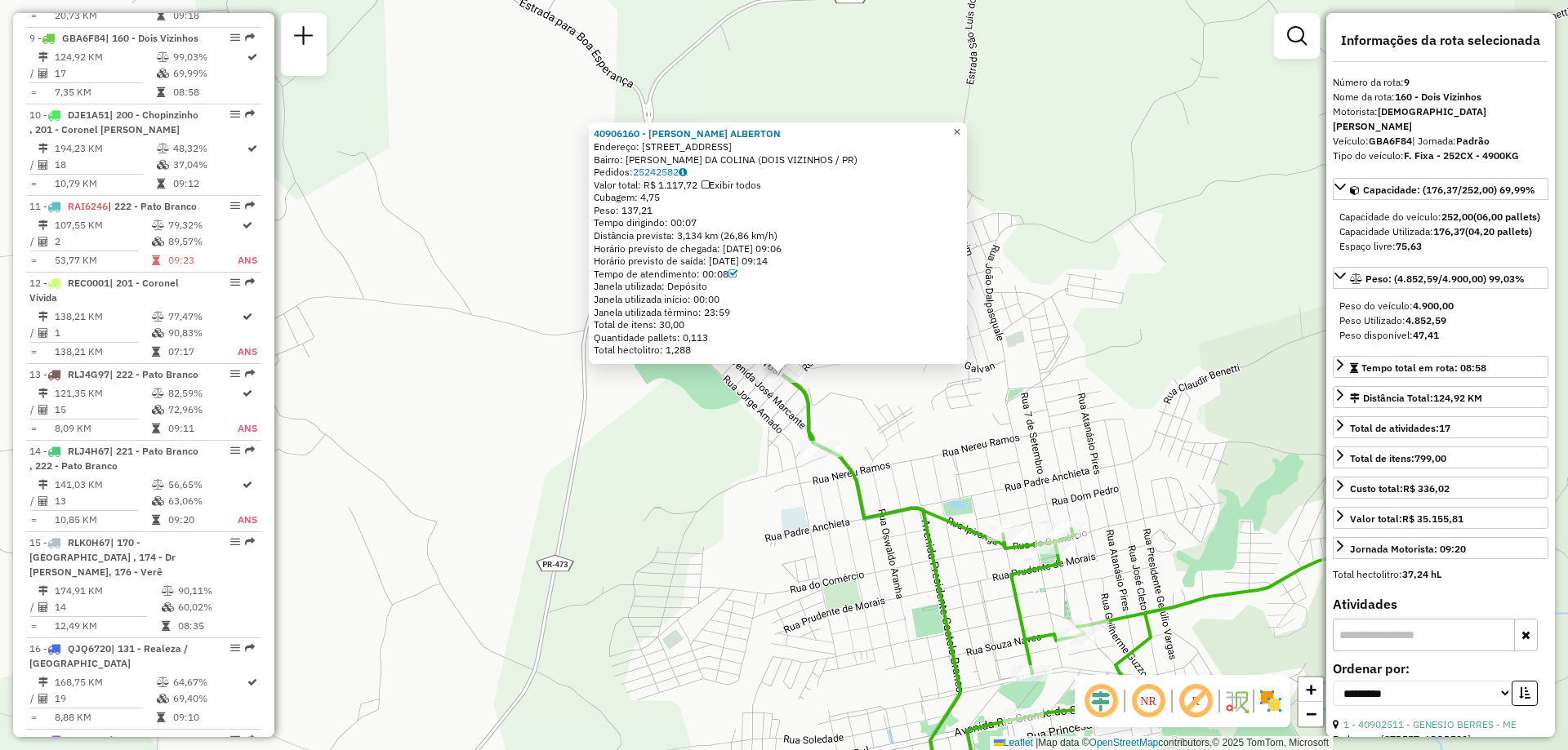
click at [960, 129] on span "×" at bounding box center [957, 132] width 7 height 14
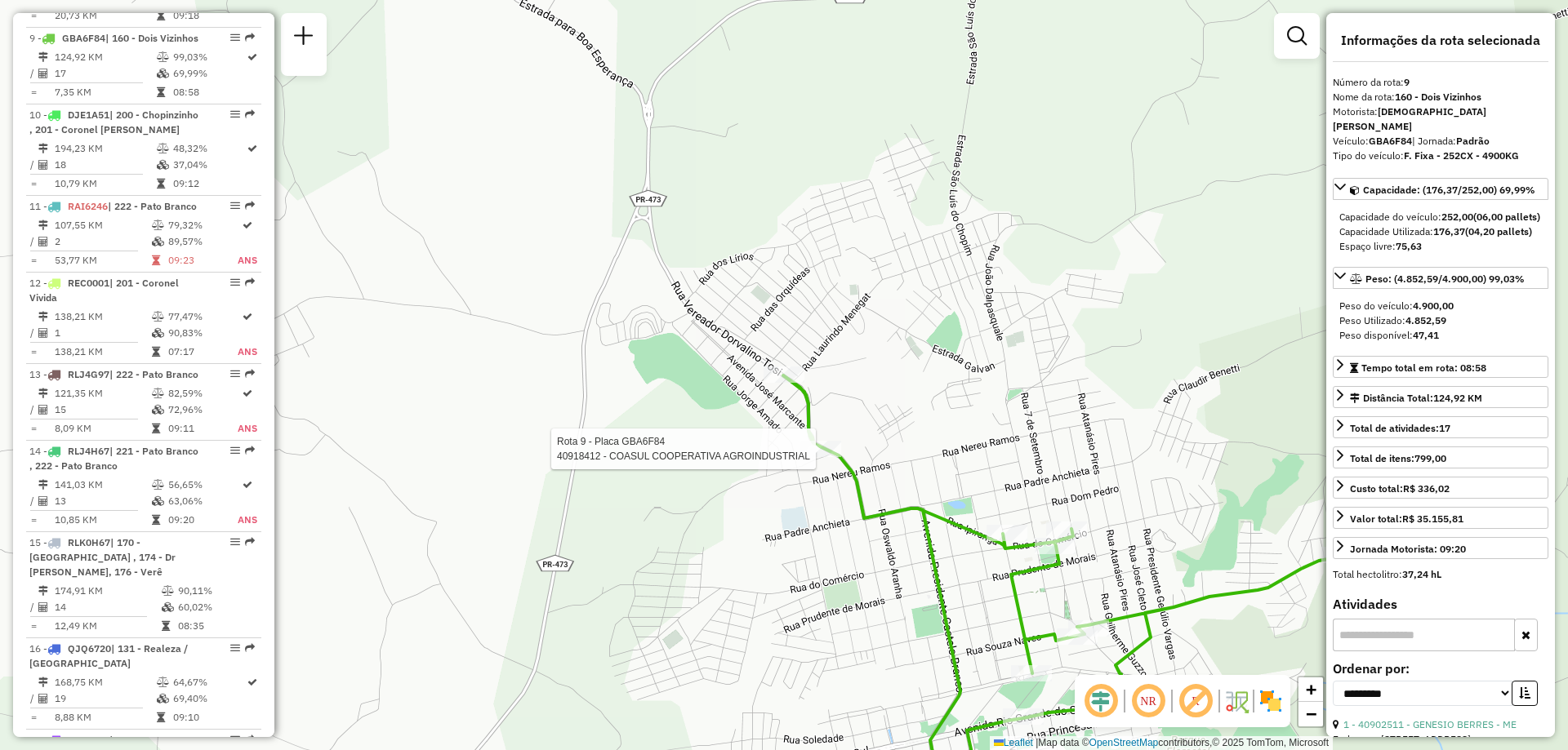
click at [823, 457] on div at bounding box center [821, 449] width 41 height 16
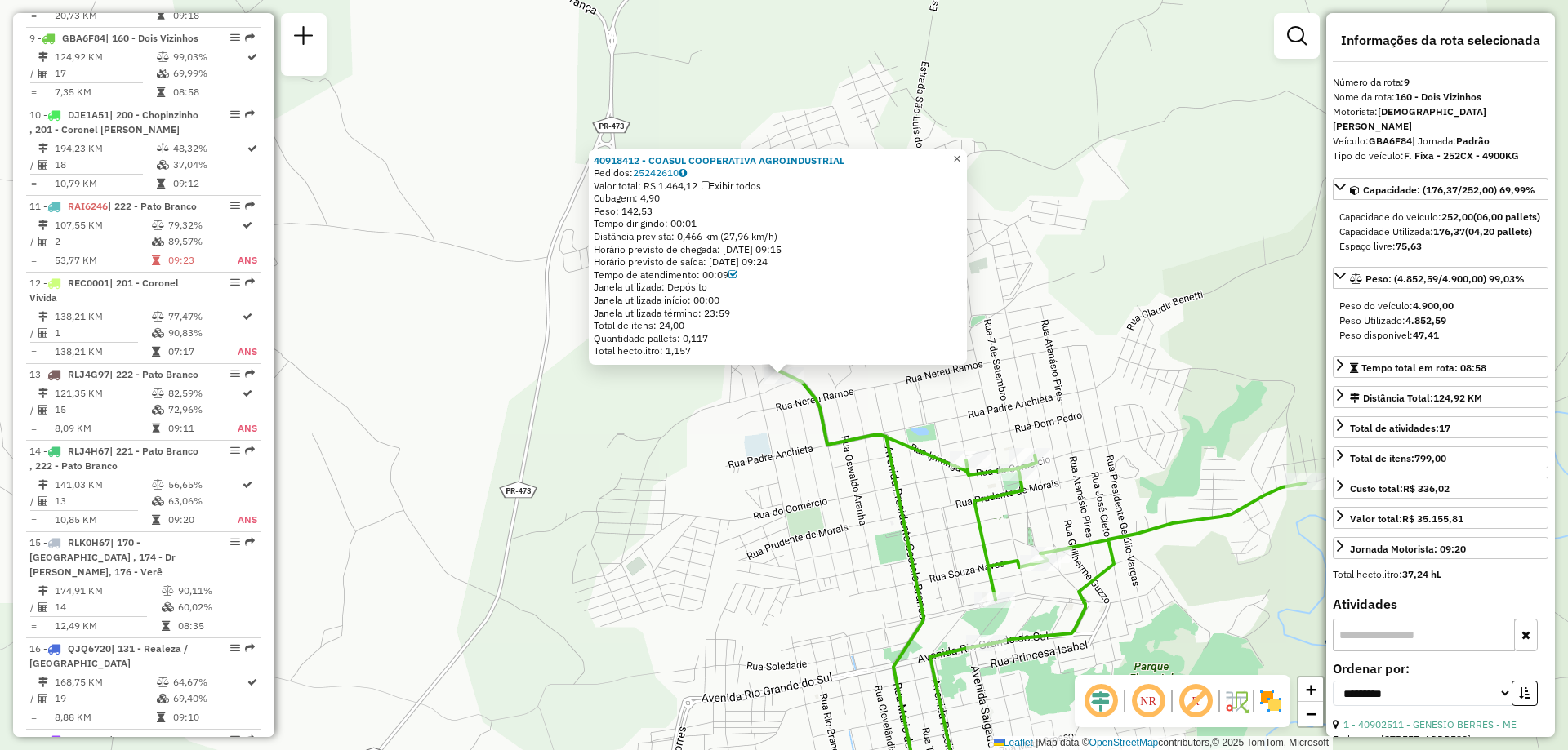
click at [960, 159] on span "×" at bounding box center [957, 158] width 7 height 14
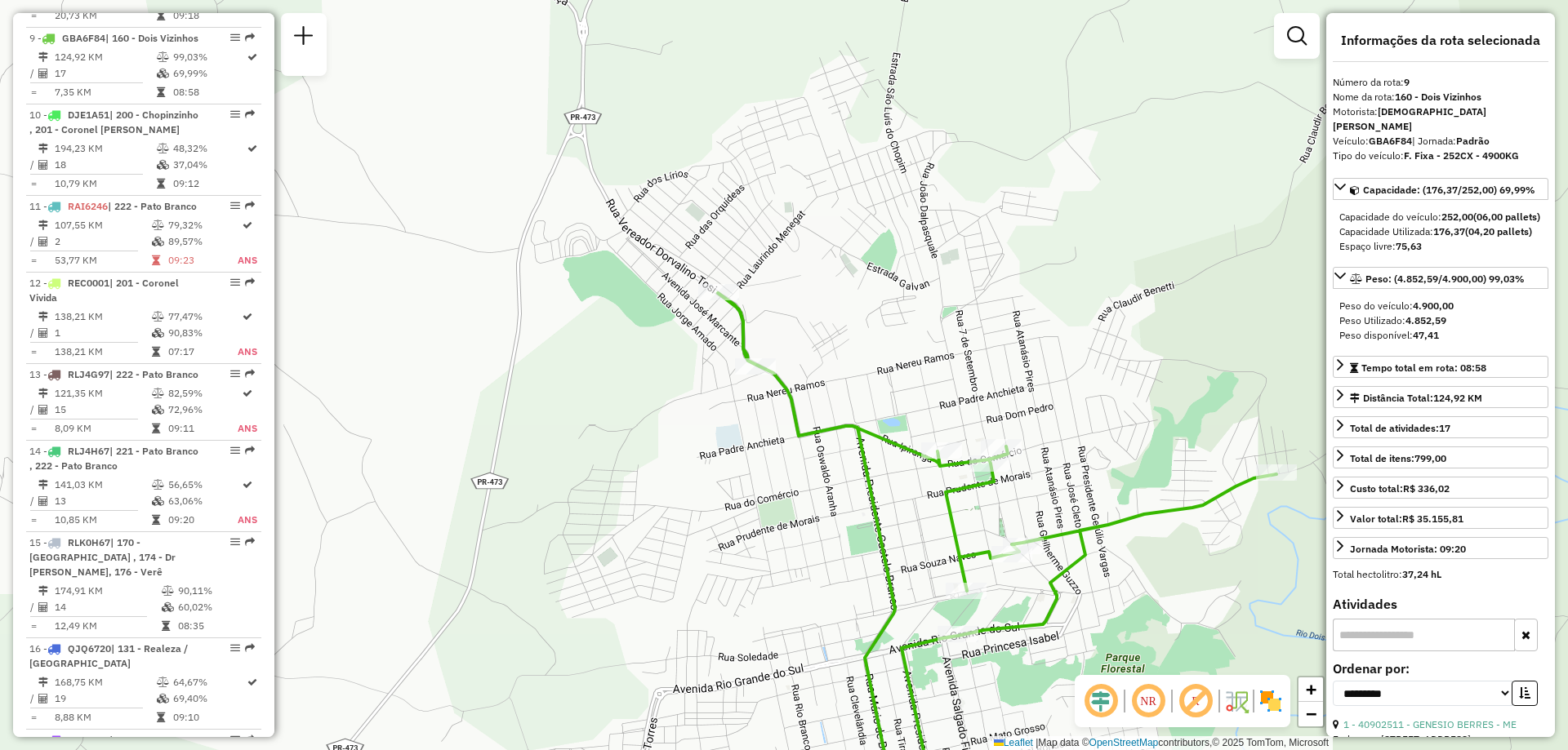
drag, startPoint x: 815, startPoint y: 481, endPoint x: 792, endPoint y: 455, distance: 34.7
click at [792, 456] on div "Janela de atendimento Grade de atendimento Capacidade Transportadoras Veículos …" at bounding box center [784, 375] width 1568 height 750
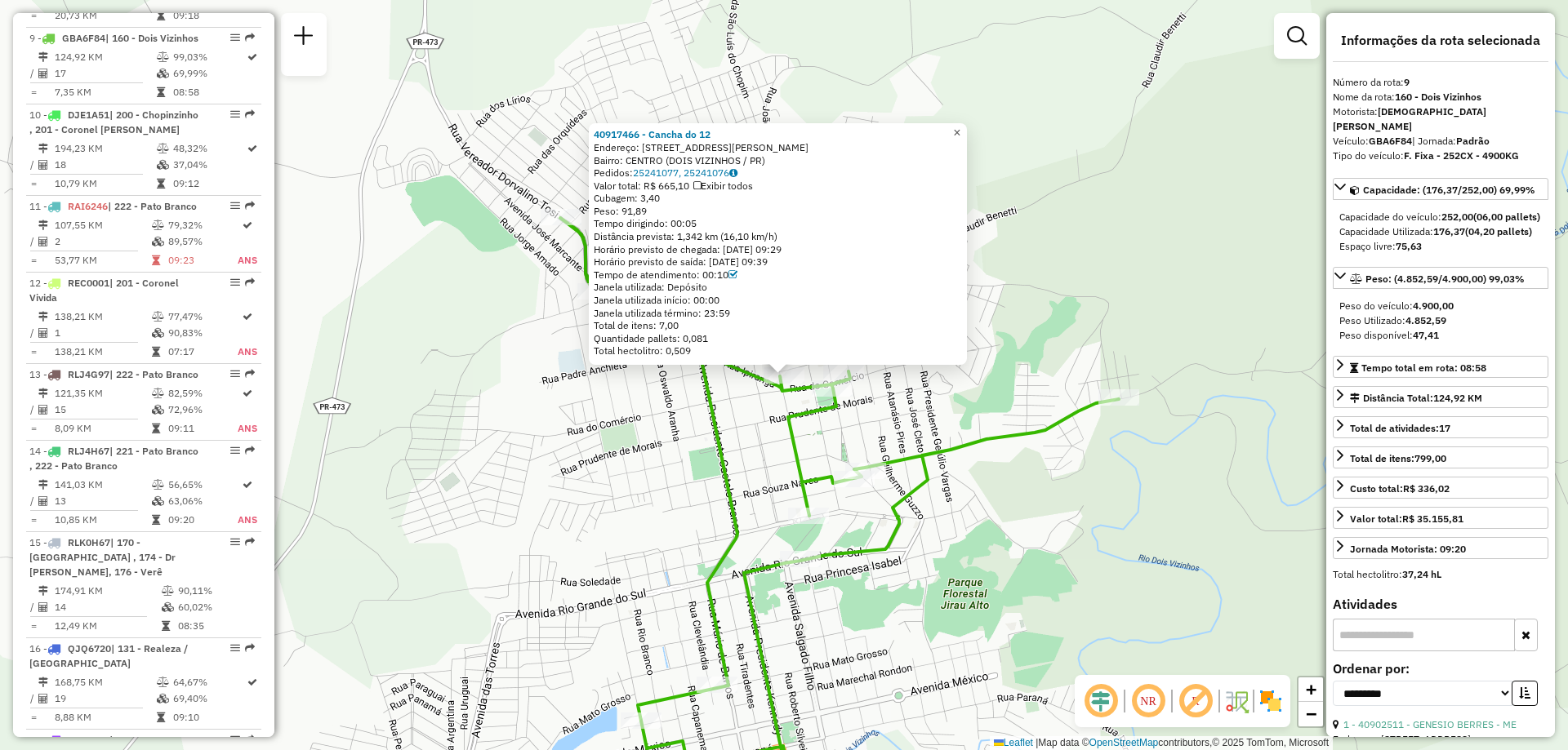
click at [960, 133] on span "×" at bounding box center [957, 132] width 7 height 14
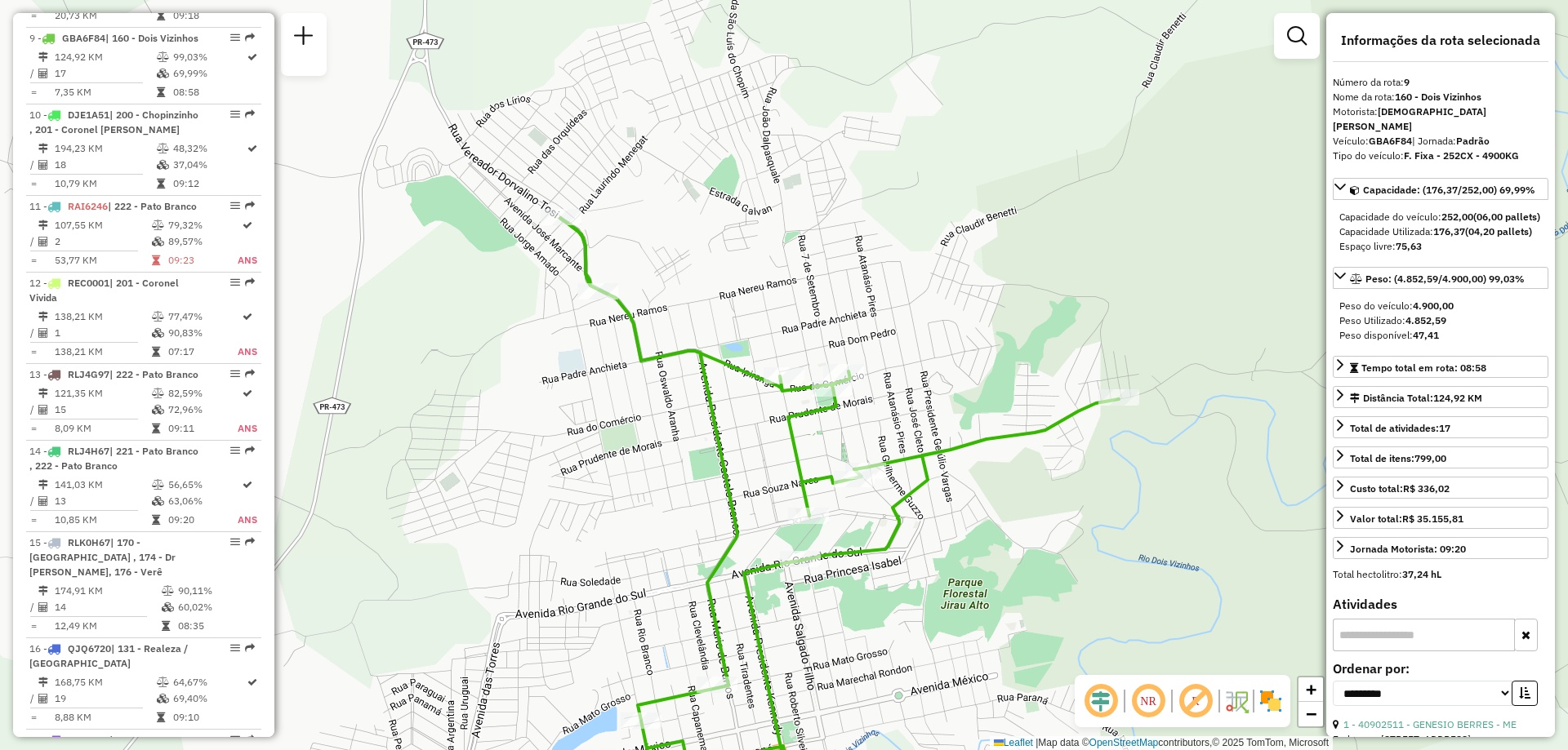
click at [975, 457] on div "Janela de atendimento Grade de atendimento Capacidade Transportadoras Veículos …" at bounding box center [784, 375] width 1568 height 750
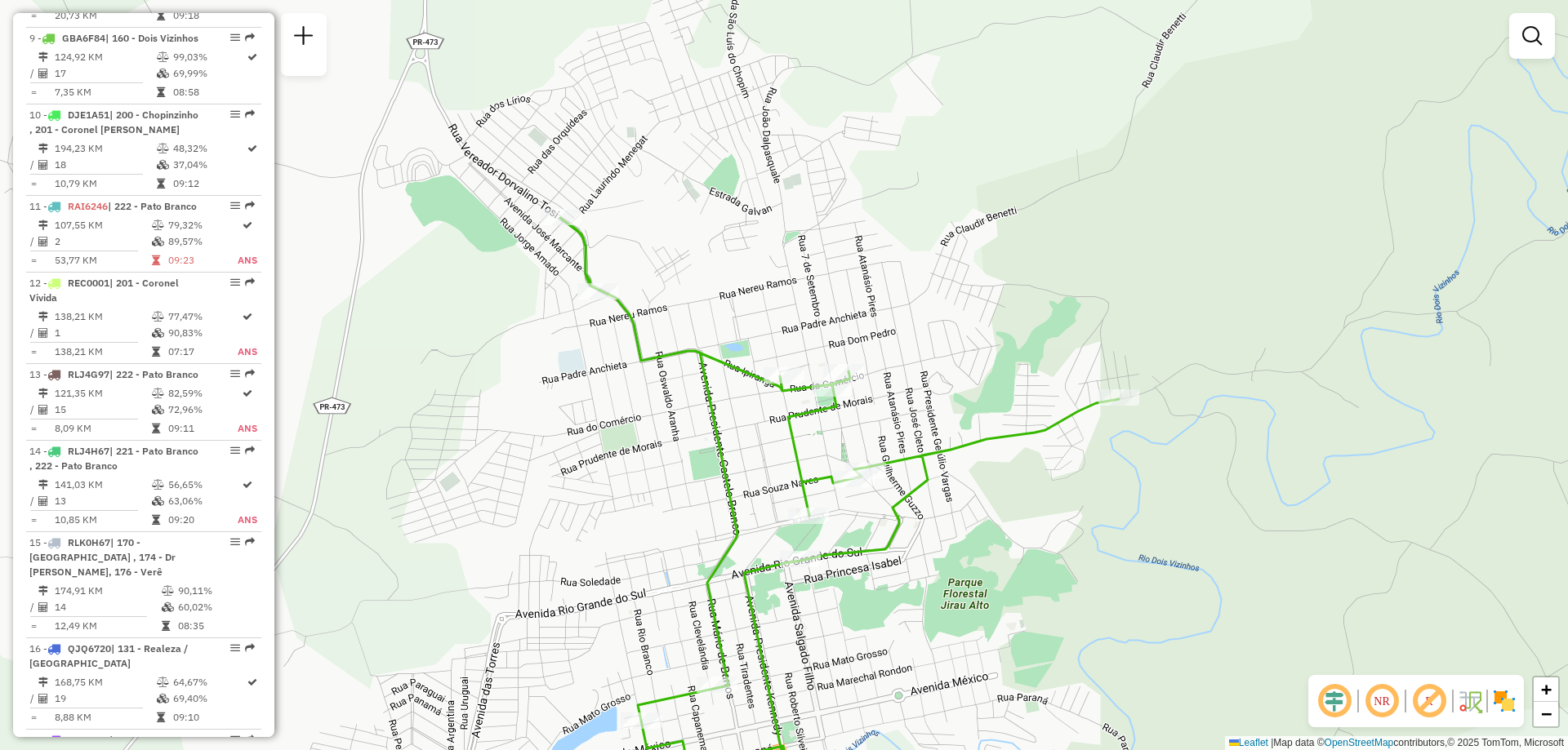
click at [1054, 432] on icon at bounding box center [755, 522] width 729 height 608
select select "**********"
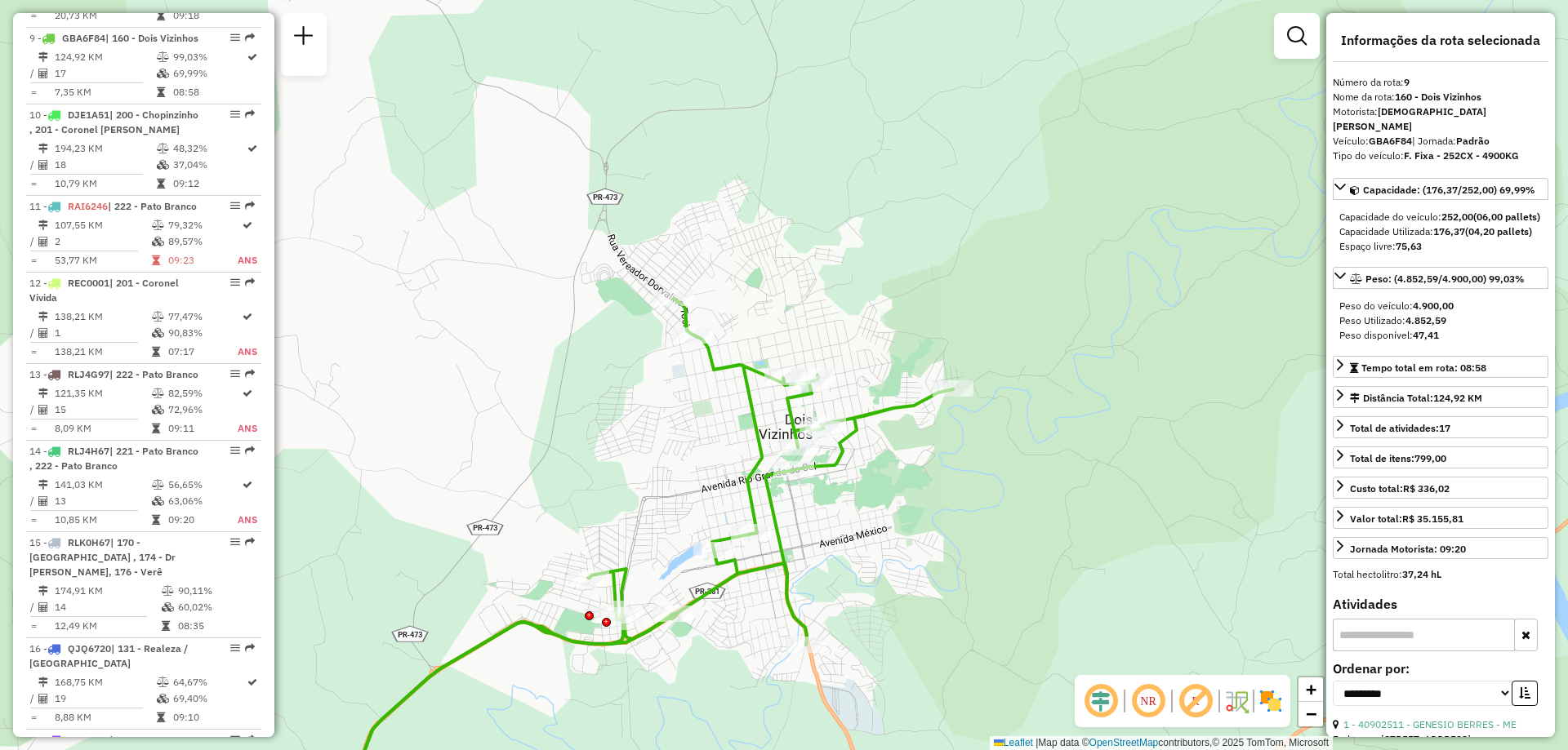
drag, startPoint x: 700, startPoint y: 486, endPoint x: 665, endPoint y: 427, distance: 68.6
click at [665, 427] on div "Janela de atendimento Grade de atendimento Capacidade Transportadoras Veículos …" at bounding box center [784, 375] width 1568 height 750
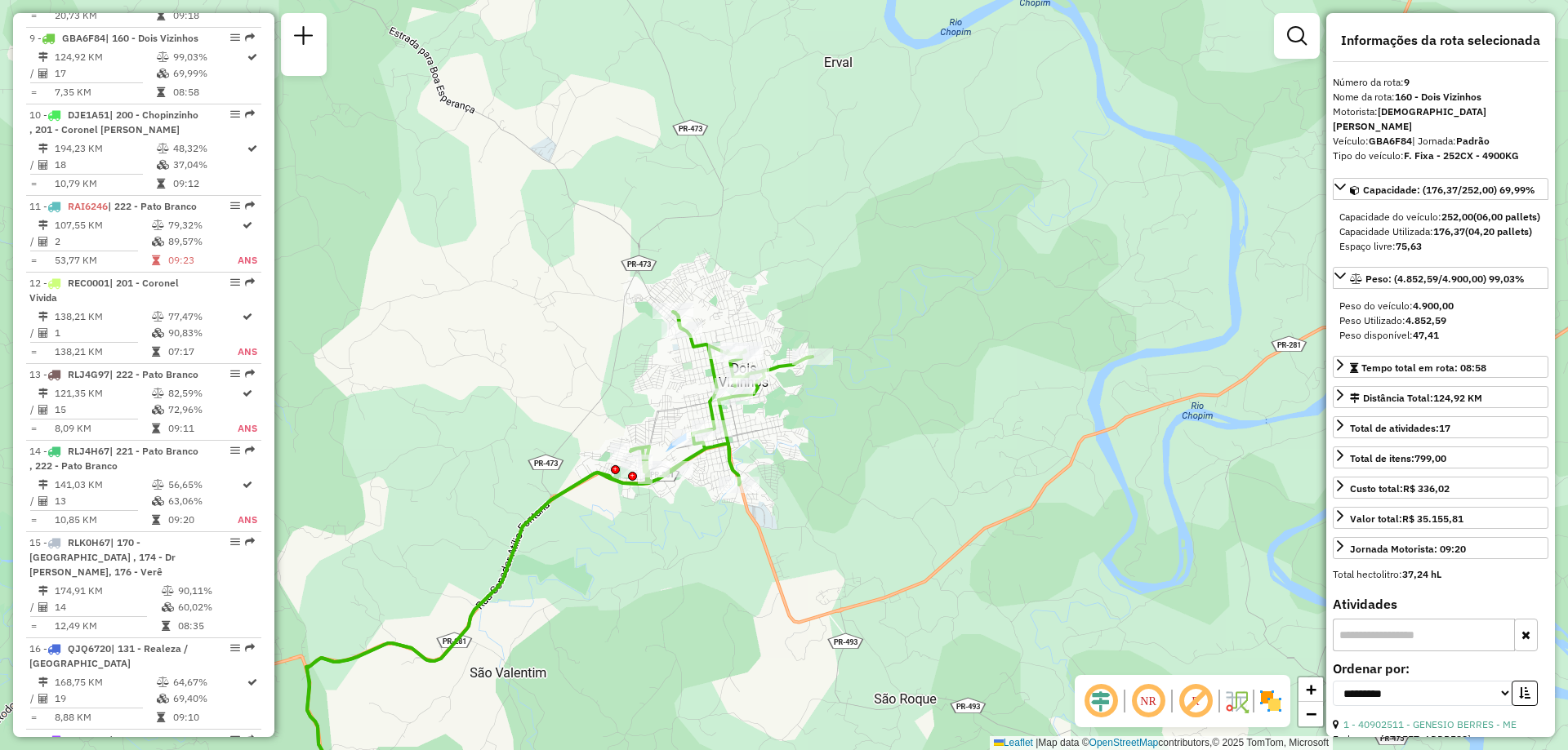
click at [775, 369] on icon at bounding box center [560, 569] width 507 height 514
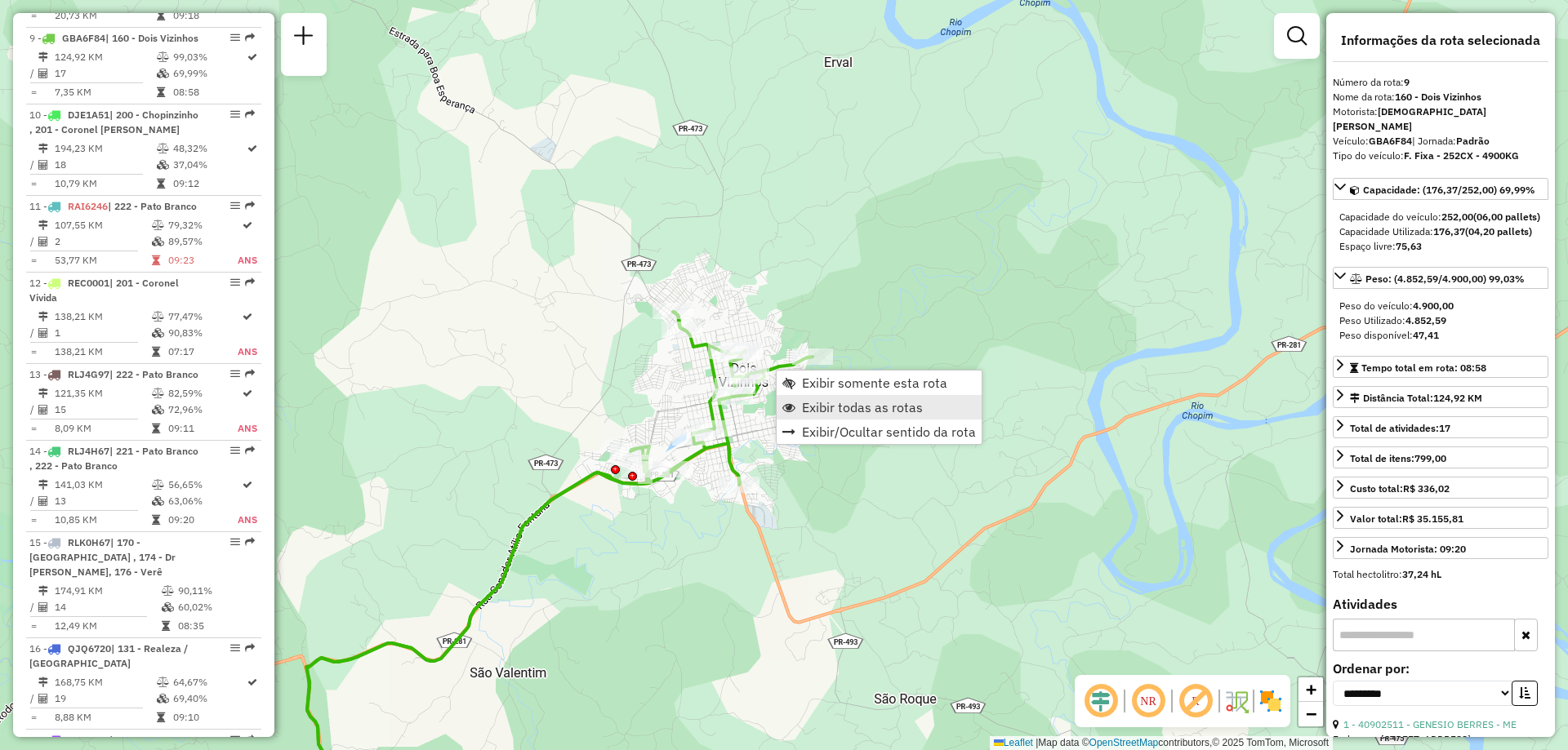
click at [817, 403] on span "Exibir todas as rotas" at bounding box center [863, 407] width 121 height 13
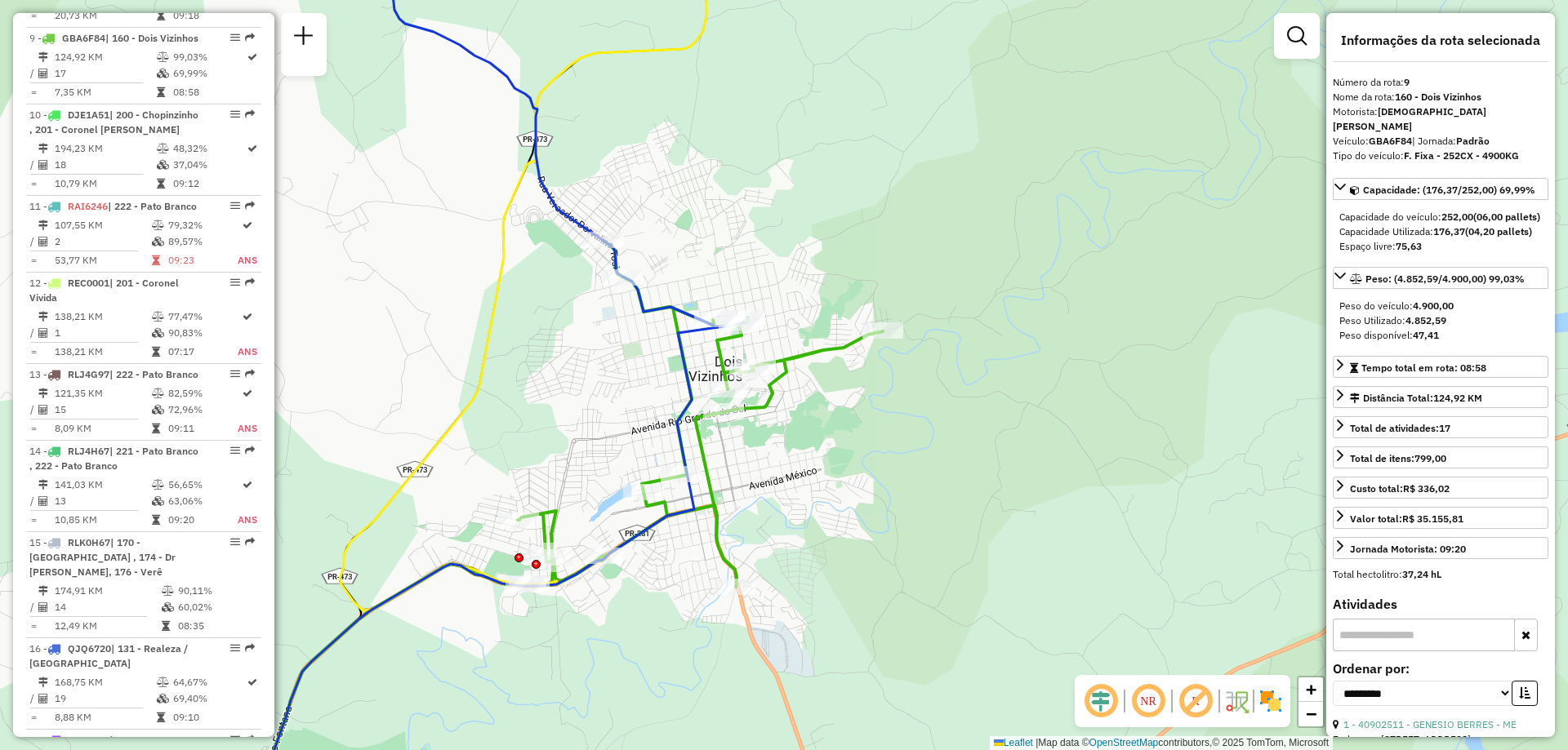
click at [655, 305] on icon at bounding box center [481, 375] width 524 height 901
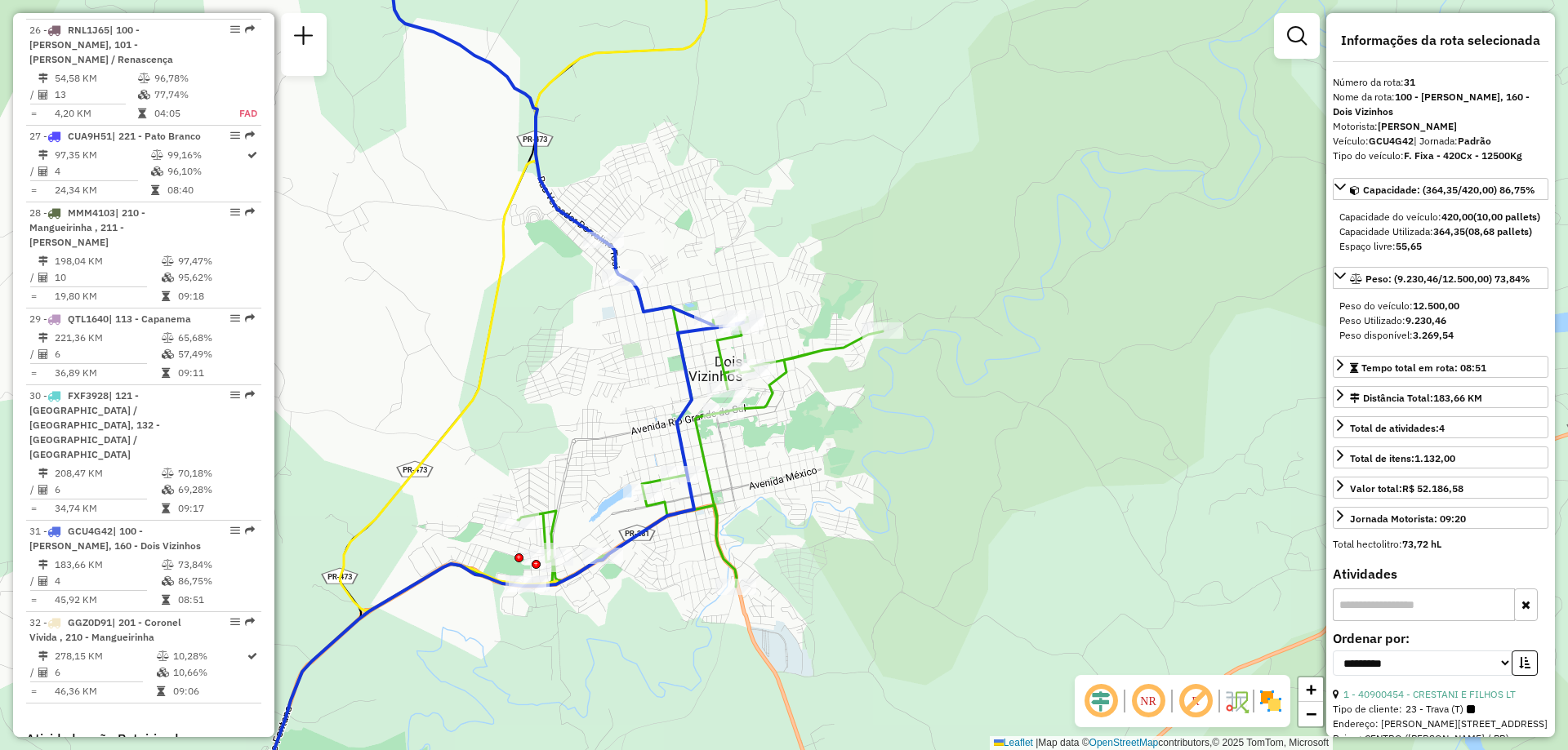
scroll to position [3195, 0]
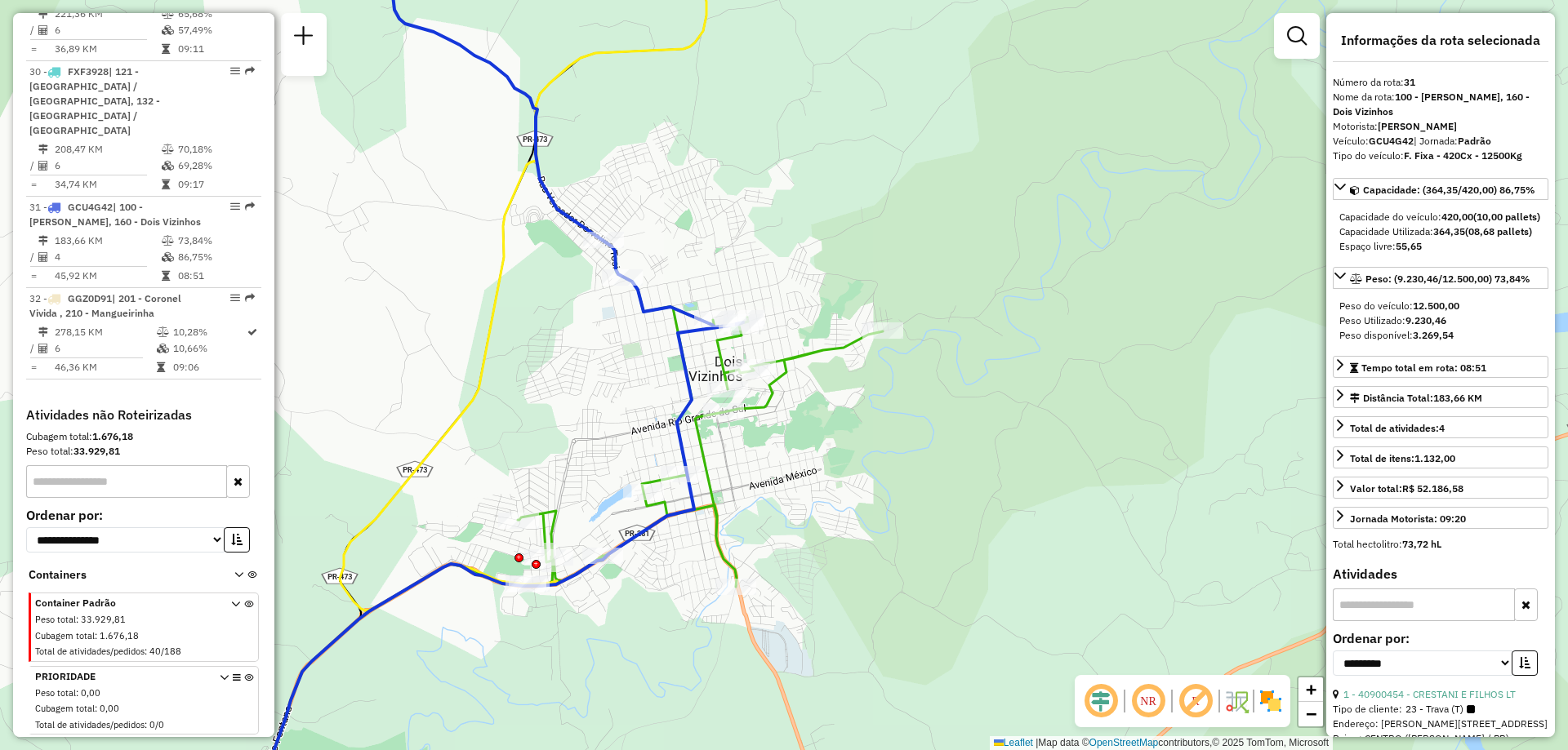
click at [647, 304] on icon at bounding box center [481, 375] width 524 height 901
click at [711, 321] on span "Exibir somente esta rota" at bounding box center [747, 317] width 145 height 13
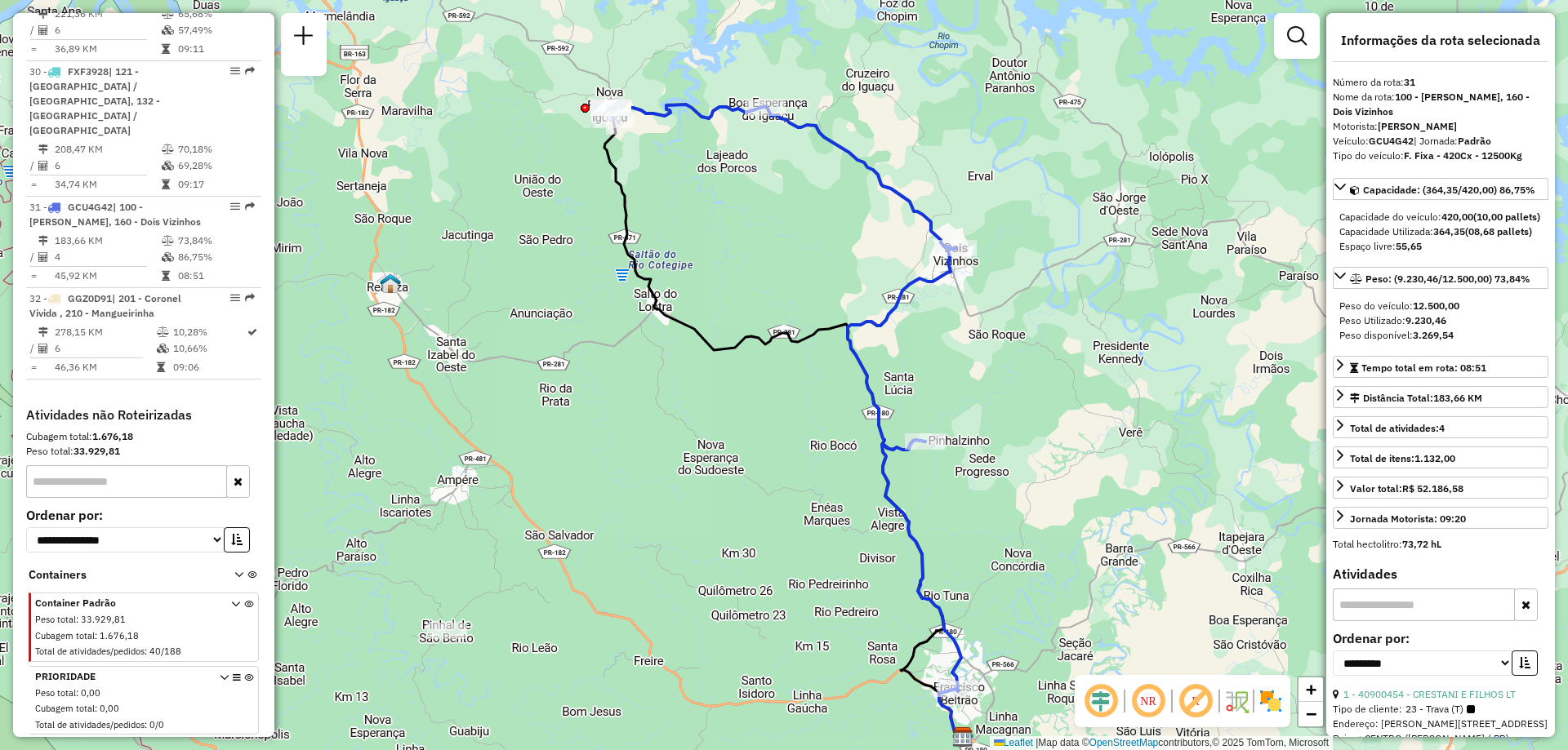
drag, startPoint x: 802, startPoint y: 304, endPoint x: 802, endPoint y: 362, distance: 58.0
click at [802, 362] on icon at bounding box center [784, 429] width 360 height 618
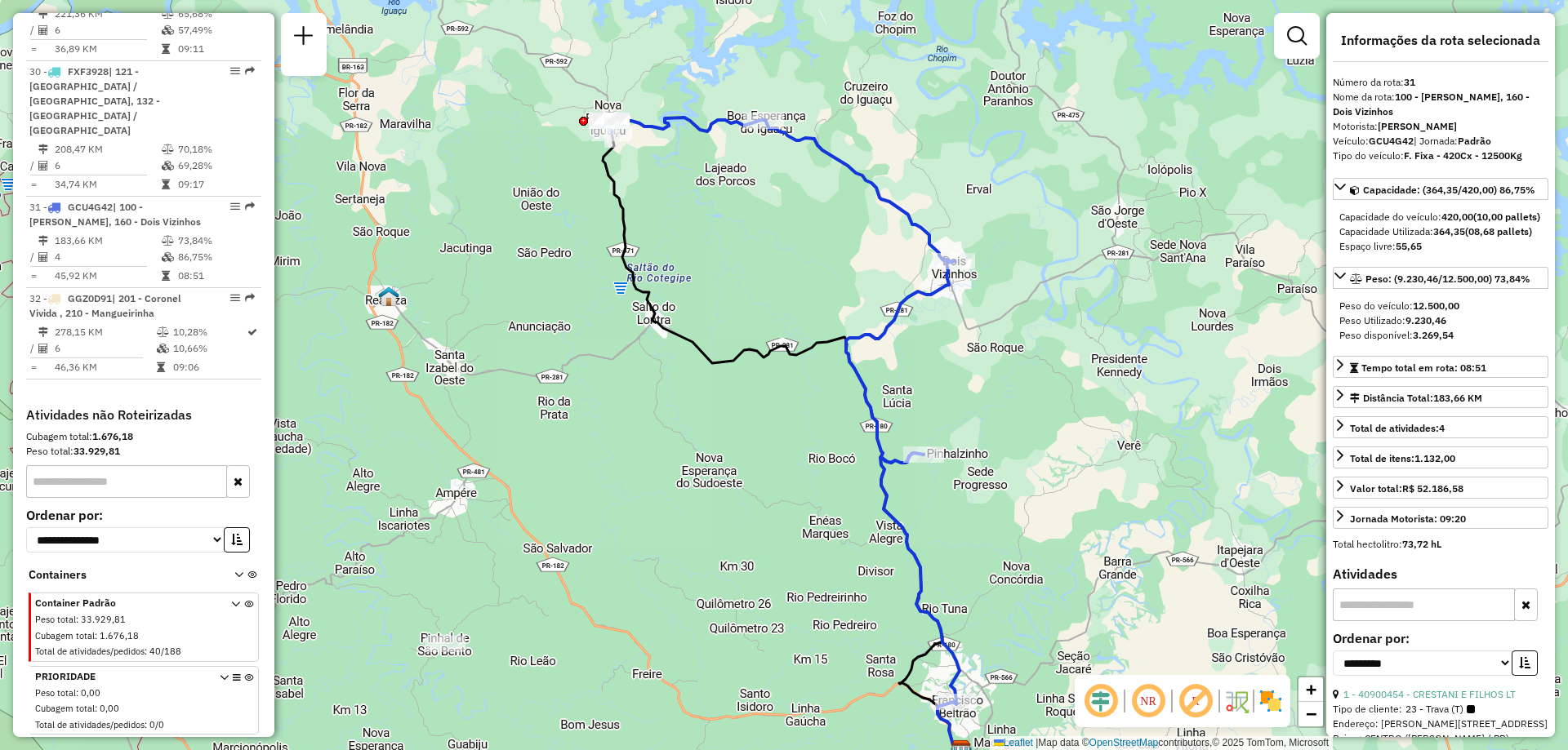
click at [856, 335] on icon at bounding box center [785, 409] width 349 height 585
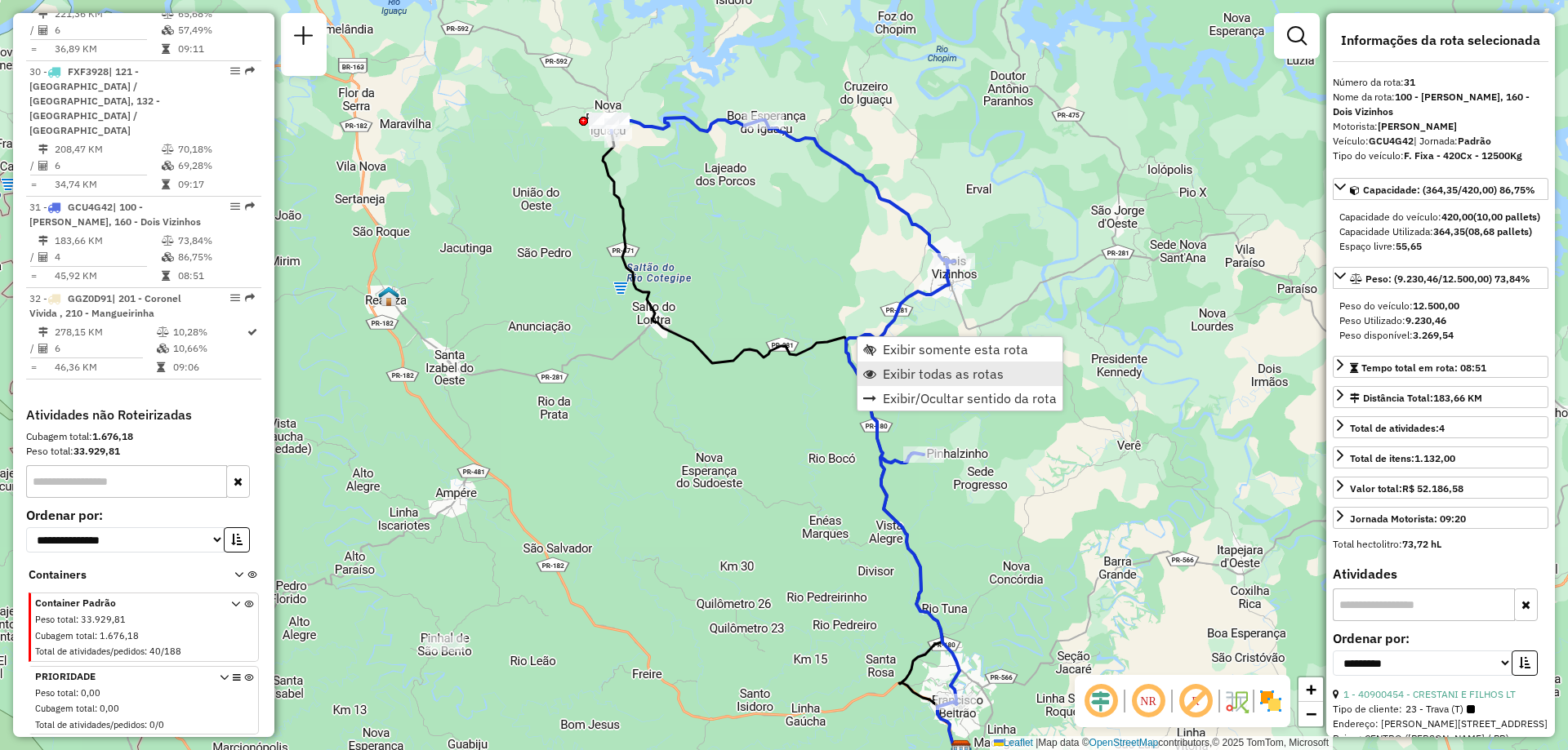
click at [915, 368] on span "Exibir todas as rotas" at bounding box center [943, 374] width 121 height 13
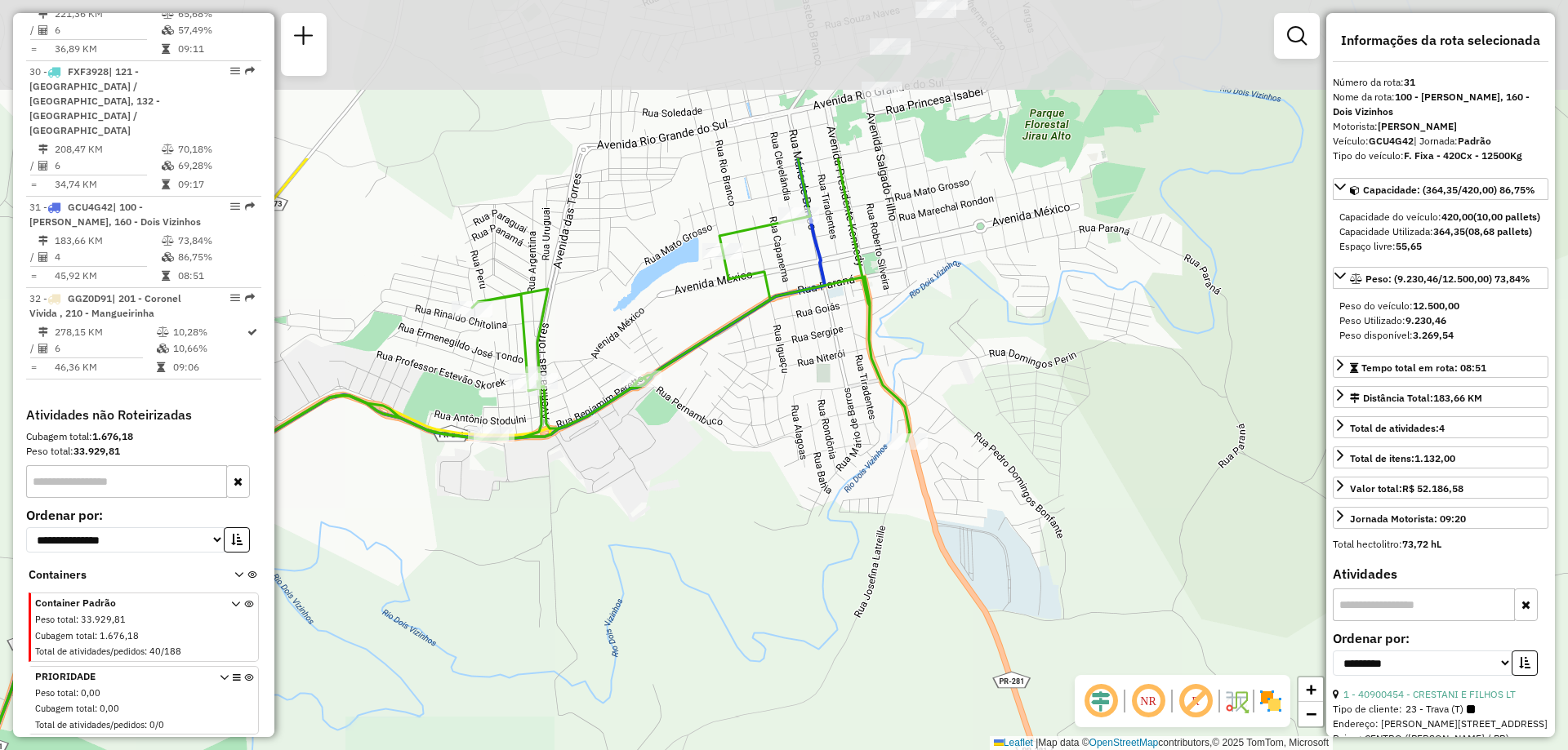
drag, startPoint x: 939, startPoint y: 193, endPoint x: 868, endPoint y: 458, distance: 274.3
click at [879, 457] on div "Janela de atendimento Grade de atendimento Capacidade Transportadoras Veículos …" at bounding box center [784, 375] width 1568 height 750
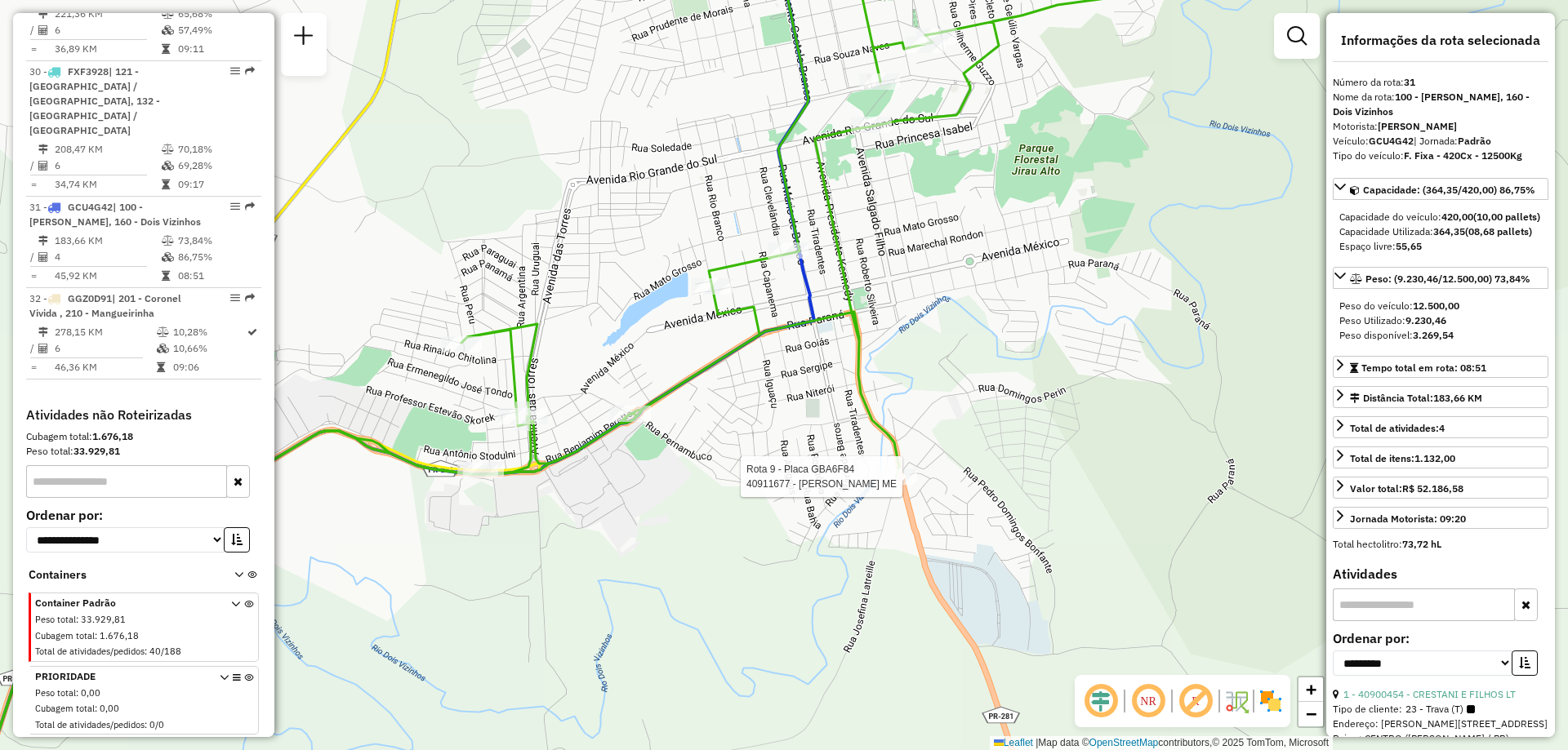
click at [851, 295] on icon at bounding box center [577, 375] width 1225 height 901
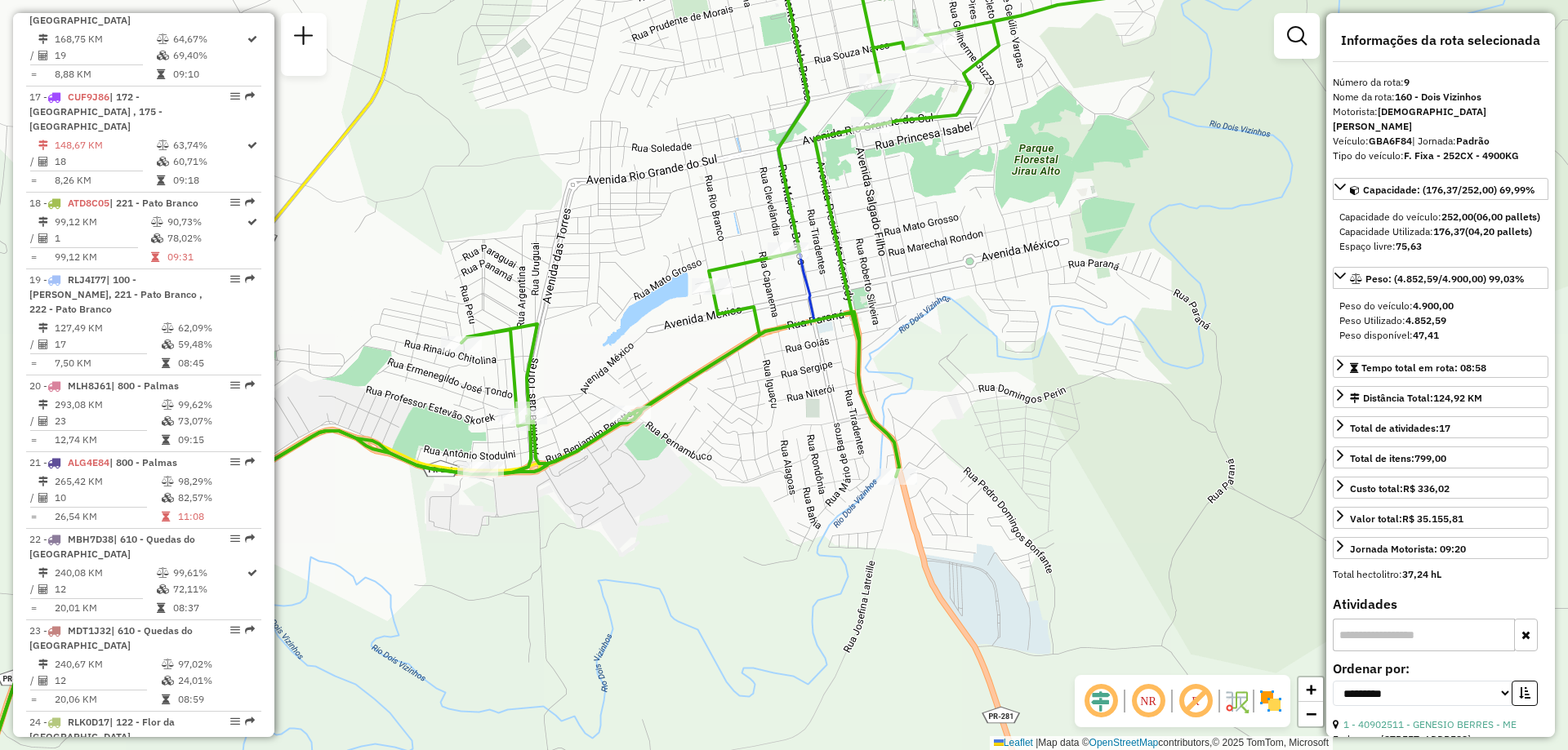
scroll to position [1351, 0]
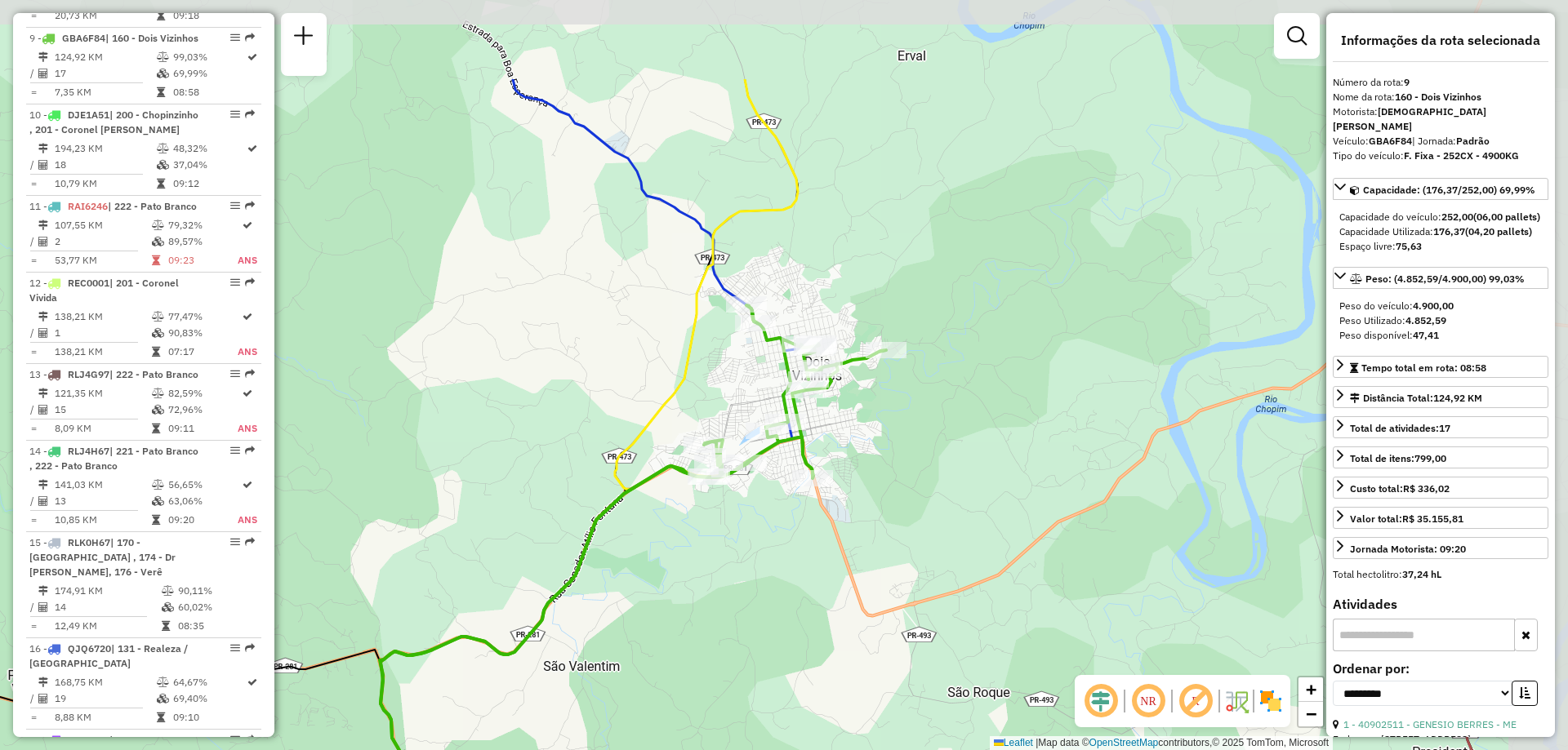
drag, startPoint x: 844, startPoint y: 284, endPoint x: 749, endPoint y: 402, distance: 151.5
click at [752, 416] on div "Janela de atendimento Grade de atendimento Capacidade Transportadoras Veículos …" at bounding box center [784, 375] width 1568 height 750
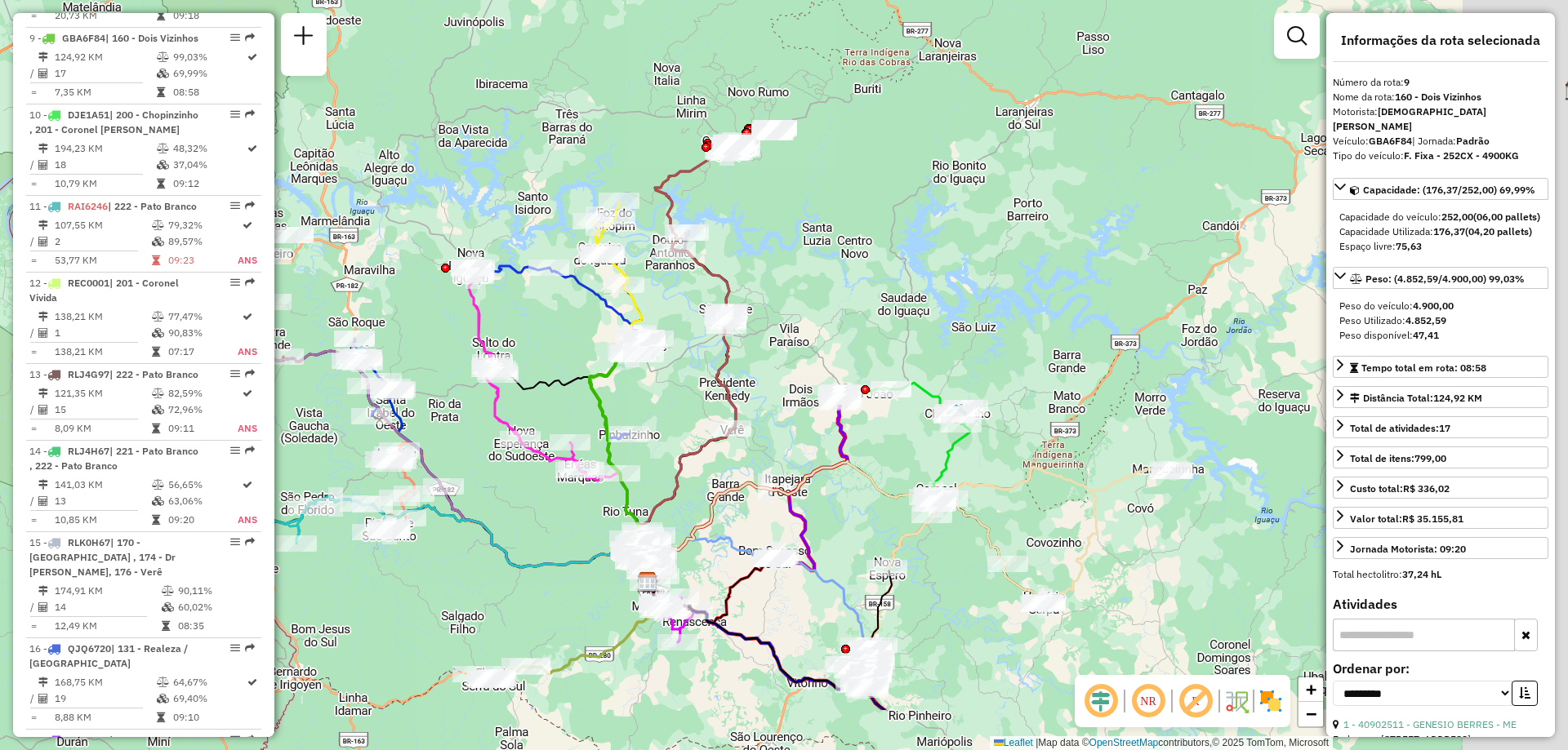
drag, startPoint x: 790, startPoint y: 562, endPoint x: 681, endPoint y: 481, distance: 135.8
click at [681, 481] on div "Janela de atendimento Grade de atendimento Capacidade Transportadoras Veículos …" at bounding box center [784, 375] width 1568 height 750
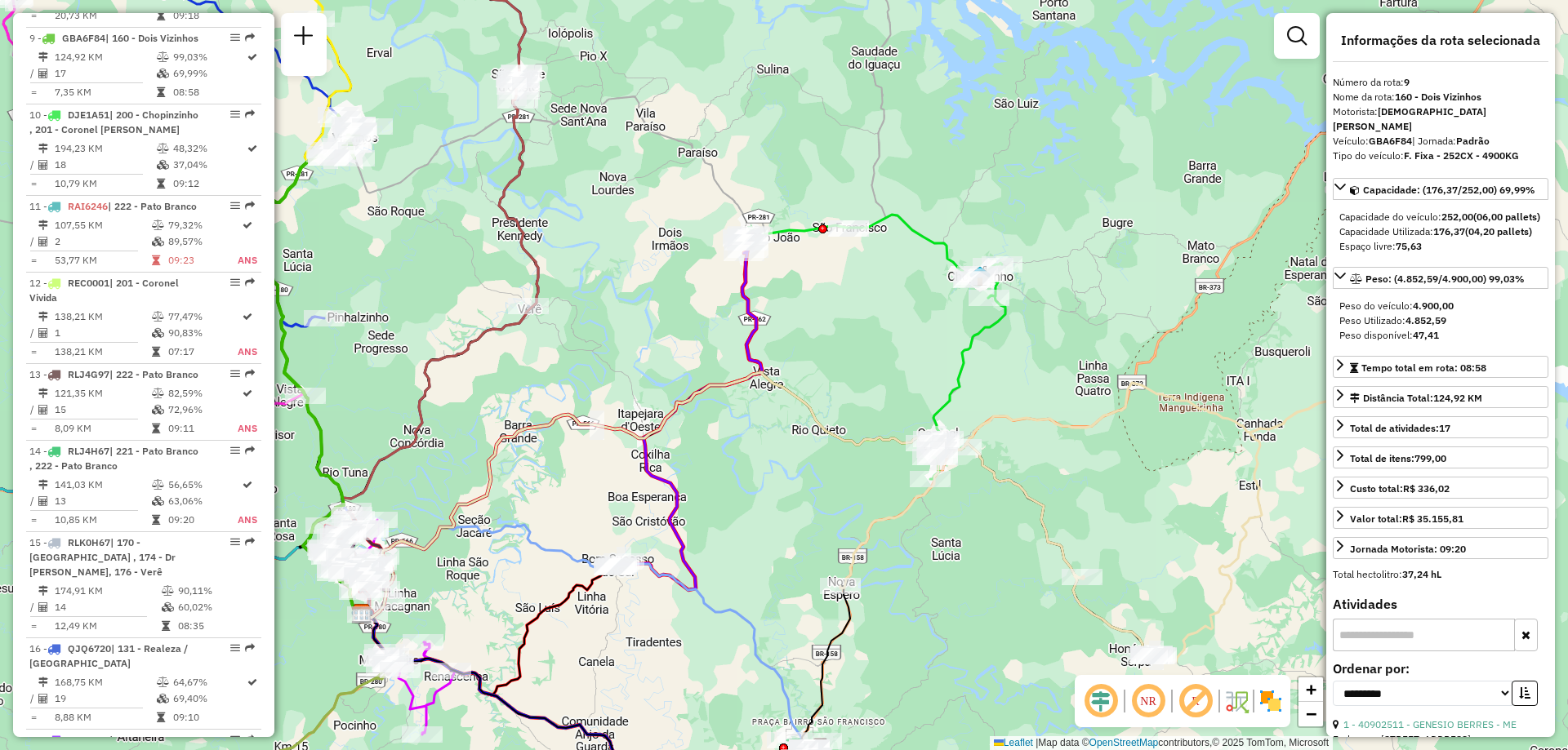
click at [1058, 544] on icon at bounding box center [722, 495] width 722 height 246
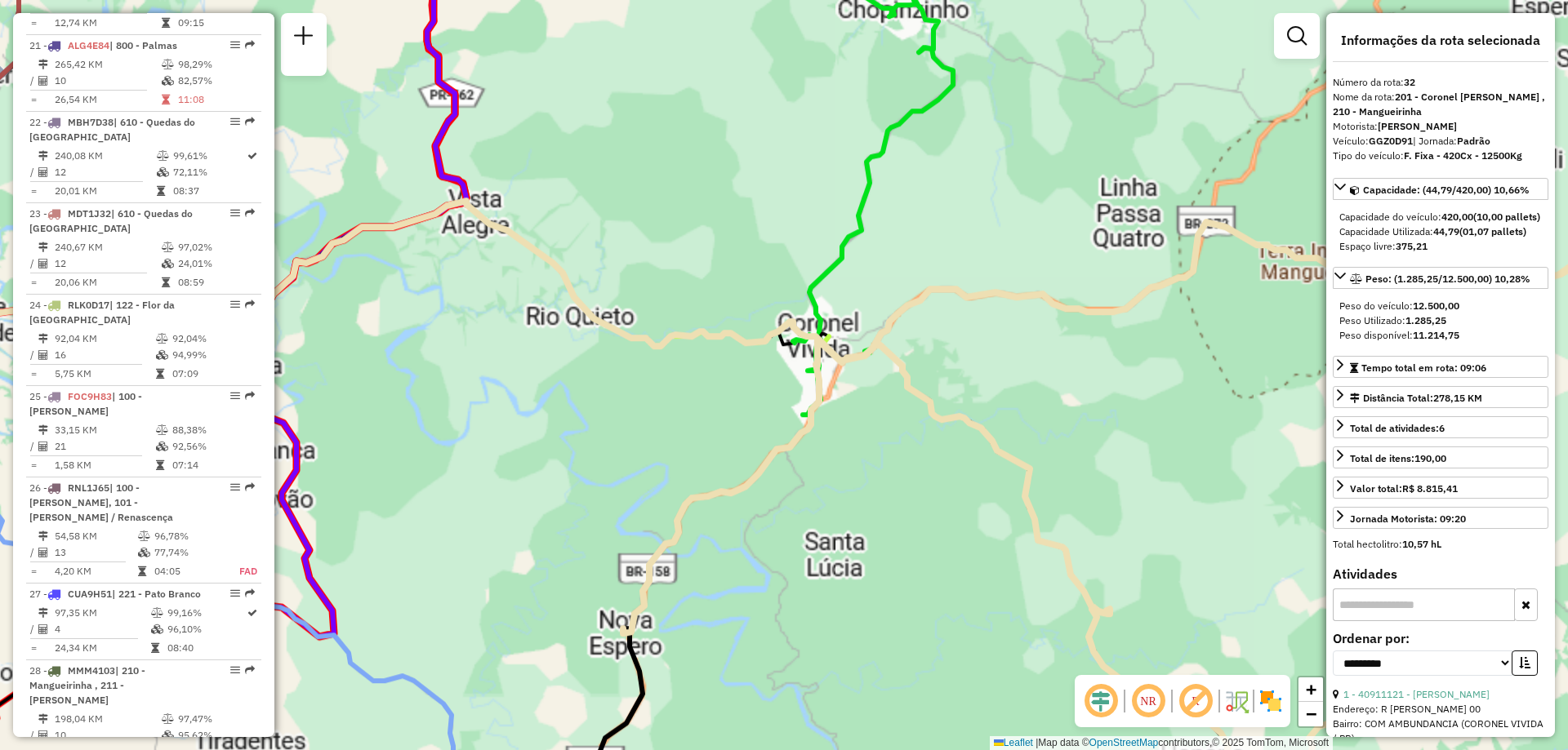
scroll to position [3195, 0]
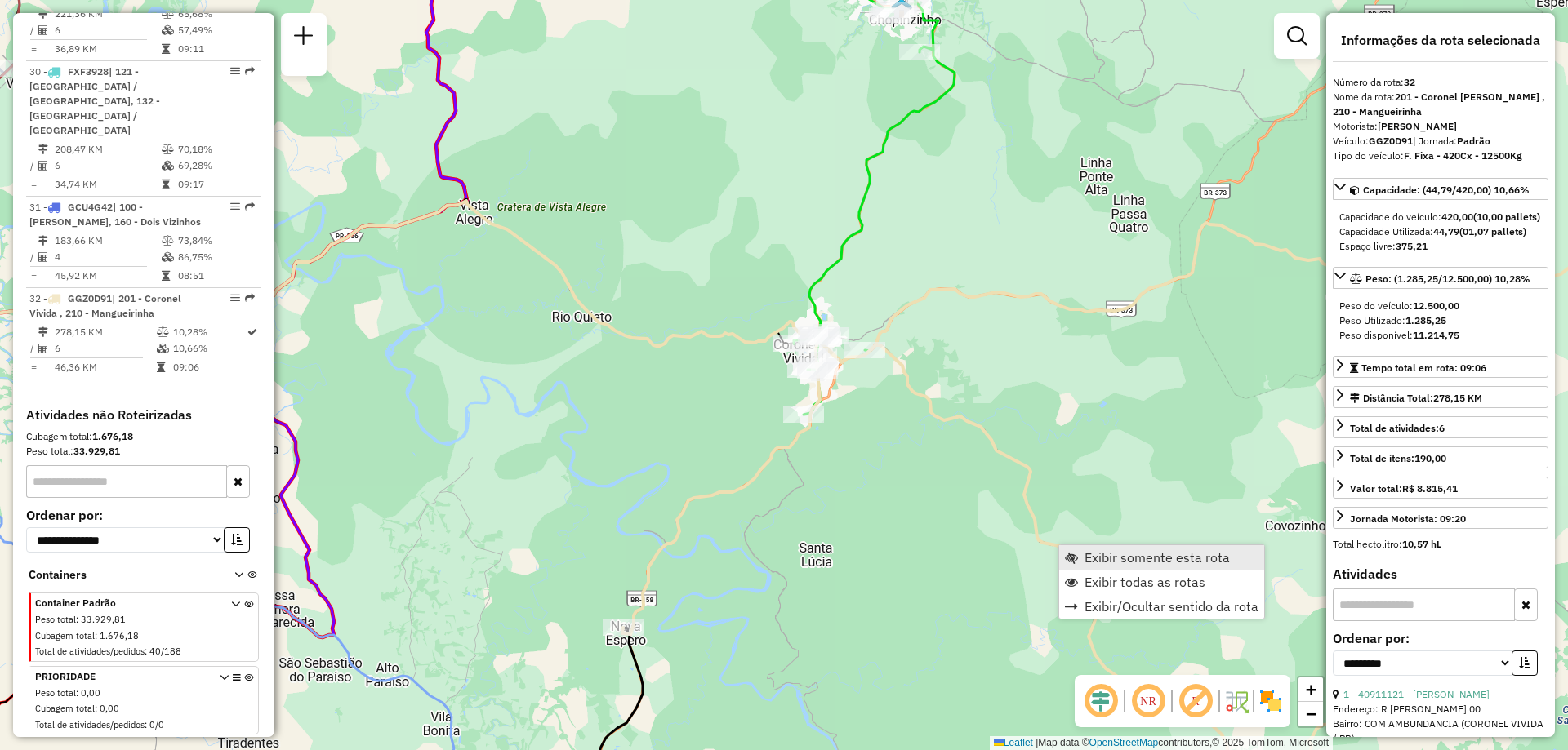
click at [1095, 551] on span "Exibir somente esta rota" at bounding box center [1157, 557] width 145 height 13
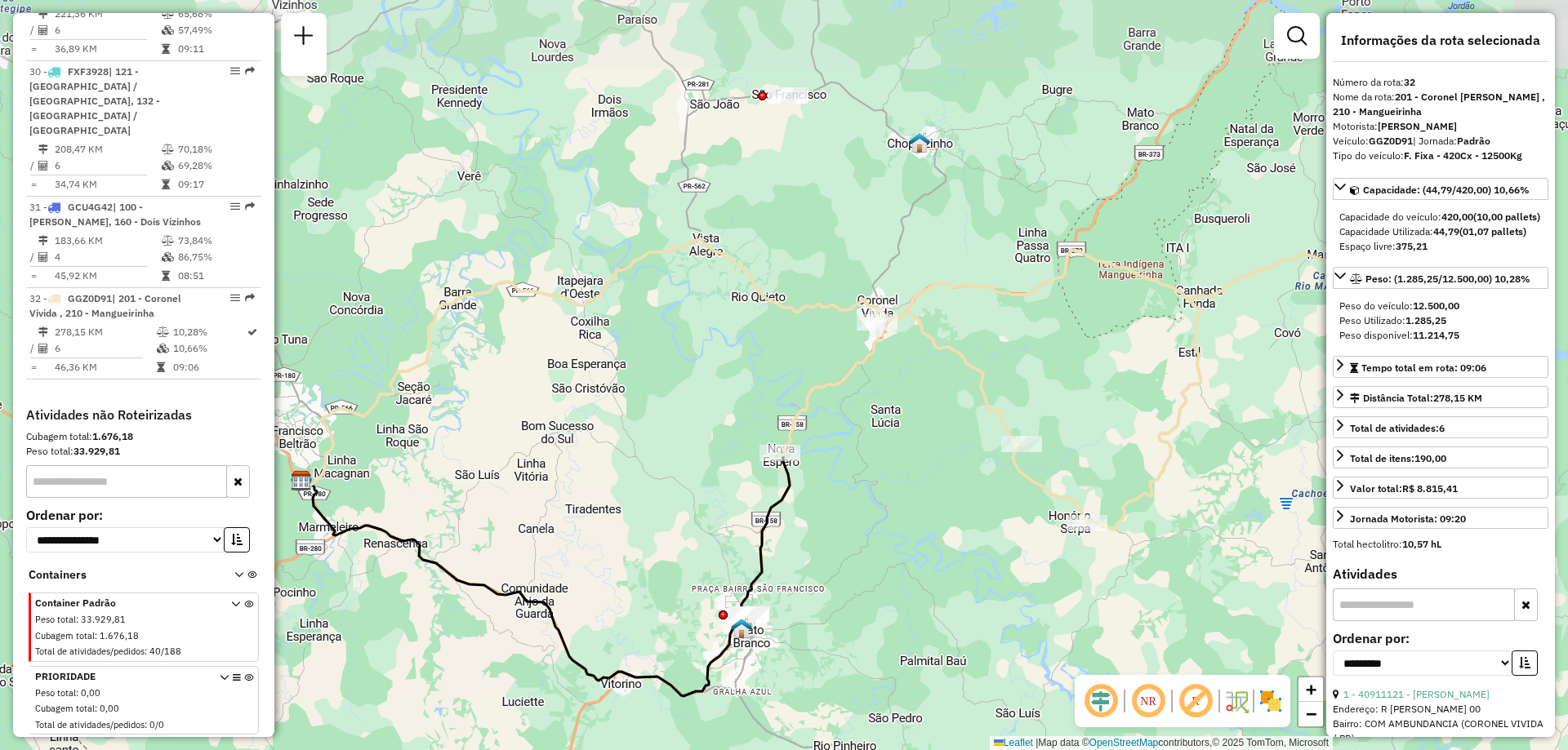
drag, startPoint x: 834, startPoint y: 496, endPoint x: 857, endPoint y: 572, distance: 79.4
click at [857, 572] on div "Janela de atendimento Grade de atendimento Capacidade Transportadoras Veículos …" at bounding box center [784, 375] width 1568 height 750
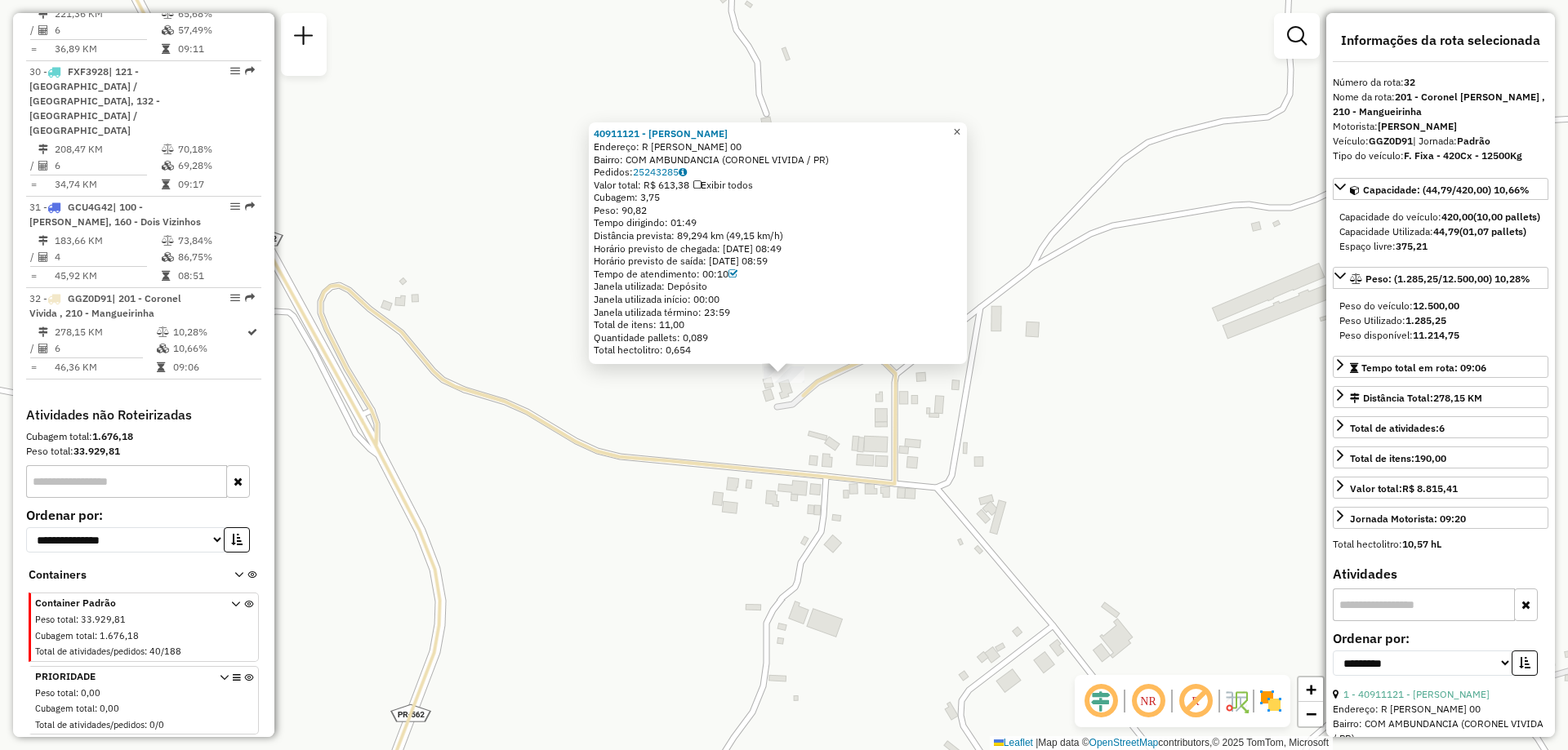
click at [960, 125] on span "×" at bounding box center [957, 132] width 7 height 14
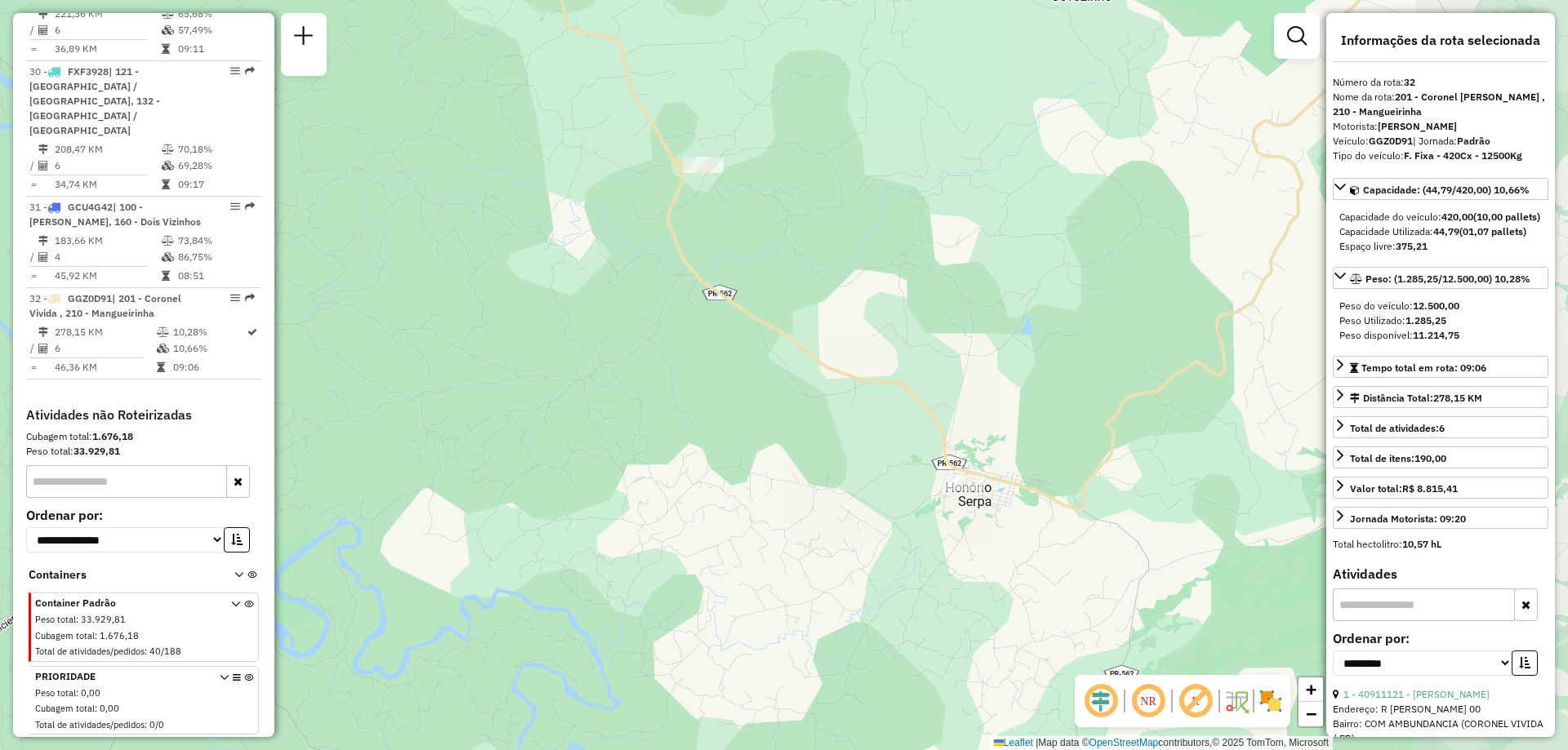
drag, startPoint x: 869, startPoint y: 402, endPoint x: 730, endPoint y: 235, distance: 217.3
click at [726, 236] on div "Janela de atendimento Grade de atendimento Capacidade Transportadoras Veículos …" at bounding box center [784, 375] width 1568 height 750
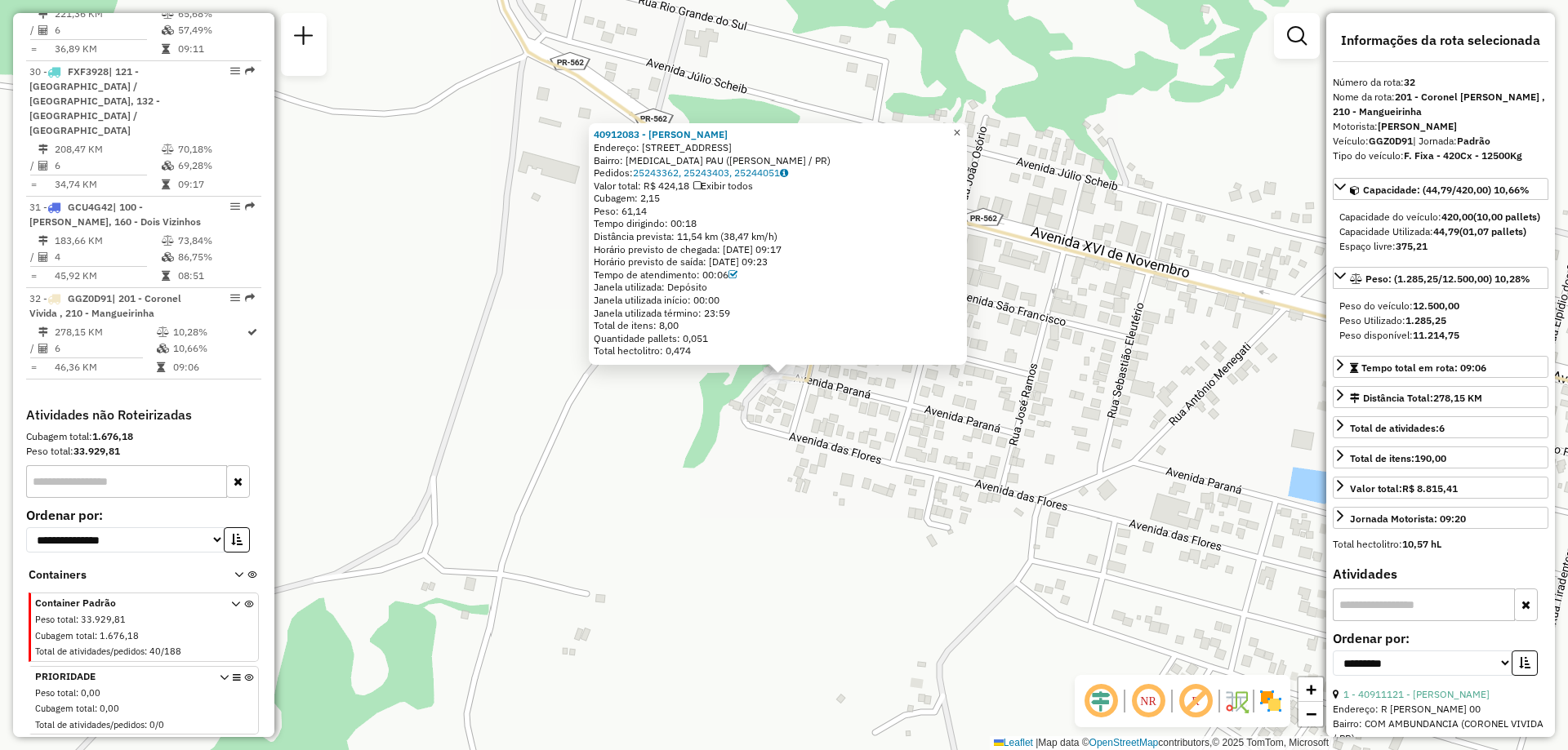
click at [960, 133] on span "×" at bounding box center [957, 132] width 7 height 14
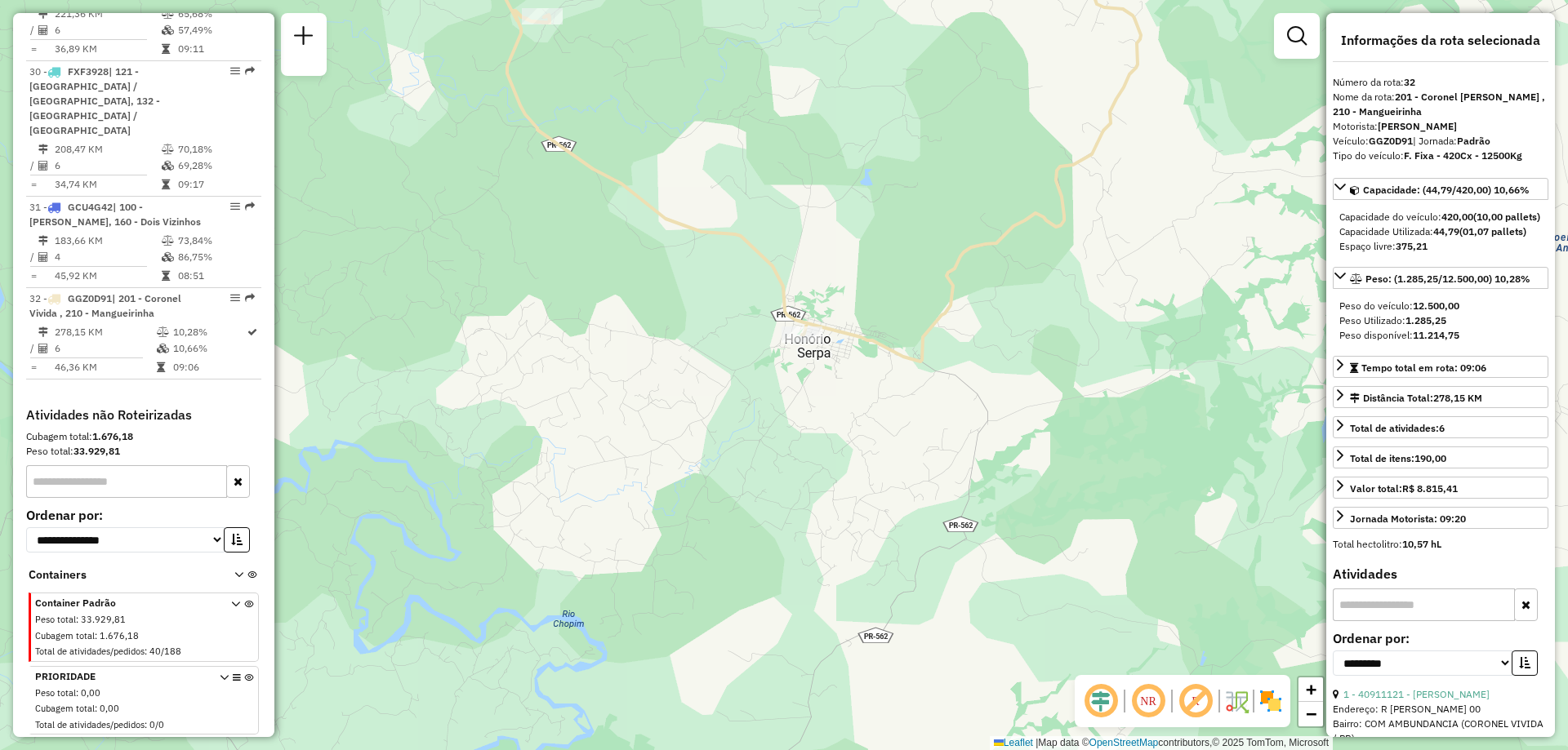
drag, startPoint x: 719, startPoint y: 310, endPoint x: 669, endPoint y: 369, distance: 77.3
click at [669, 369] on div "Janela de atendimento Grade de atendimento Capacidade Transportadoras Veículos …" at bounding box center [784, 375] width 1568 height 750
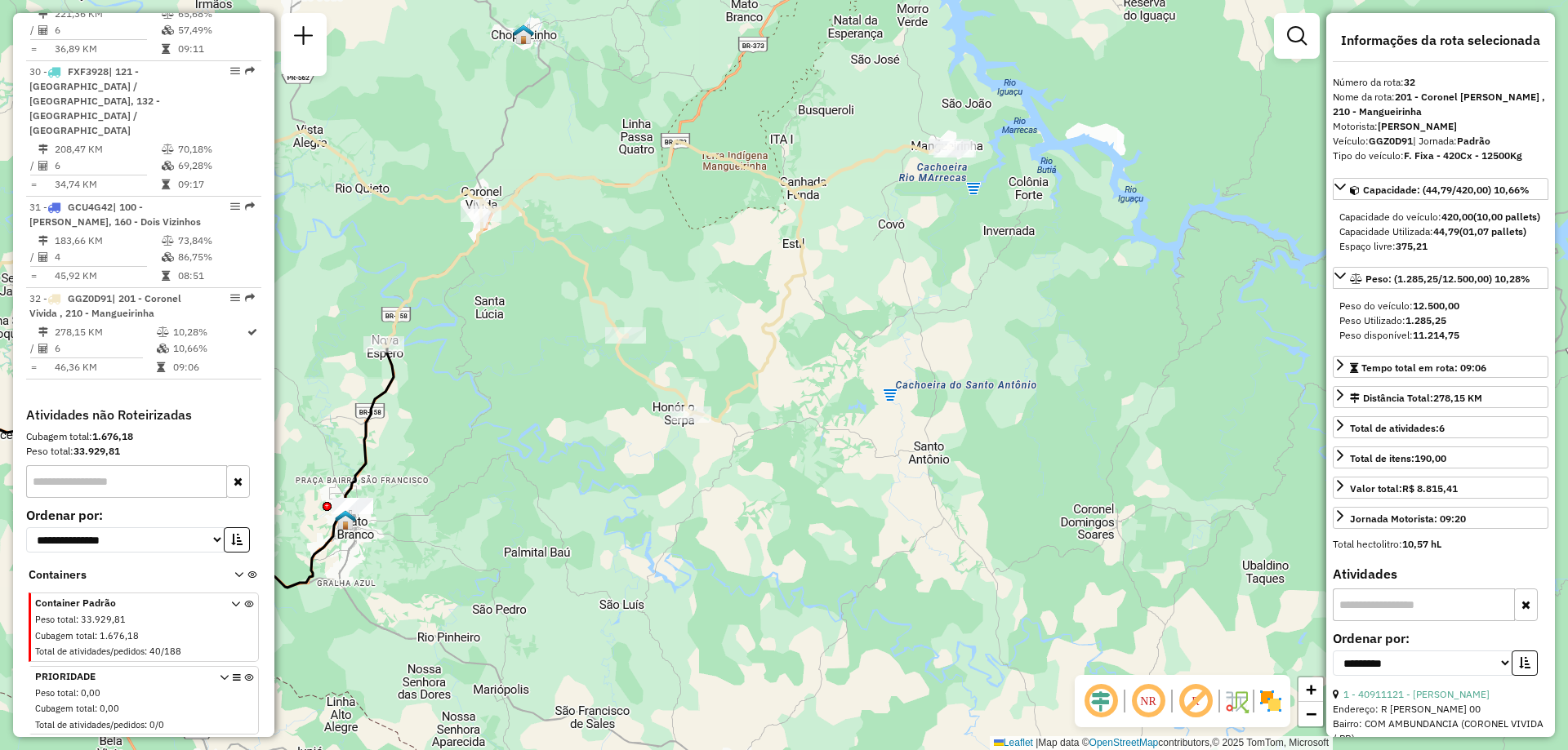
drag, startPoint x: 783, startPoint y: 265, endPoint x: 754, endPoint y: 358, distance: 97.4
click at [754, 358] on div "Janela de atendimento Grade de atendimento Capacidade Transportadoras Veículos …" at bounding box center [784, 375] width 1568 height 750
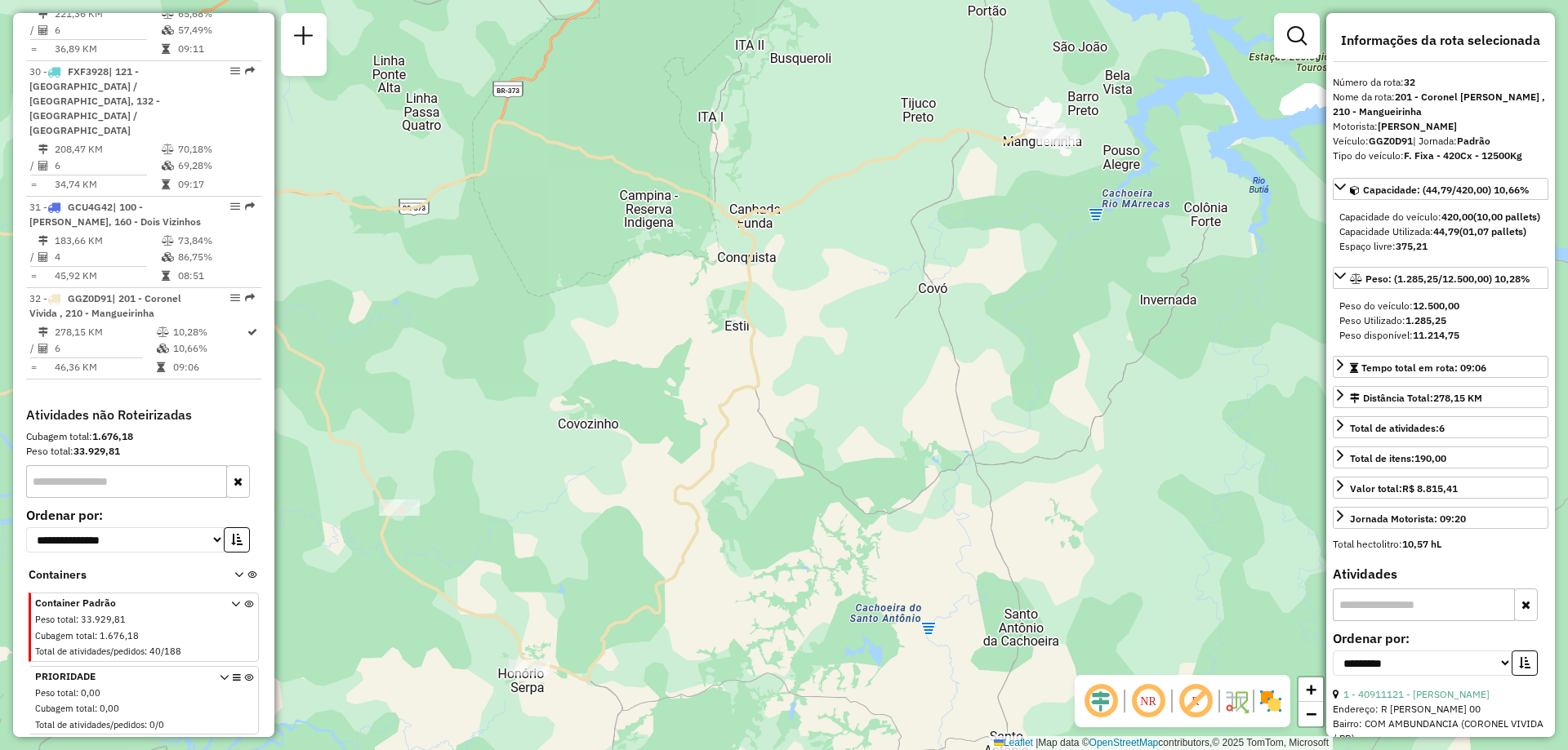
click at [802, 187] on icon at bounding box center [486, 400] width 1142 height 560
click at [893, 204] on span "Exibir somente esta rota" at bounding box center [912, 204] width 145 height 13
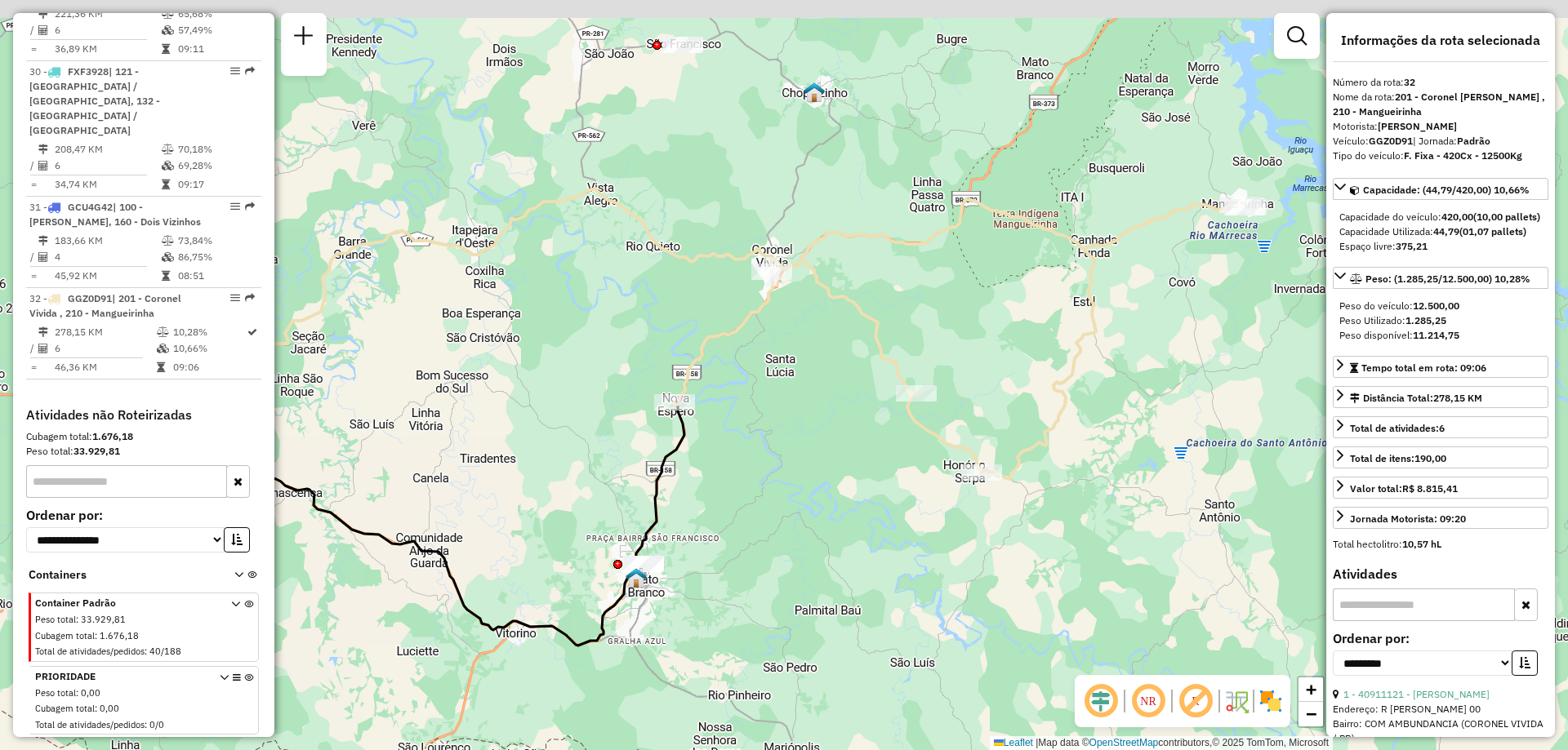
drag, startPoint x: 924, startPoint y: 261, endPoint x: 898, endPoint y: 270, distance: 27.5
click at [898, 270] on div "Janela de atendimento Grade de atendimento Capacidade Transportadoras Veículos …" at bounding box center [784, 375] width 1568 height 750
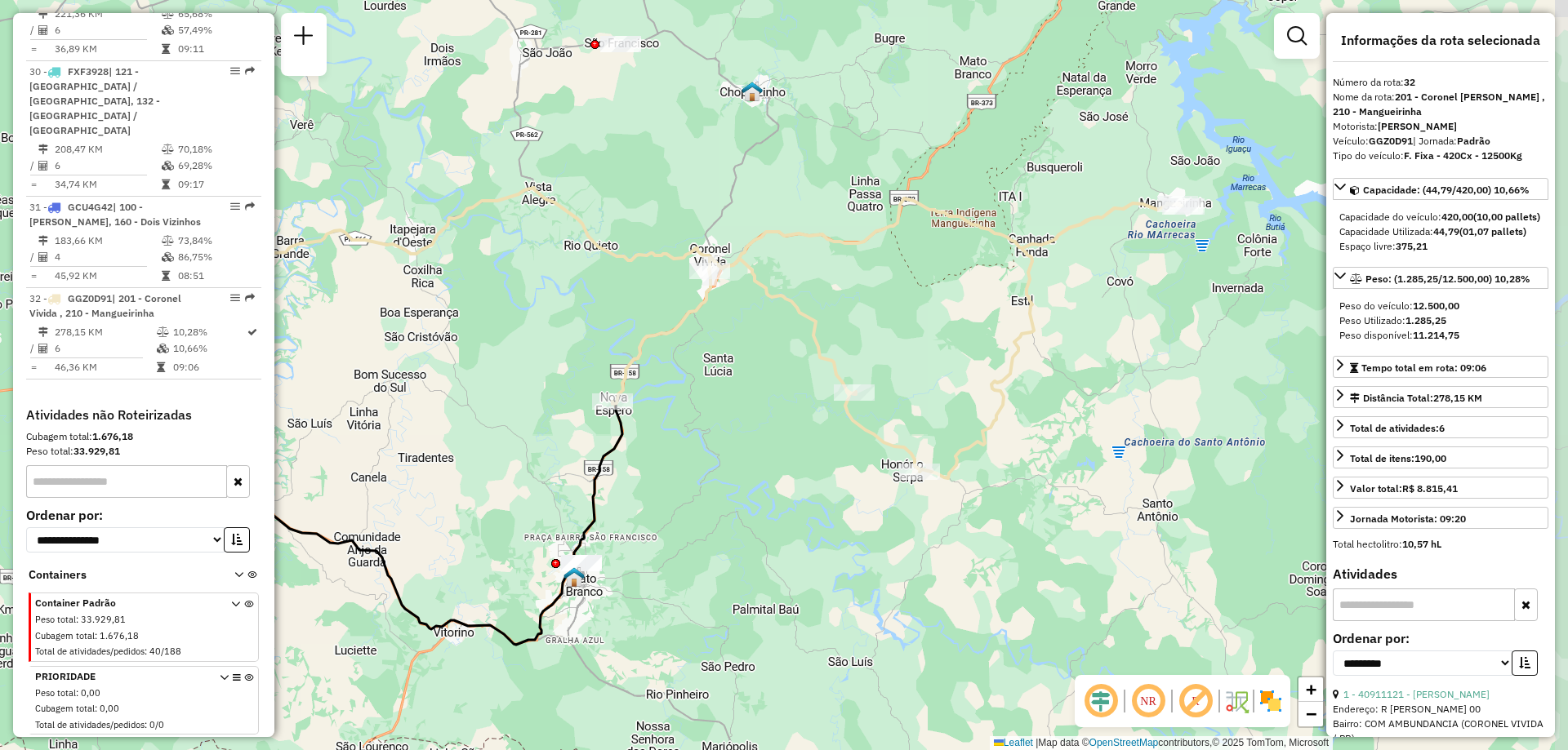
drag, startPoint x: 1088, startPoint y: 421, endPoint x: 1008, endPoint y: 402, distance: 82.2
click at [1008, 402] on icon at bounding box center [897, 338] width 570 height 280
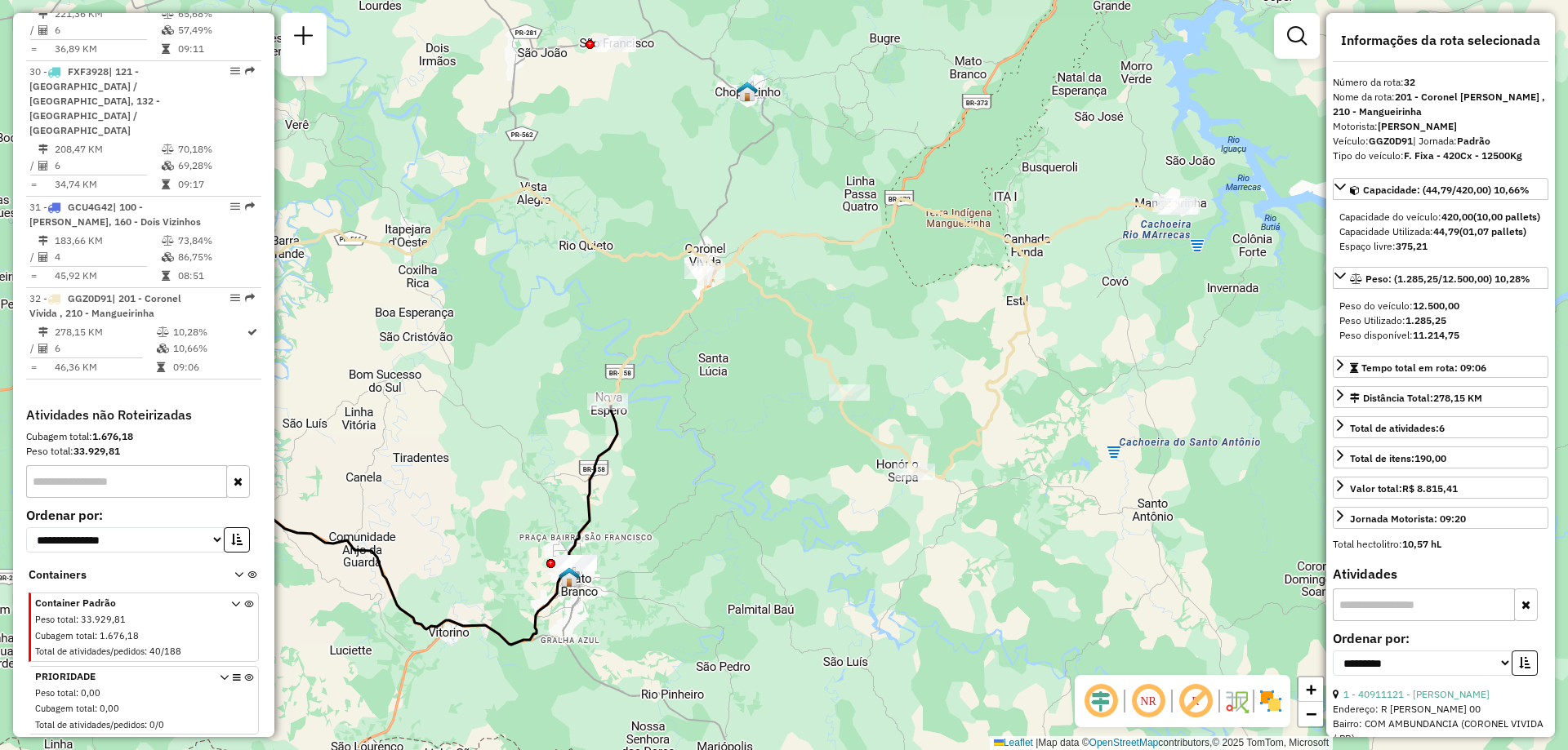
drag, startPoint x: 965, startPoint y: 299, endPoint x: 934, endPoint y: 306, distance: 31.8
click at [938, 302] on div "Janela de atendimento Grade de atendimento Capacidade Transportadoras Veículos …" at bounding box center [784, 375] width 1568 height 750
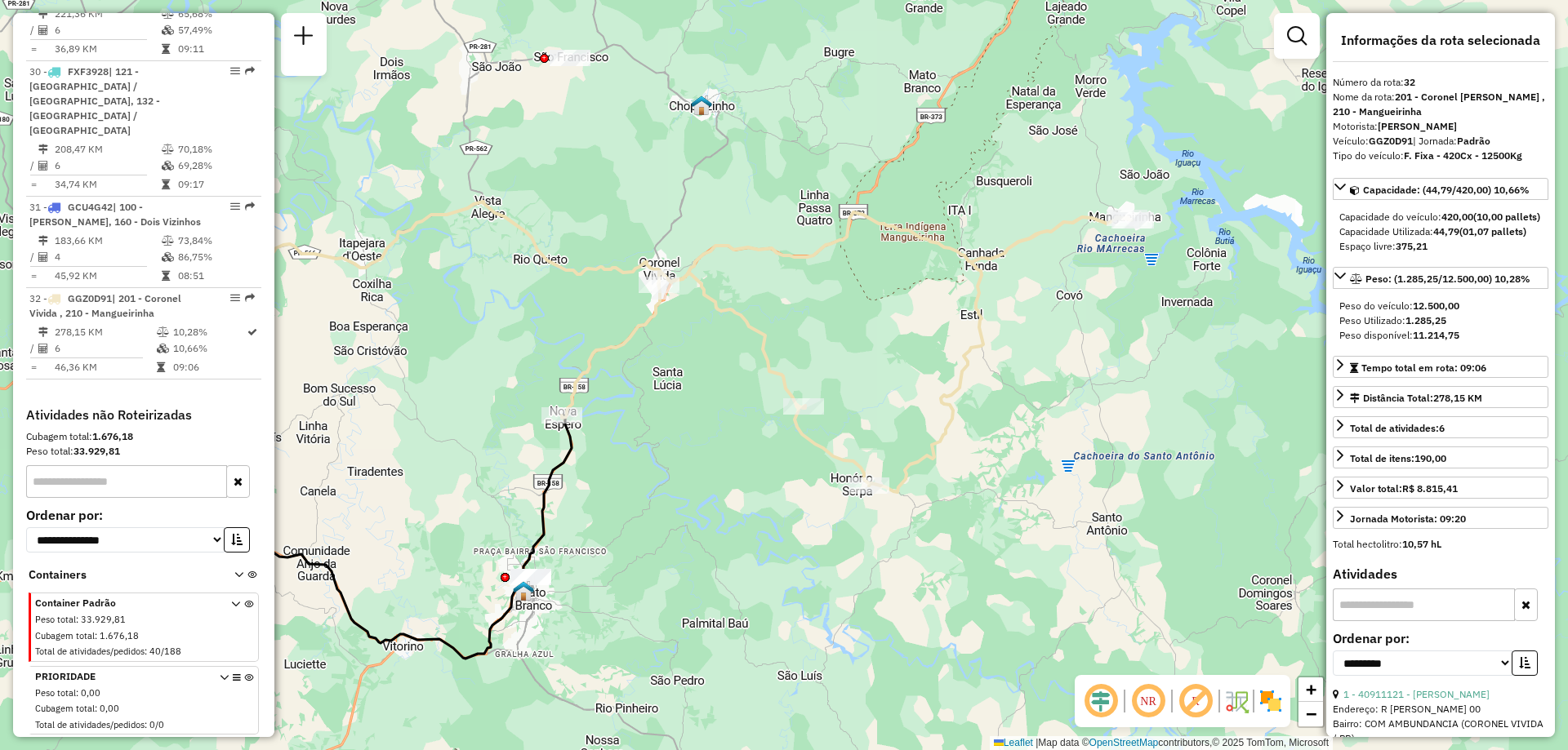
drag, startPoint x: 1042, startPoint y: 261, endPoint x: 978, endPoint y: 297, distance: 73.4
click at [983, 294] on div "Janela de atendimento Grade de atendimento Capacidade Transportadoras Veículos …" at bounding box center [784, 375] width 1568 height 750
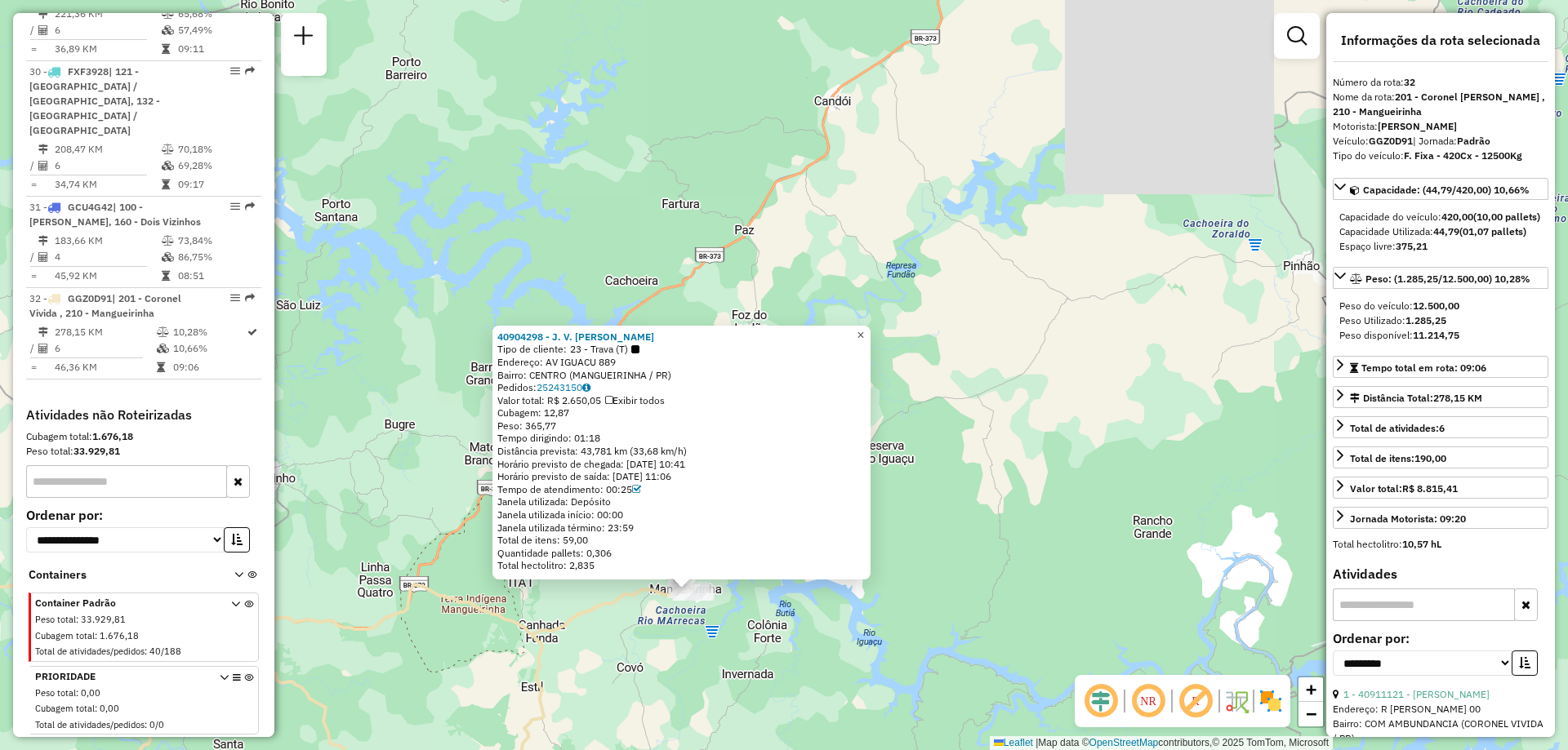
click at [864, 334] on span "×" at bounding box center [860, 334] width 7 height 14
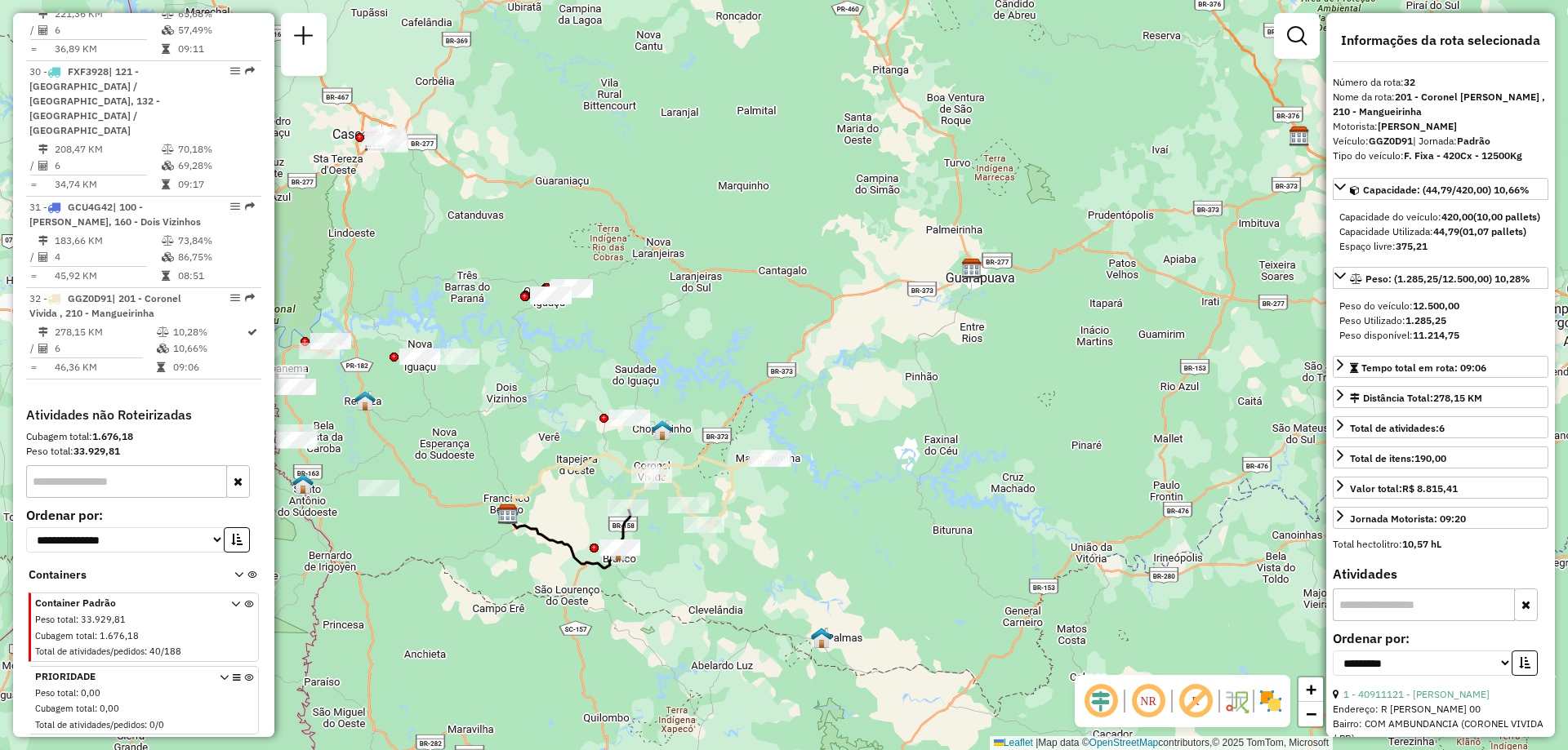
click at [712, 457] on icon at bounding box center [700, 491] width 142 height 69
click at [785, 469] on span "Exibir somente esta rota" at bounding box center [812, 471] width 145 height 13
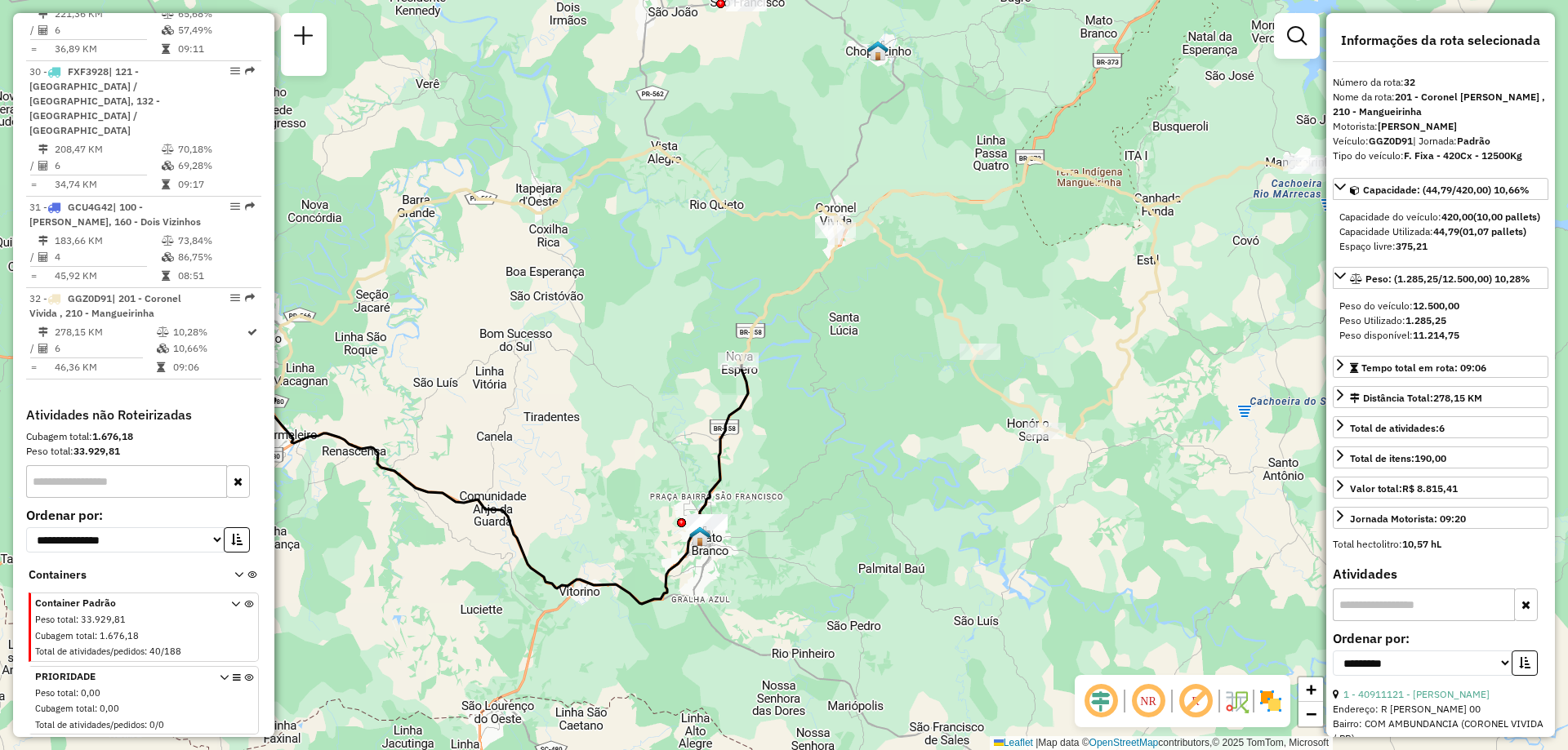
click at [789, 303] on icon at bounding box center [1023, 297] width 570 height 280
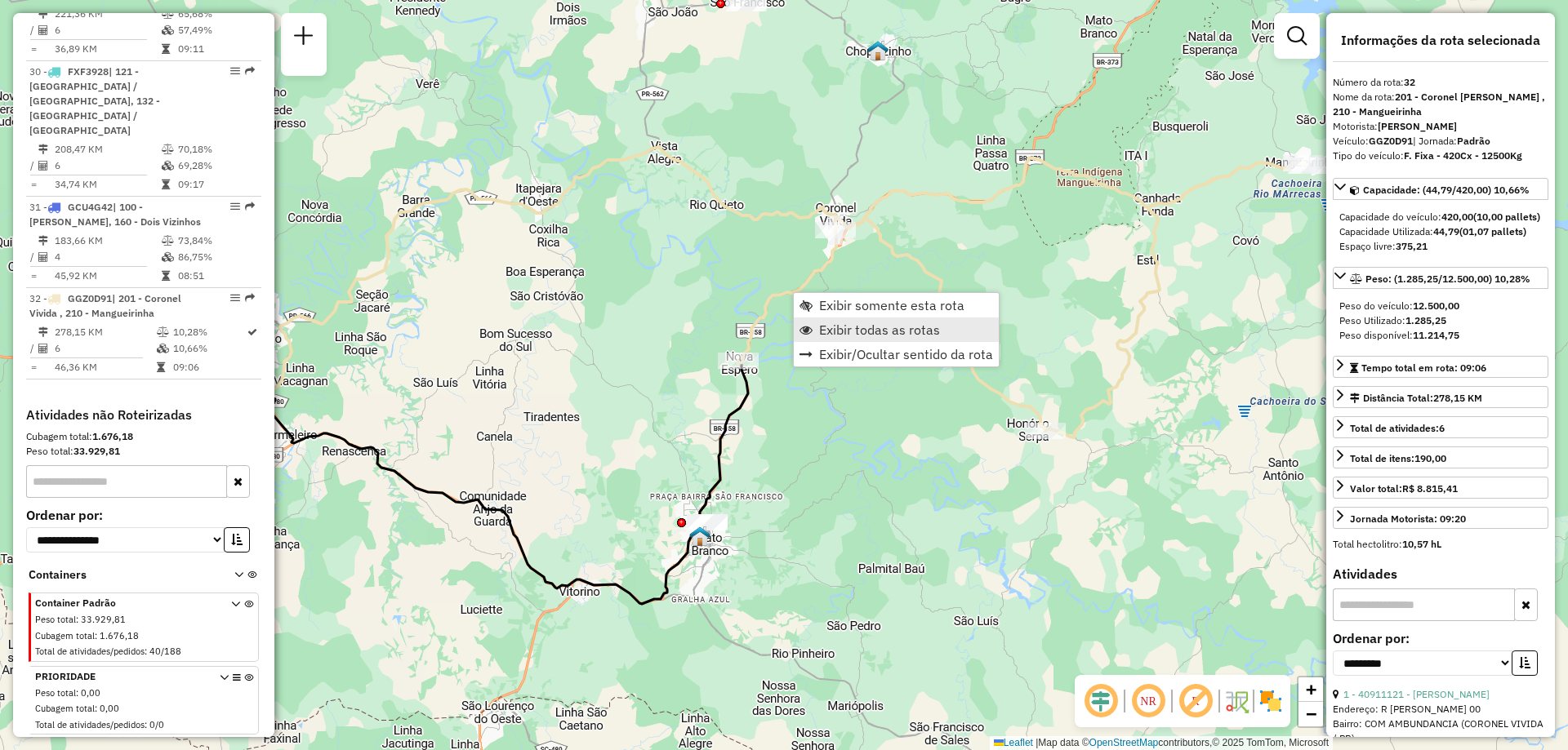
click at [871, 331] on span "Exibir todas as rotas" at bounding box center [880, 330] width 121 height 13
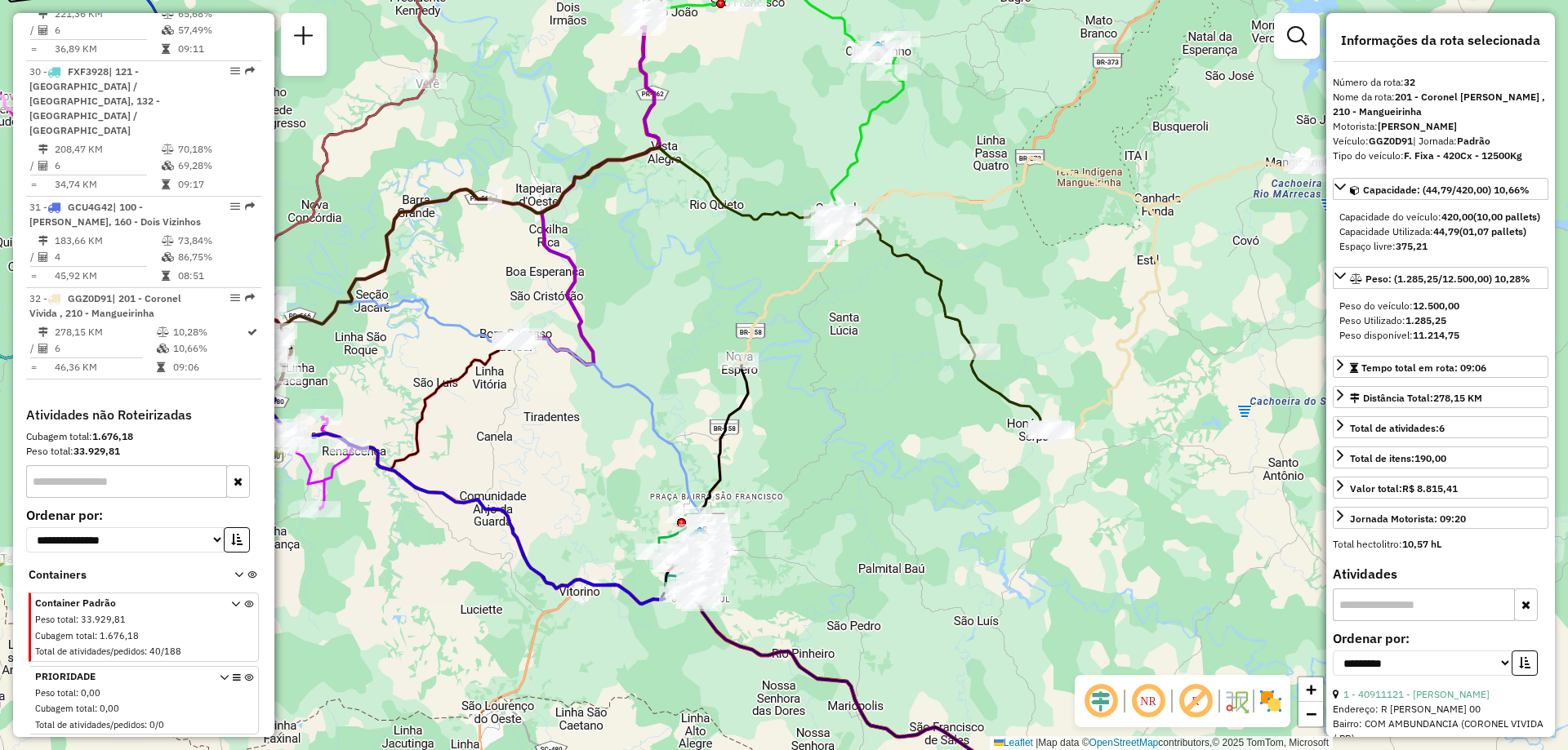
click at [1017, 403] on icon at bounding box center [655, 288] width 790 height 282
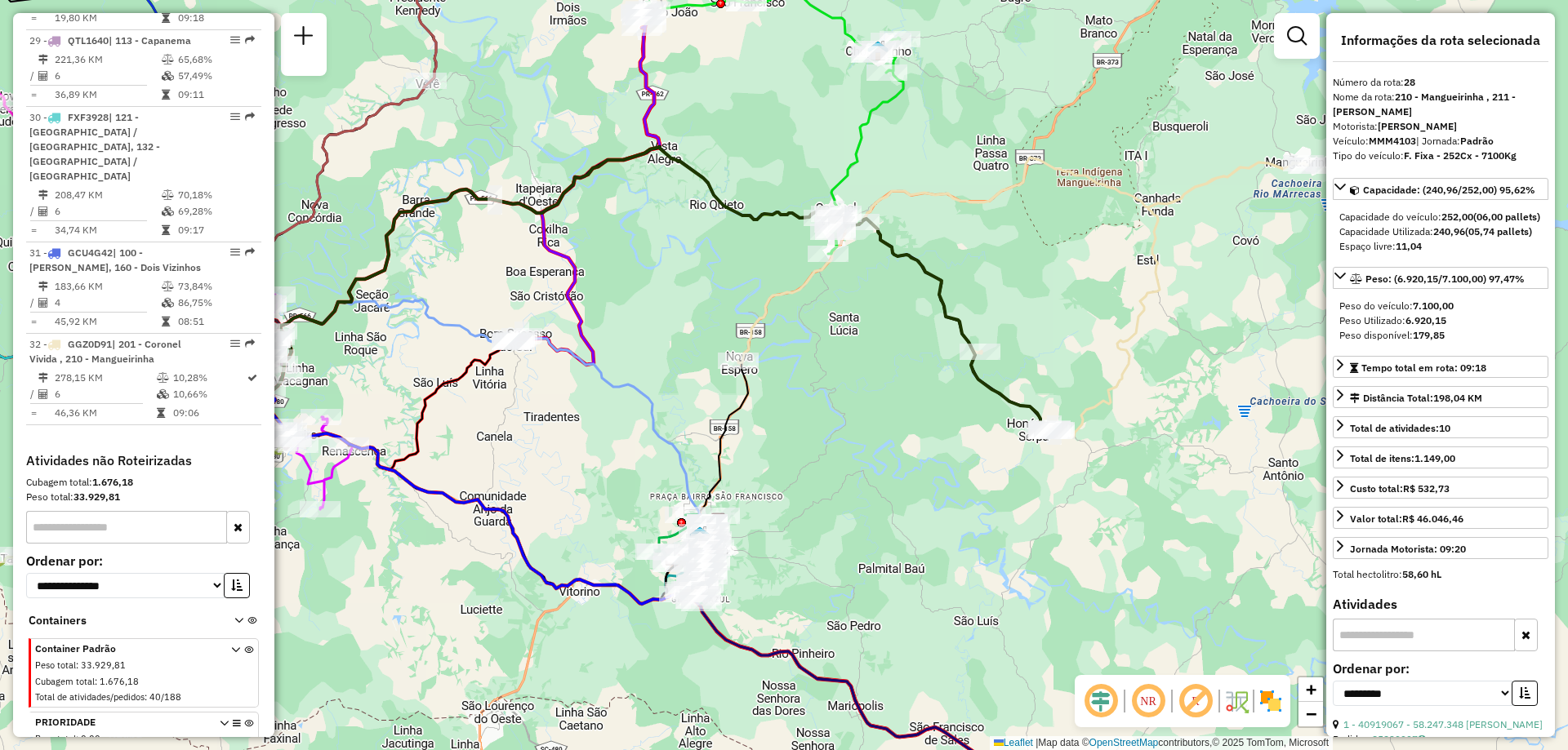
scroll to position [3104, 0]
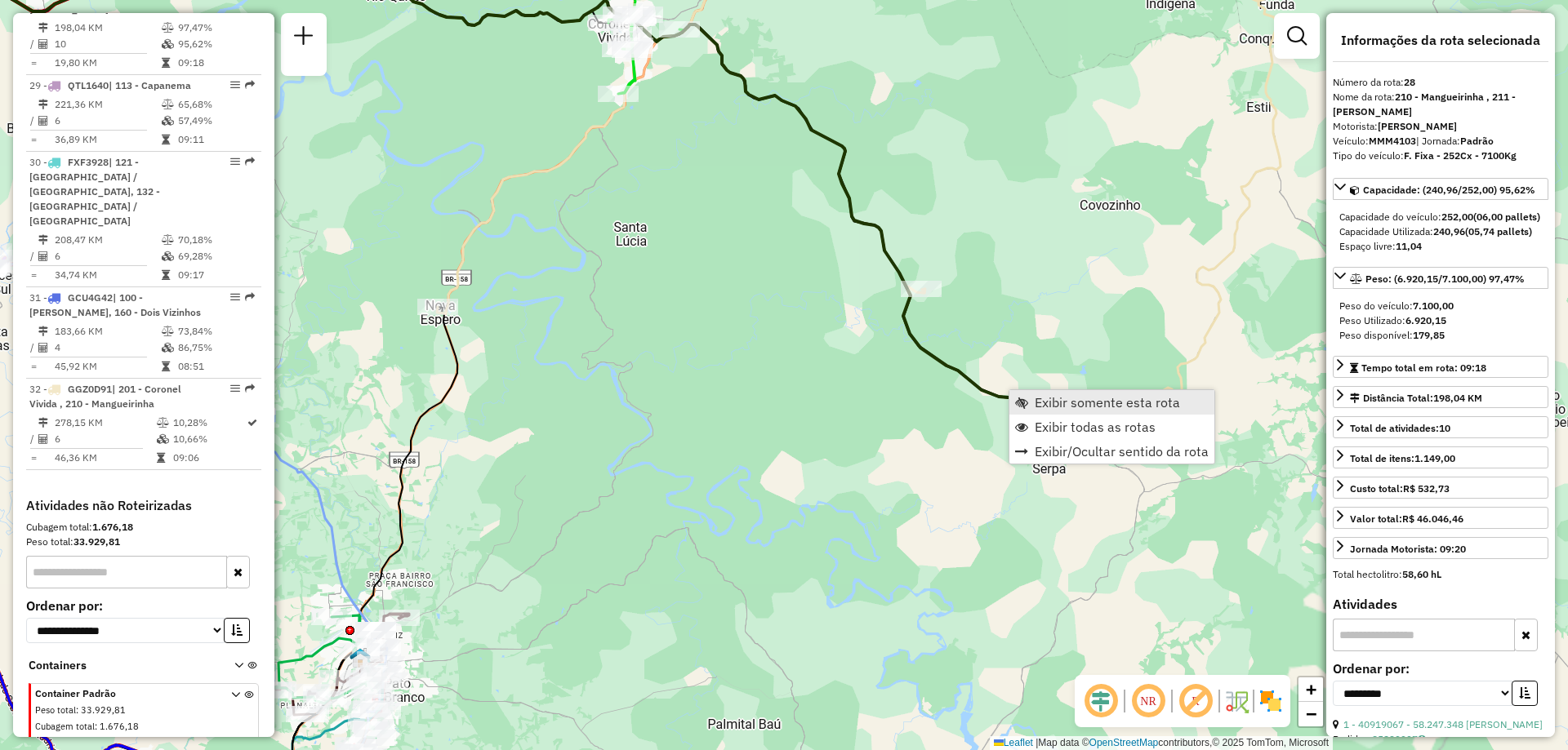
click at [1045, 399] on span "Exibir somente esta rota" at bounding box center [1107, 402] width 145 height 13
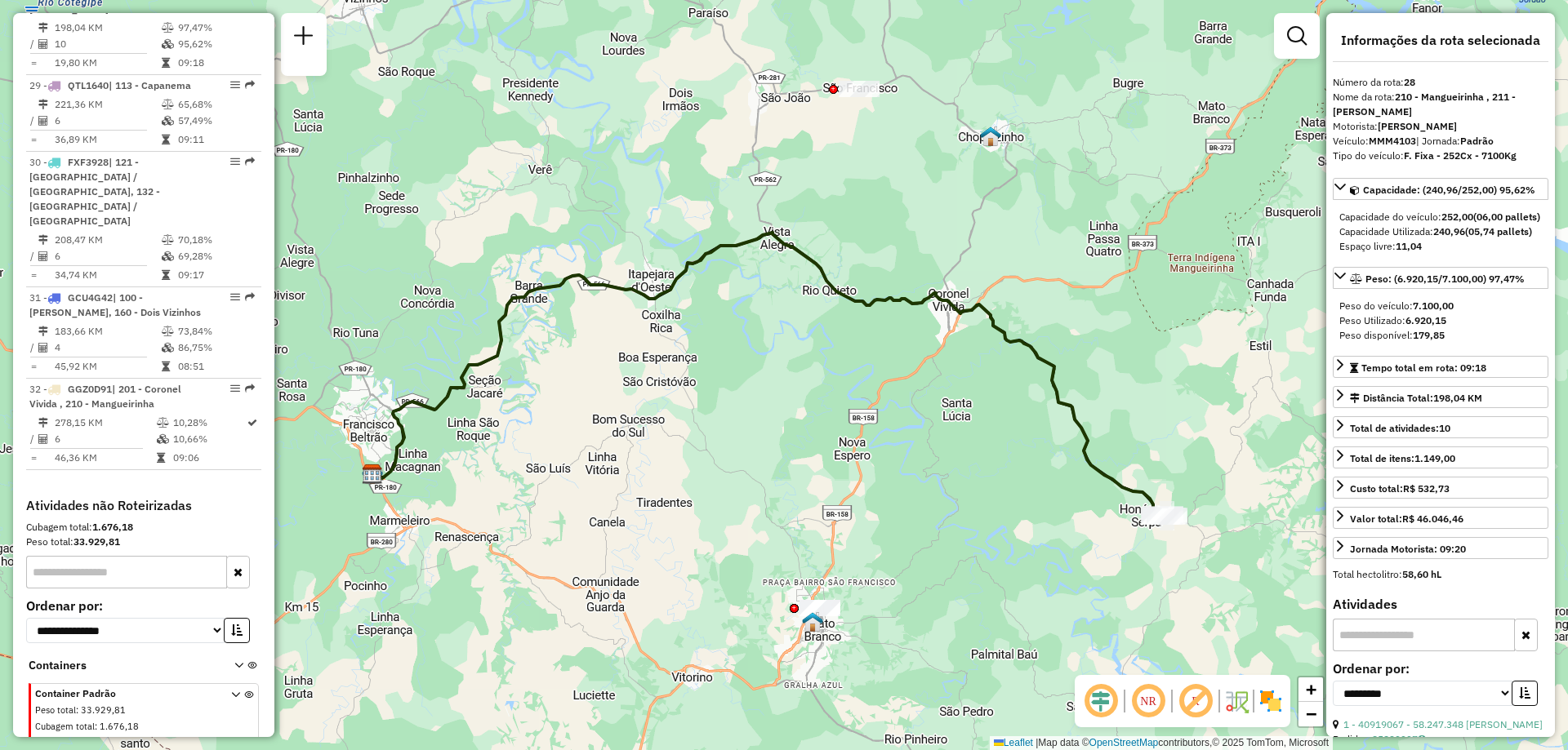
drag, startPoint x: 1141, startPoint y: 440, endPoint x: 1073, endPoint y: 403, distance: 77.4
click at [1077, 405] on div "Janela de atendimento Grade de atendimento Capacidade Transportadoras Veículos …" at bounding box center [784, 375] width 1568 height 750
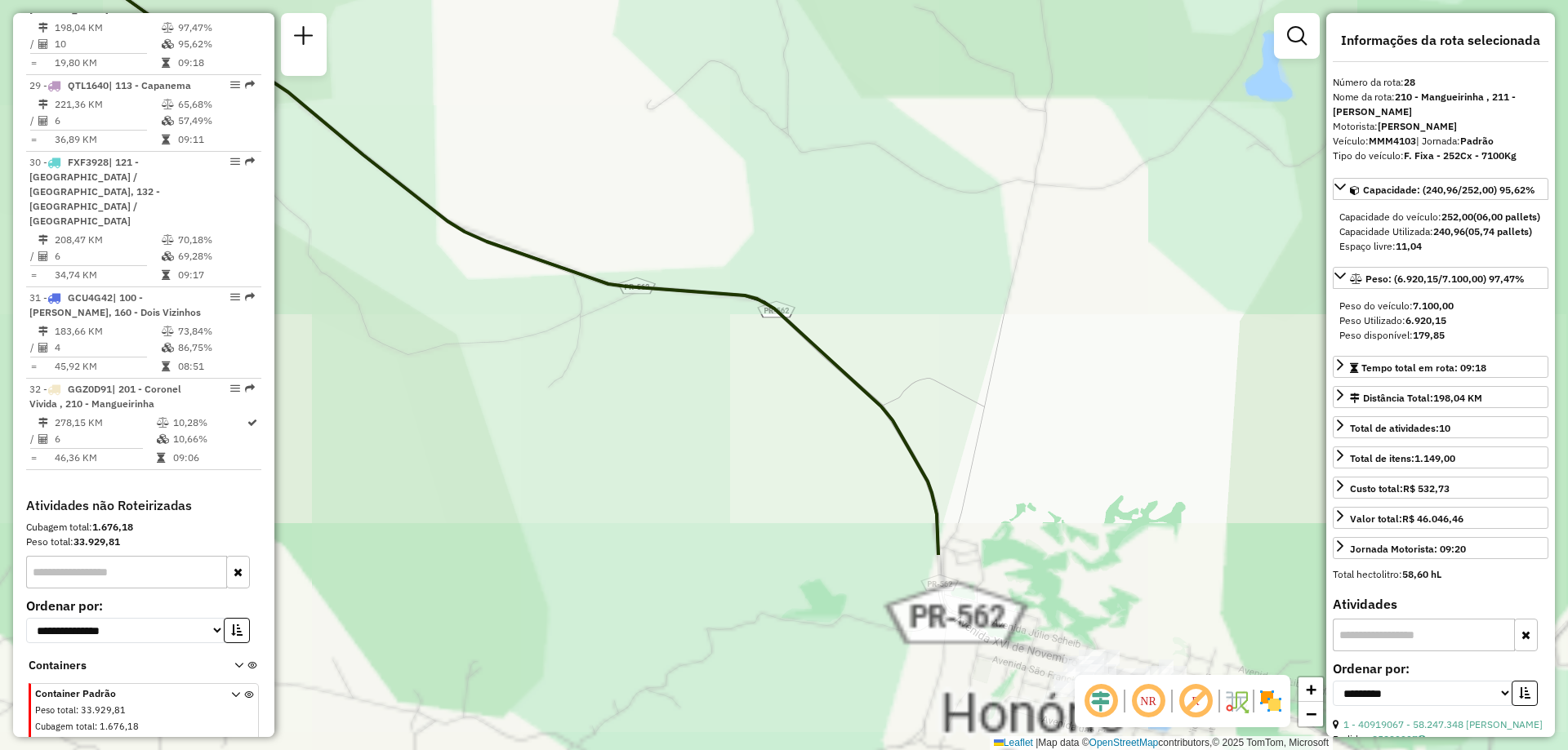
drag, startPoint x: 880, startPoint y: 323, endPoint x: 722, endPoint y: 159, distance: 227.7
click at [723, 160] on div "Janela de atendimento Grade de atendimento Capacidade Transportadoras Veículos …" at bounding box center [784, 375] width 1568 height 750
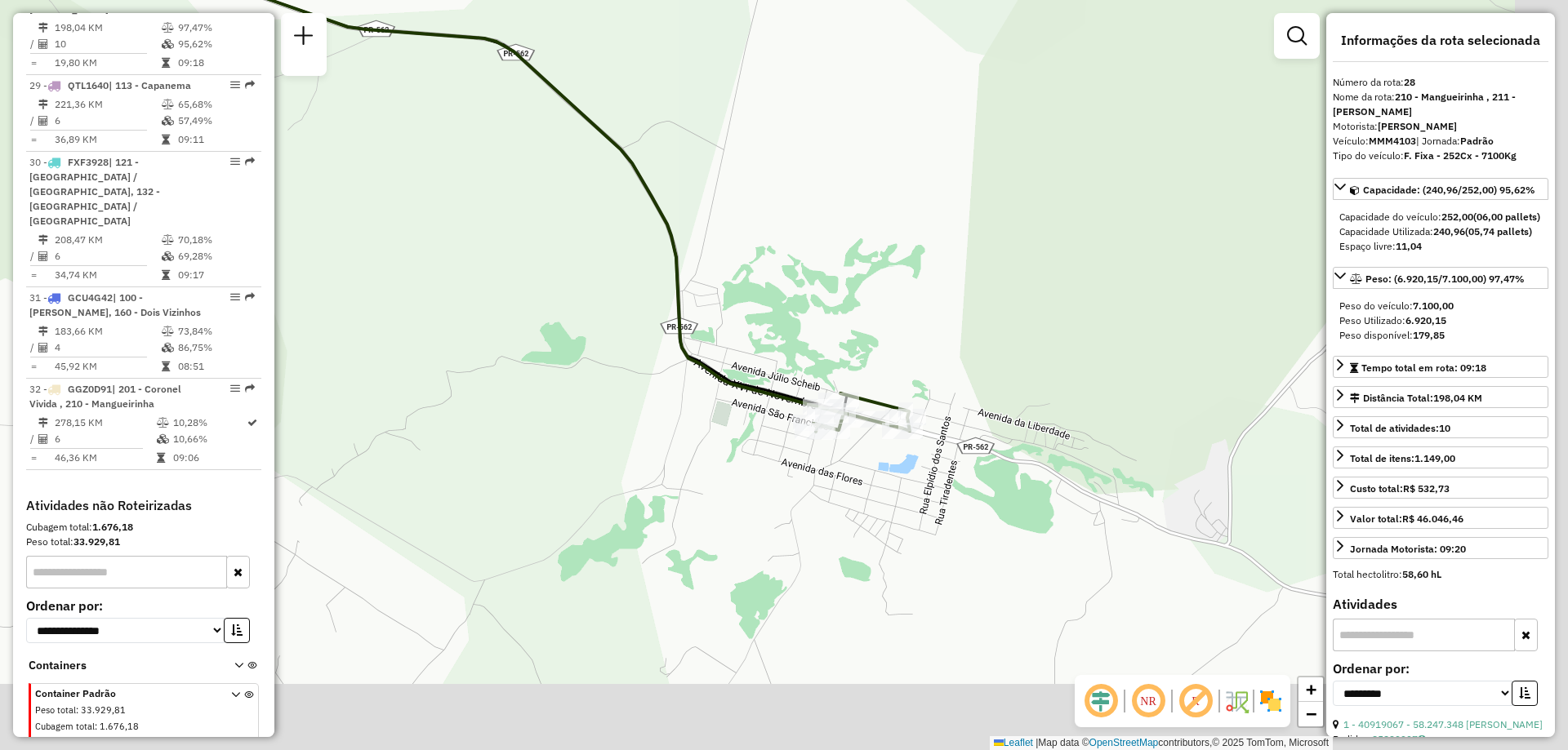
drag, startPoint x: 740, startPoint y: 267, endPoint x: 708, endPoint y: 236, distance: 44.6
click at [706, 237] on div "Janela de atendimento Grade de atendimento Capacidade Transportadoras Veículos …" at bounding box center [784, 375] width 1568 height 750
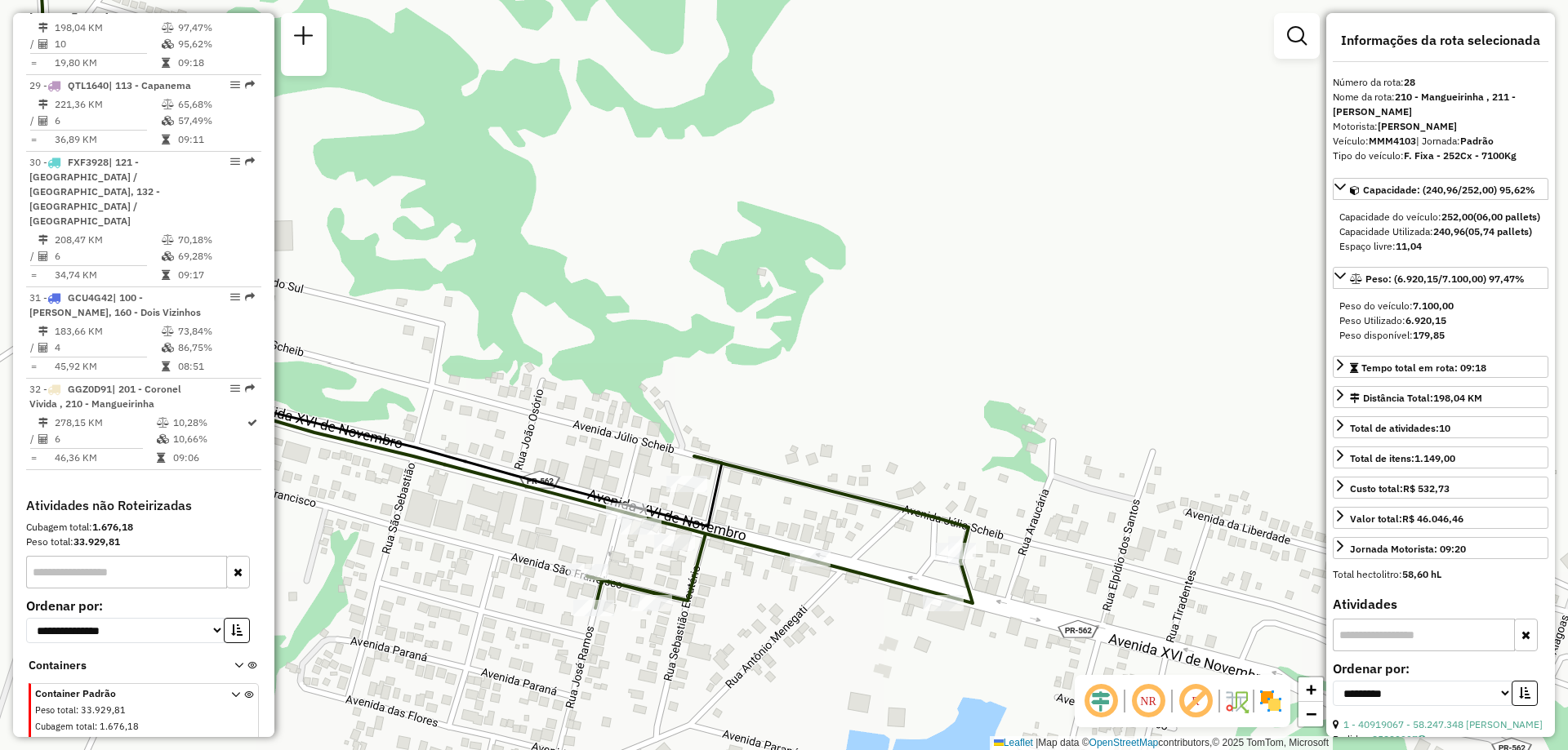
drag, startPoint x: 808, startPoint y: 453, endPoint x: 713, endPoint y: 446, distance: 95.3
click at [786, 394] on div "Janela de atendimento Grade de atendimento Capacidade Transportadoras Veículos …" at bounding box center [784, 375] width 1568 height 750
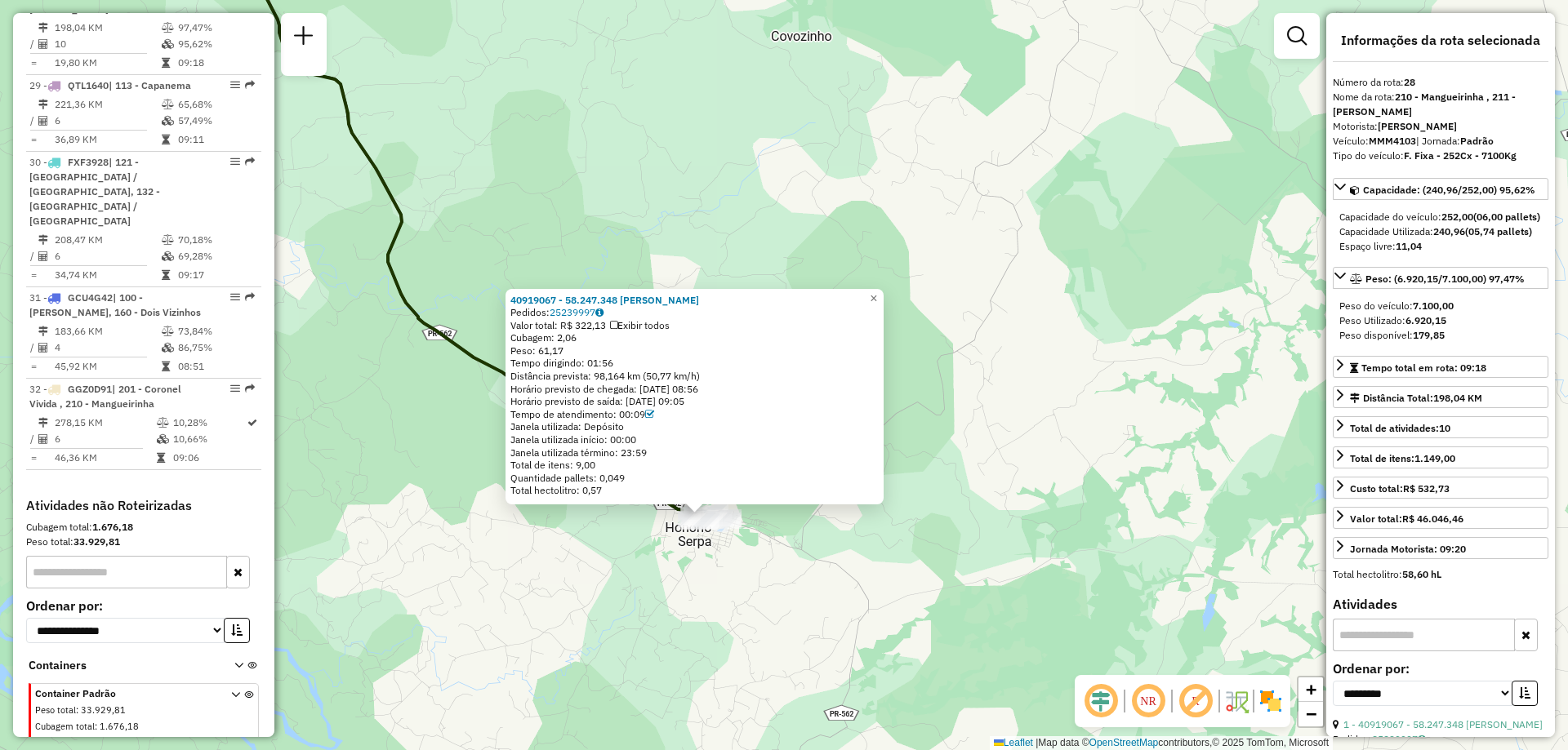
drag, startPoint x: 591, startPoint y: 526, endPoint x: 701, endPoint y: 542, distance: 111.2
click at [701, 542] on div "40919067 - 58.247.348 MARTA BERNASKI DE SOUZA Pedidos: 25239997 Valor total: R$…" at bounding box center [784, 375] width 1568 height 750
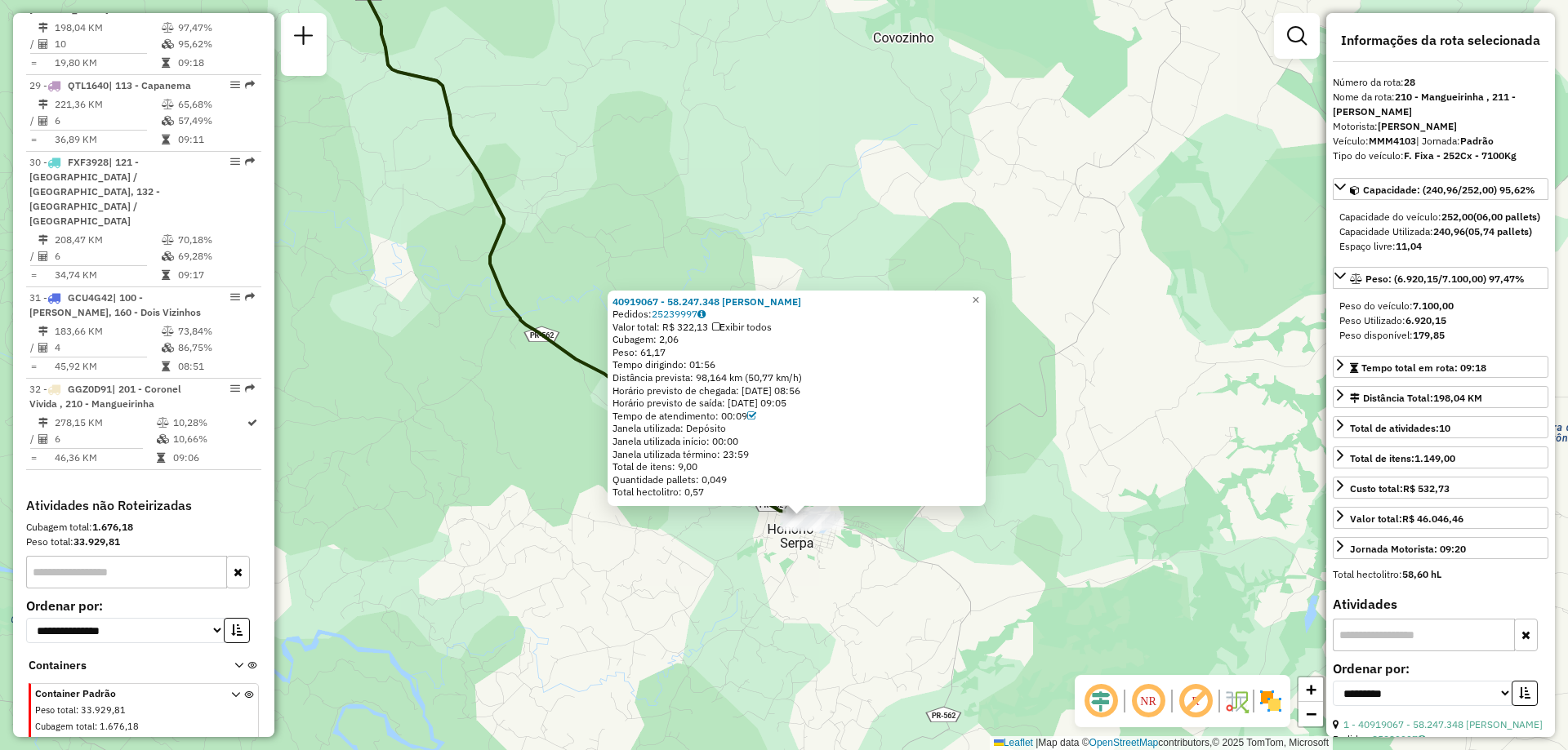
drag, startPoint x: 604, startPoint y: 564, endPoint x: 837, endPoint y: 411, distance: 278.7
click at [655, 560] on div "40919067 - 58.247.348 MARTA BERNASKI DE SOUZA Pedidos: 25239997 Valor total: R$…" at bounding box center [784, 375] width 1568 height 750
click at [981, 298] on span "×" at bounding box center [977, 299] width 7 height 14
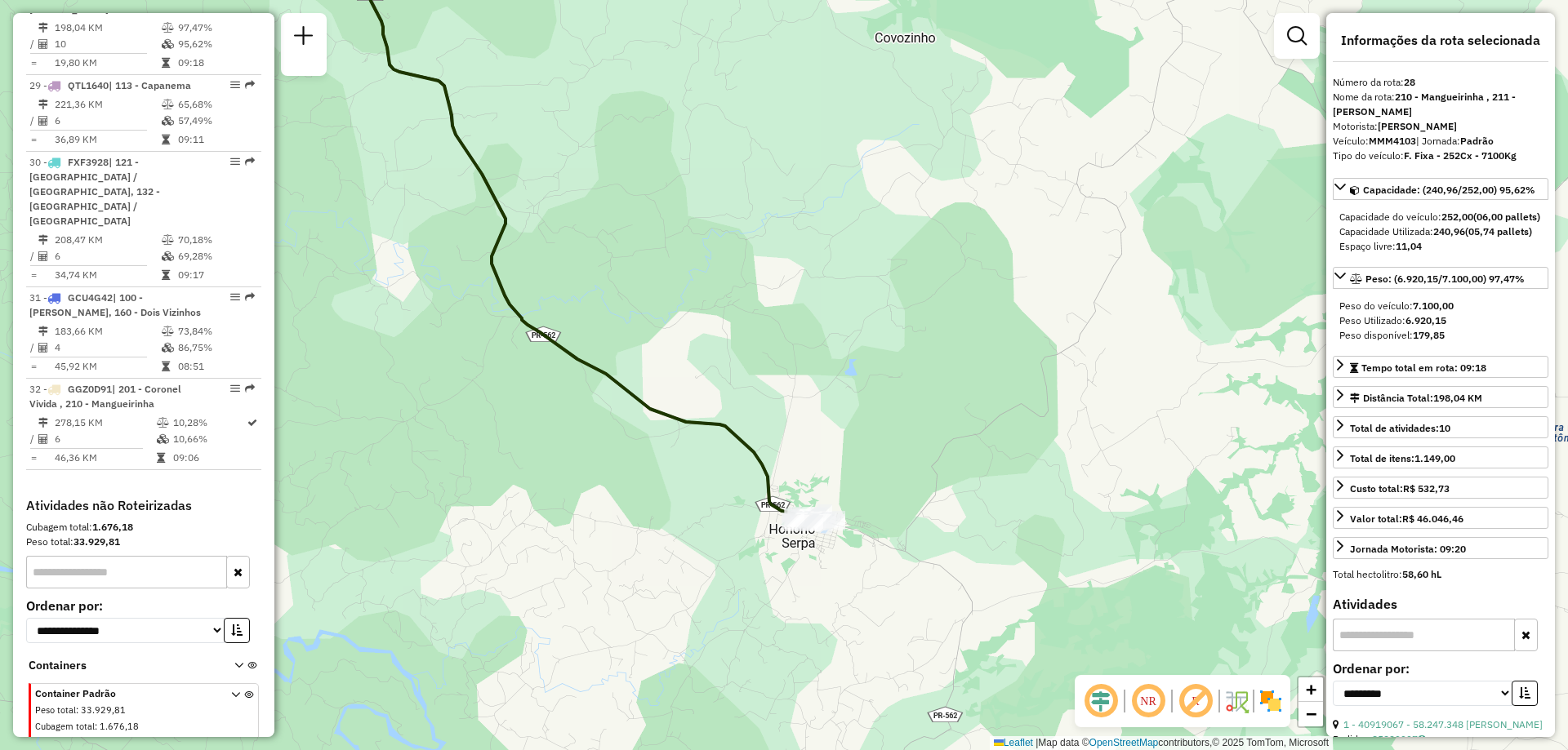
click at [741, 444] on icon at bounding box center [583, 221] width 442 height 592
click at [842, 455] on span "Exibir somente esta rota" at bounding box center [839, 458] width 145 height 13
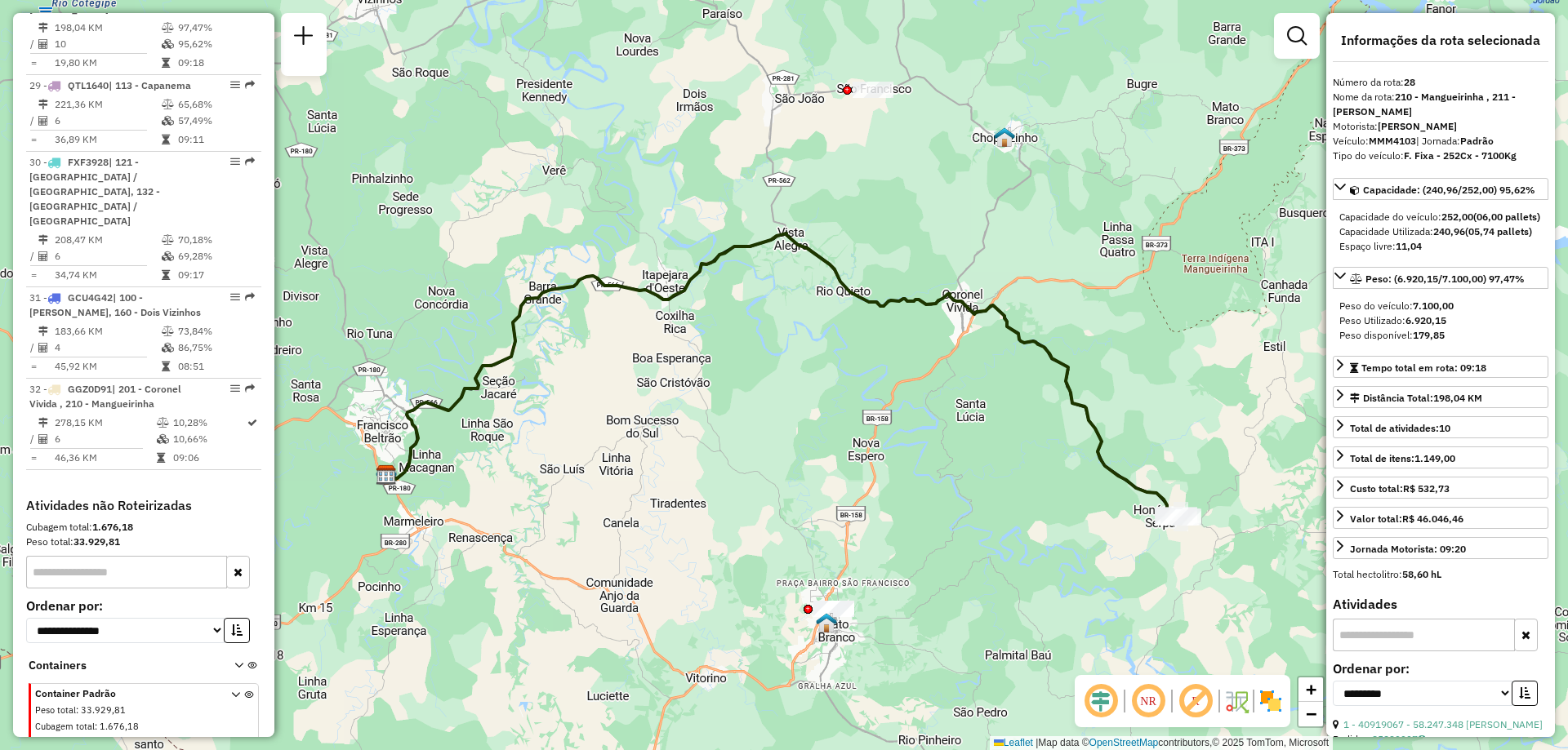
click at [1096, 425] on icon at bounding box center [781, 374] width 790 height 282
click at [1150, 464] on span "Exibir todas as rotas" at bounding box center [1179, 462] width 121 height 13
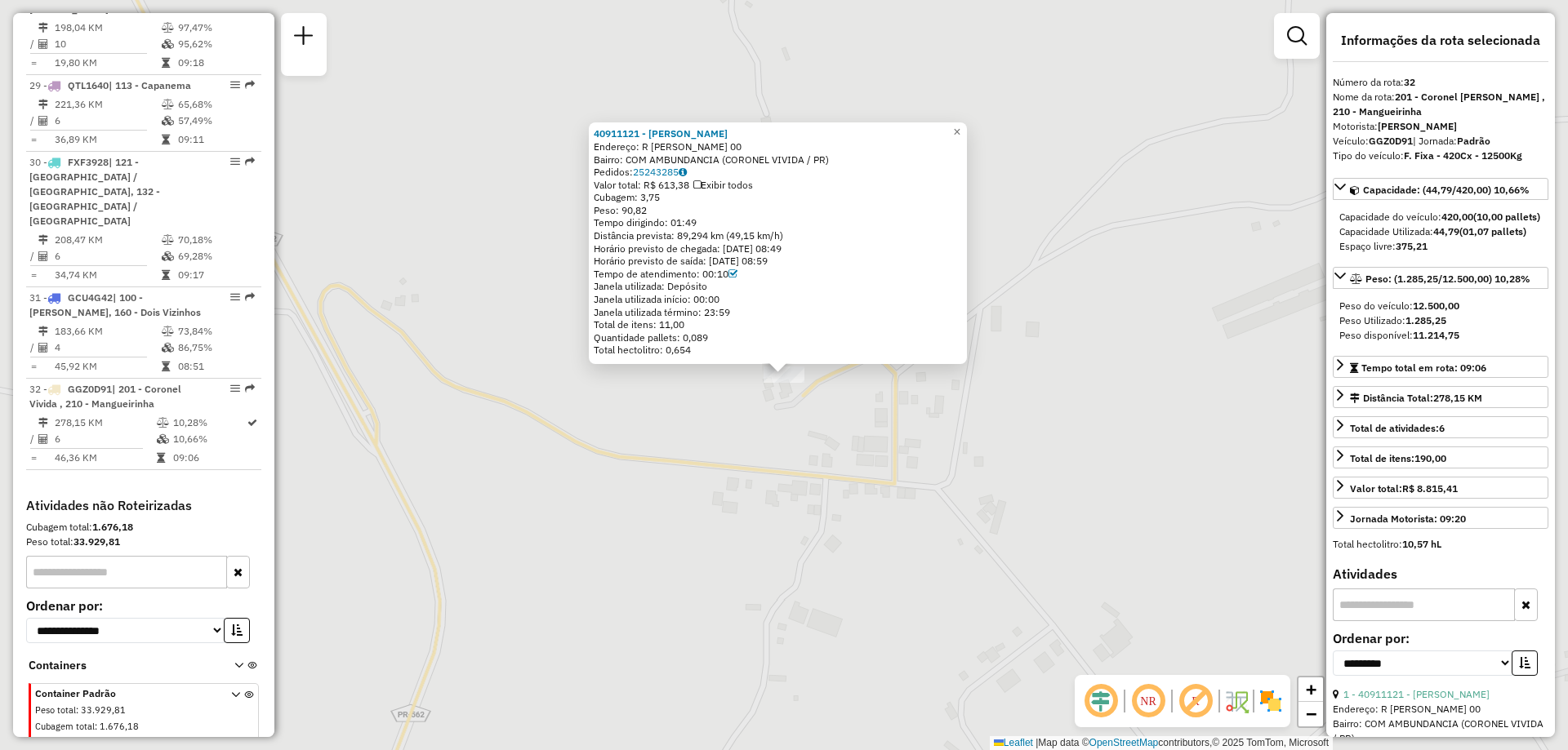
scroll to position [3195, 0]
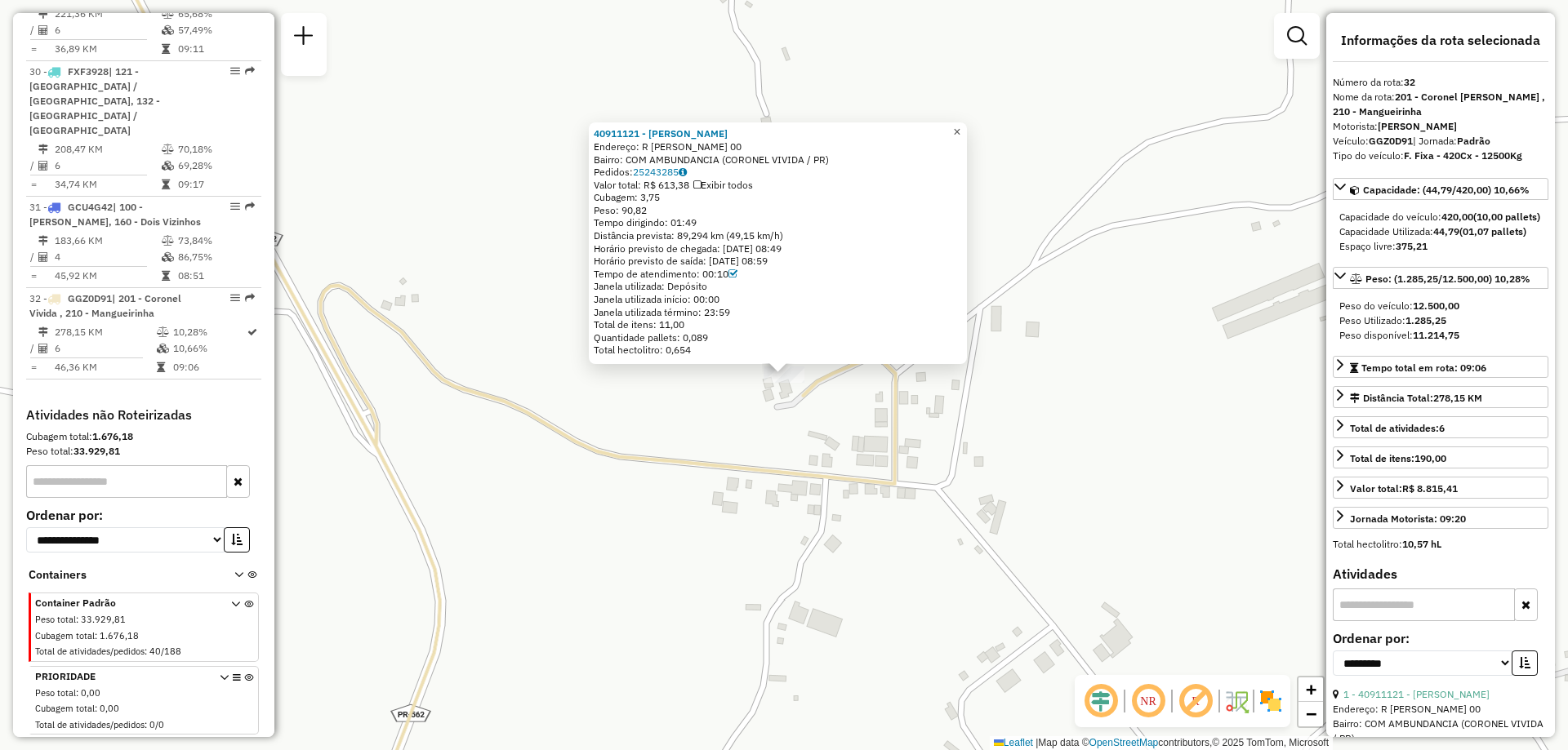
click at [960, 125] on span "×" at bounding box center [957, 132] width 7 height 14
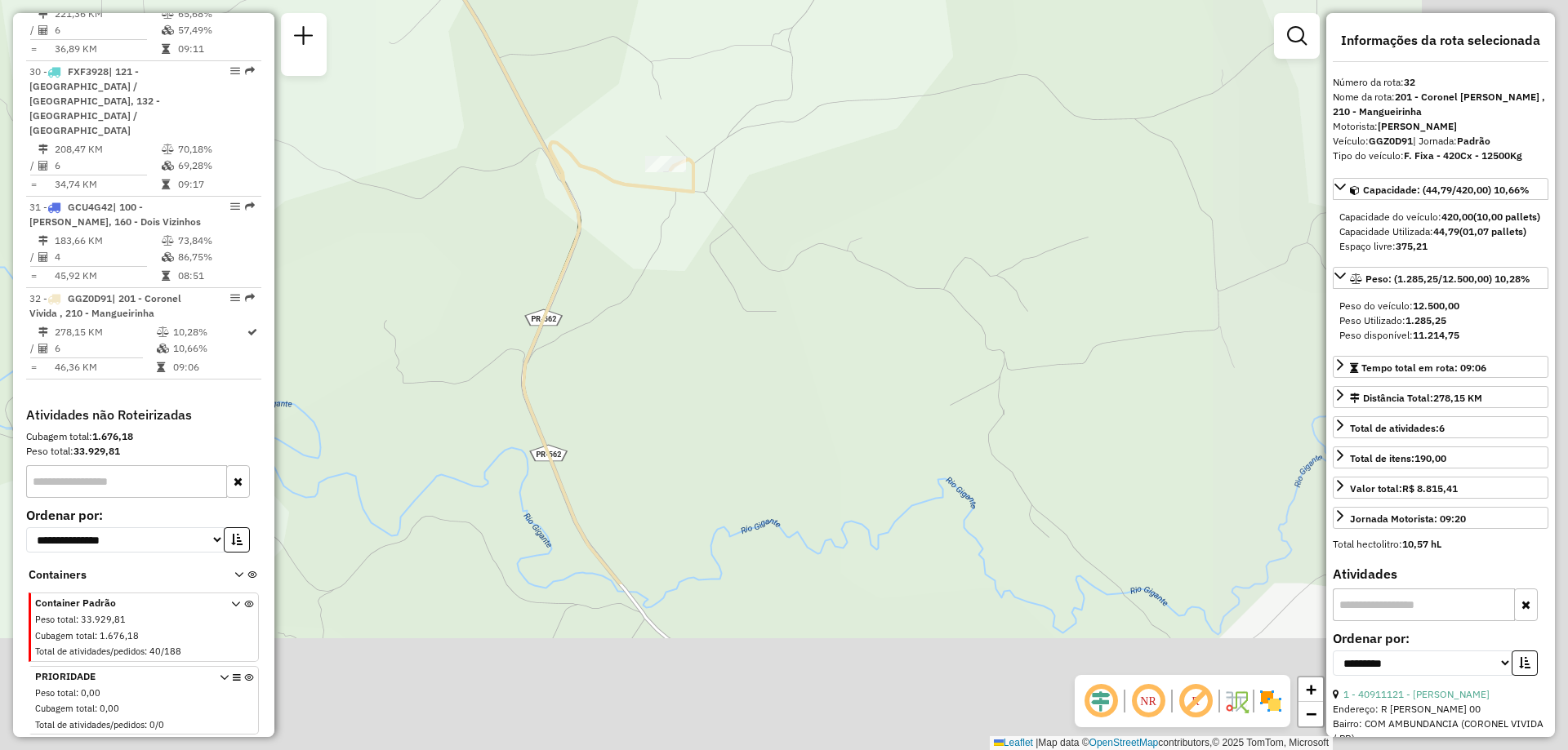
drag, startPoint x: 1133, startPoint y: 458, endPoint x: 766, endPoint y: 231, distance: 431.5
click at [770, 233] on div "Janela de atendimento Grade de atendimento Capacidade Transportadoras Veículos …" at bounding box center [784, 375] width 1568 height 750
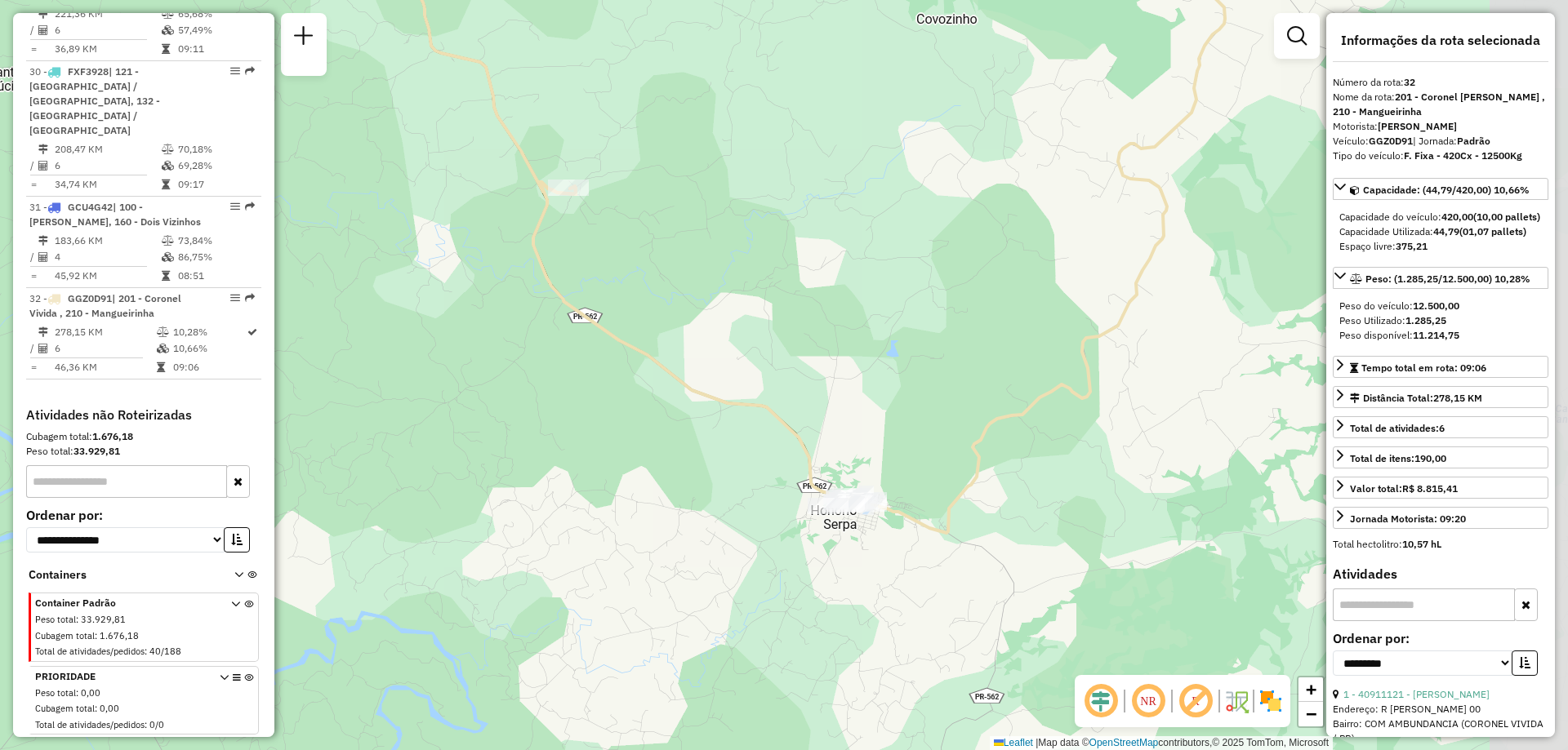
drag, startPoint x: 1094, startPoint y: 464, endPoint x: 839, endPoint y: 325, distance: 290.4
click at [847, 316] on div "Janela de atendimento Grade de atendimento Capacidade Transportadoras Veículos …" at bounding box center [784, 375] width 1568 height 750
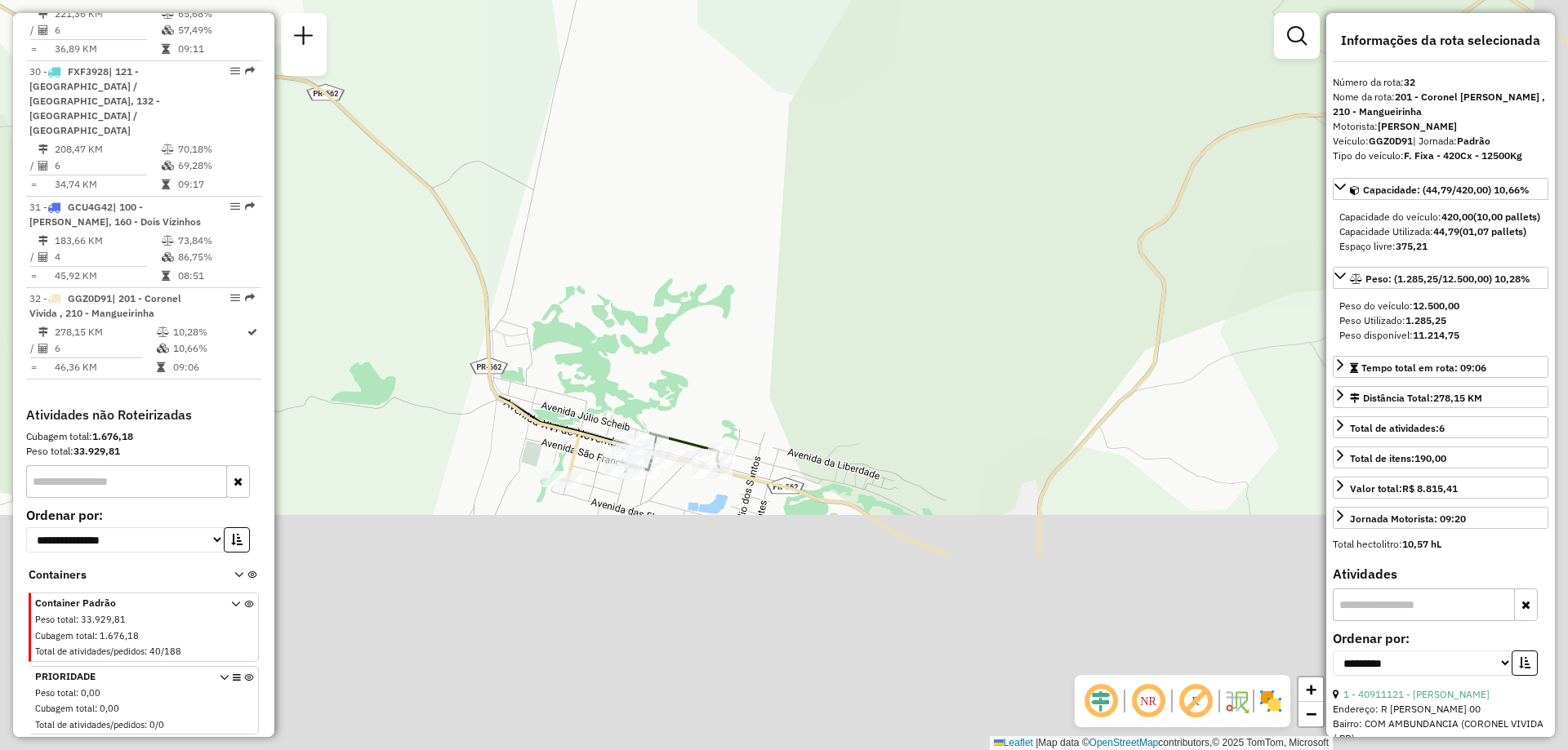
drag, startPoint x: 755, startPoint y: 554, endPoint x: 635, endPoint y: 347, distance: 239.3
click at [633, 348] on div "Janela de atendimento Grade de atendimento Capacidade Transportadoras Veículos …" at bounding box center [784, 375] width 1568 height 750
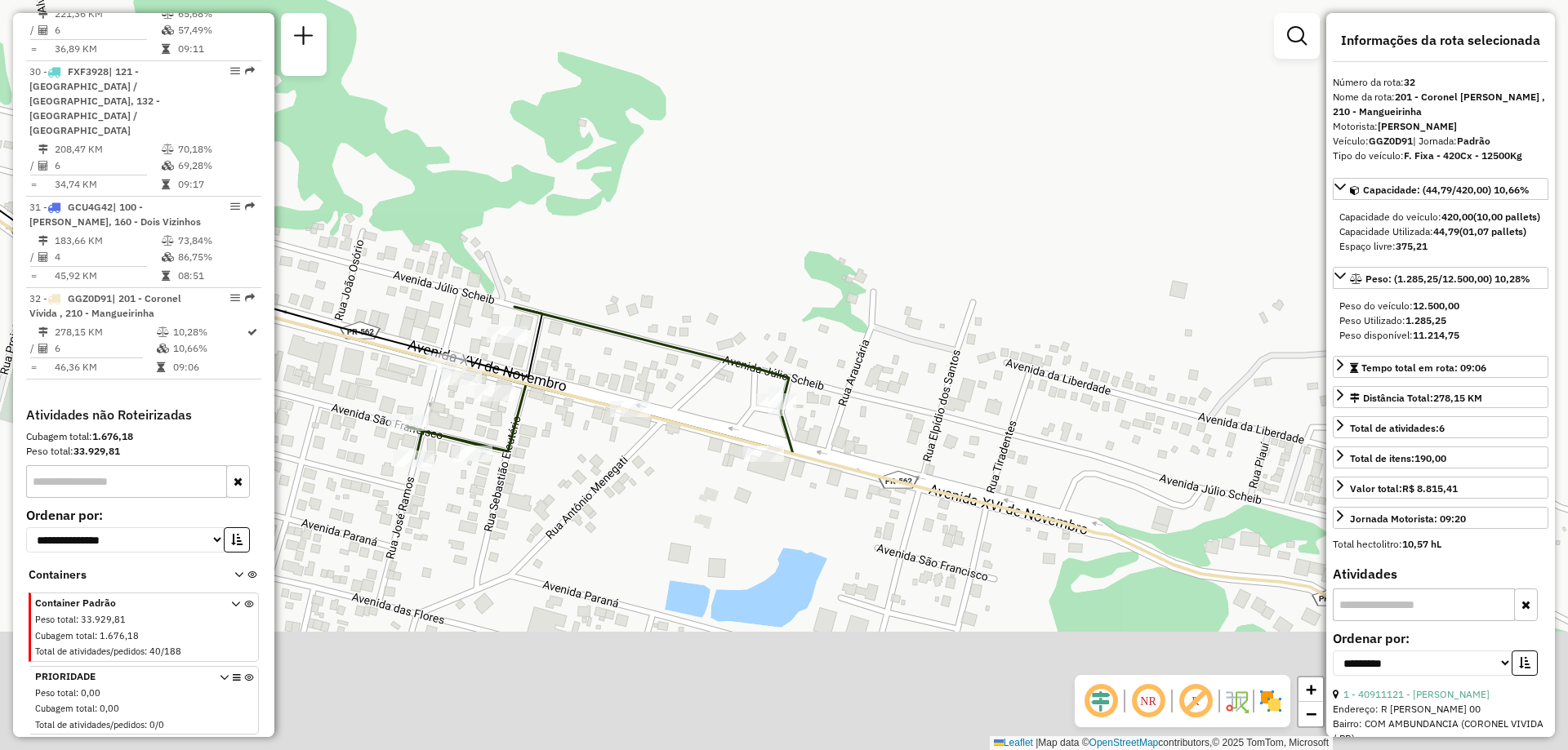
drag, startPoint x: 646, startPoint y: 500, endPoint x: 653, endPoint y: 342, distance: 158.2
click at [653, 342] on div "Janela de atendimento Grade de atendimento Capacidade Transportadoras Veículos …" at bounding box center [784, 375] width 1568 height 750
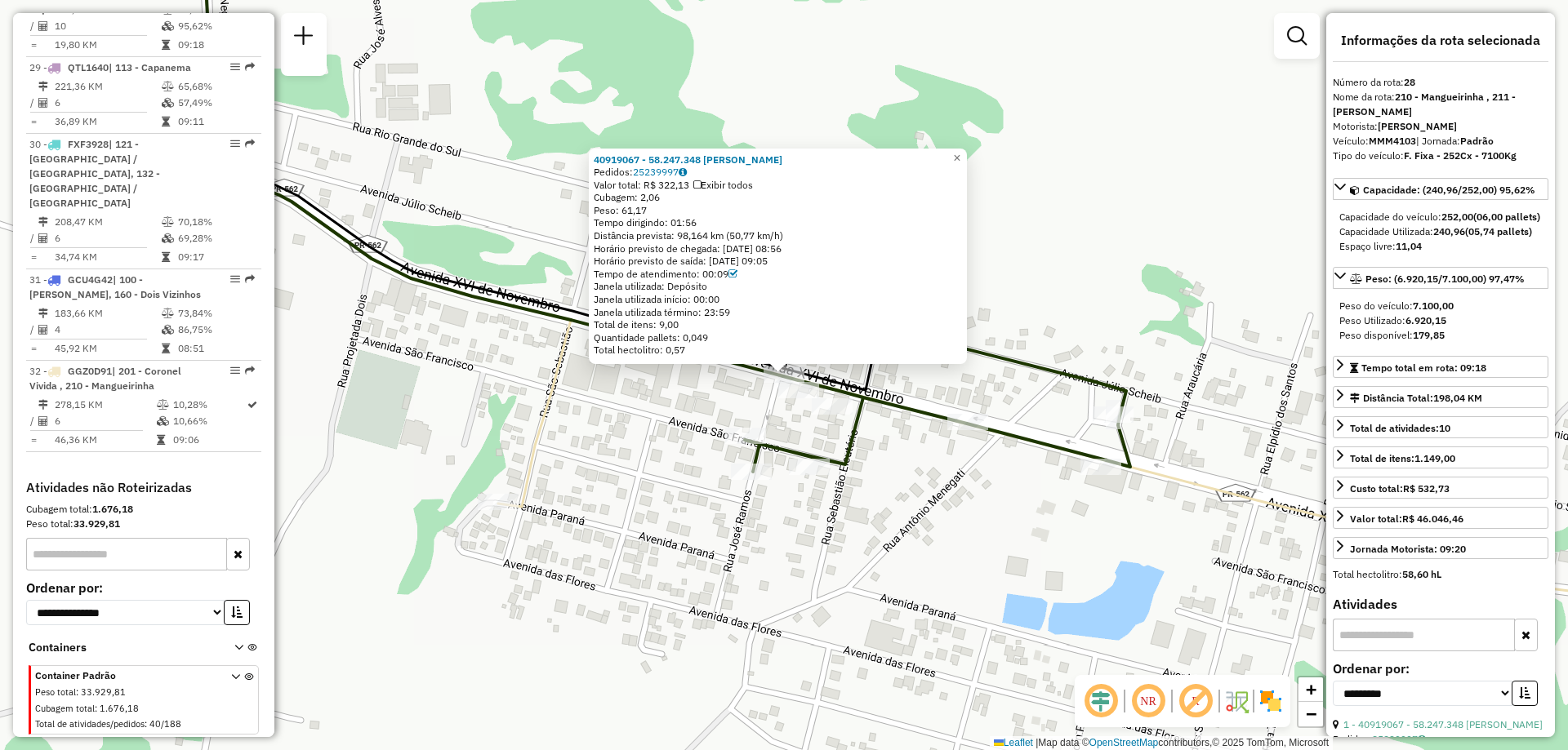
scroll to position [3104, 0]
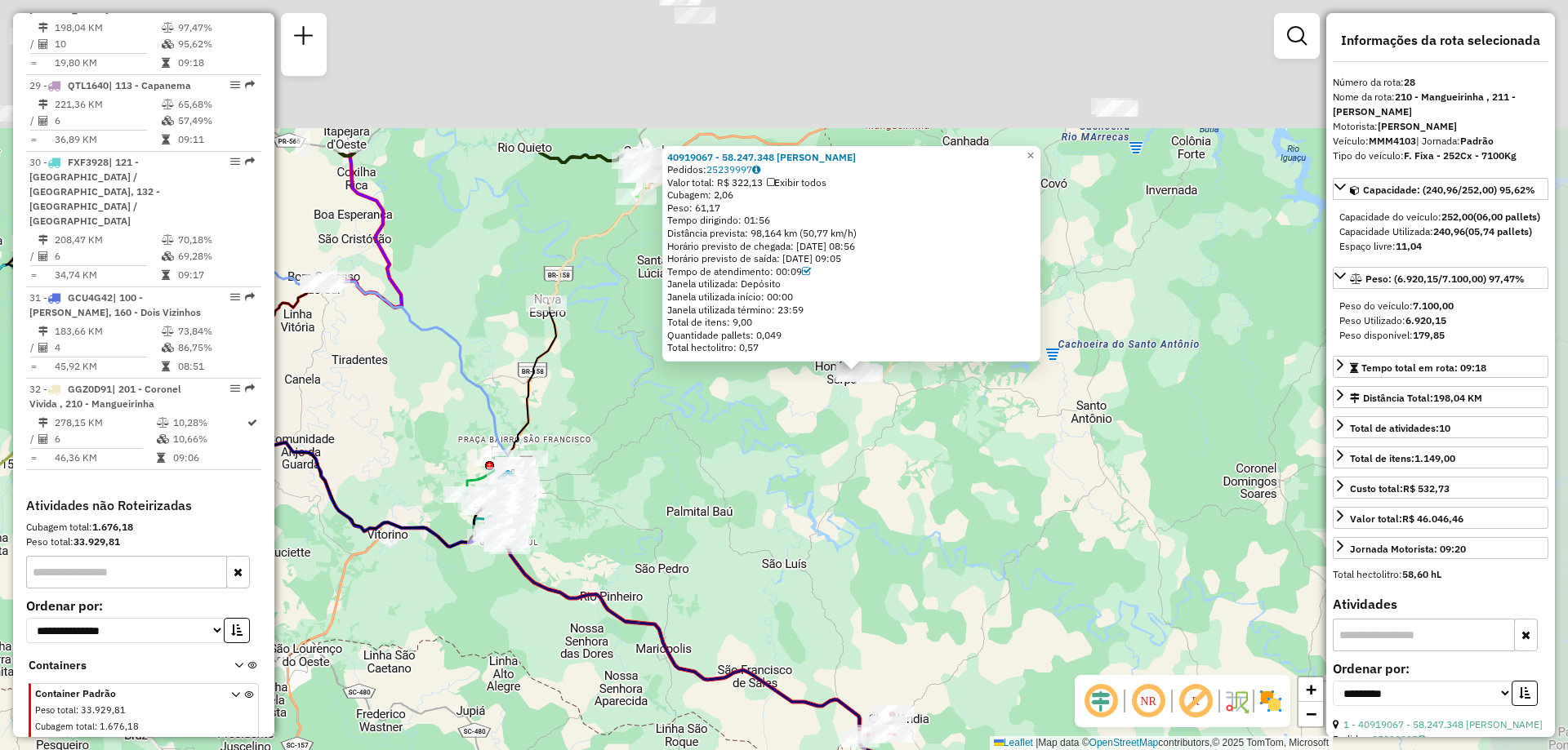
drag, startPoint x: 1044, startPoint y: 407, endPoint x: 1005, endPoint y: 308, distance: 106.4
click at [1010, 510] on div "40919067 - 58.247.348 MARTA BERNASKI DE SOUZA Pedidos: 25239997 Valor total: R$…" at bounding box center [784, 375] width 1568 height 750
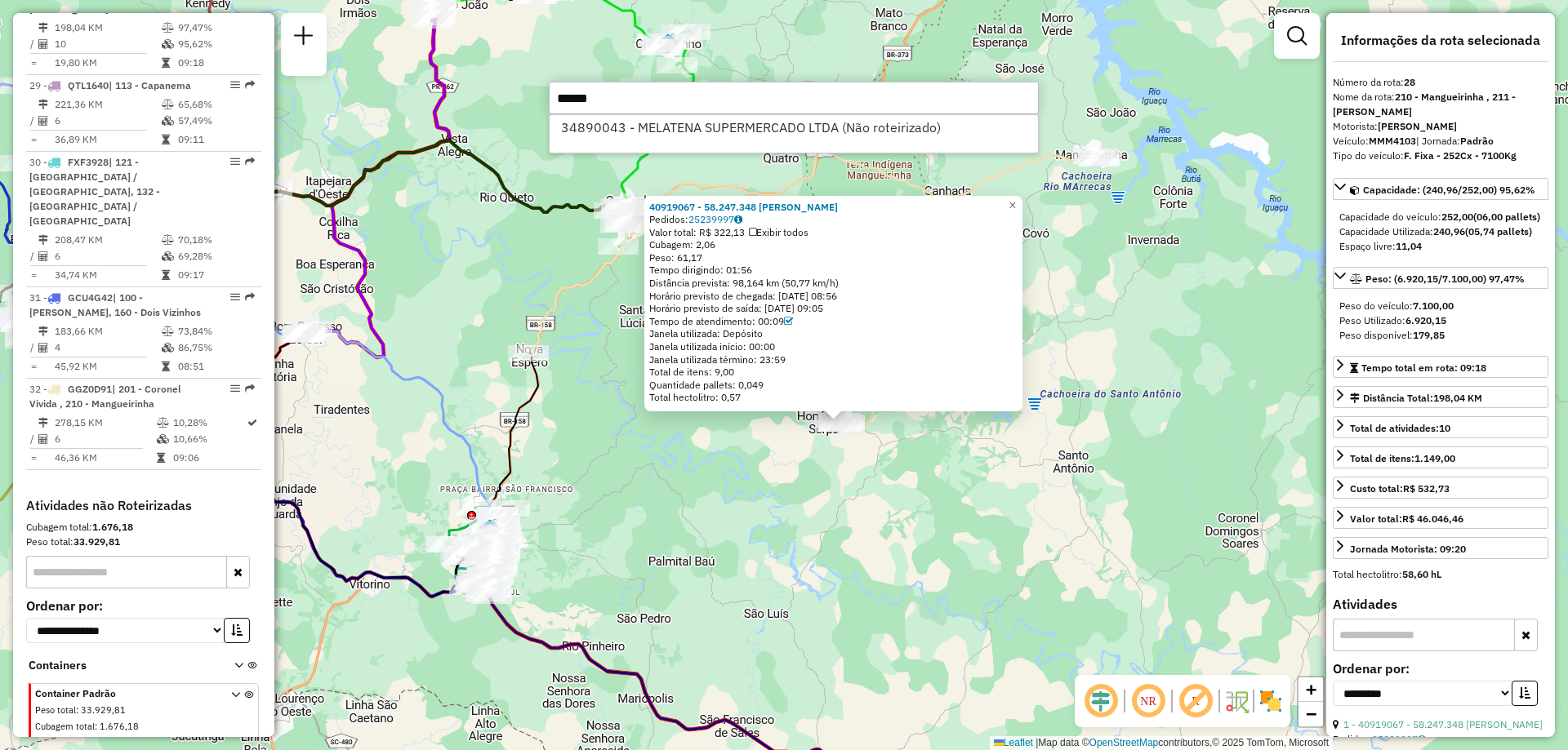
type input "*****"
click at [717, 147] on div "34890043 - MELATENA SUPERMERCADO LTDA (Não roteirizado)" at bounding box center [794, 133] width 491 height 39
click at [717, 142] on div "34890043 - MELATENA SUPERMERCADO LTDA (Não roteirizado)" at bounding box center [794, 133] width 491 height 39
click at [716, 130] on li "34890043 - MELATENA SUPERMERCADO LTDA (Não roteirizado)" at bounding box center [794, 127] width 489 height 24
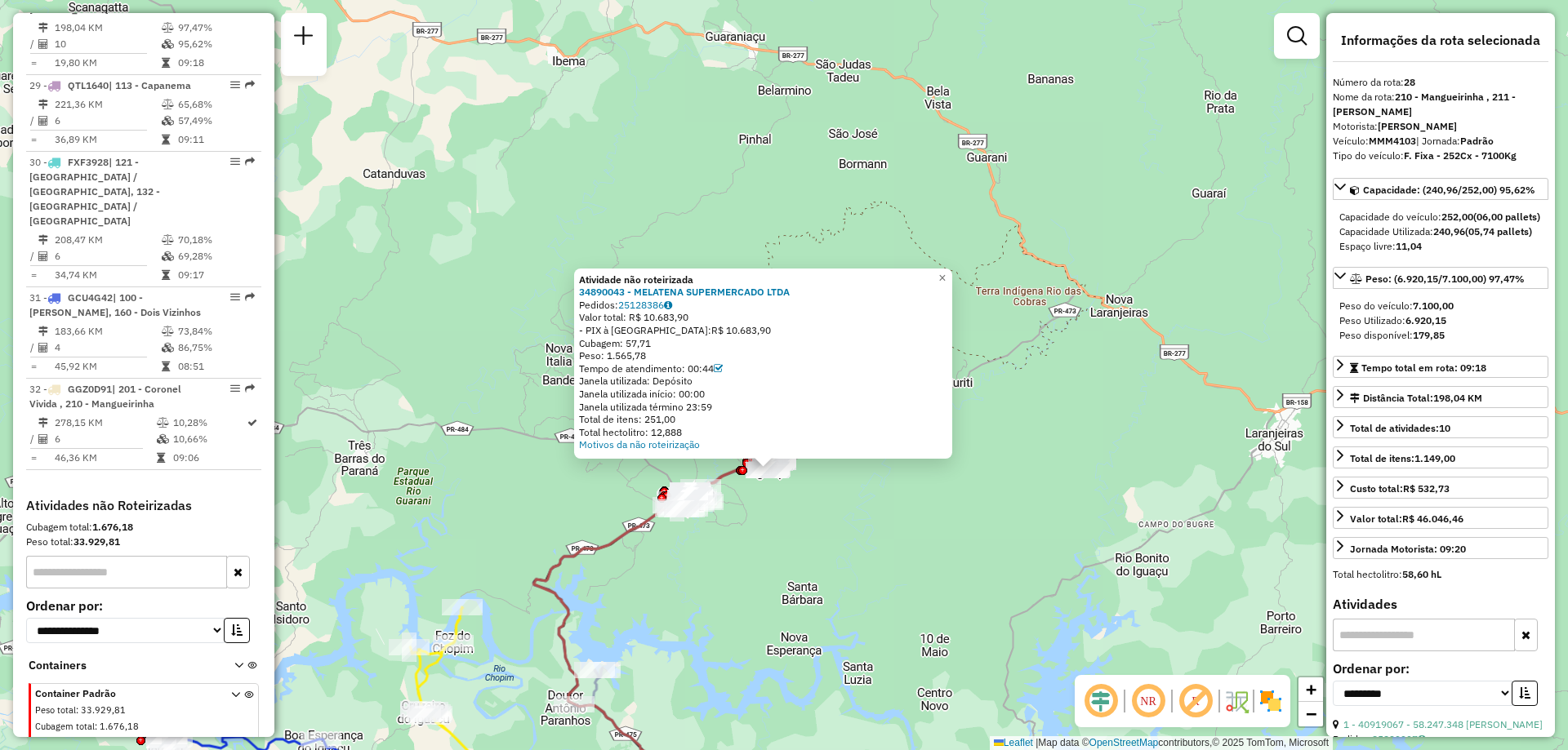
drag, startPoint x: 585, startPoint y: 310, endPoint x: 576, endPoint y: 444, distance: 134.3
click at [572, 443] on div "Atividade não roteirizada 34890043 - MELATENA SUPERMERCADO LTDA Pedidos: 251283…" at bounding box center [784, 375] width 1568 height 750
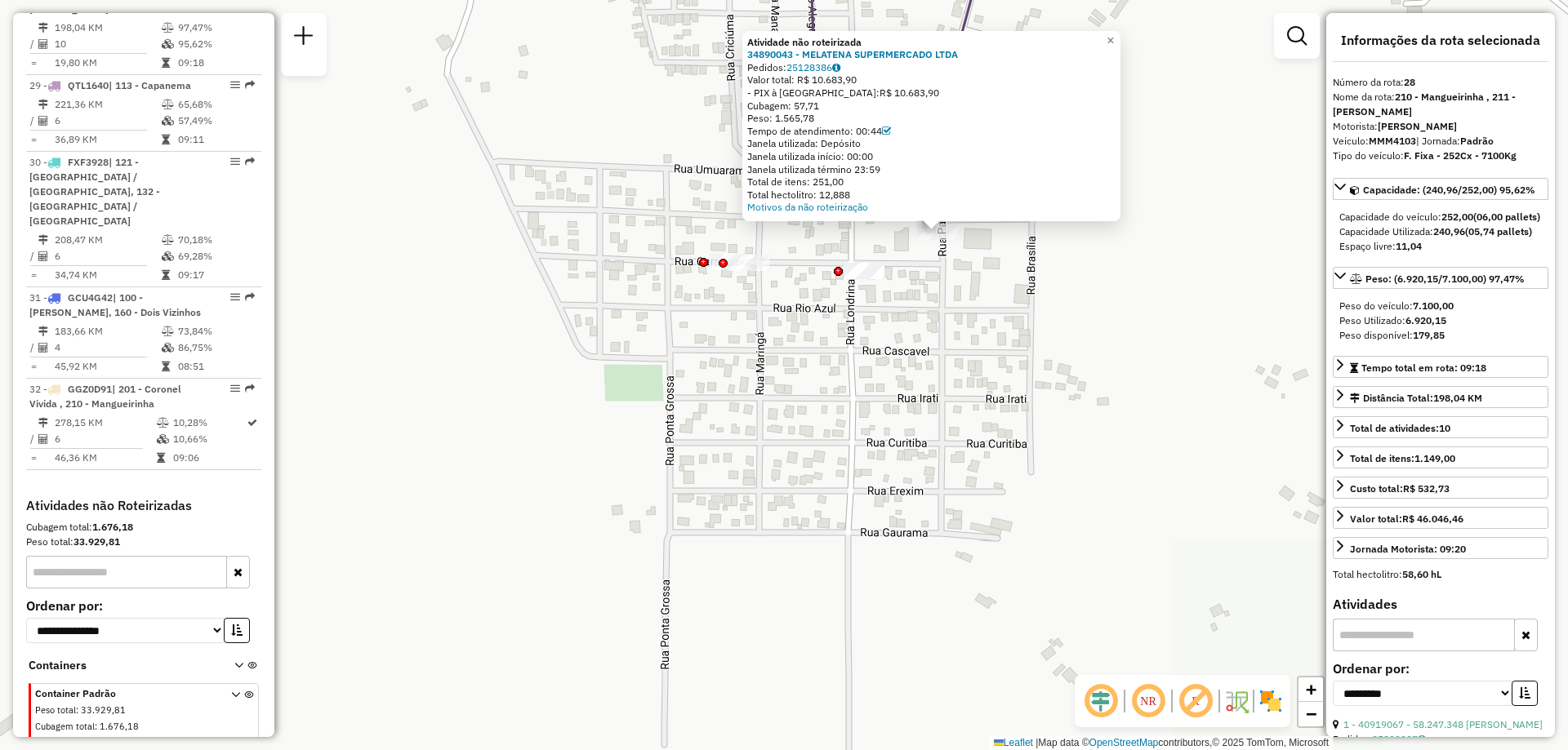
drag, startPoint x: 967, startPoint y: 316, endPoint x: 921, endPoint y: 369, distance: 70.2
click at [921, 369] on div "Atividade não roteirizada 34890043 - MELATENA SUPERMERCADO LTDA Pedidos: 251283…" at bounding box center [784, 375] width 1568 height 750
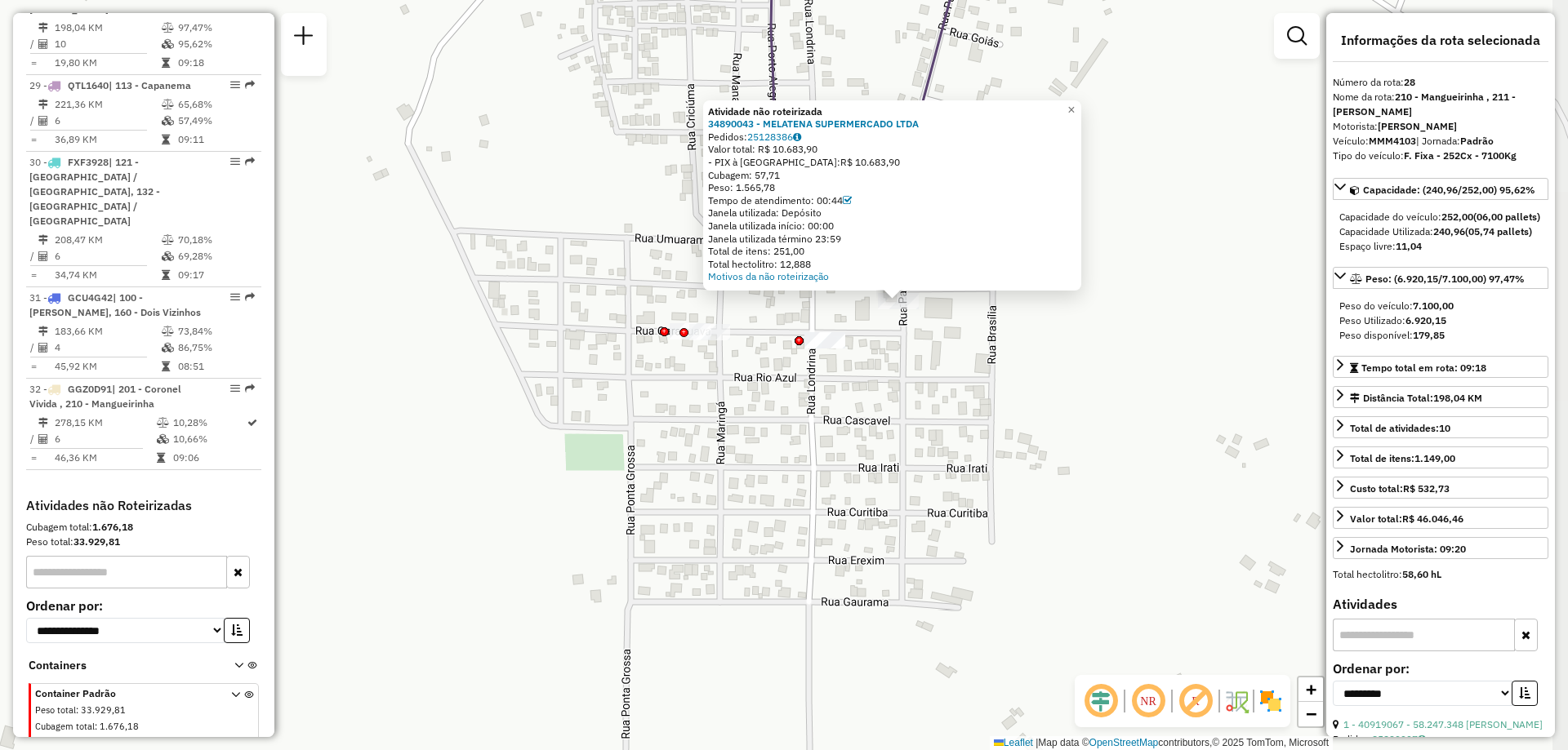
drag, startPoint x: 881, startPoint y: 386, endPoint x: 870, endPoint y: 418, distance: 33.8
click at [870, 418] on div "Atividade não roteirizada 34890043 - MELATENA SUPERMERCADO LTDA Pedidos: 251283…" at bounding box center [784, 375] width 1568 height 750
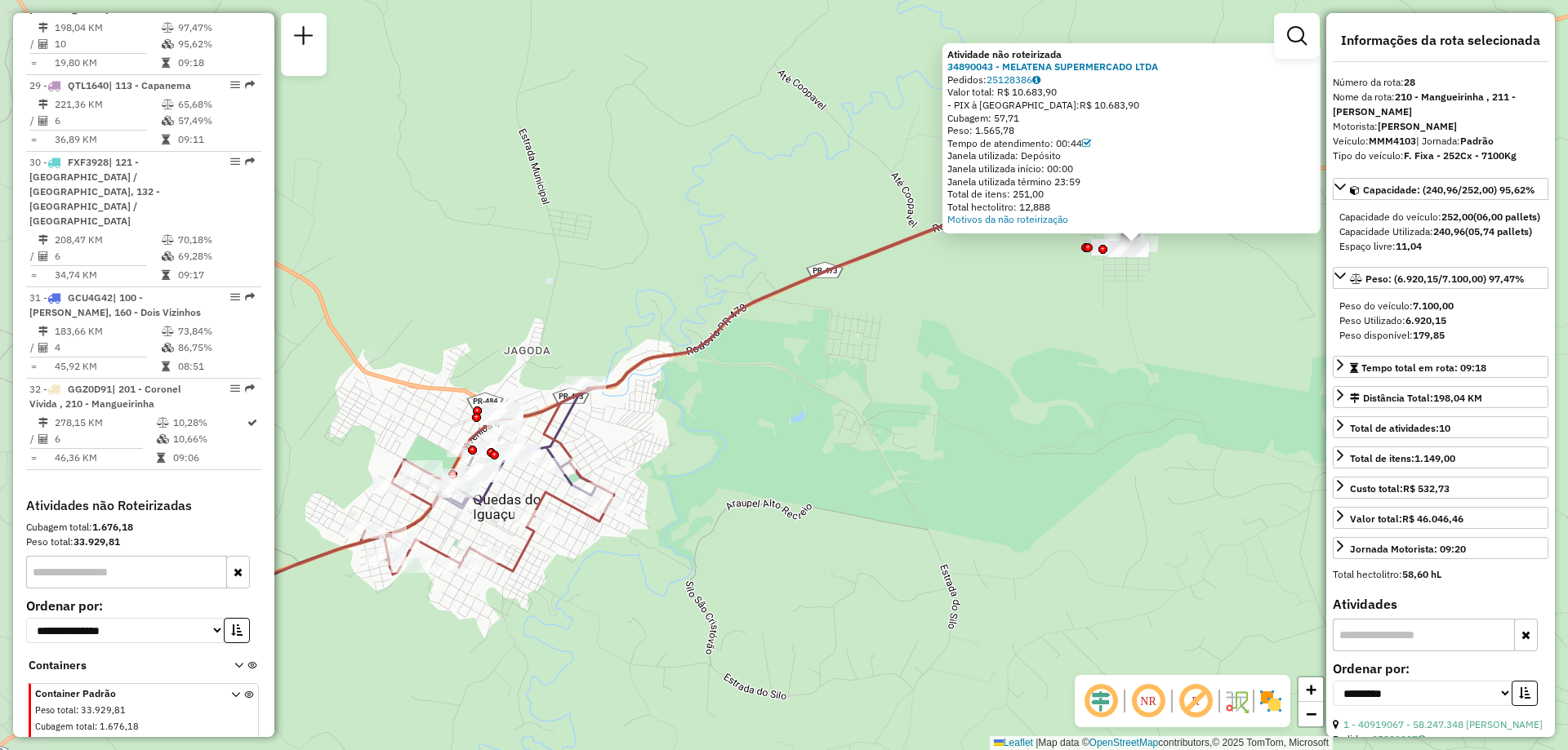
drag, startPoint x: 682, startPoint y: 546, endPoint x: 897, endPoint y: 405, distance: 257.1
click at [897, 405] on div "Atividade não roteirizada 34890043 - MELATENA SUPERMERCADO LTDA Pedidos: 251283…" at bounding box center [784, 375] width 1568 height 750
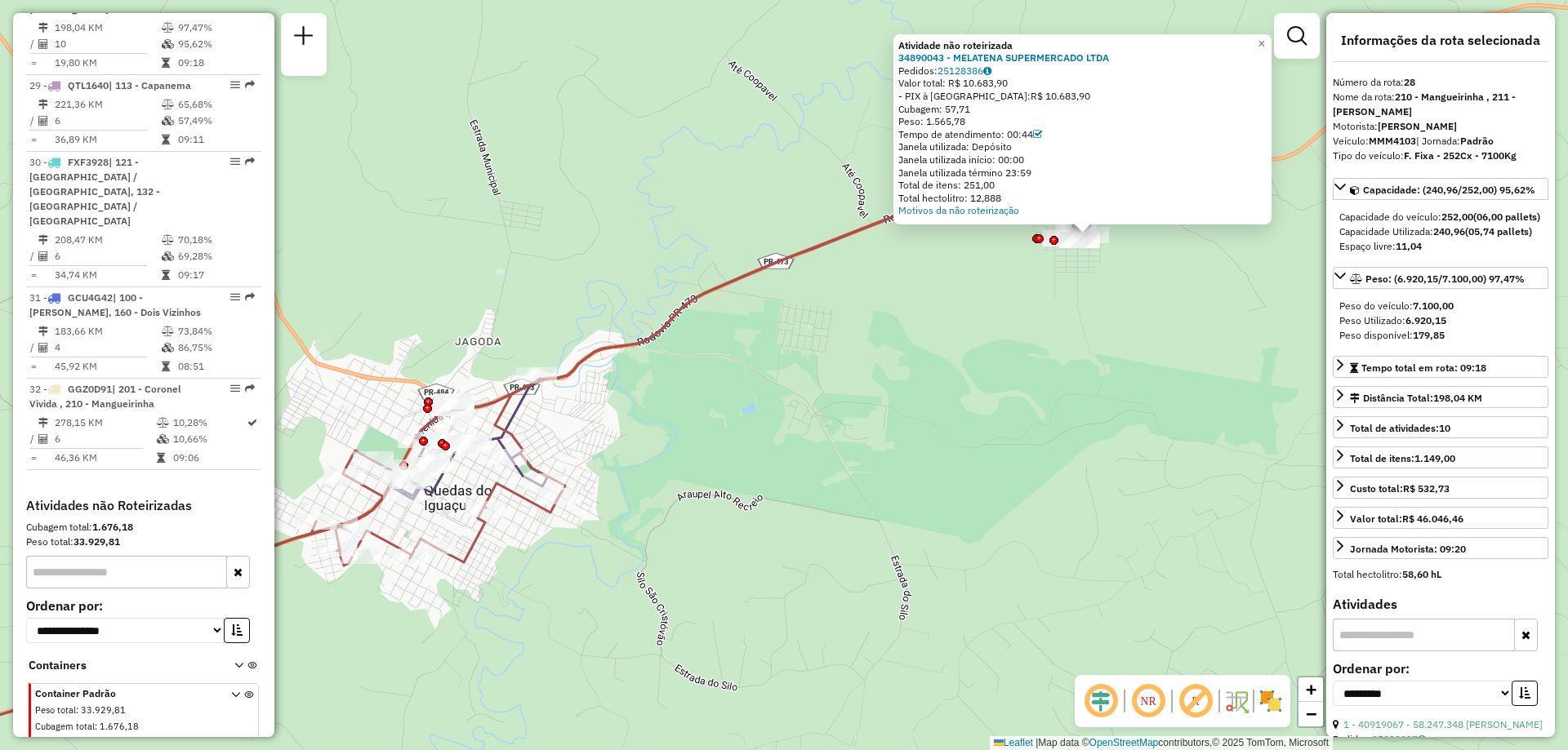
drag, startPoint x: 894, startPoint y: 453, endPoint x: 845, endPoint y: 444, distance: 49.8
click at [845, 444] on div "Atividade não roteirizada 34890043 - MELATENA SUPERMERCADO LTDA Pedidos: 251283…" at bounding box center [784, 375] width 1568 height 750
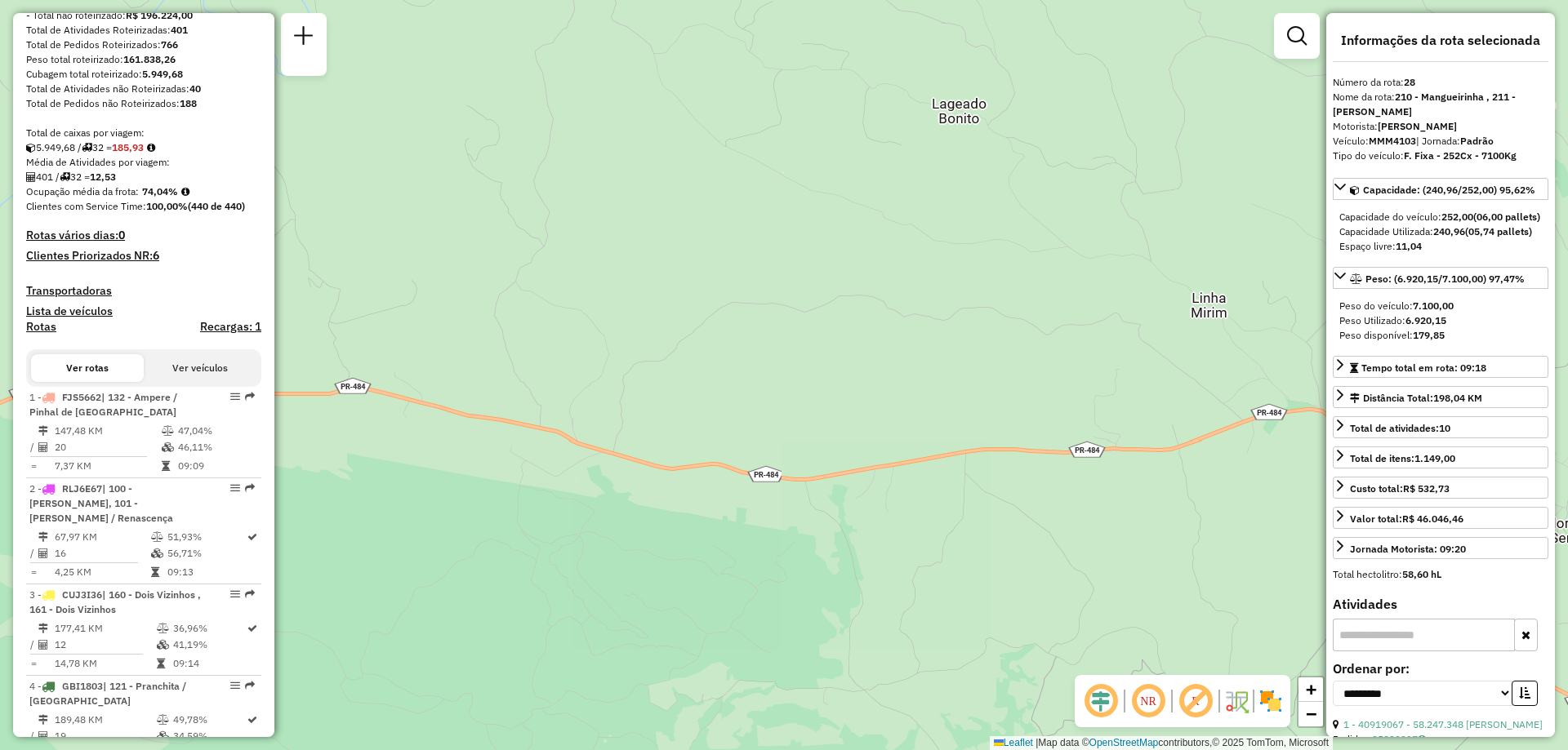
scroll to position [0, 0]
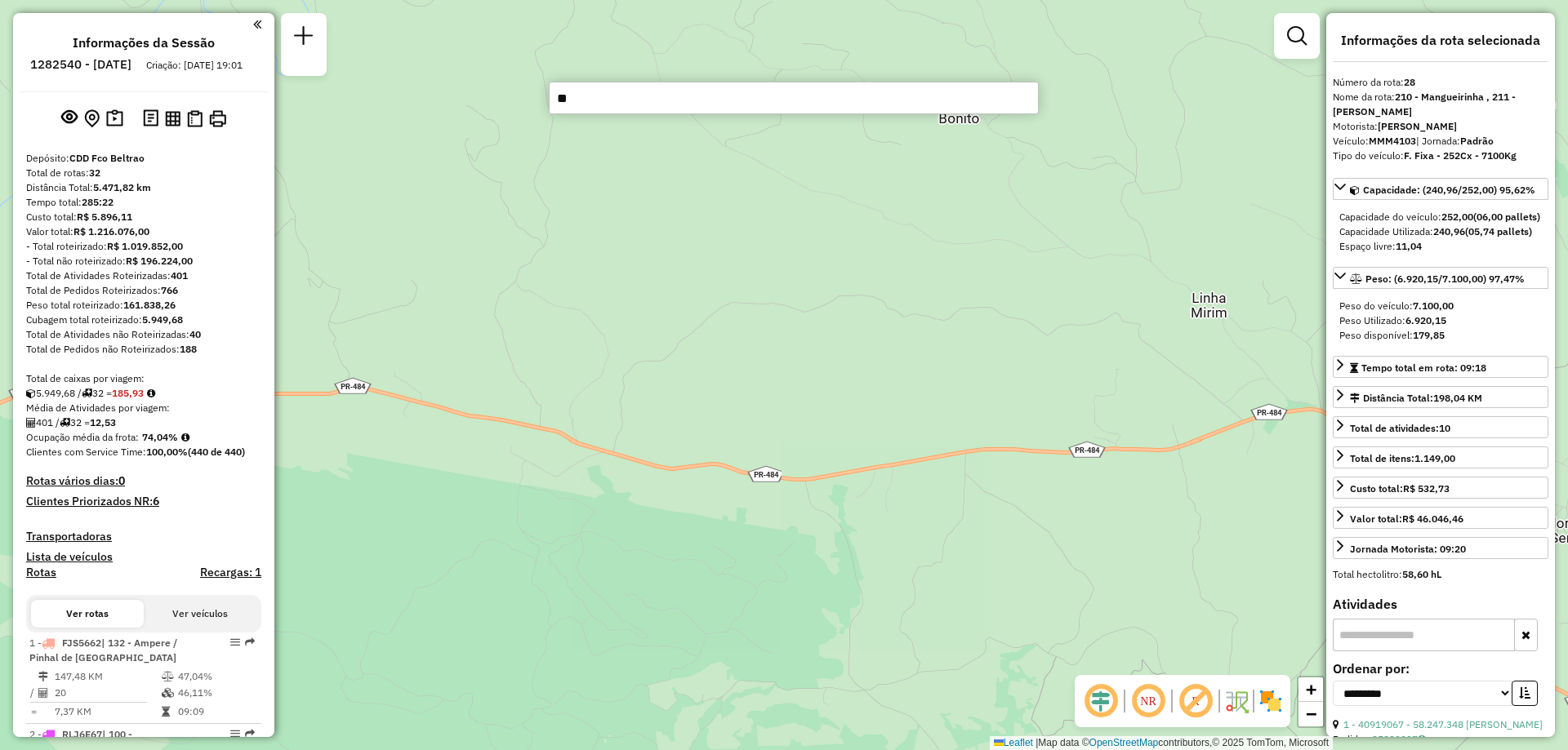
type input "**"
click at [82, 52] on li "Informações da Sessão" at bounding box center [143, 46] width 151 height 22
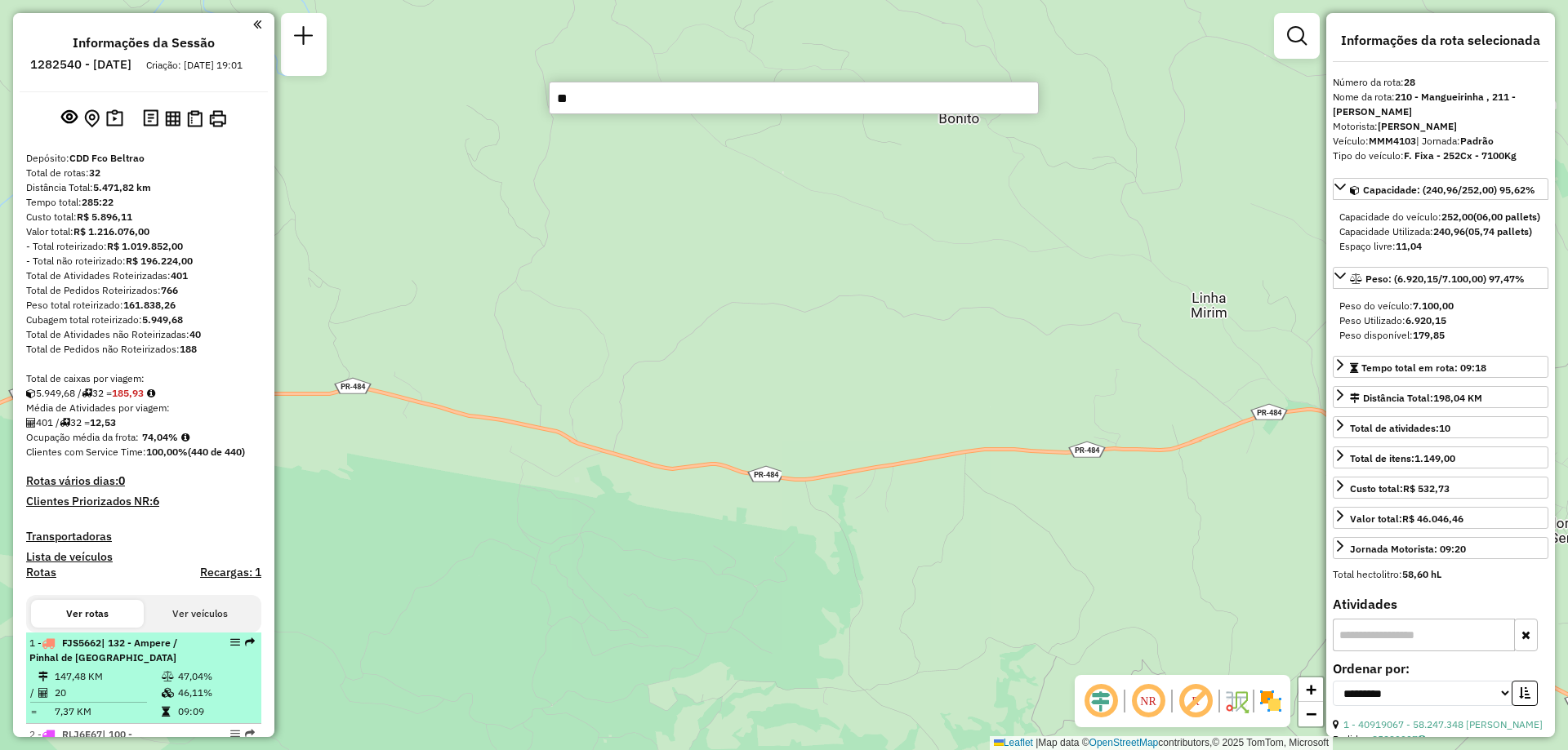
scroll to position [408, 0]
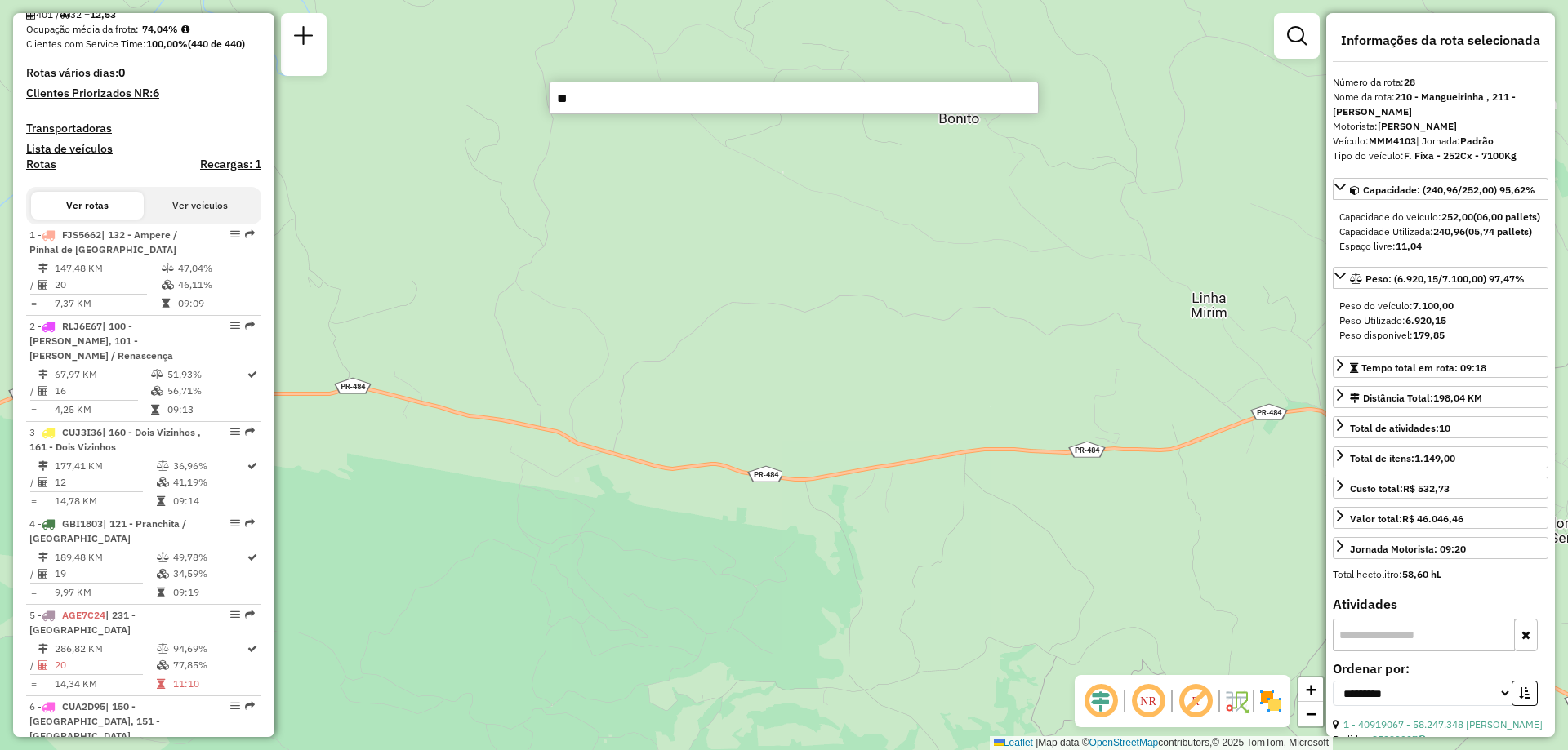
click at [673, 108] on input "**" at bounding box center [794, 98] width 491 height 32
paste input "******"
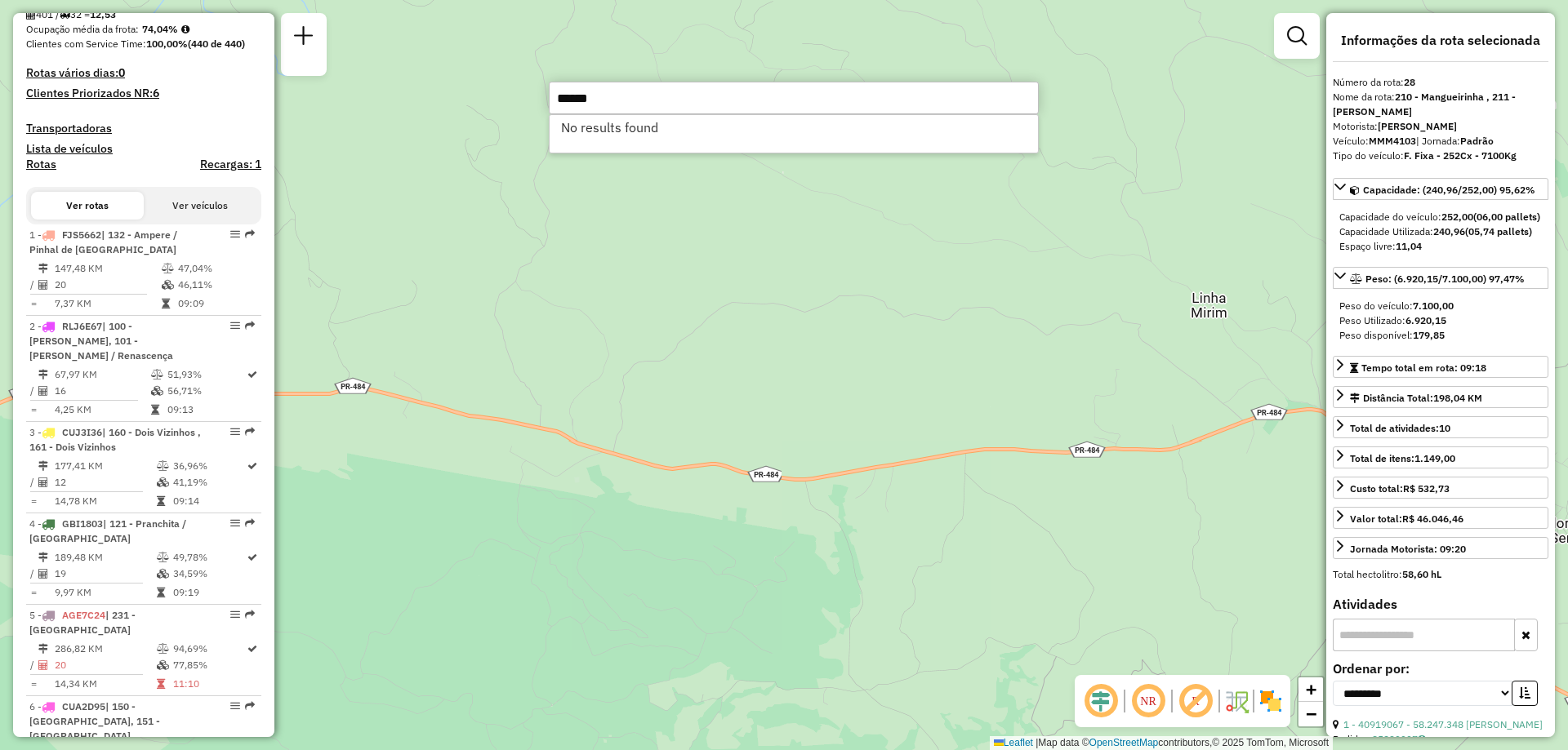
type input "******"
